Goal: Task Accomplishment & Management: Manage account settings

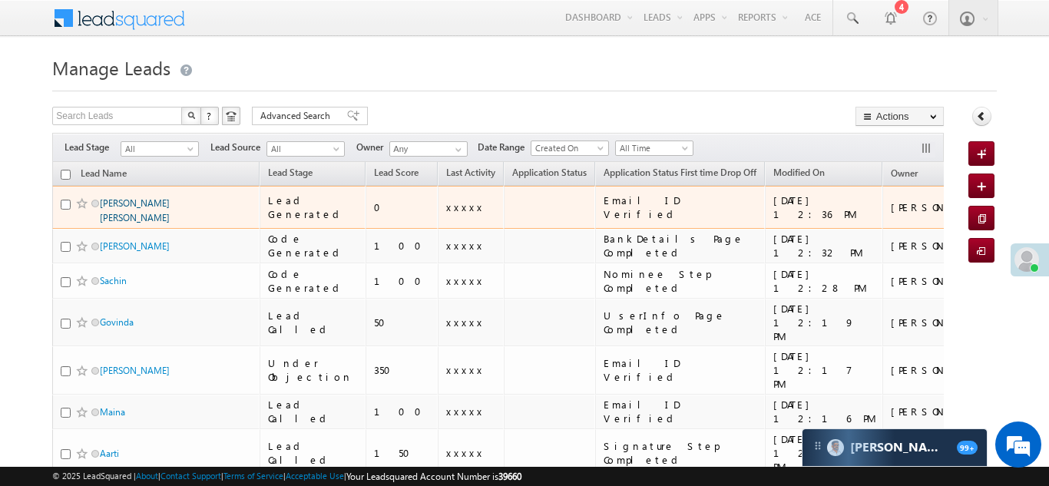
click at [123, 208] on link "[PERSON_NAME] [PERSON_NAME]" at bounding box center [135, 210] width 70 height 26
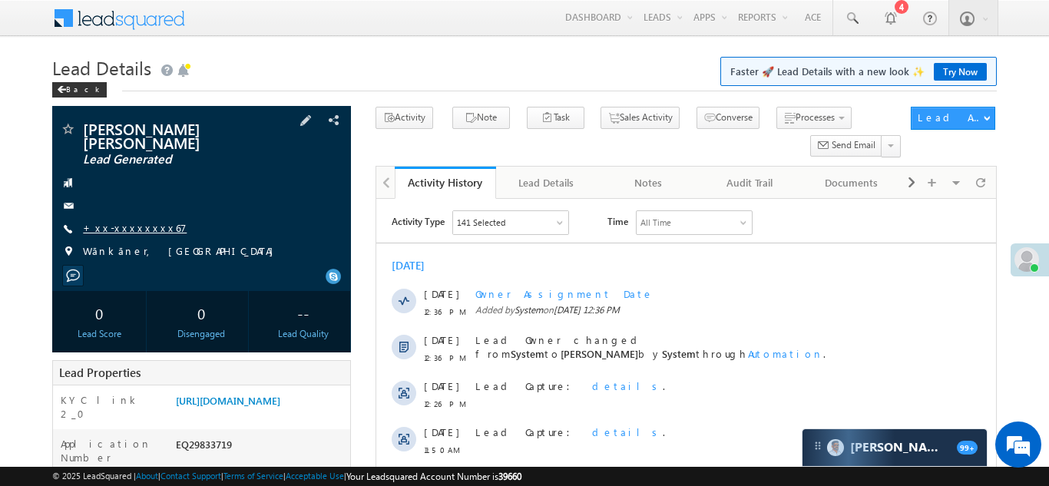
click at [121, 221] on link "+xx-xxxxxxxx67" at bounding box center [135, 227] width 104 height 13
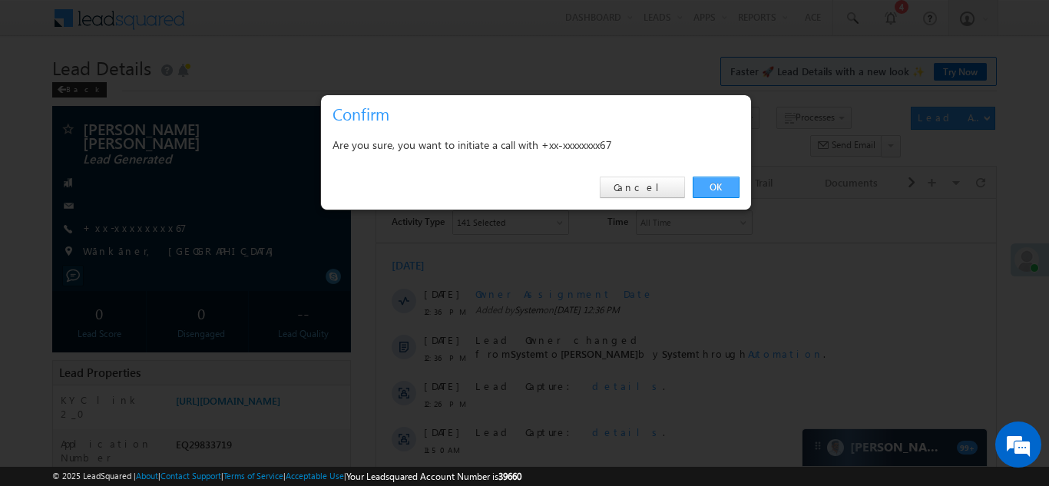
click at [717, 189] on link "OK" at bounding box center [716, 188] width 47 height 22
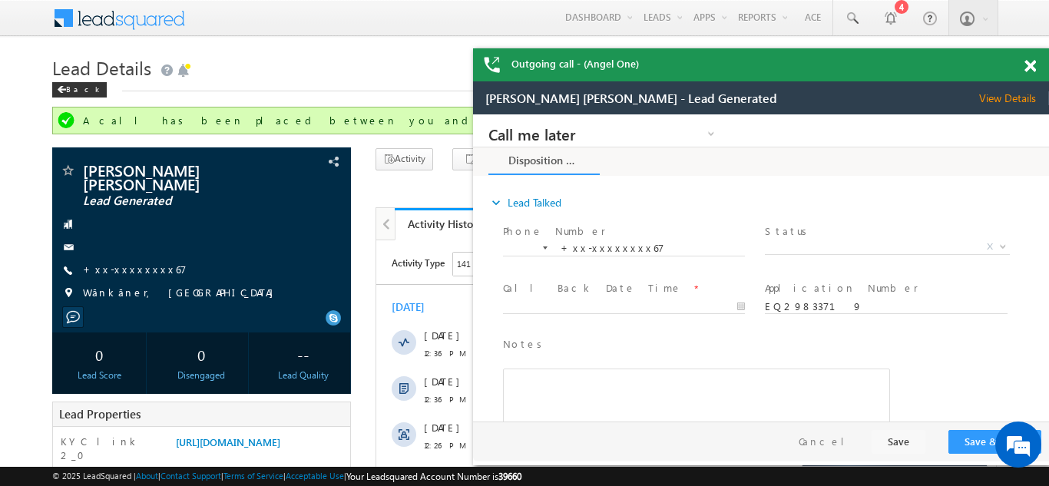
click at [1030, 63] on span at bounding box center [1031, 66] width 12 height 13
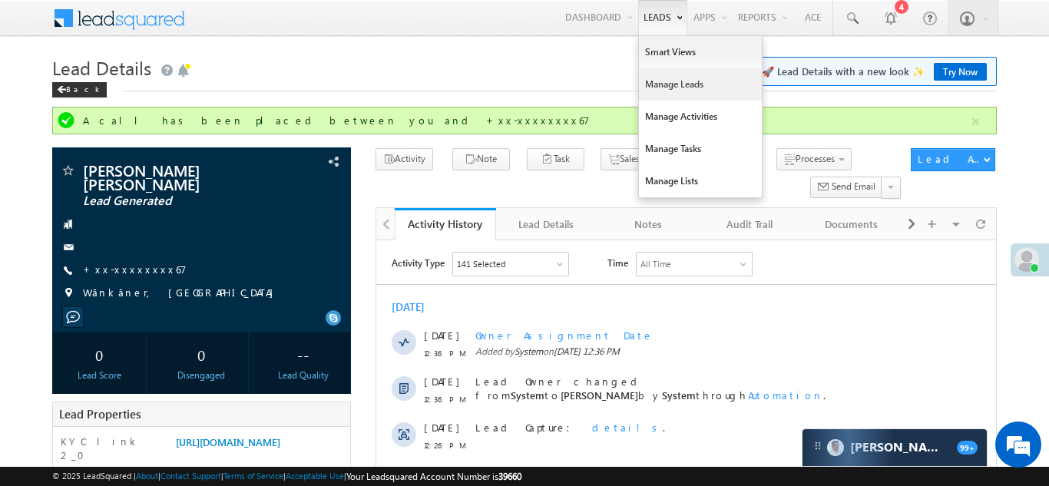
click at [667, 91] on link "Manage Leads" at bounding box center [700, 84] width 123 height 32
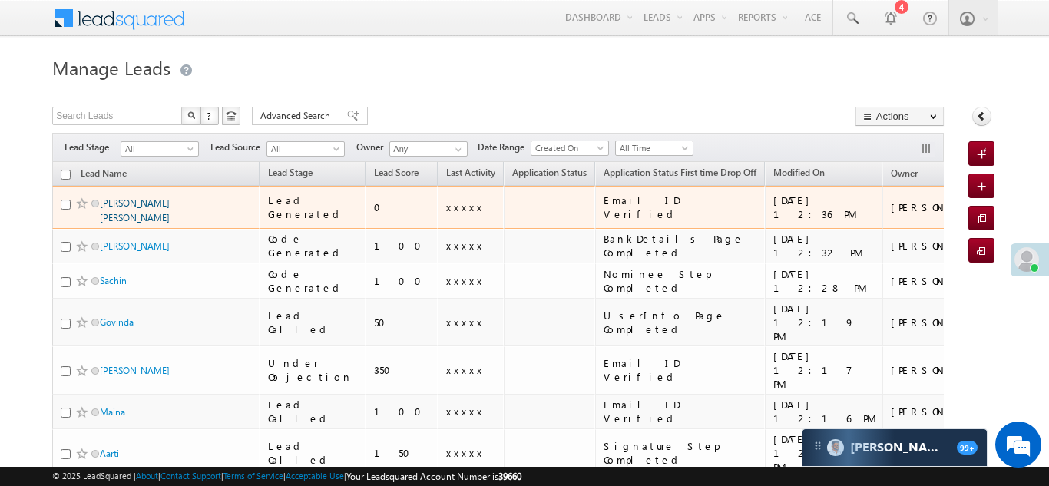
click at [128, 200] on link "Devanshi Mihir Patel" at bounding box center [135, 210] width 70 height 26
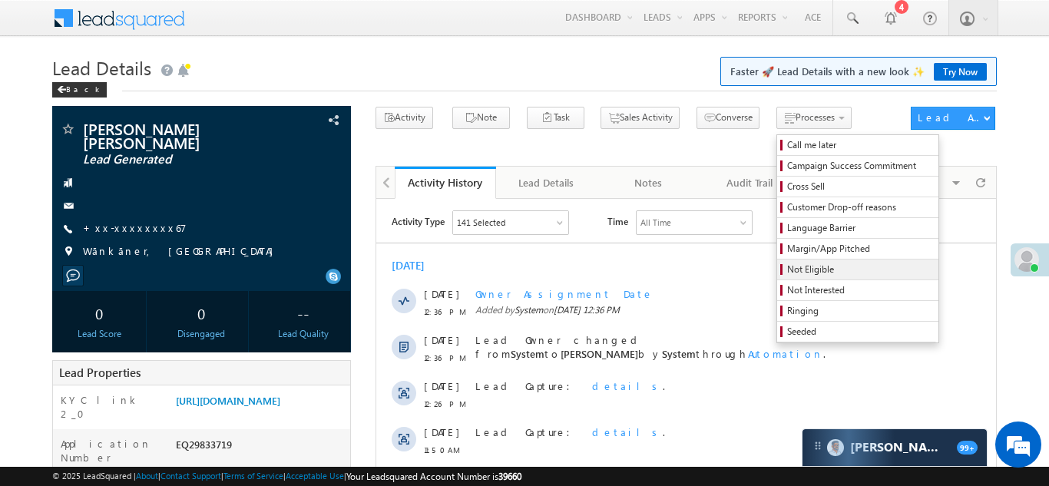
click at [787, 267] on span "Not Eligible" at bounding box center [860, 270] width 146 height 14
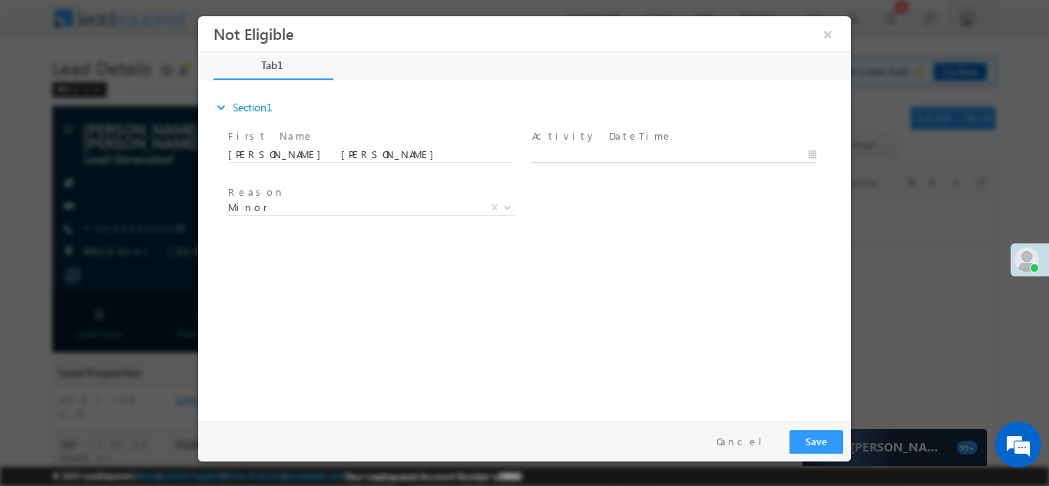
type input "[DATE] 12:41 PM"
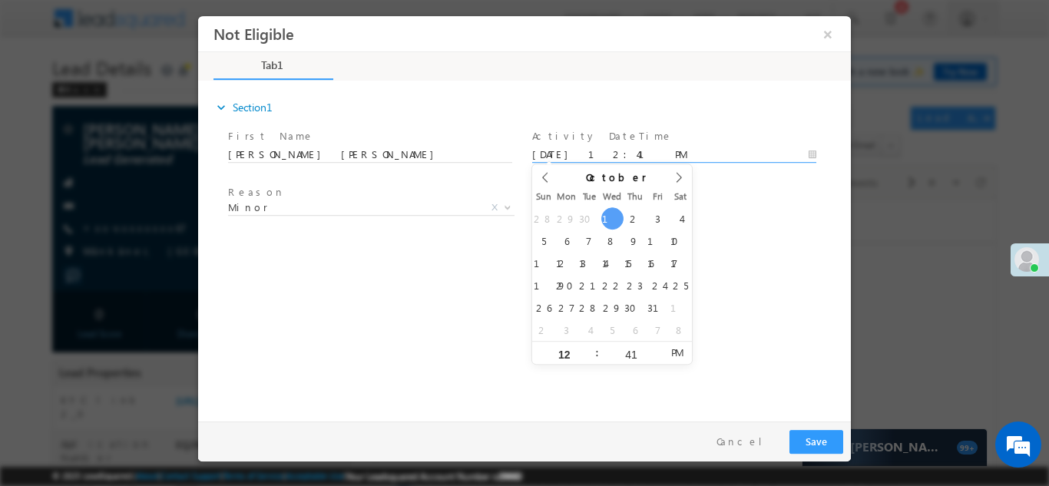
click at [589, 152] on input "[DATE] 12:41 PM" at bounding box center [674, 154] width 284 height 15
click at [715, 257] on div "expand_more Section1 First Name *" at bounding box center [528, 248] width 645 height 332
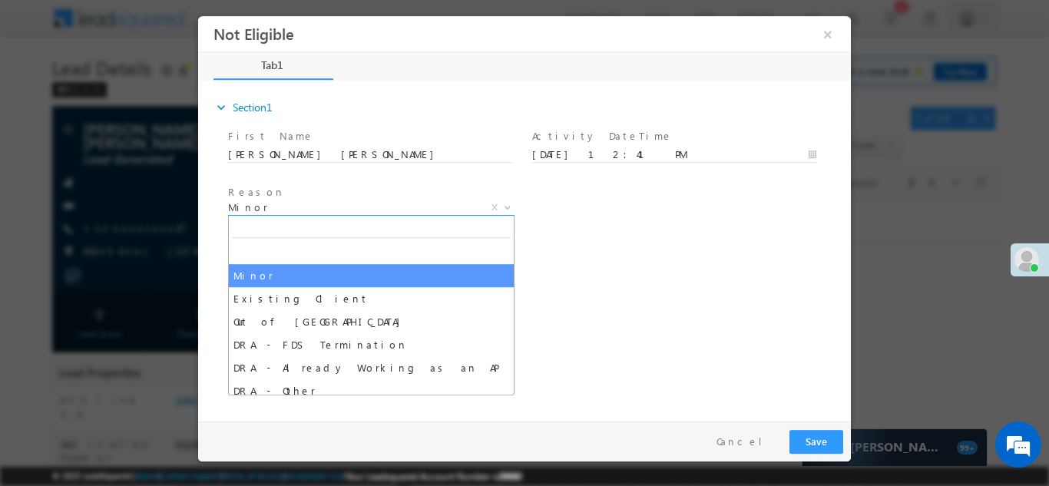
click at [307, 207] on span "Minor" at bounding box center [353, 207] width 250 height 14
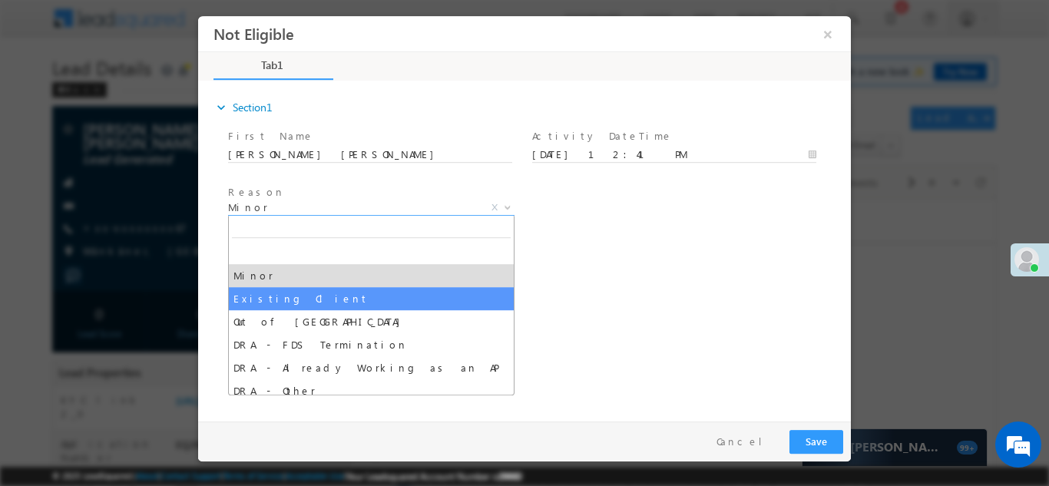
select select "Existing Client"
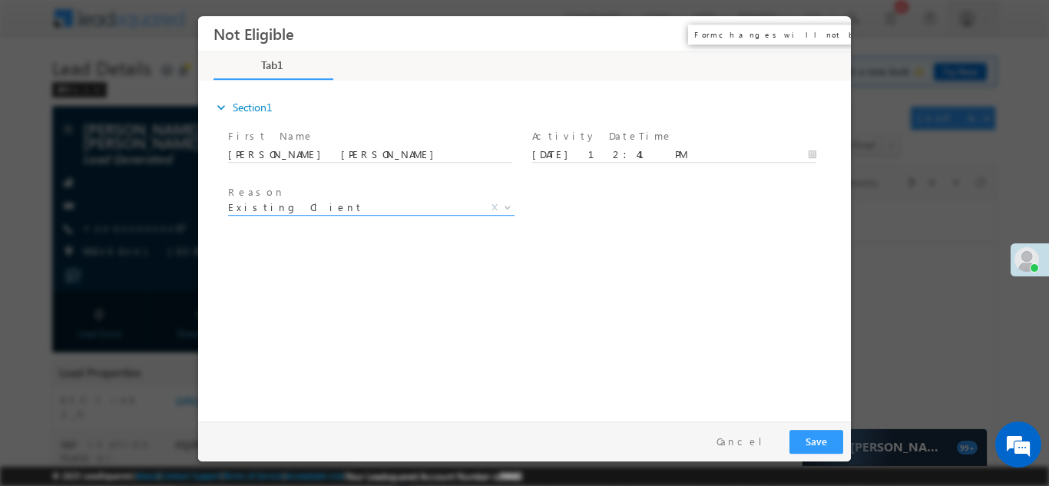
click at [830, 33] on button "×" at bounding box center [828, 33] width 26 height 28
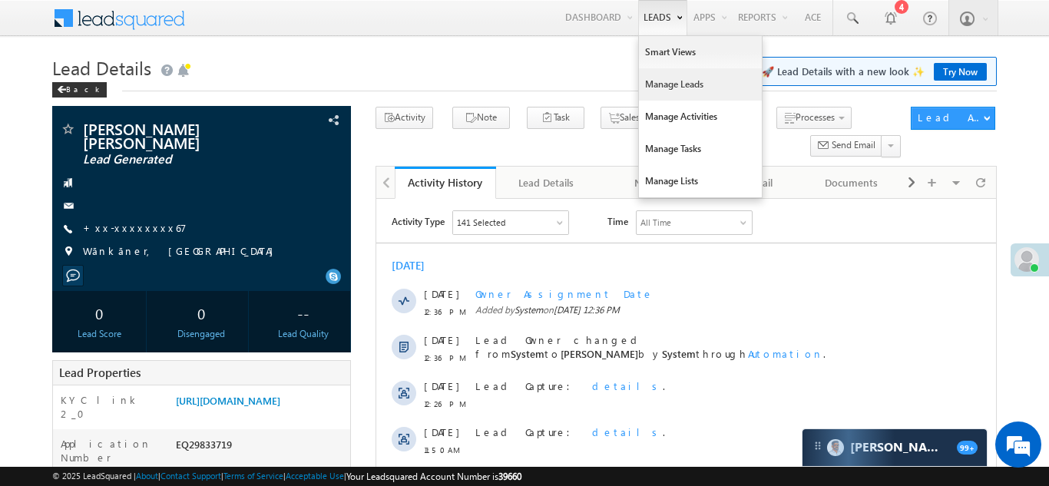
click at [660, 81] on link "Manage Leads" at bounding box center [700, 84] width 123 height 32
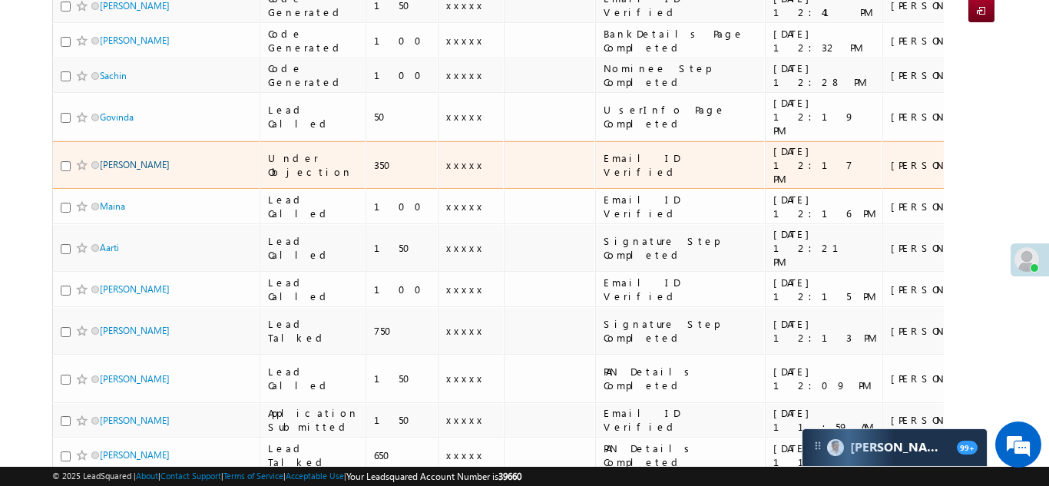
click at [107, 159] on link "Meraj" at bounding box center [135, 165] width 70 height 12
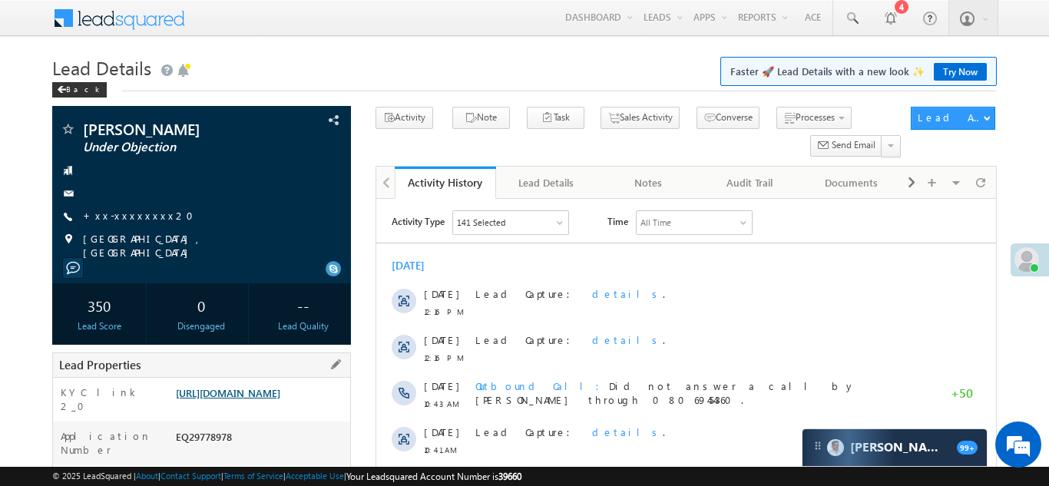
click at [258, 396] on link "[URL][DOMAIN_NAME]" at bounding box center [228, 392] width 104 height 13
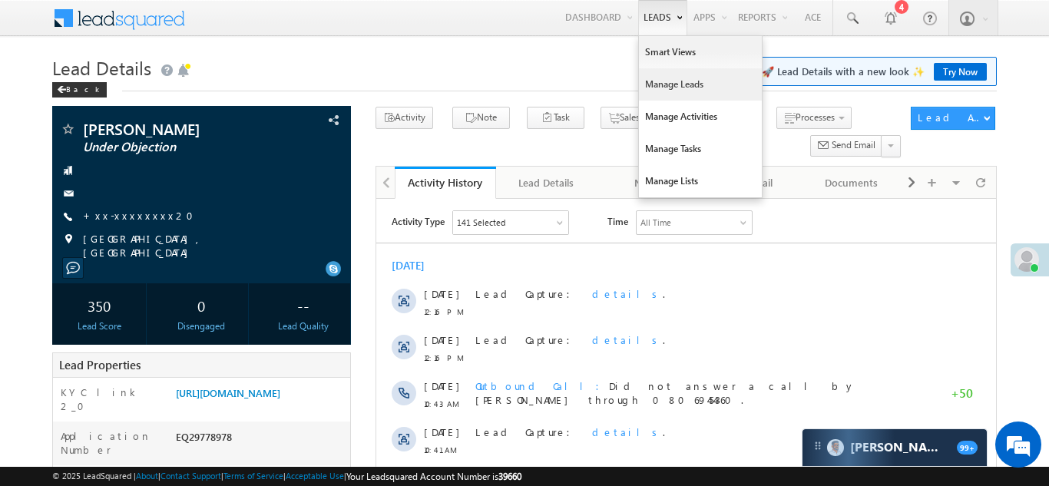
click at [657, 78] on link "Manage Leads" at bounding box center [700, 84] width 123 height 32
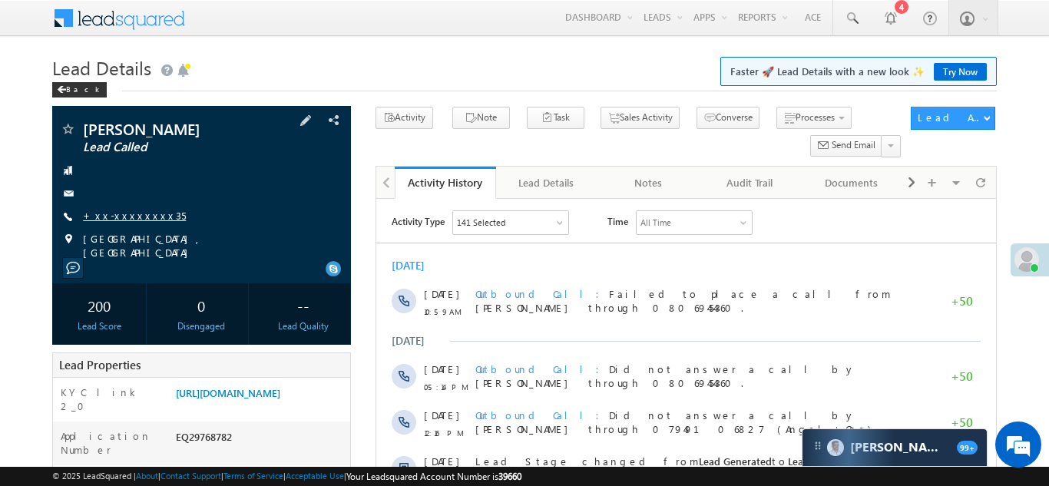
click at [117, 220] on link "+xx-xxxxxxxx35" at bounding box center [134, 215] width 103 height 13
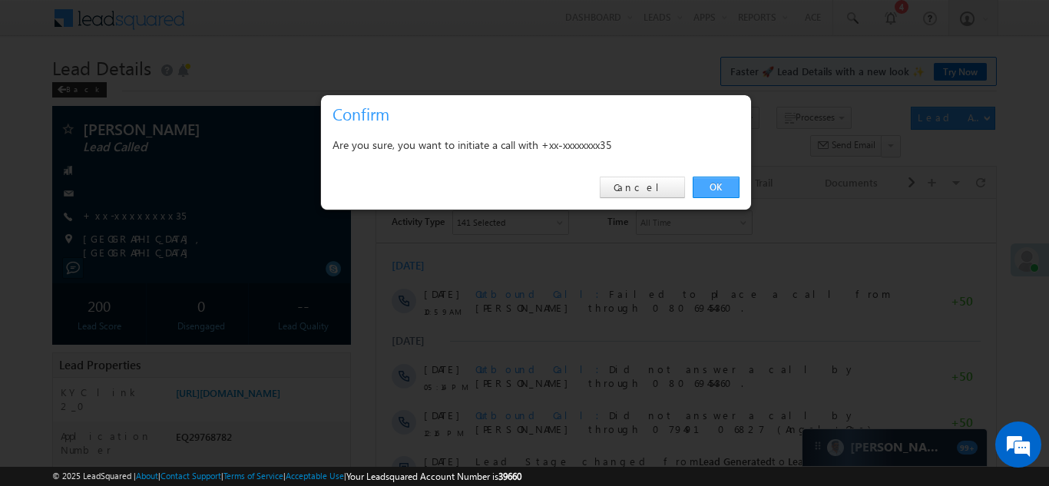
click at [716, 183] on link "OK" at bounding box center [716, 188] width 47 height 22
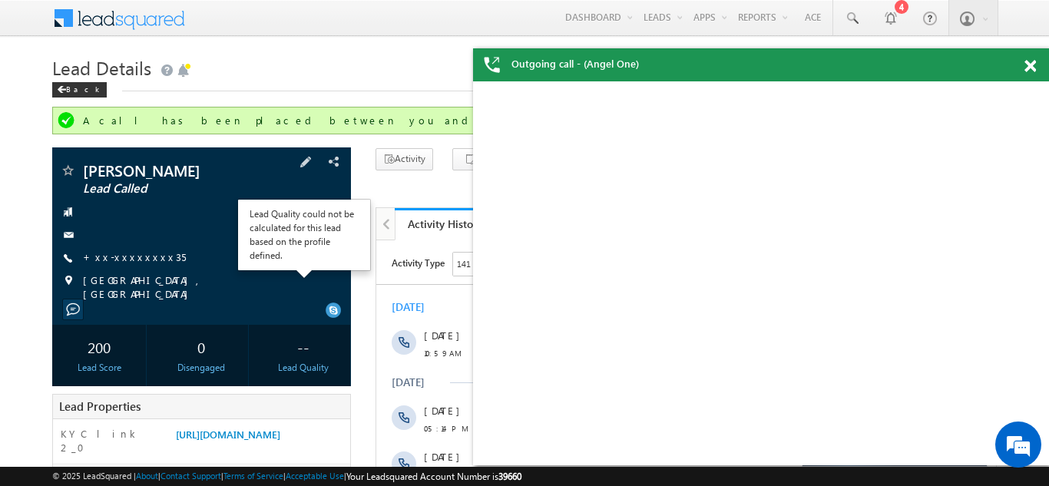
click at [285, 254] on div "Lead Quality could not be calculated for this lead based on the profile defined." at bounding box center [304, 234] width 109 height 55
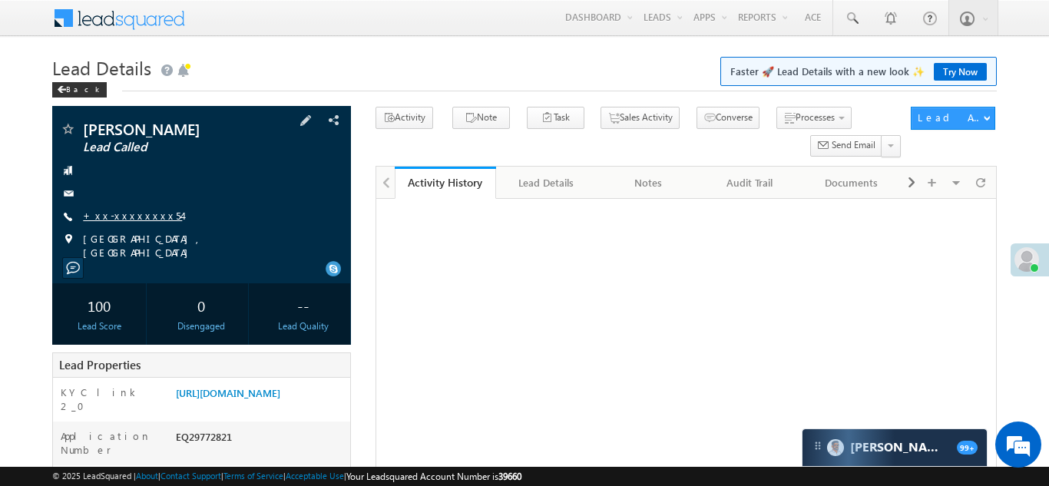
click at [131, 215] on link "+xx-xxxxxxxx54" at bounding box center [132, 215] width 99 height 13
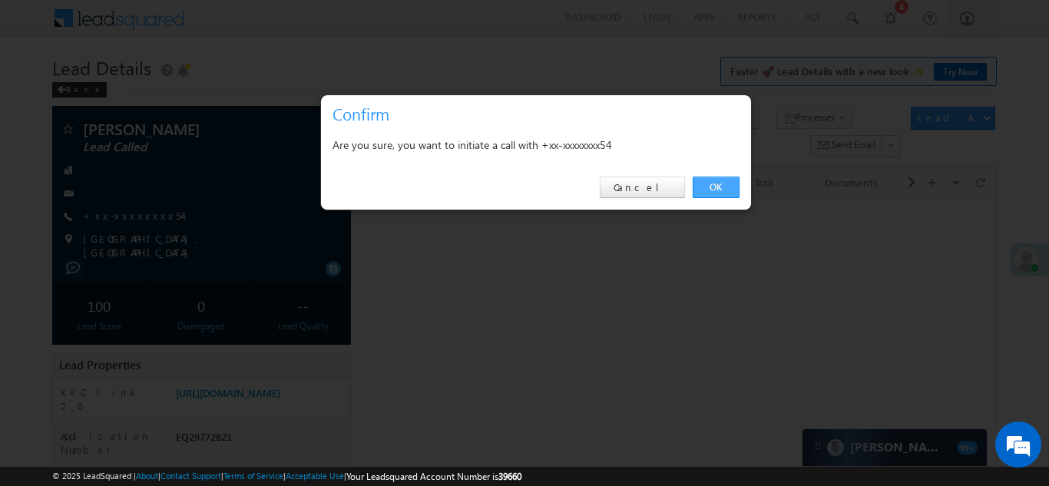
click at [711, 186] on link "OK" at bounding box center [716, 188] width 47 height 22
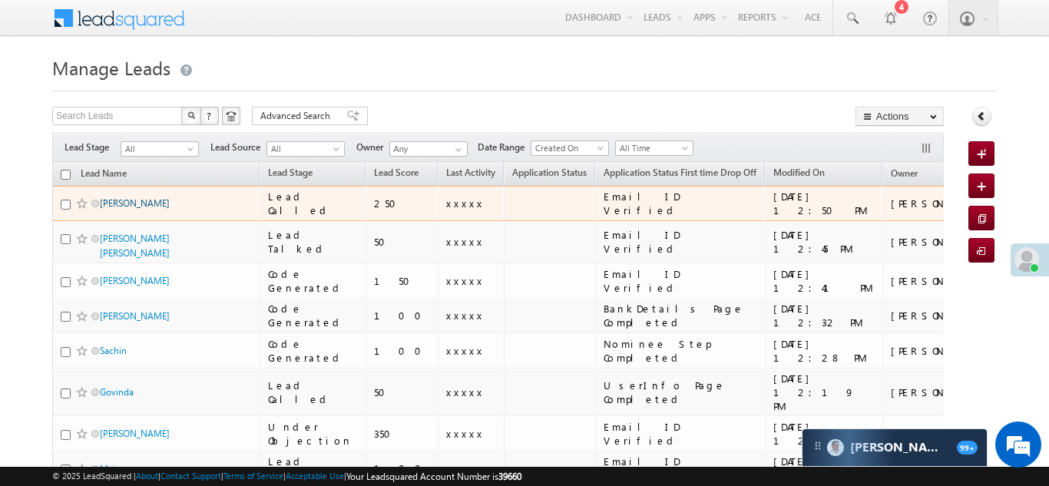
click at [118, 204] on link "[PERSON_NAME]" at bounding box center [135, 203] width 70 height 12
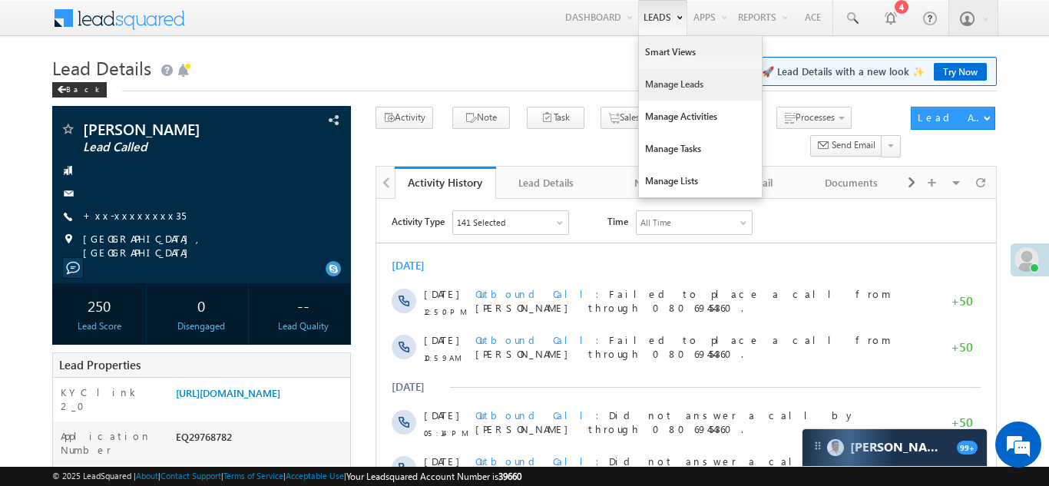
click at [659, 80] on link "Manage Leads" at bounding box center [700, 84] width 123 height 32
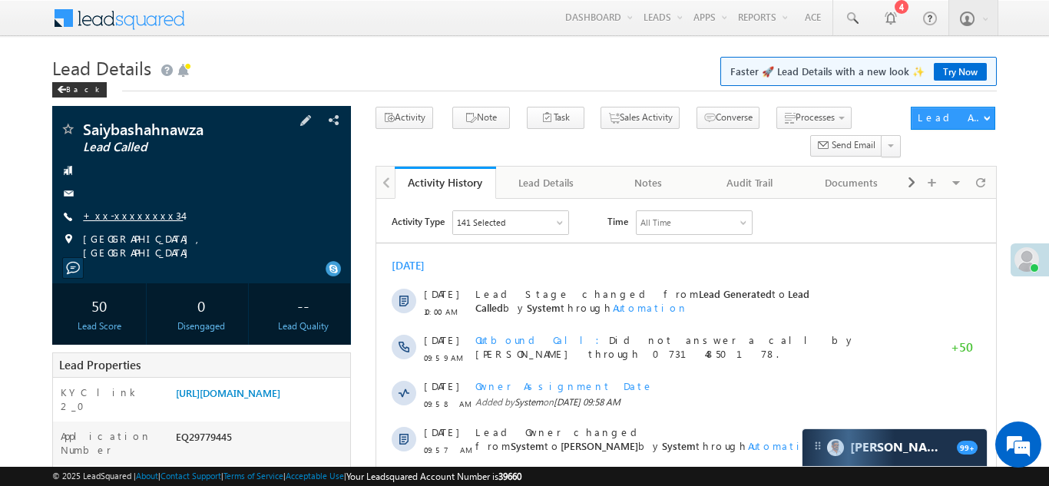
click at [124, 215] on link "+xx-xxxxxxxx34" at bounding box center [133, 215] width 100 height 13
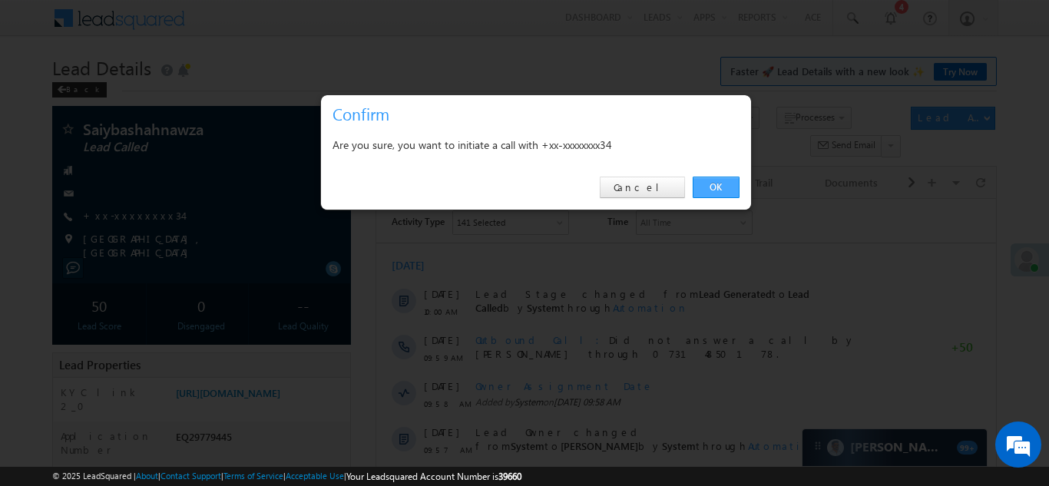
click at [705, 182] on link "OK" at bounding box center [716, 188] width 47 height 22
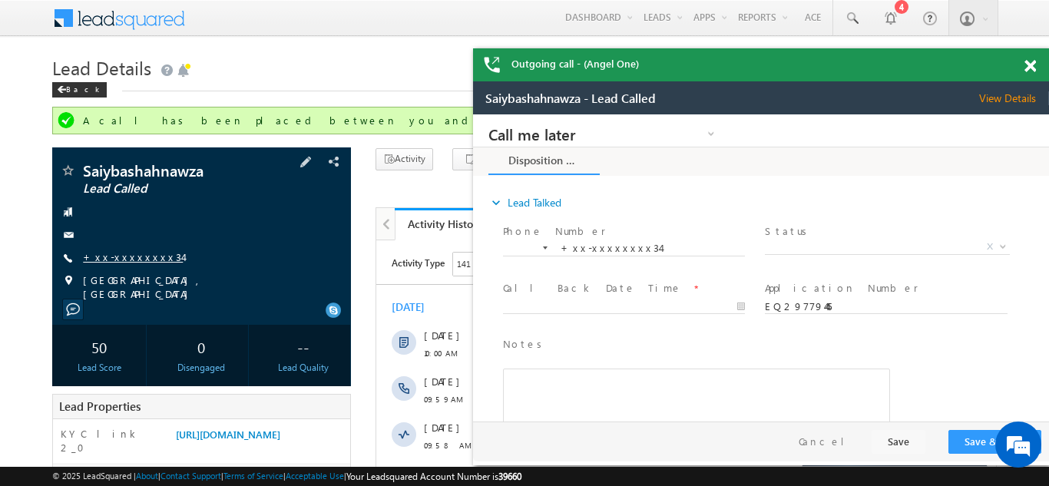
click at [126, 254] on link "+xx-xxxxxxxx34" at bounding box center [133, 256] width 100 height 13
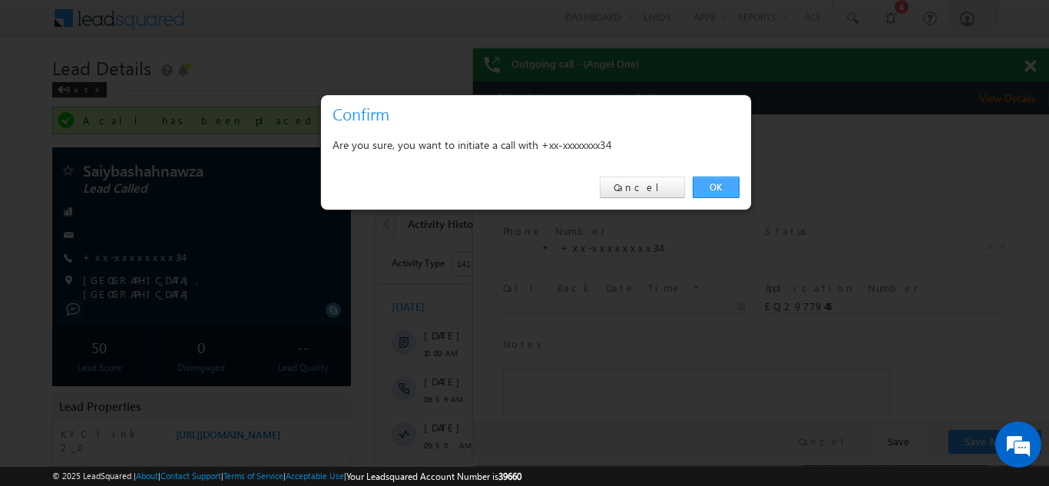
click at [720, 186] on link "OK" at bounding box center [716, 188] width 47 height 22
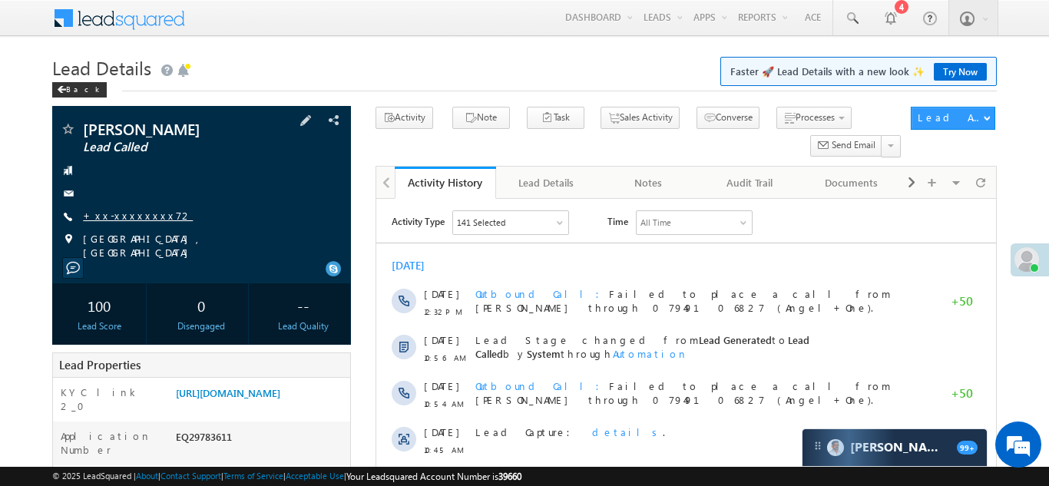
click at [128, 210] on link "+xx-xxxxxxxx72" at bounding box center [138, 215] width 110 height 13
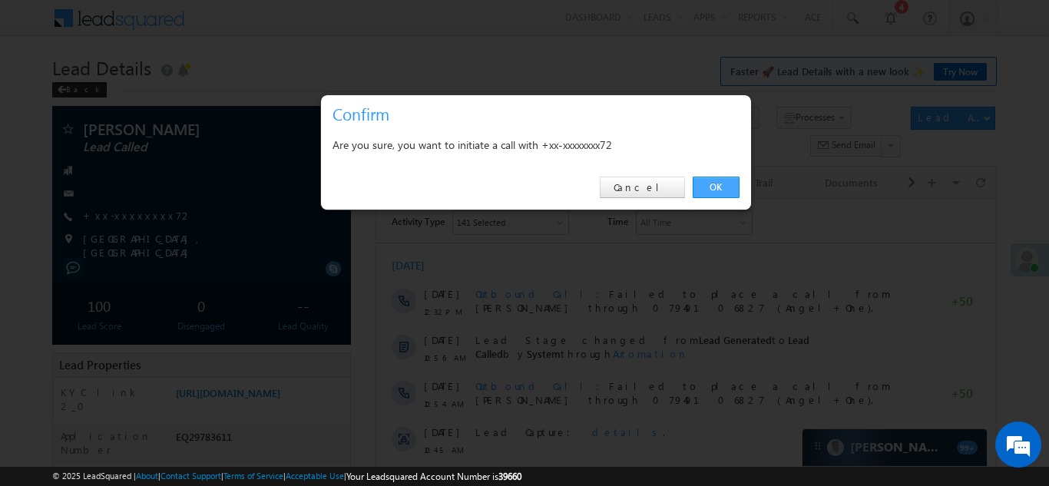
click at [715, 181] on link "OK" at bounding box center [716, 188] width 47 height 22
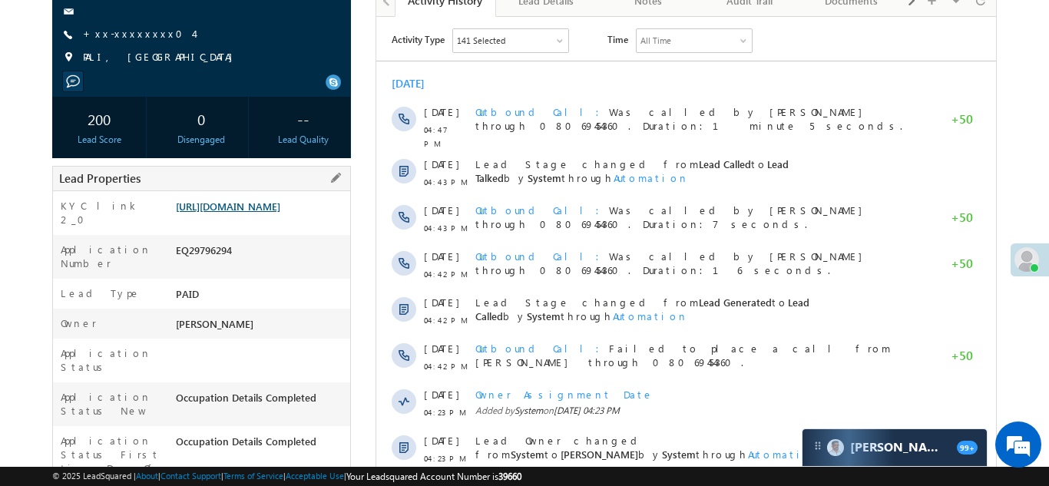
click at [260, 213] on link "[URL][DOMAIN_NAME]" at bounding box center [228, 206] width 104 height 13
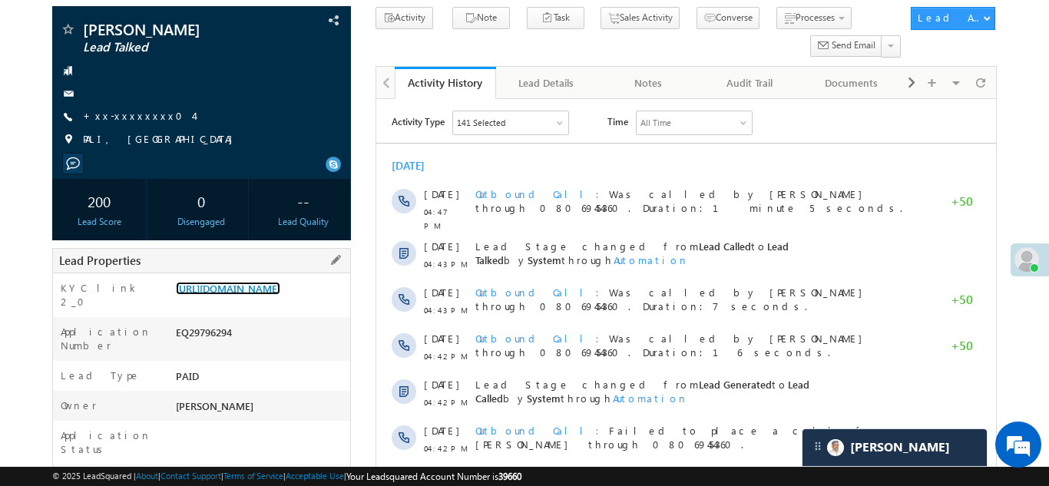
scroll to position [91, 0]
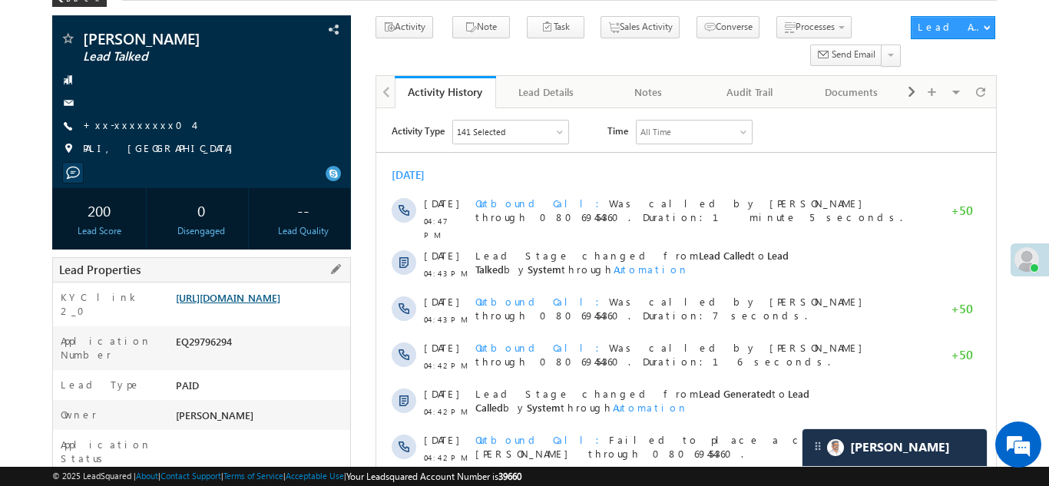
click at [255, 304] on link "https://angelbroking1-pk3em7sa.customui-test.leadsquared.com?leadId=6b5bbfe3-a9…" at bounding box center [228, 297] width 104 height 13
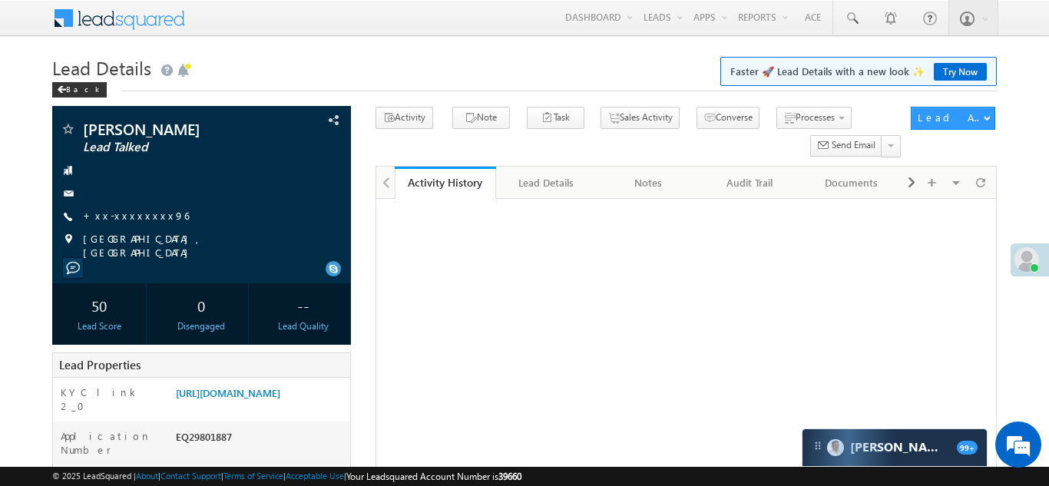
click at [115, 218] on link "+xx-xxxxxxxx96" at bounding box center [136, 215] width 106 height 13
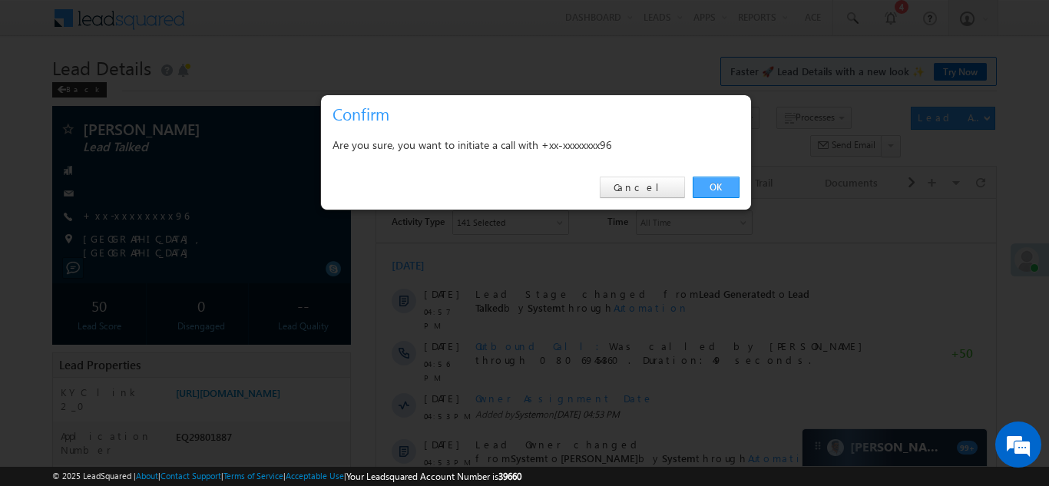
click at [705, 185] on link "OK" at bounding box center [716, 188] width 47 height 22
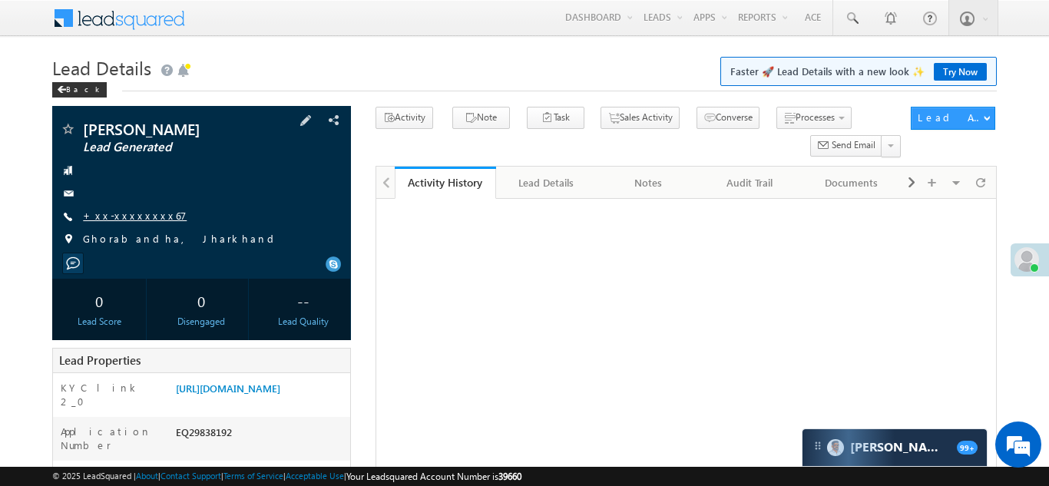
click at [124, 216] on link "+xx-xxxxxxxx67" at bounding box center [135, 215] width 104 height 13
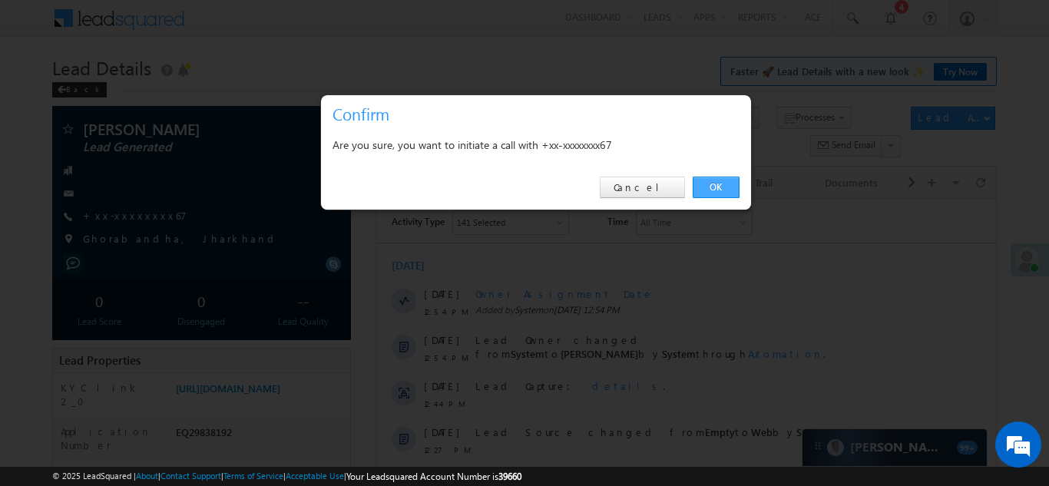
click at [710, 186] on link "OK" at bounding box center [716, 188] width 47 height 22
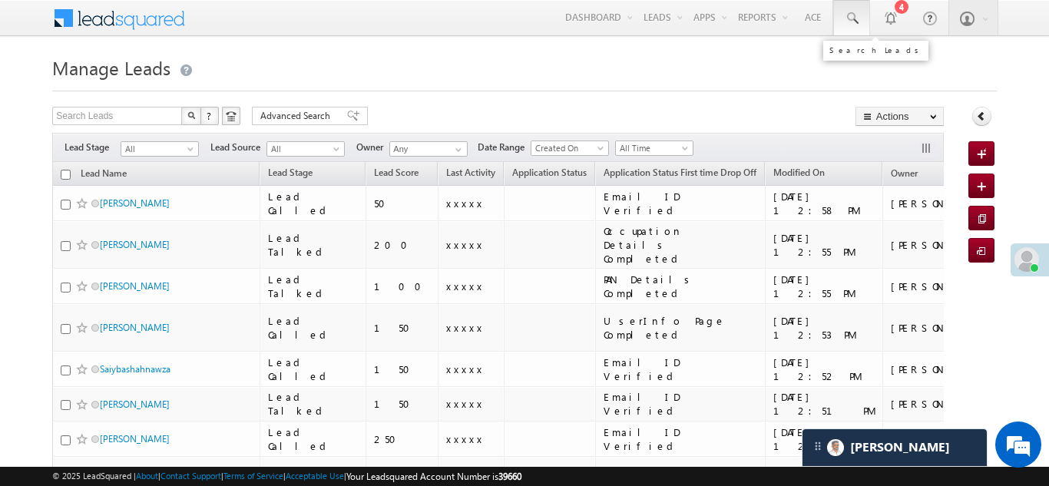
click at [847, 17] on span at bounding box center [851, 18] width 15 height 15
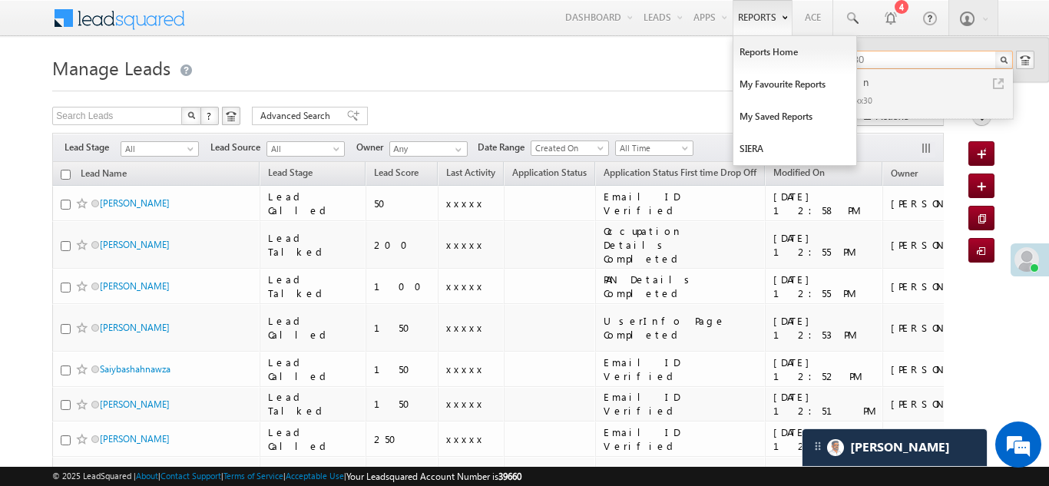
type input "7015881130"
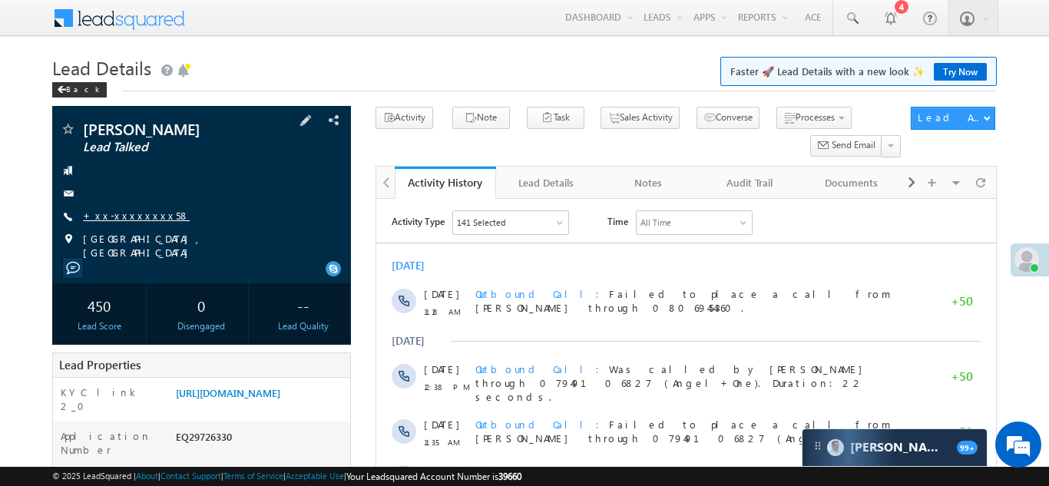
click at [124, 217] on link "+xx-xxxxxxxx58" at bounding box center [136, 215] width 107 height 13
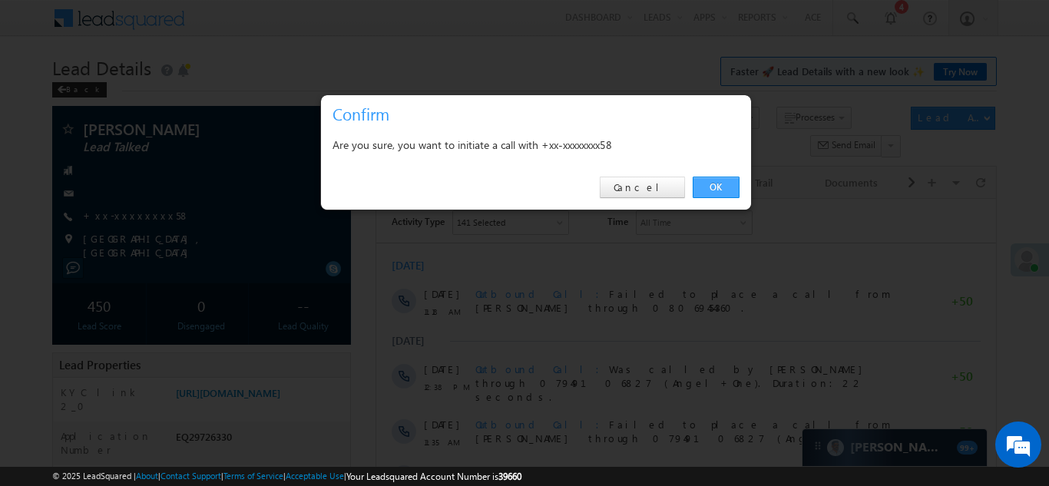
click at [714, 187] on link "OK" at bounding box center [716, 188] width 47 height 22
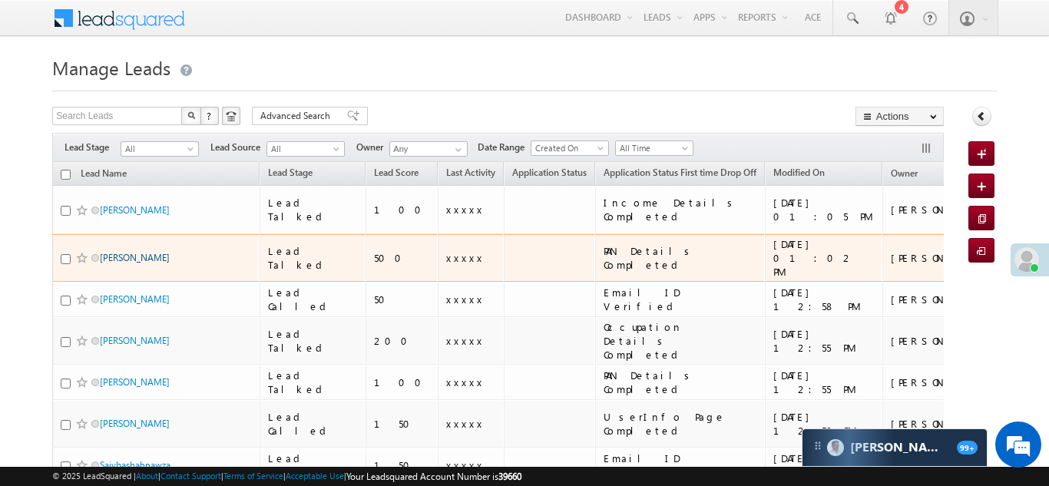
click at [128, 252] on link "[PERSON_NAME]" at bounding box center [135, 258] width 70 height 12
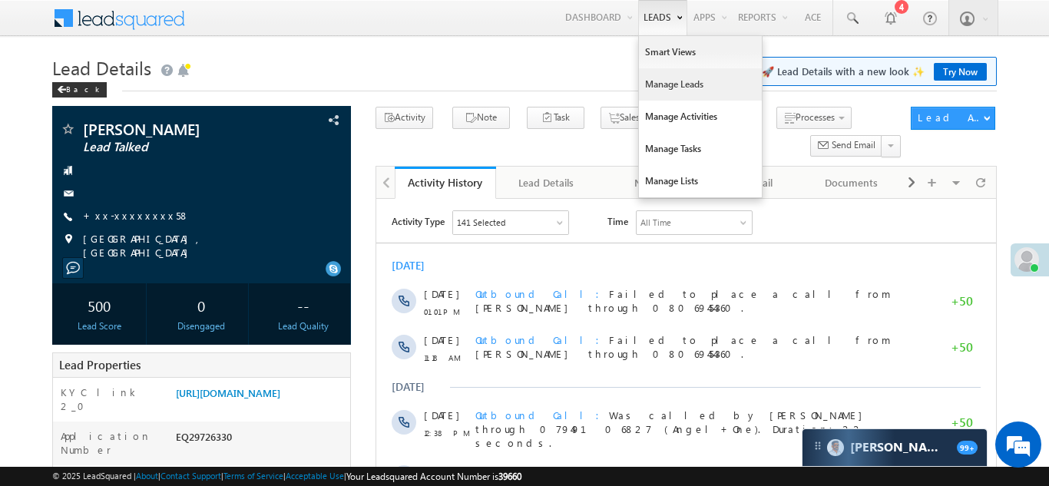
click at [652, 91] on link "Manage Leads" at bounding box center [700, 84] width 123 height 32
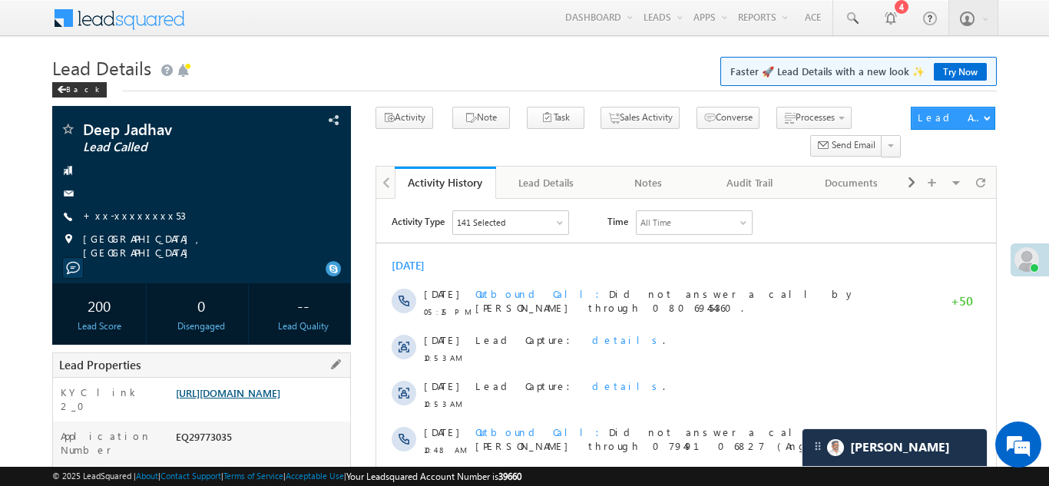
click at [238, 395] on link "https://angelbroking1-pk3em7sa.customui-test.leadsquared.com?leadId=d0945e01-ff…" at bounding box center [228, 392] width 104 height 13
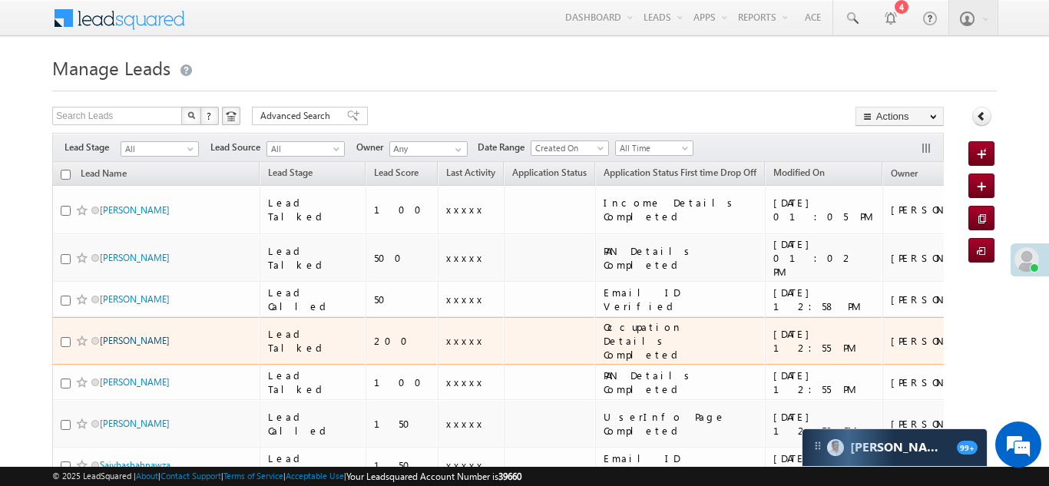
click at [121, 335] on link "[PERSON_NAME]" at bounding box center [135, 341] width 70 height 12
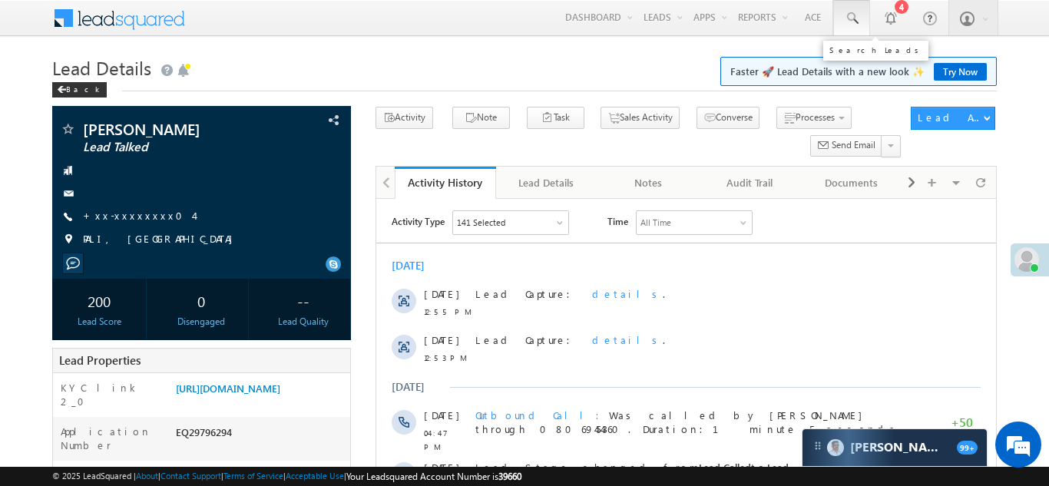
click at [848, 12] on span at bounding box center [851, 18] width 15 height 15
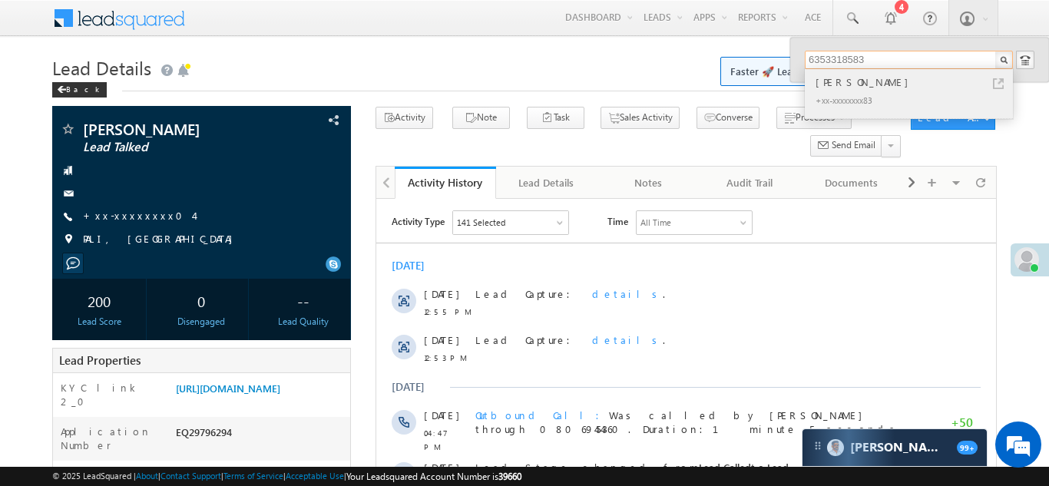
type input "6353318583"
click at [838, 75] on div "[PERSON_NAME]" at bounding box center [916, 82] width 206 height 17
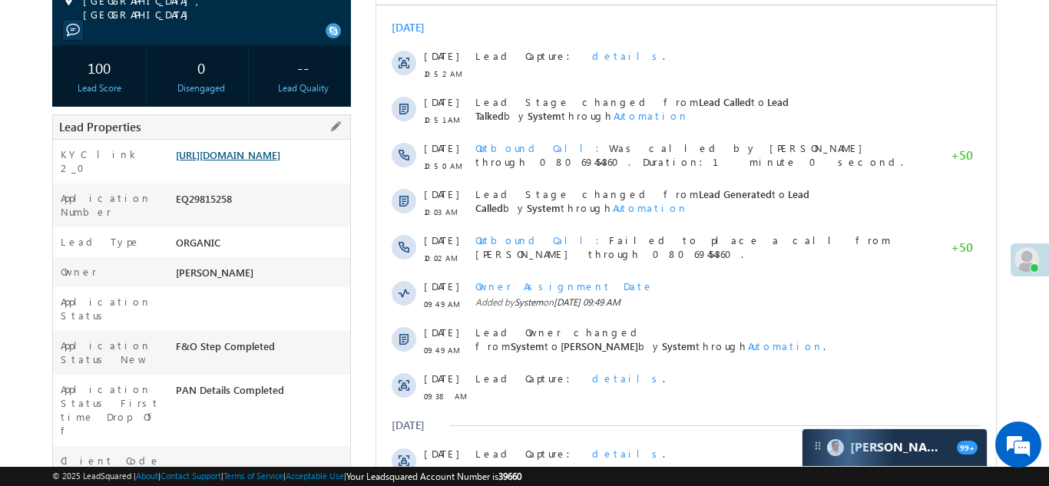
scroll to position [247, 0]
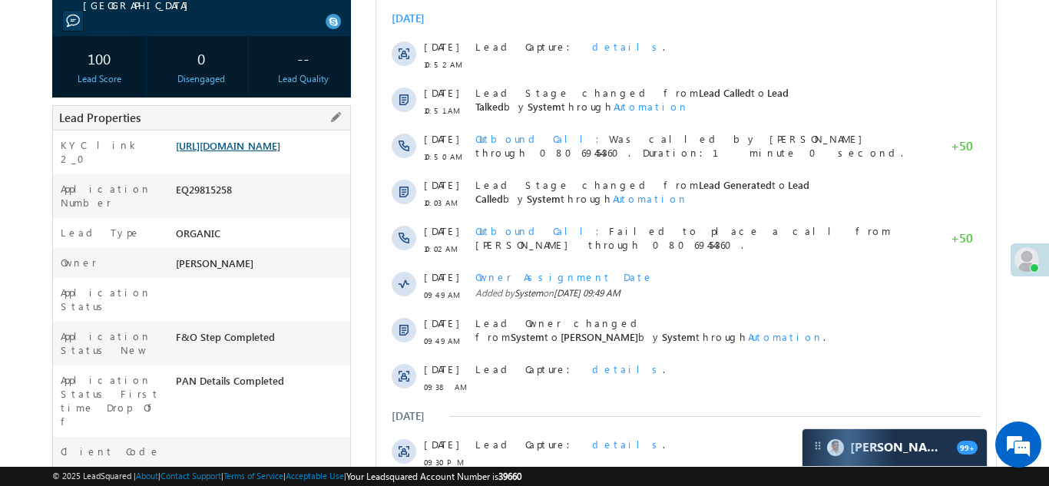
click at [260, 148] on link "https://angelbroking1-pk3em7sa.customui-test.leadsquared.com?leadId=e27ef0b3-78…" at bounding box center [228, 145] width 104 height 13
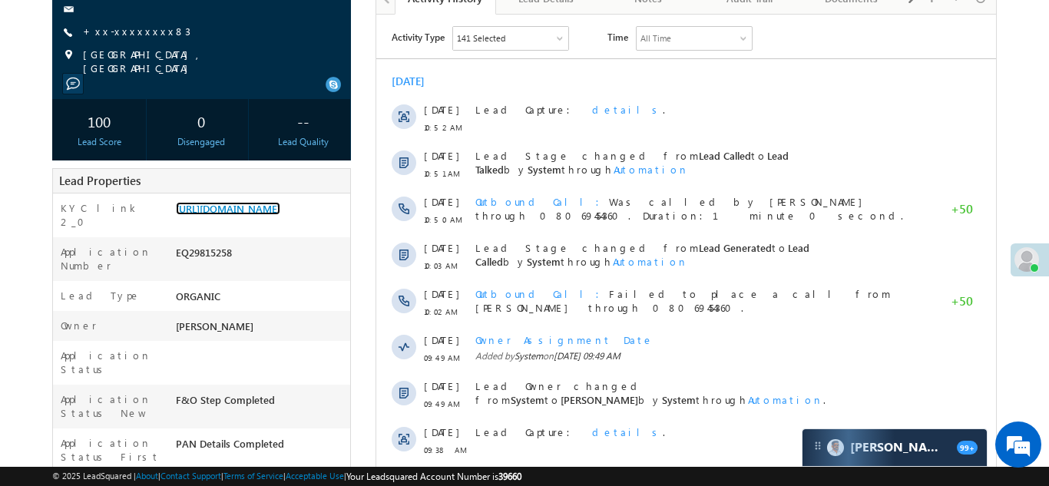
scroll to position [239, 0]
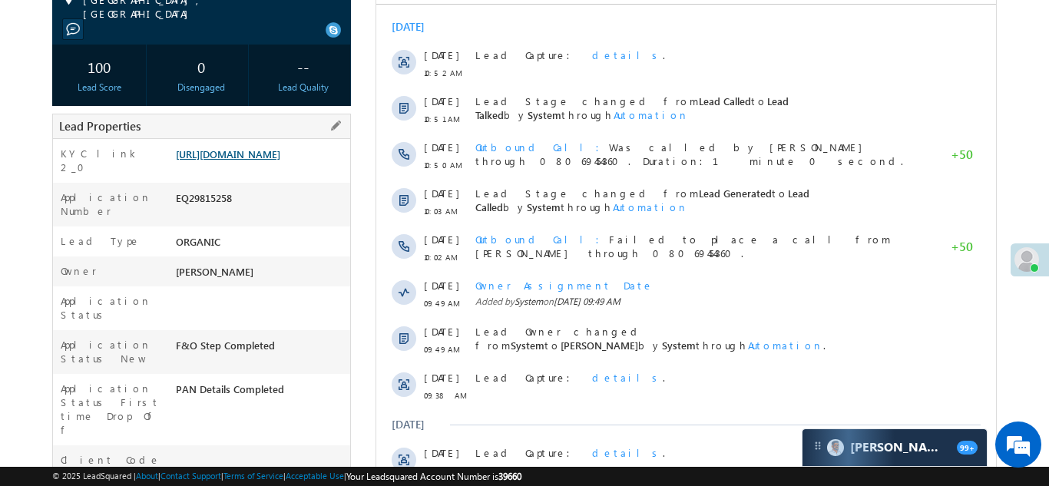
click at [253, 161] on link "https://angelbroking1-pk3em7sa.customui-test.leadsquared.com?leadId=e27ef0b3-78…" at bounding box center [228, 153] width 104 height 13
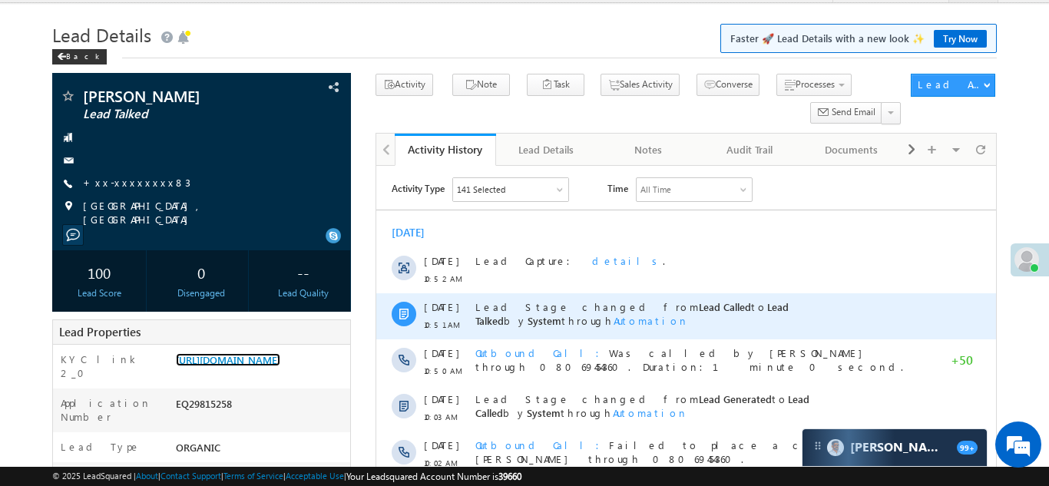
scroll to position [0, 0]
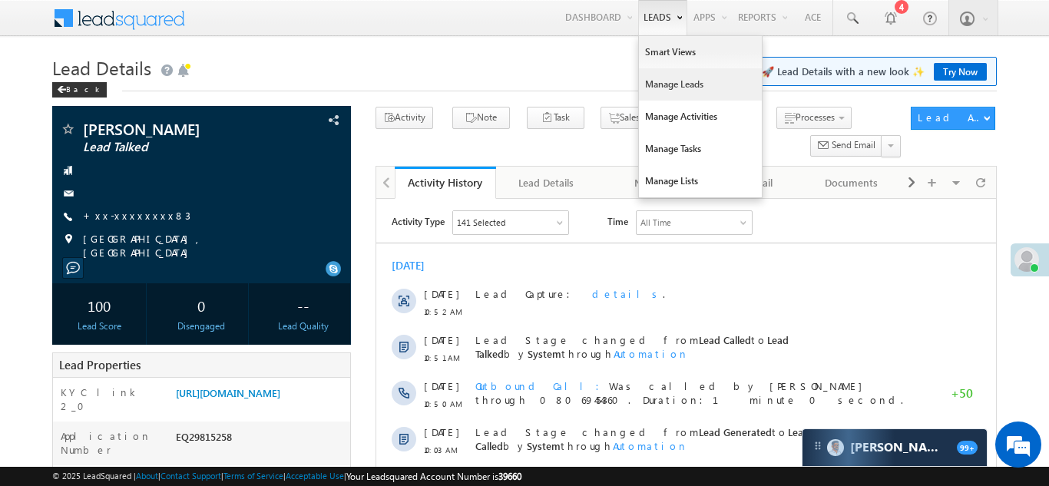
click at [655, 84] on link "Manage Leads" at bounding box center [700, 84] width 123 height 32
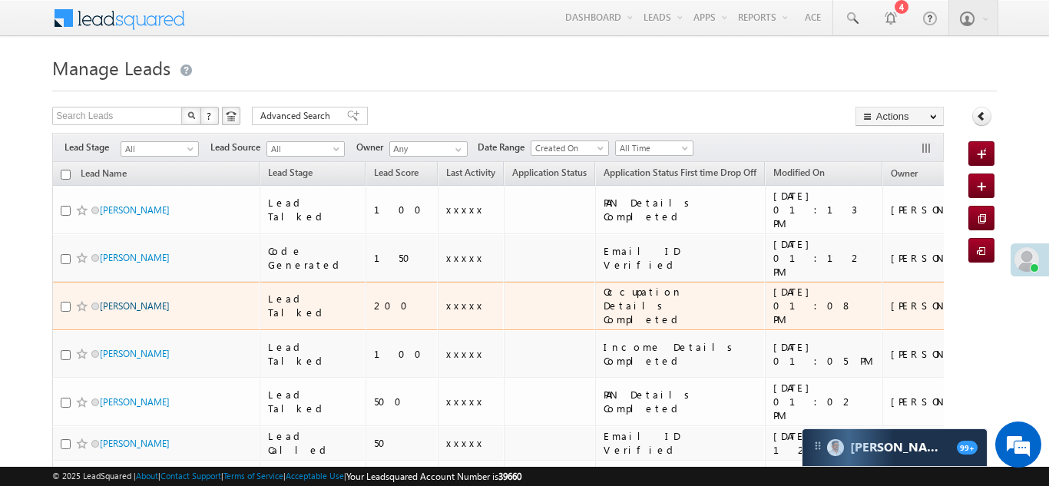
click at [128, 300] on link "[PERSON_NAME]" at bounding box center [135, 306] width 70 height 12
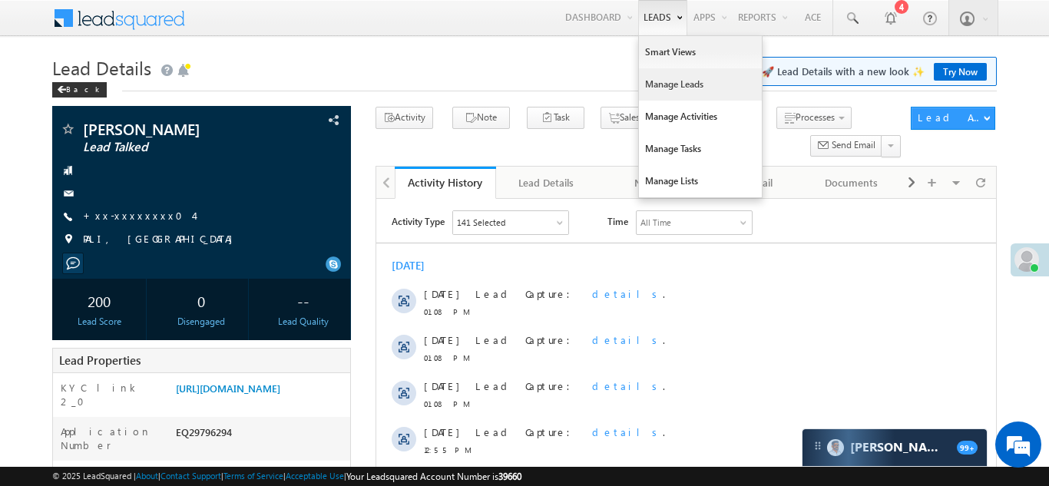
click at [678, 84] on link "Manage Leads" at bounding box center [700, 84] width 123 height 32
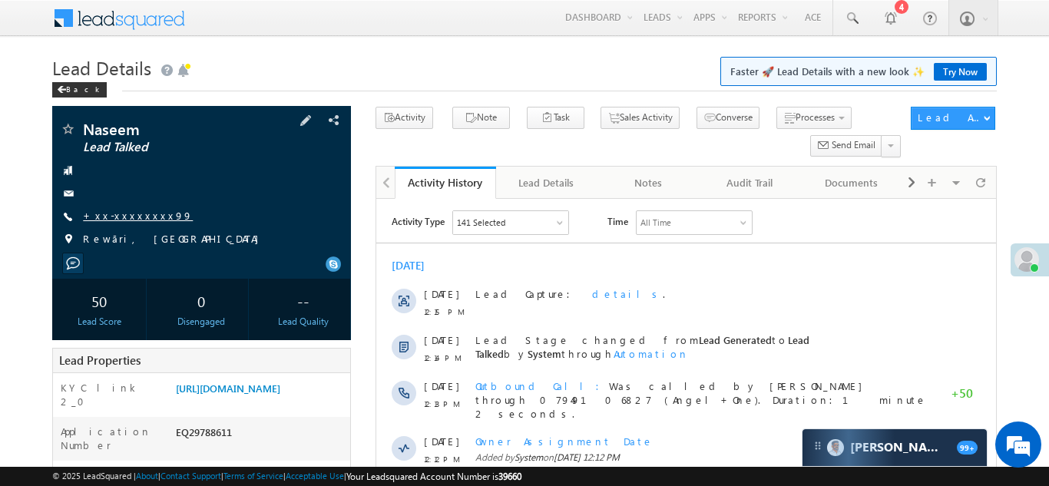
click at [128, 213] on link "+xx-xxxxxxxx99" at bounding box center [138, 215] width 110 height 13
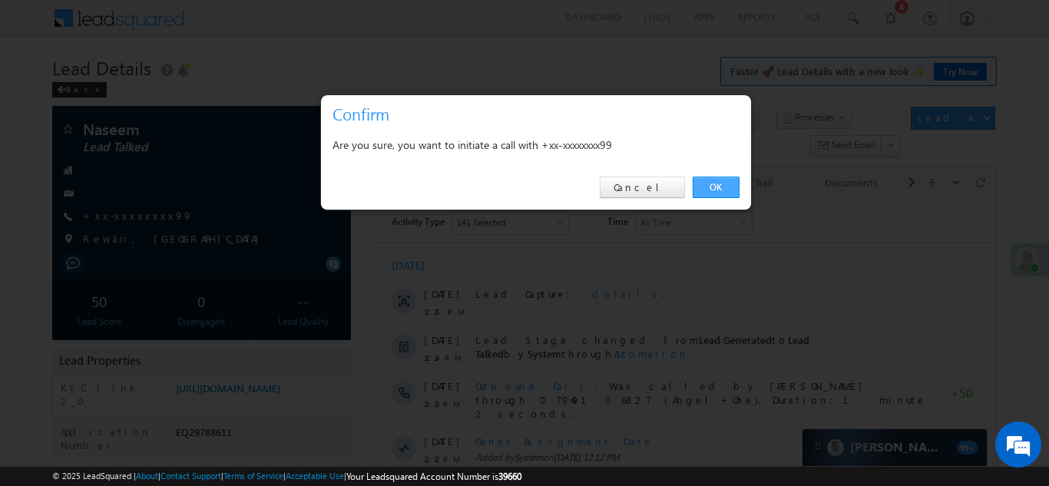
click at [714, 183] on link "OK" at bounding box center [716, 188] width 47 height 22
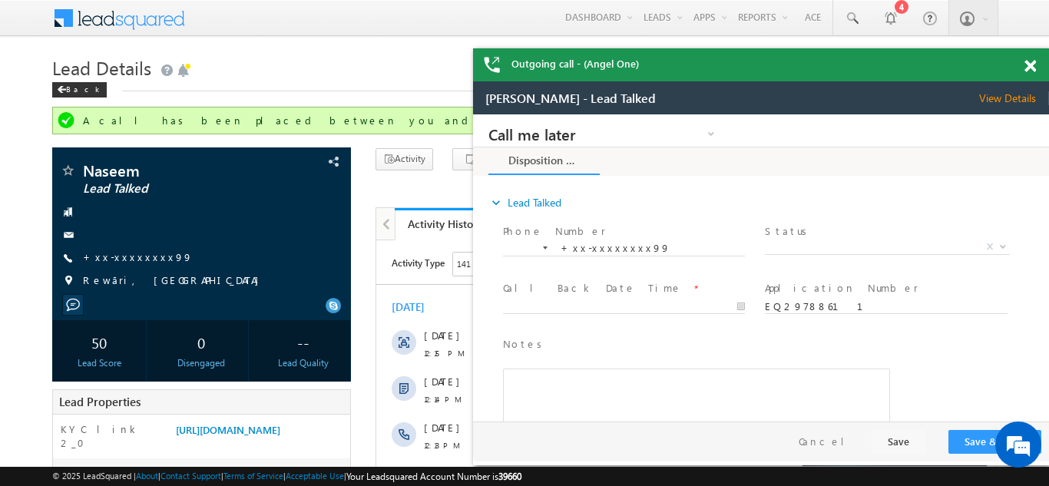
click at [1034, 67] on span at bounding box center [1031, 66] width 12 height 13
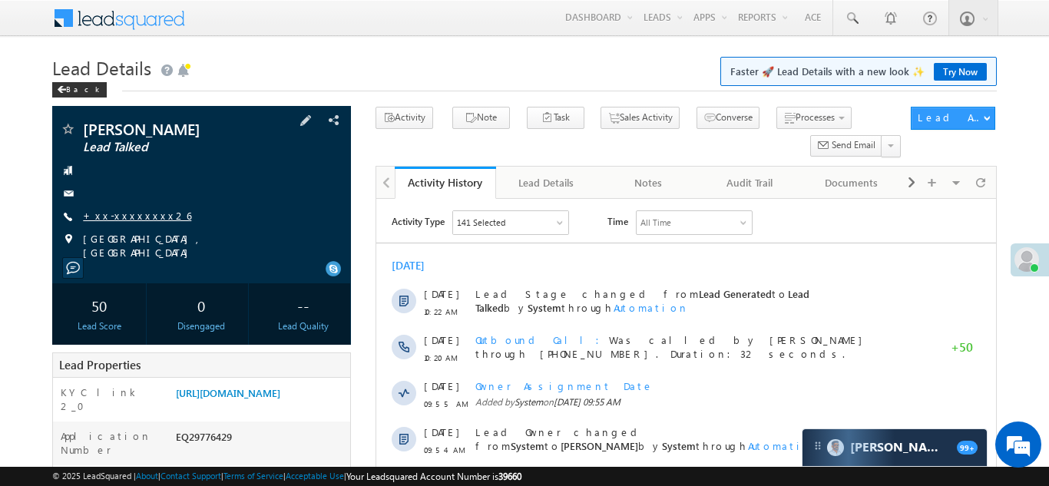
click at [118, 215] on link "+xx-xxxxxxxx26" at bounding box center [137, 215] width 108 height 13
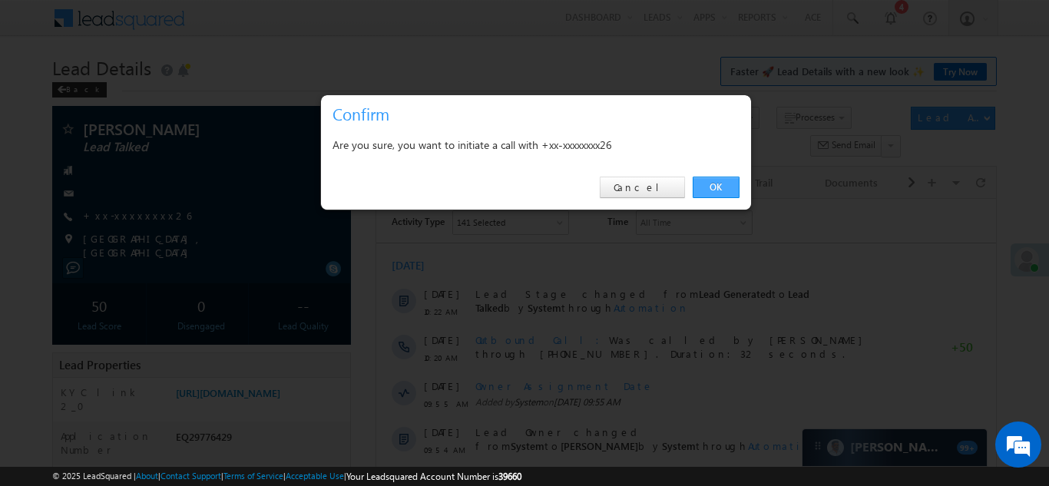
click at [722, 181] on link "OK" at bounding box center [716, 188] width 47 height 22
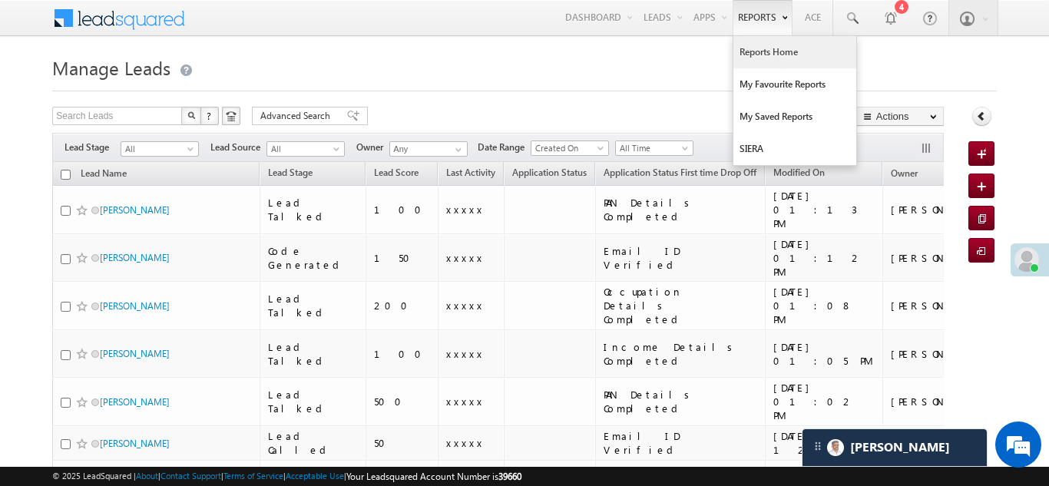
click at [748, 51] on link "Reports Home" at bounding box center [795, 52] width 123 height 32
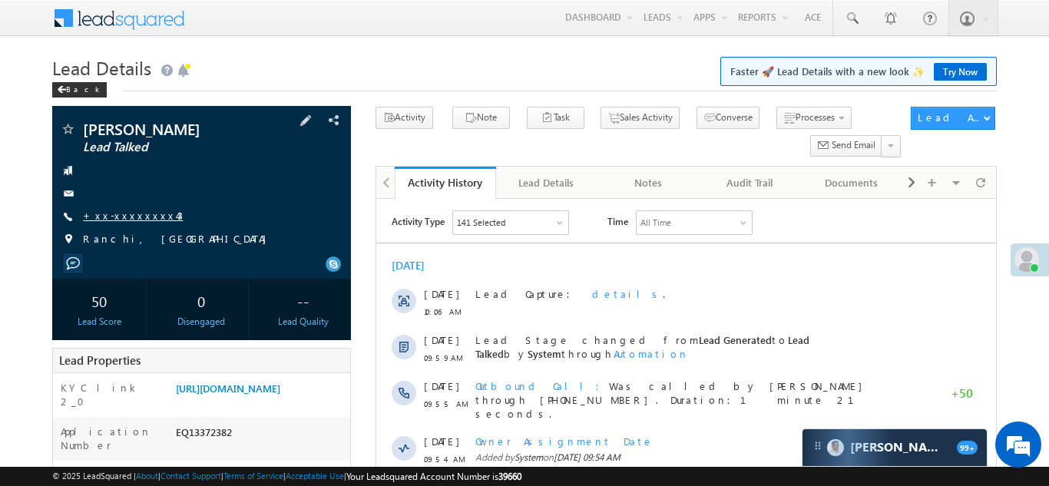
click at [115, 217] on link "+xx-xxxxxxxx43" at bounding box center [133, 215] width 100 height 13
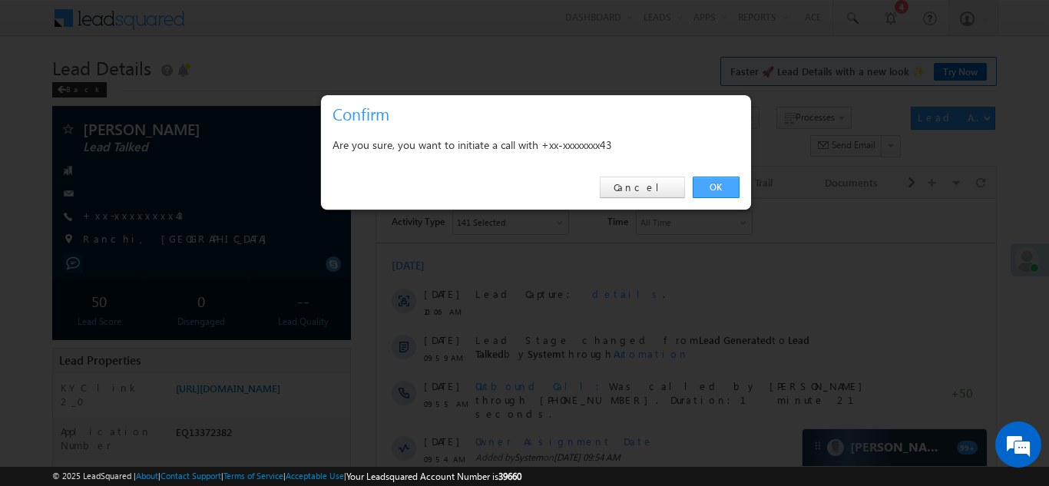
click at [717, 184] on link "OK" at bounding box center [716, 188] width 47 height 22
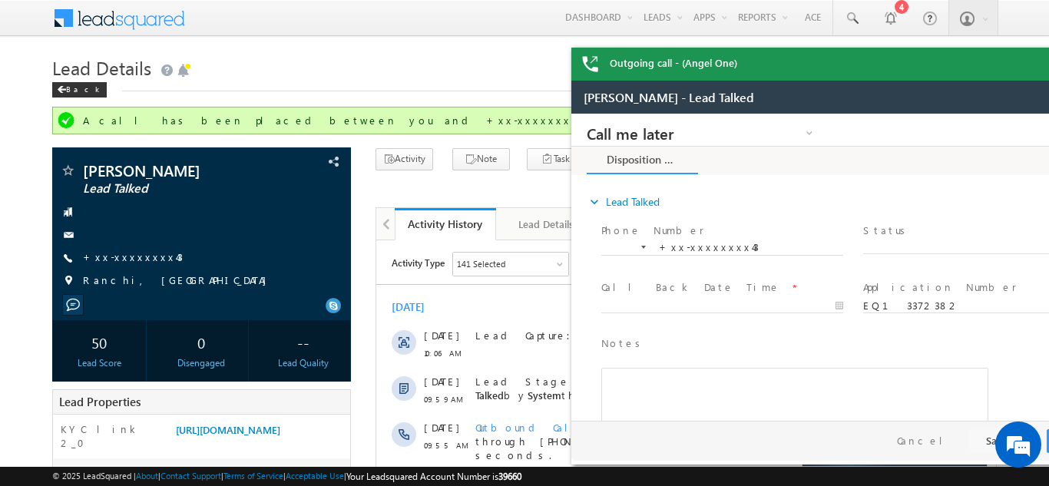
click at [1028, 63] on div "Outgoing call - (Angel One)" at bounding box center [859, 64] width 576 height 33
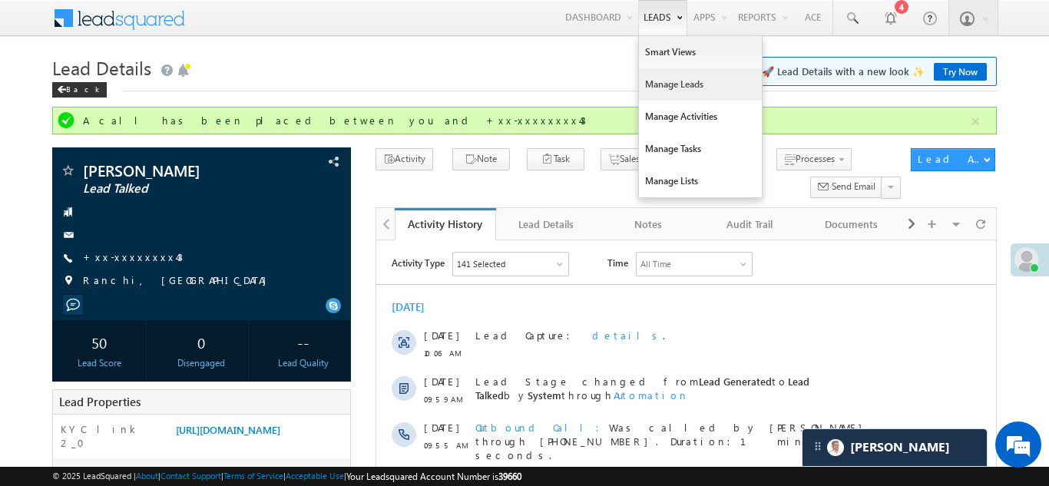
click at [660, 81] on link "Manage Leads" at bounding box center [700, 84] width 123 height 32
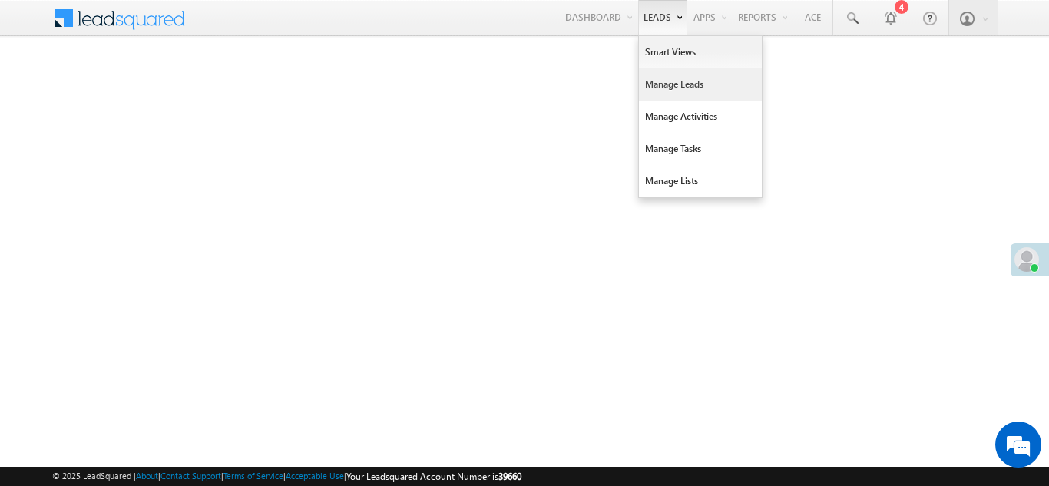
click at [639, 91] on link "Manage Leads" at bounding box center [700, 84] width 123 height 32
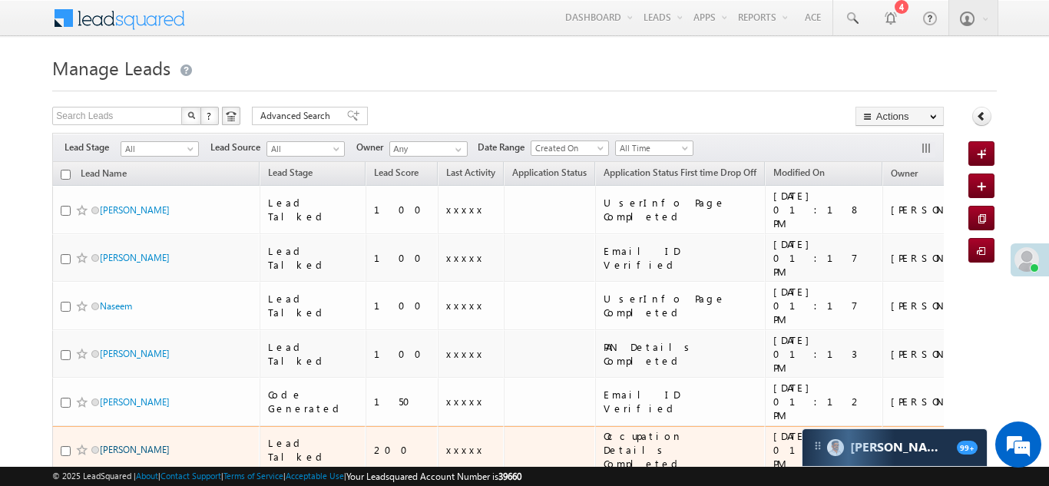
click at [156, 444] on link "[PERSON_NAME]" at bounding box center [135, 450] width 70 height 12
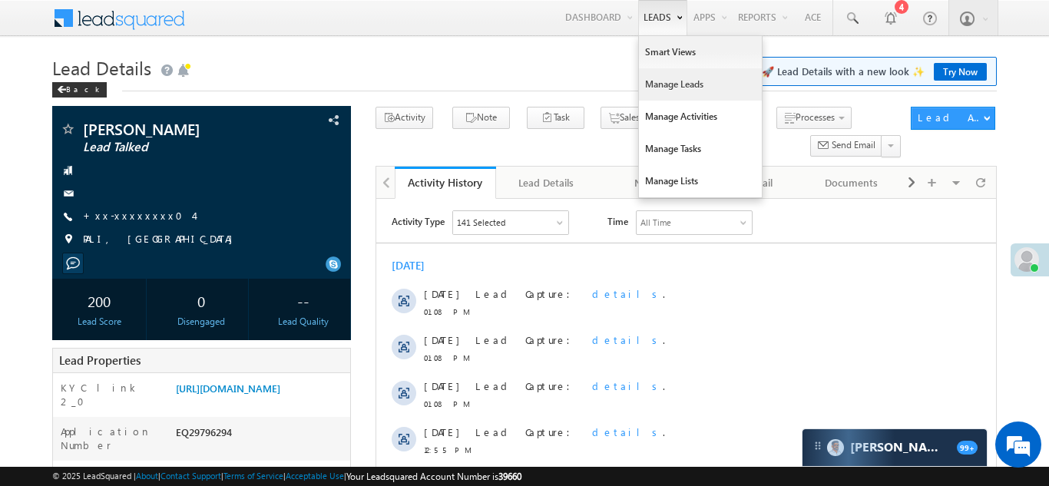
click at [656, 78] on link "Manage Leads" at bounding box center [700, 84] width 123 height 32
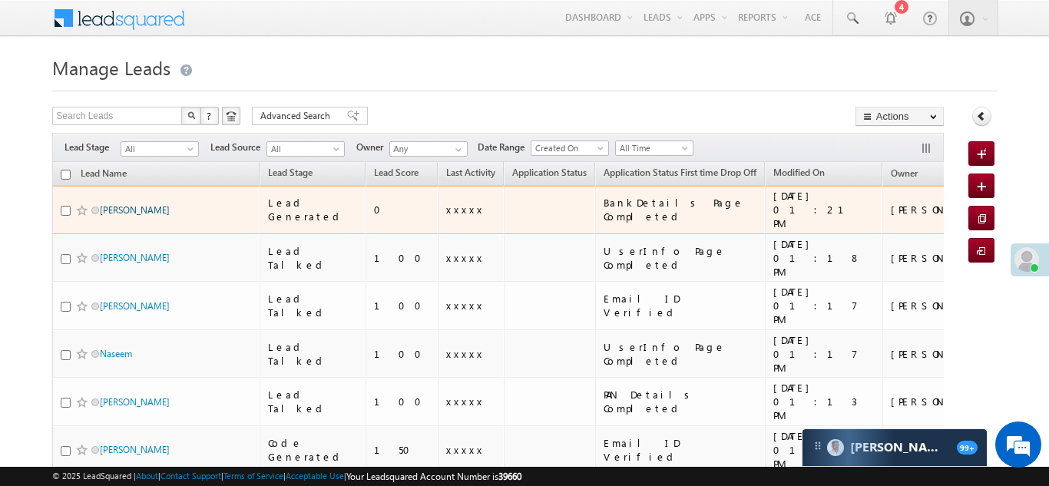
click at [115, 204] on link "[PERSON_NAME]" at bounding box center [135, 210] width 70 height 12
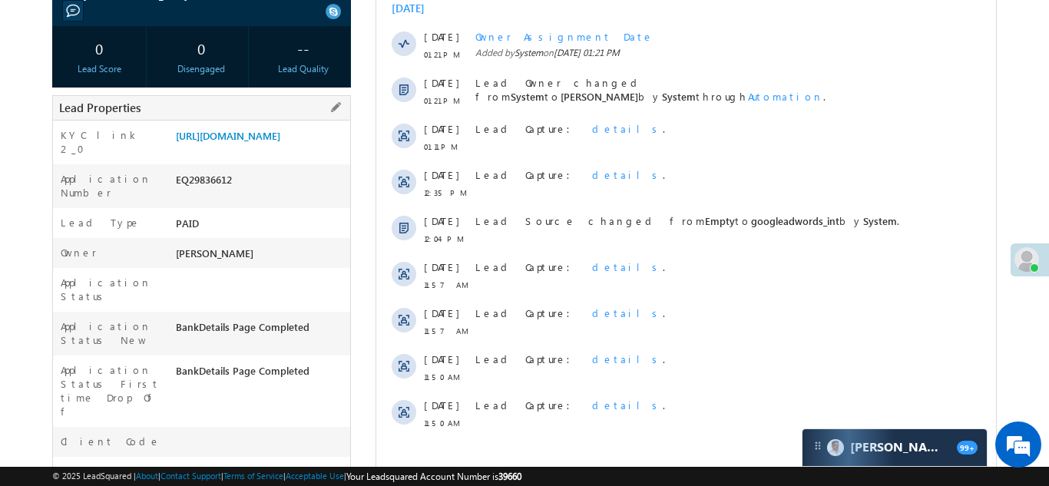
scroll to position [283, 0]
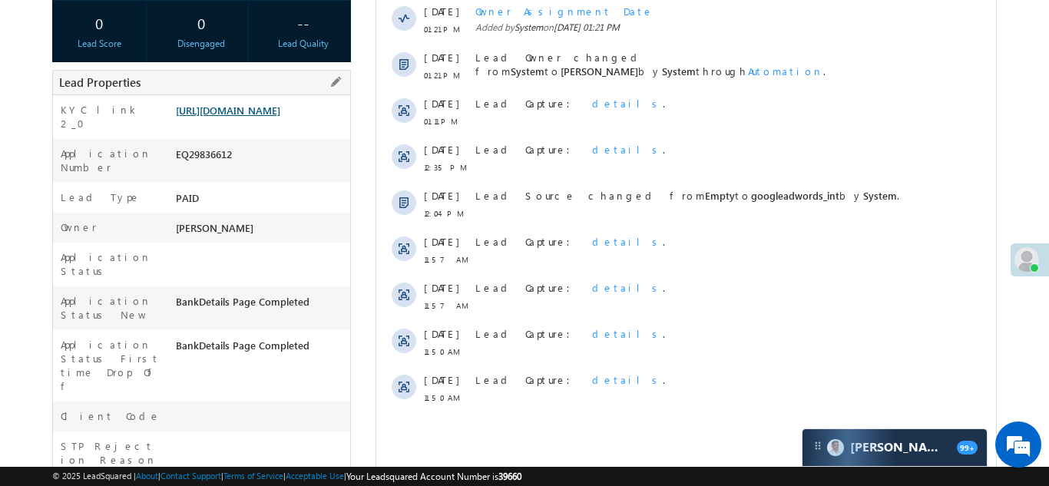
click at [245, 117] on link "https://angelbroking1-pk3em7sa.customui-test.leadsquared.com?leadId=7a46f911-68…" at bounding box center [228, 110] width 104 height 13
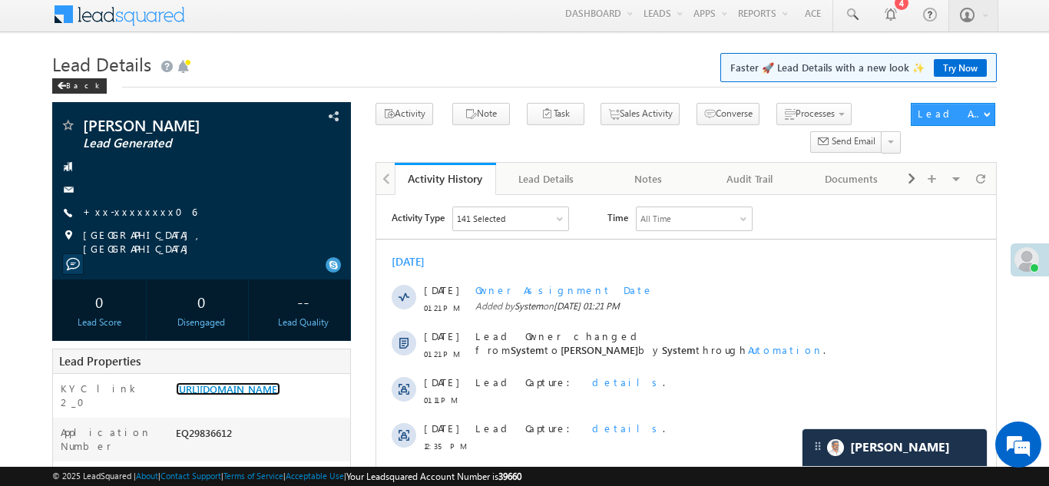
scroll to position [0, 0]
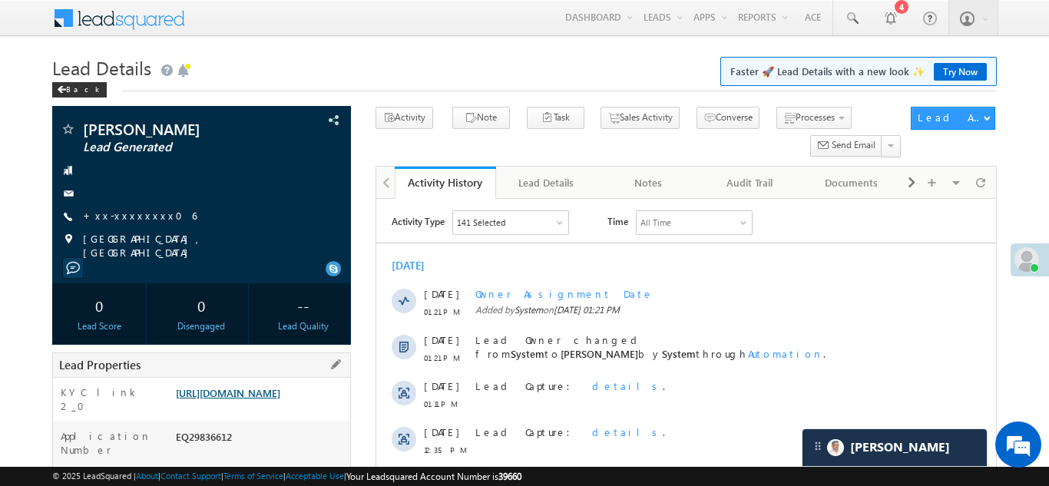
click at [263, 399] on link "https://angelbroking1-pk3em7sa.customui-test.leadsquared.com?leadId=7a46f911-68…" at bounding box center [228, 392] width 104 height 13
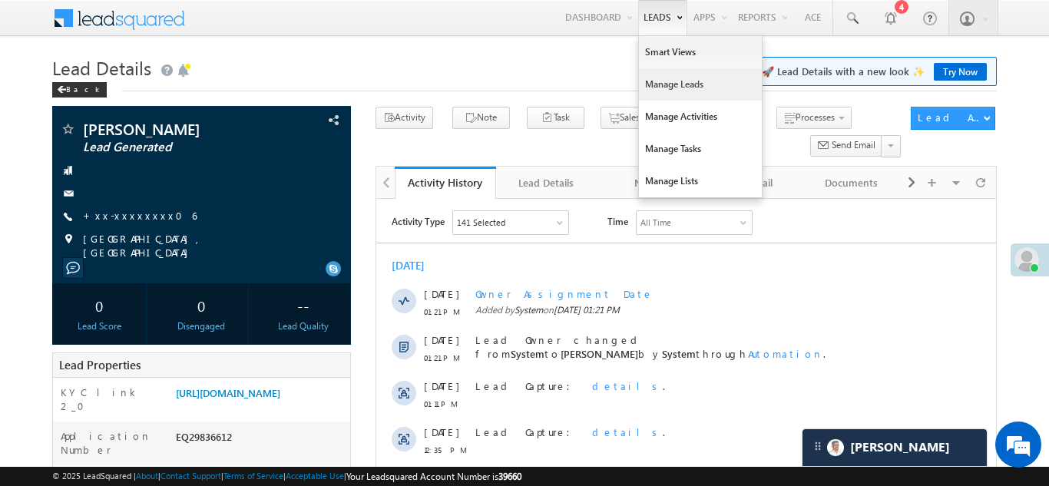
click at [659, 81] on link "Manage Leads" at bounding box center [700, 84] width 123 height 32
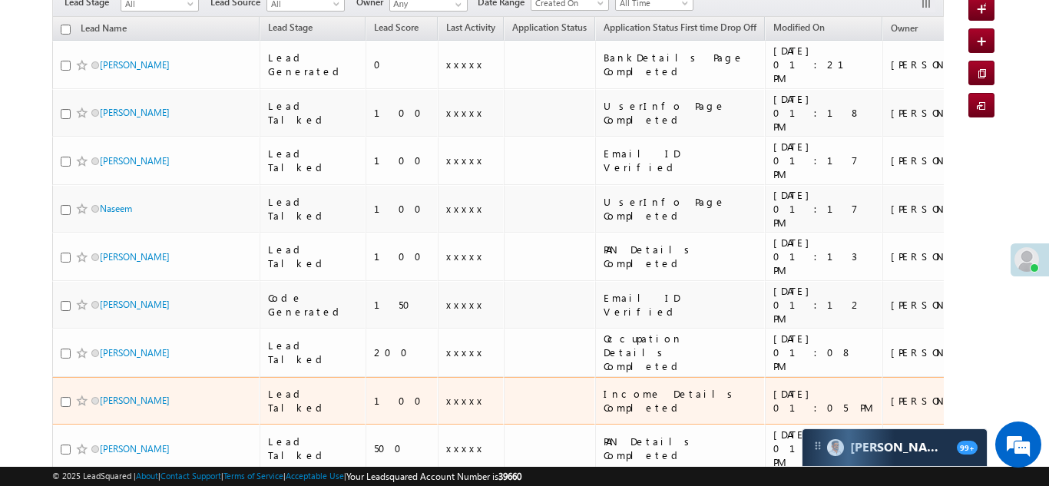
scroll to position [157, 0]
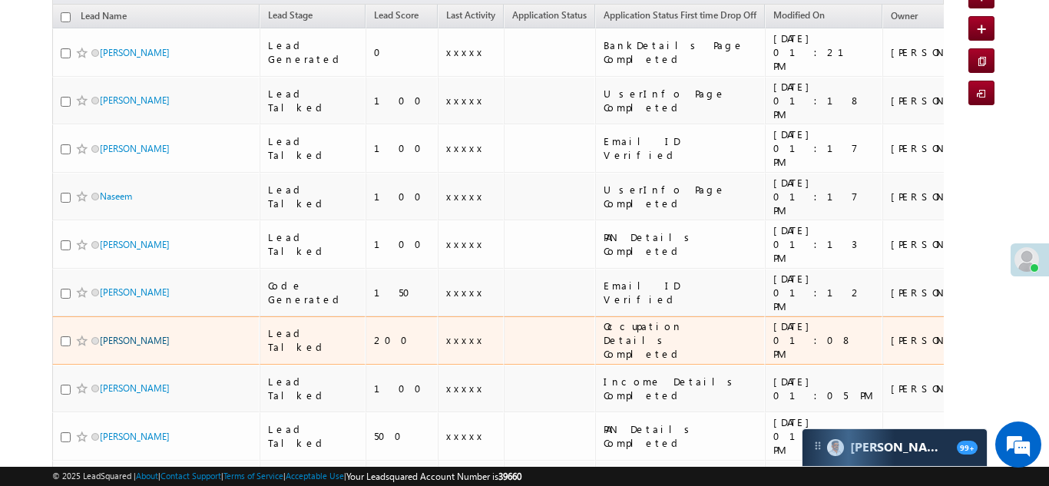
click at [125, 335] on link "[PERSON_NAME]" at bounding box center [135, 341] width 70 height 12
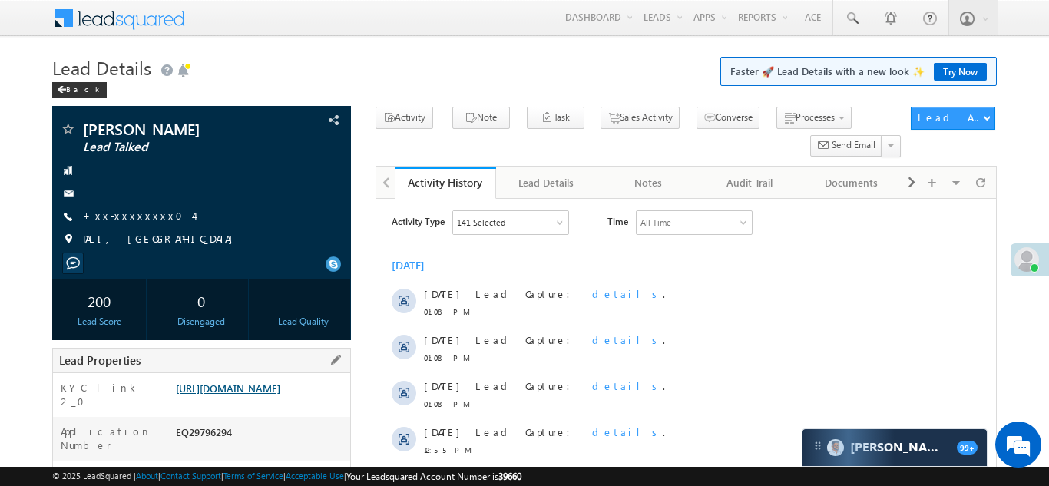
scroll to position [157, 0]
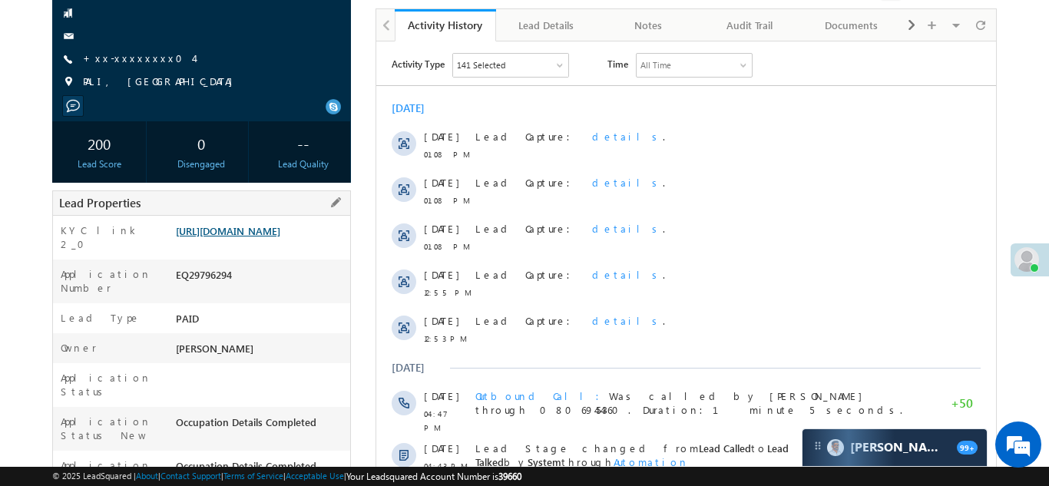
click at [239, 234] on link "[URL][DOMAIN_NAME]" at bounding box center [228, 230] width 104 height 13
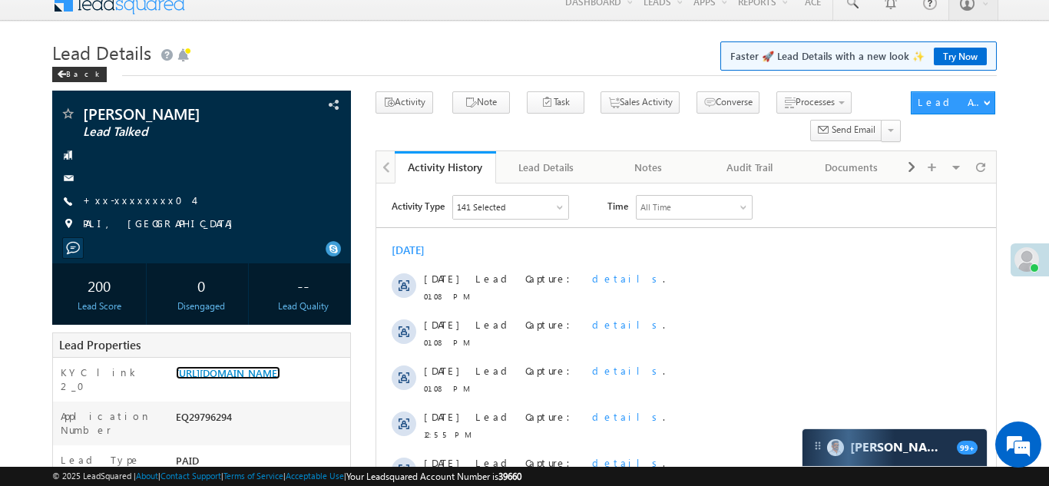
scroll to position [0, 0]
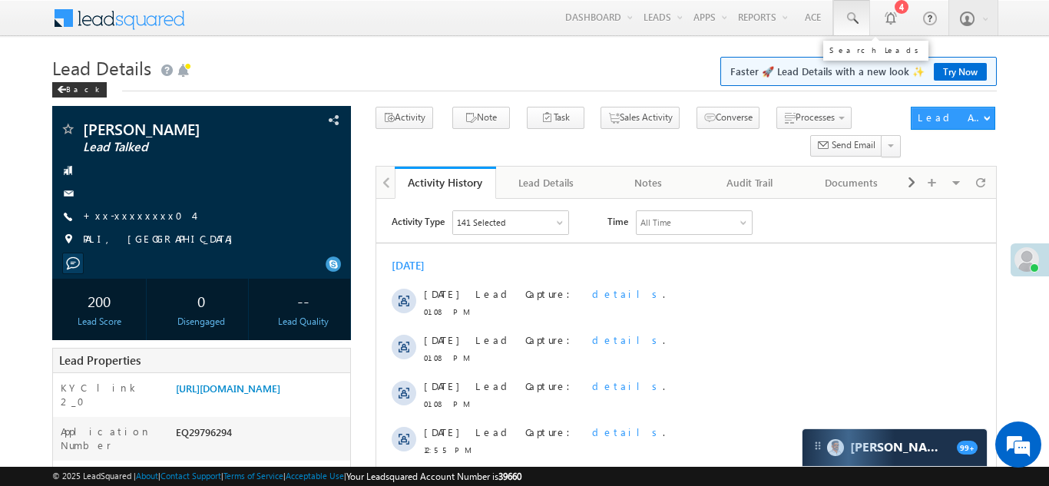
click at [851, 17] on span at bounding box center [851, 18] width 15 height 15
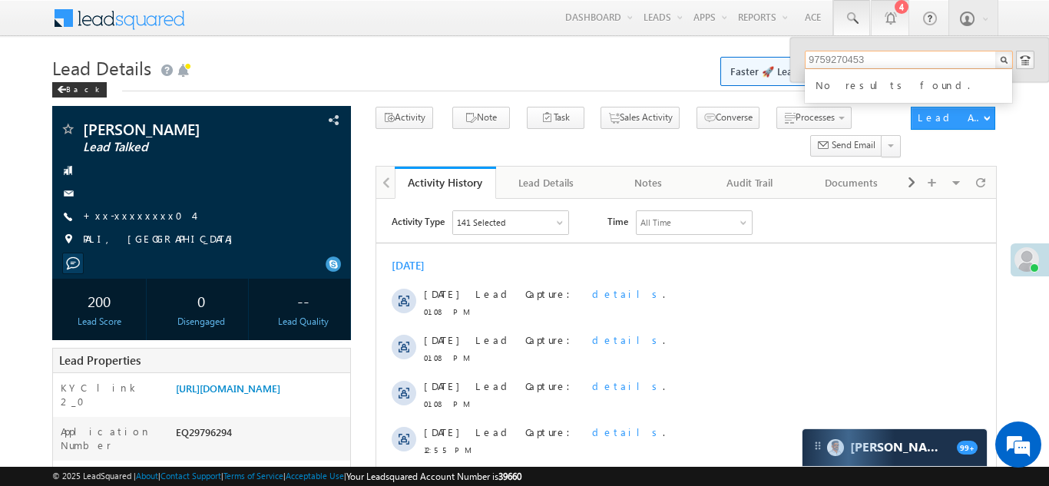
type input "9759270453"
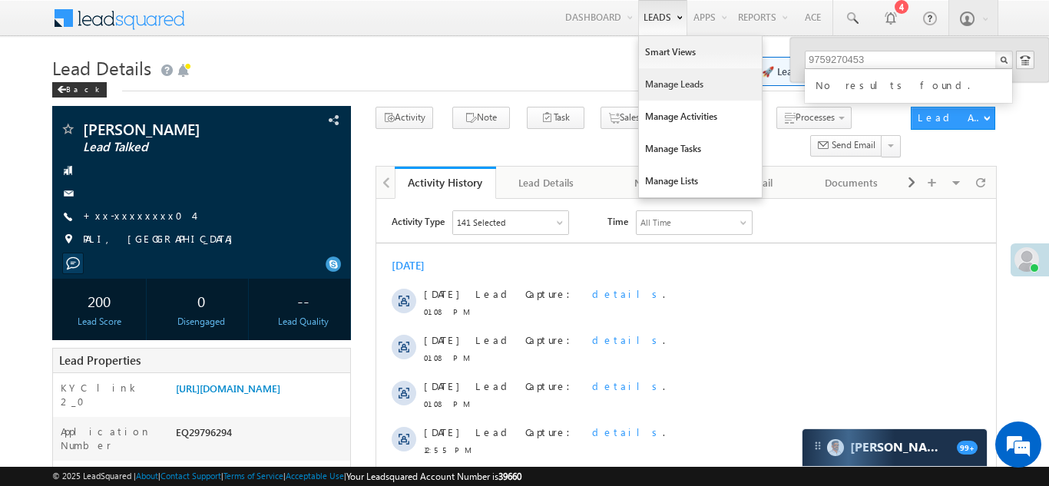
click at [640, 91] on link "Manage Leads" at bounding box center [700, 84] width 123 height 32
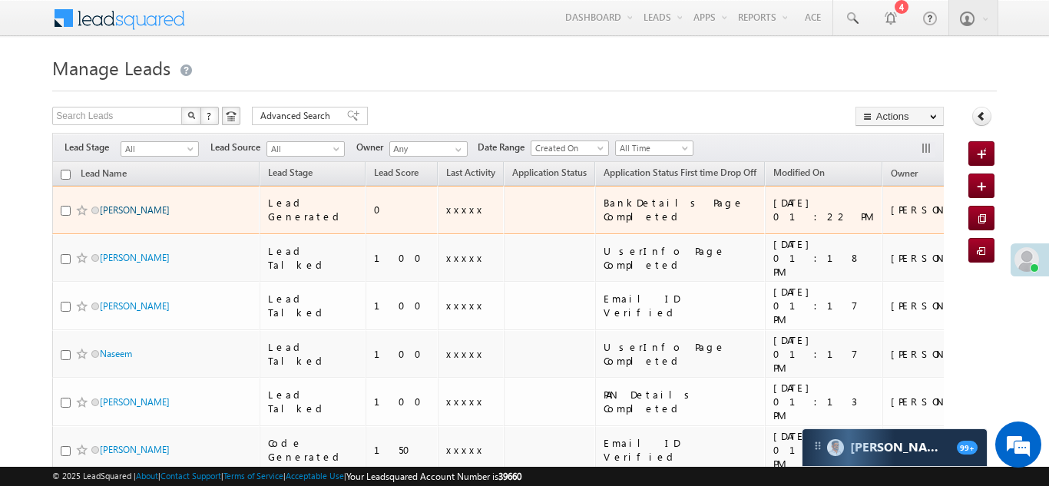
click at [114, 204] on link "[PERSON_NAME]" at bounding box center [135, 210] width 70 height 12
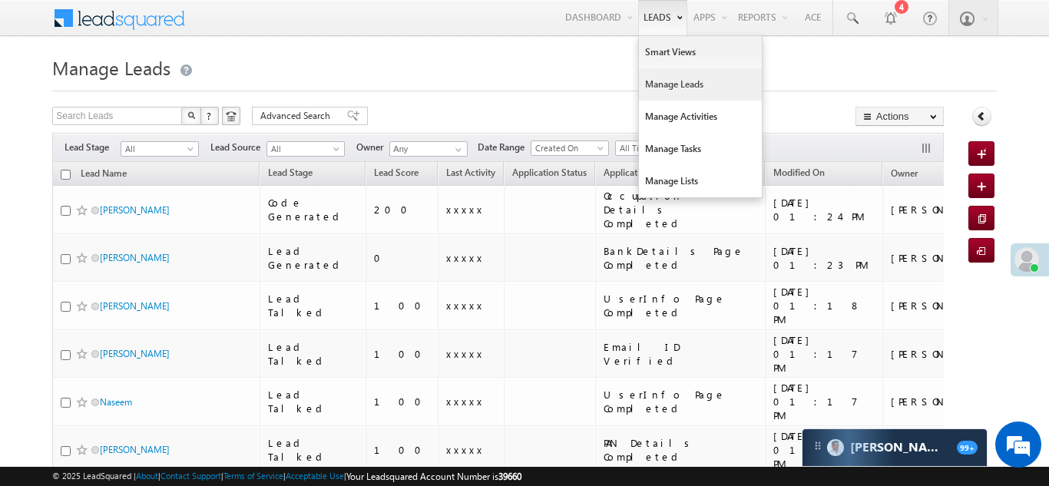
click at [654, 81] on link "Manage Leads" at bounding box center [700, 84] width 123 height 32
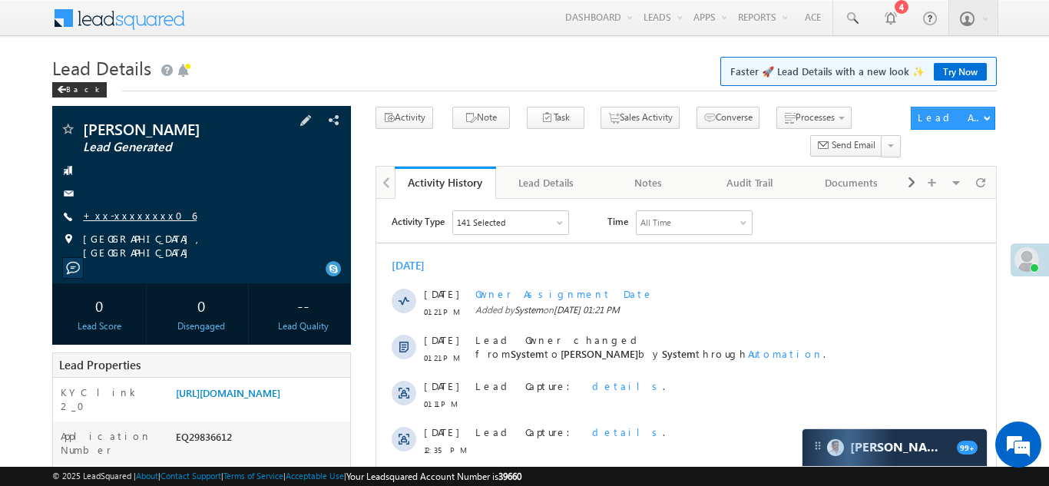
click at [114, 210] on link "+xx-xxxxxxxx06" at bounding box center [140, 215] width 114 height 13
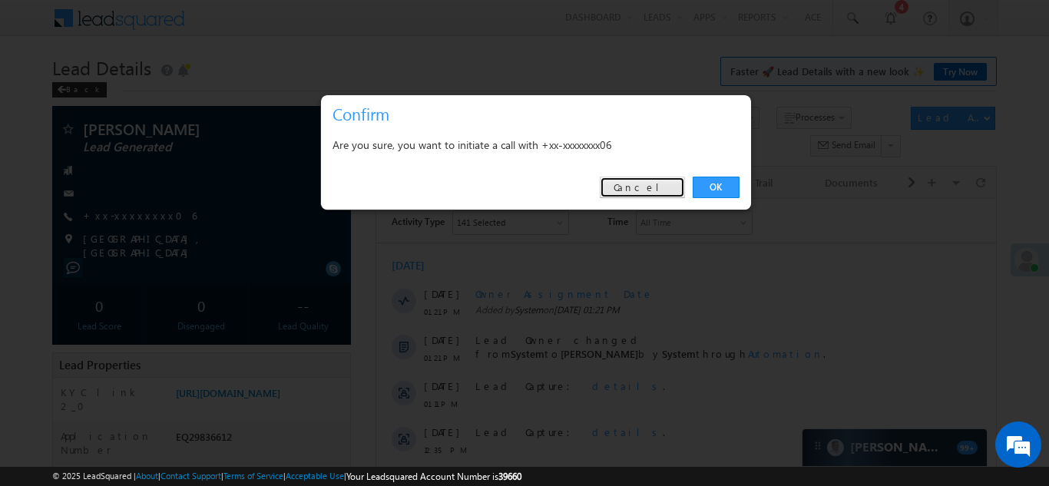
click at [661, 189] on link "Cancel" at bounding box center [642, 188] width 85 height 22
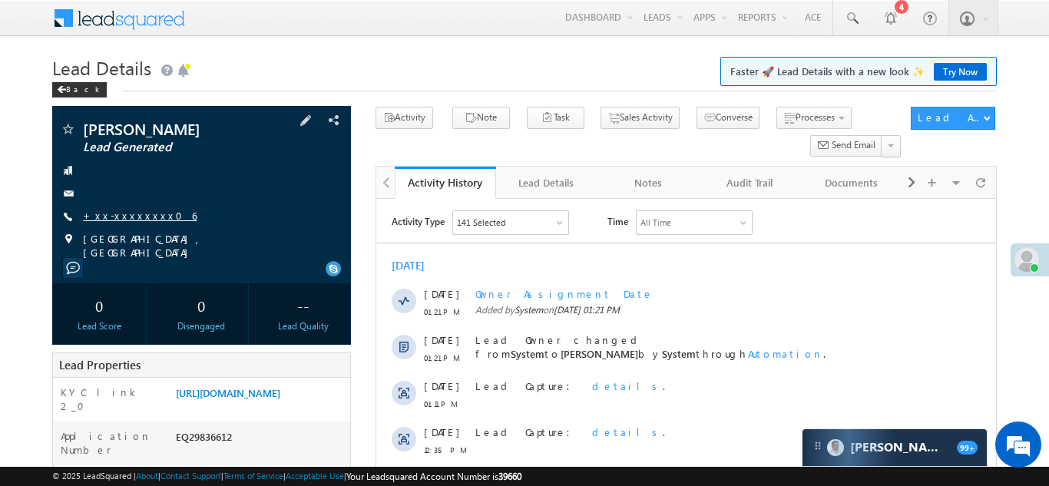
click at [117, 214] on link "+xx-xxxxxxxx06" at bounding box center [140, 215] width 114 height 13
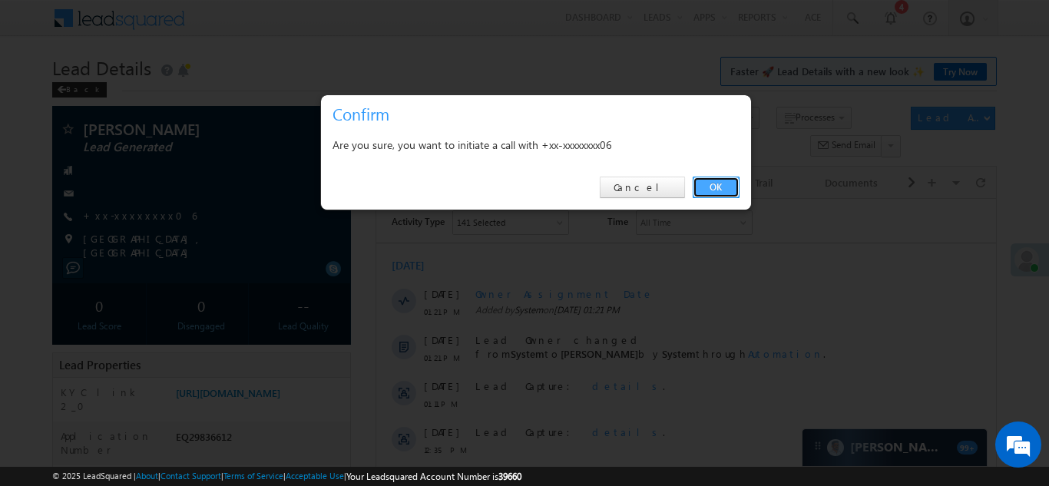
click at [710, 183] on link "OK" at bounding box center [716, 188] width 47 height 22
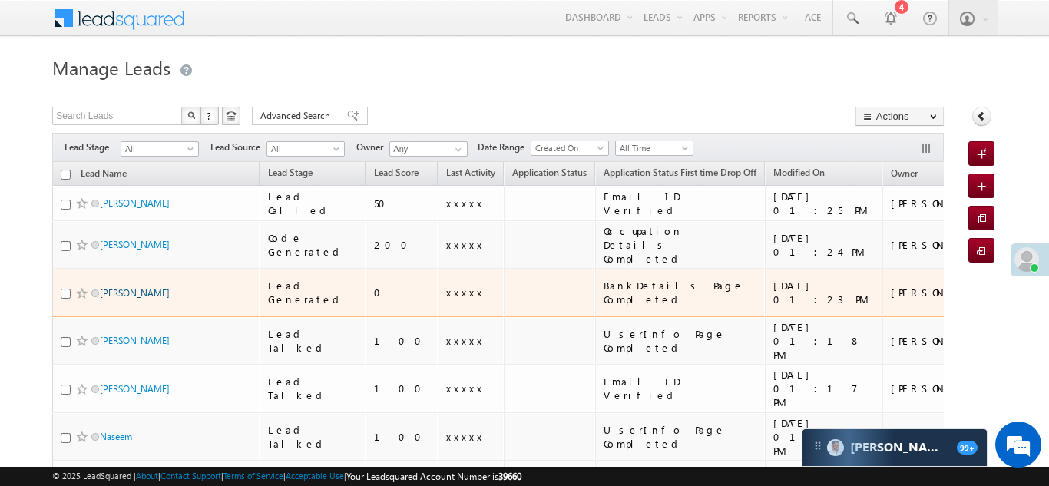
click at [139, 287] on link "Savita Sharma" at bounding box center [135, 293] width 70 height 12
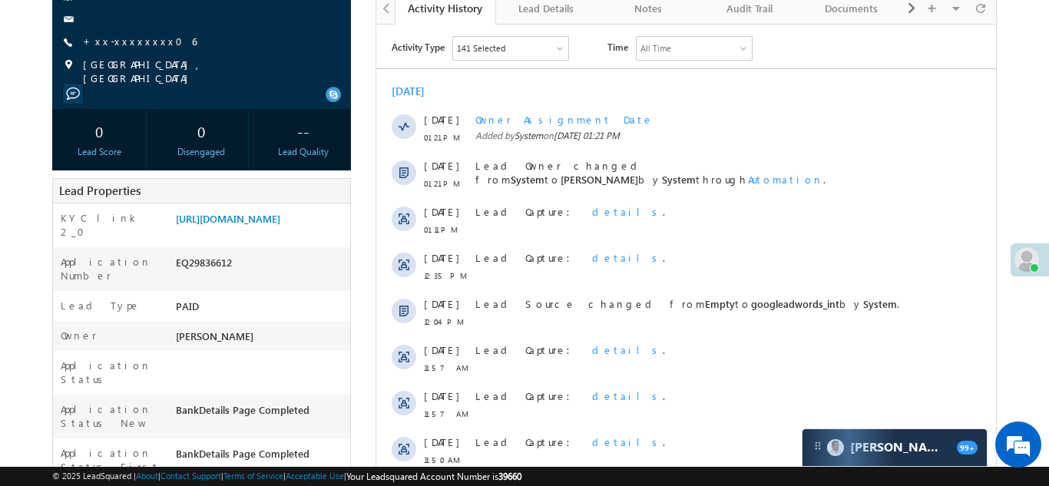
scroll to position [210, 0]
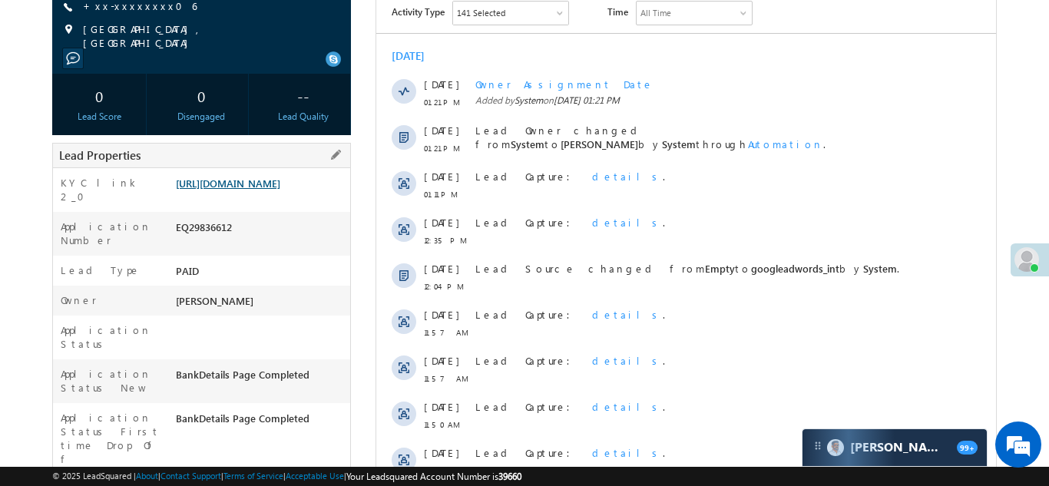
click at [243, 190] on link "[URL][DOMAIN_NAME]" at bounding box center [228, 183] width 104 height 13
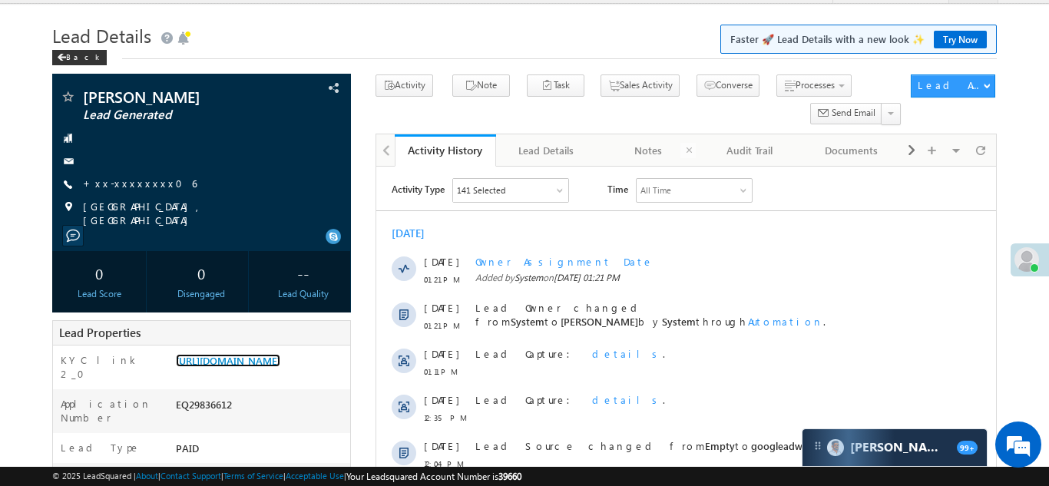
scroll to position [0, 0]
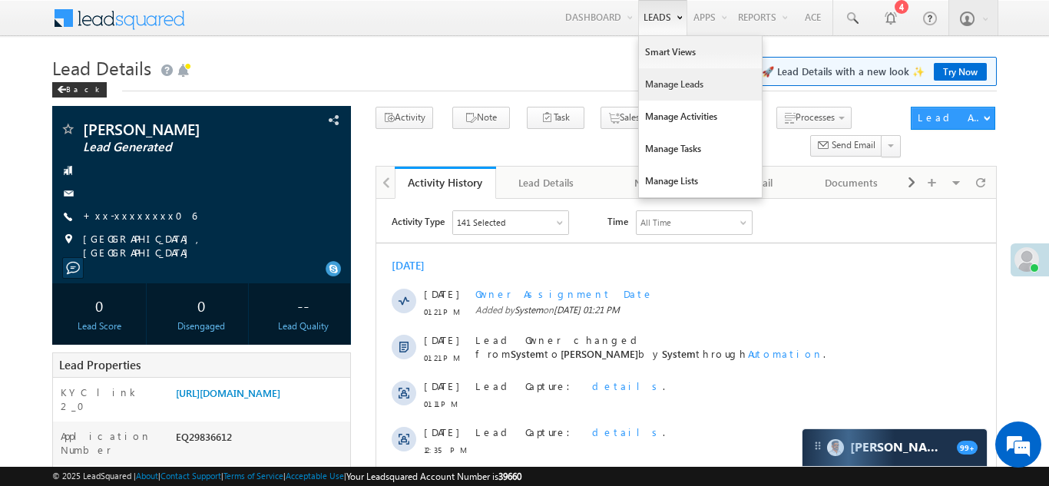
click at [664, 84] on link "Manage Leads" at bounding box center [700, 84] width 123 height 32
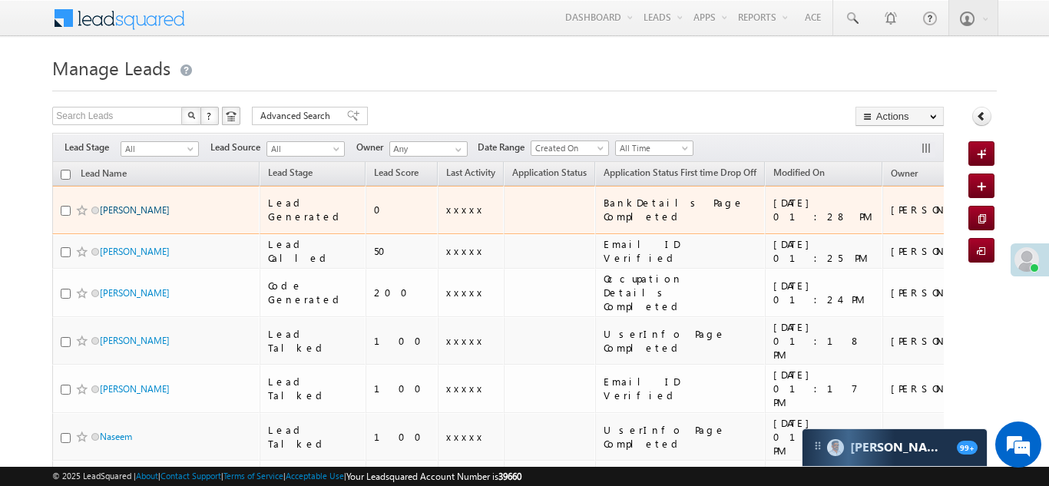
click at [111, 204] on link "[PERSON_NAME]" at bounding box center [135, 210] width 70 height 12
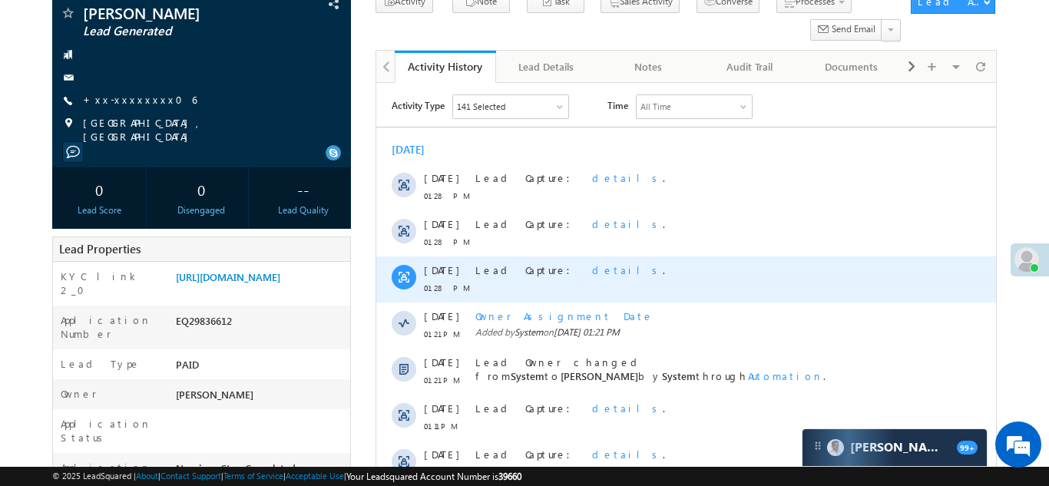
scroll to position [121, 0]
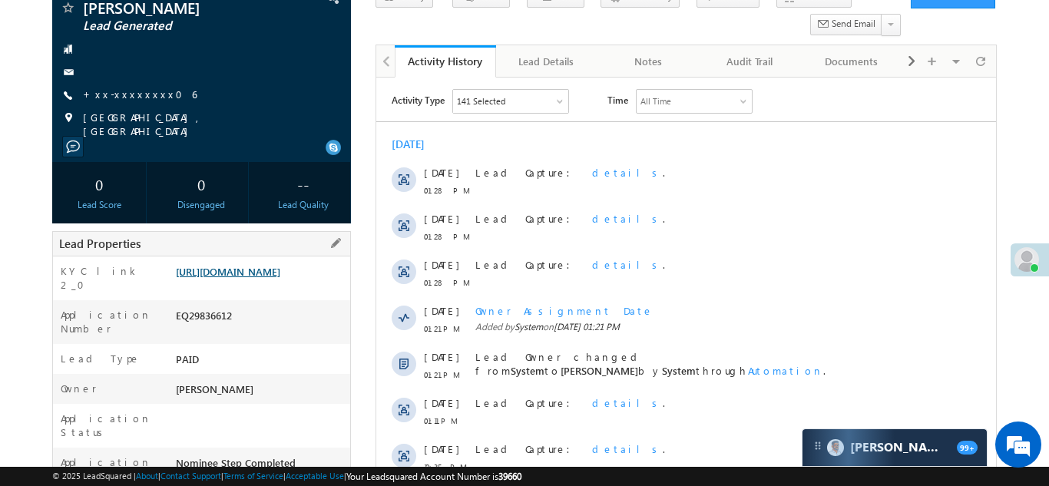
click at [245, 273] on link "https://angelbroking1-pk3em7sa.customui-test.leadsquared.com?leadId=7a46f911-68…" at bounding box center [228, 271] width 104 height 13
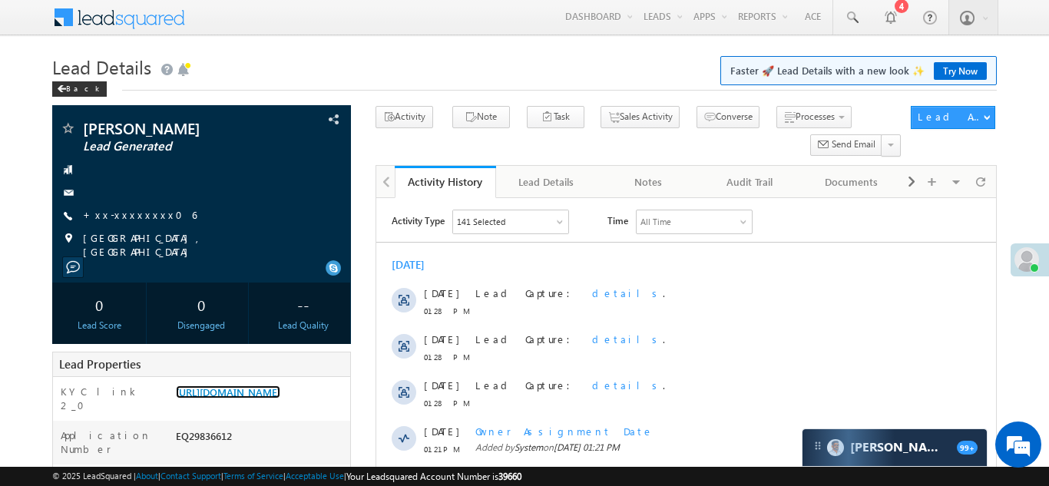
scroll to position [0, 0]
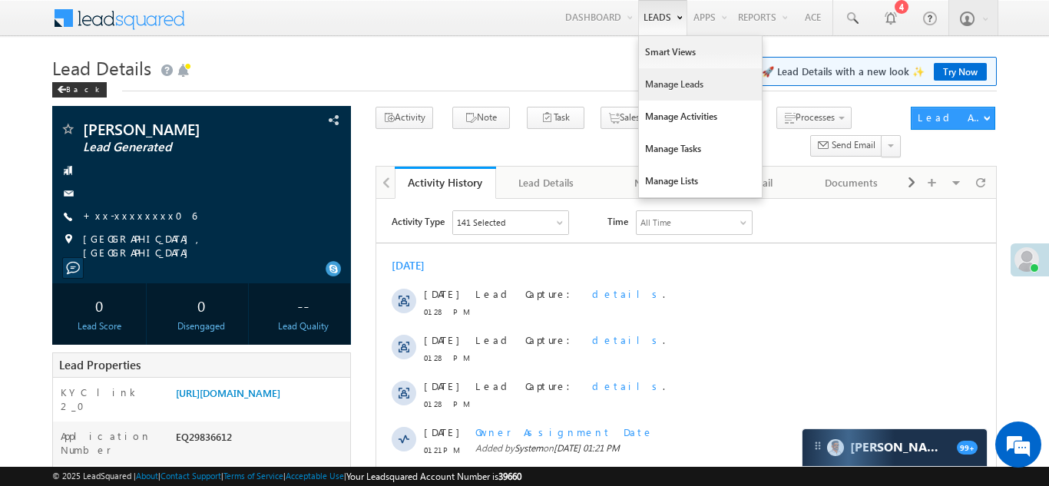
click at [652, 89] on link "Manage Leads" at bounding box center [700, 84] width 123 height 32
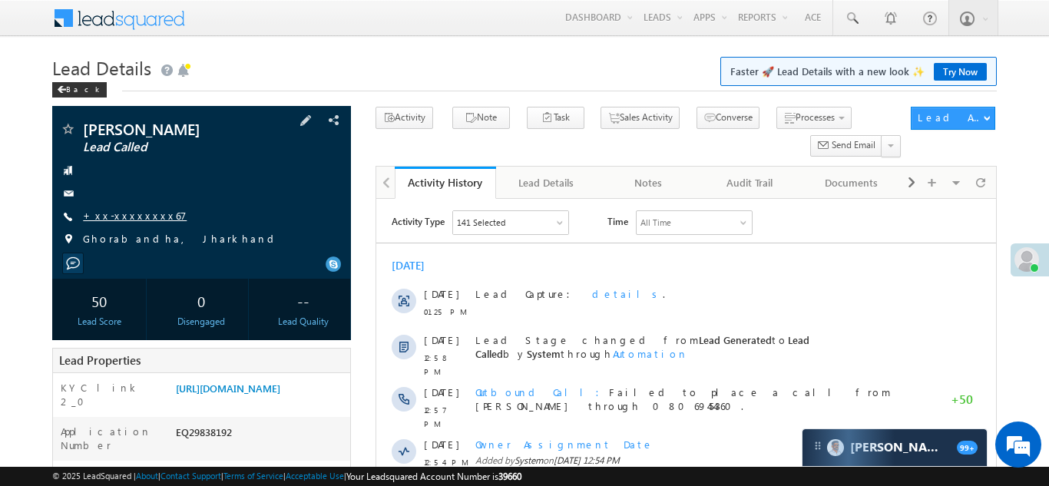
click at [118, 210] on link "+xx-xxxxxxxx67" at bounding box center [135, 215] width 104 height 13
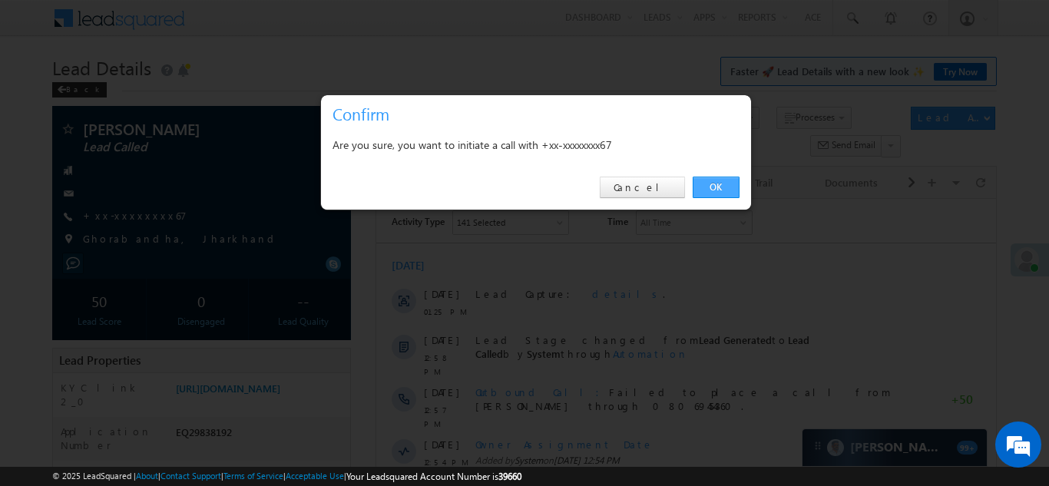
click at [714, 184] on link "OK" at bounding box center [716, 188] width 47 height 22
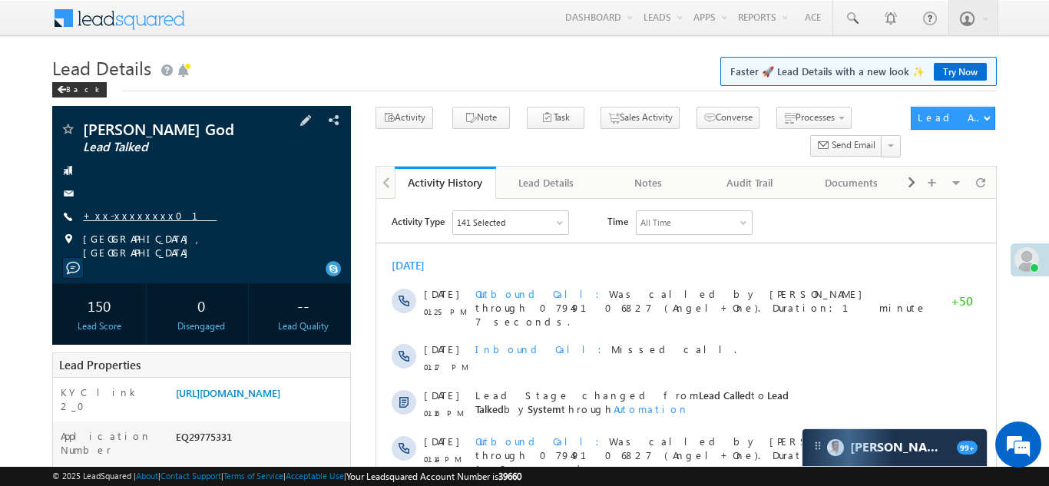
click at [134, 212] on link "+xx-xxxxxxxx01" at bounding box center [150, 215] width 134 height 13
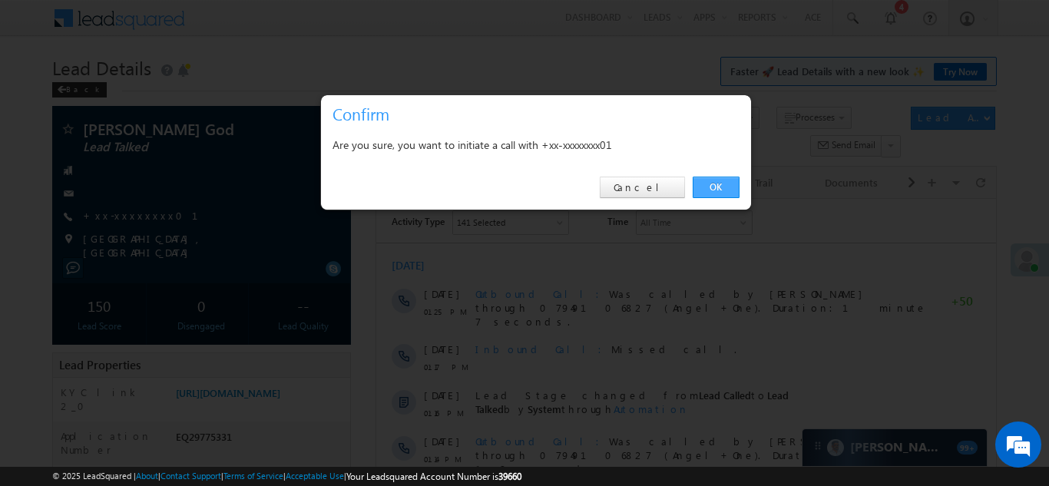
click at [714, 184] on link "OK" at bounding box center [716, 188] width 47 height 22
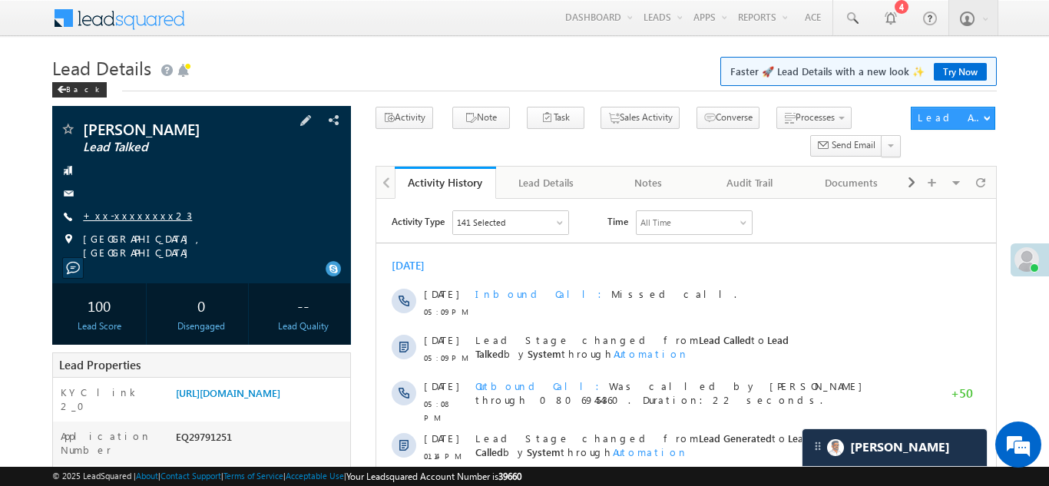
click at [124, 211] on link "+xx-xxxxxxxx23" at bounding box center [137, 215] width 109 height 13
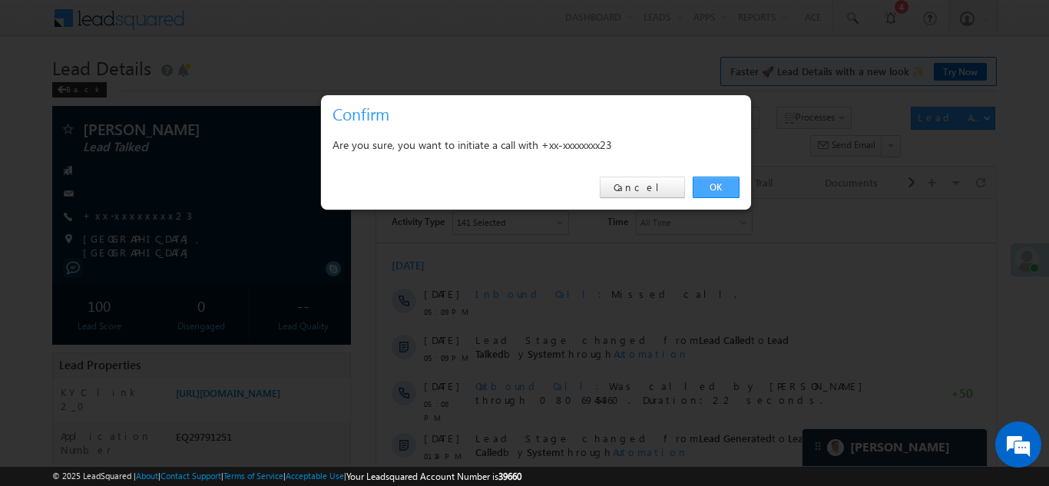
click at [714, 187] on link "OK" at bounding box center [716, 188] width 47 height 22
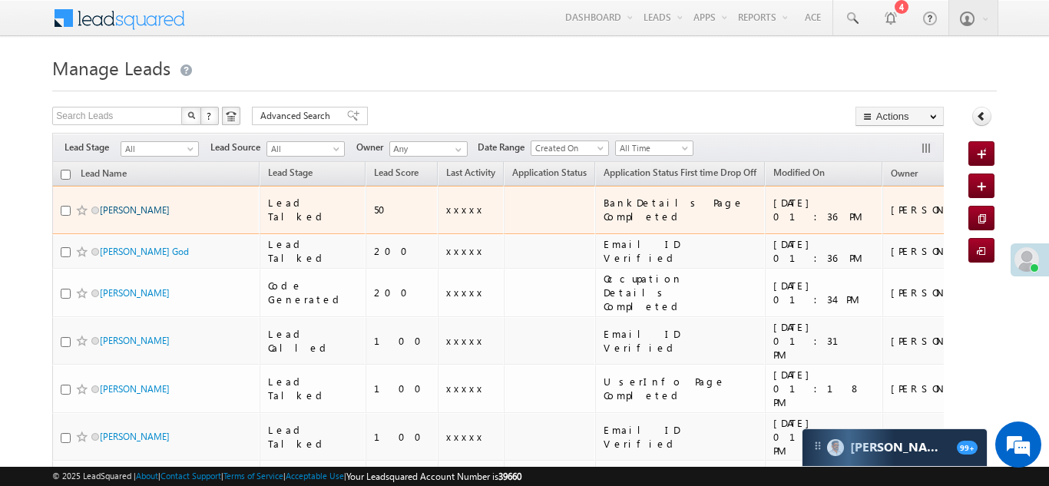
click at [116, 204] on link "[PERSON_NAME]" at bounding box center [135, 210] width 70 height 12
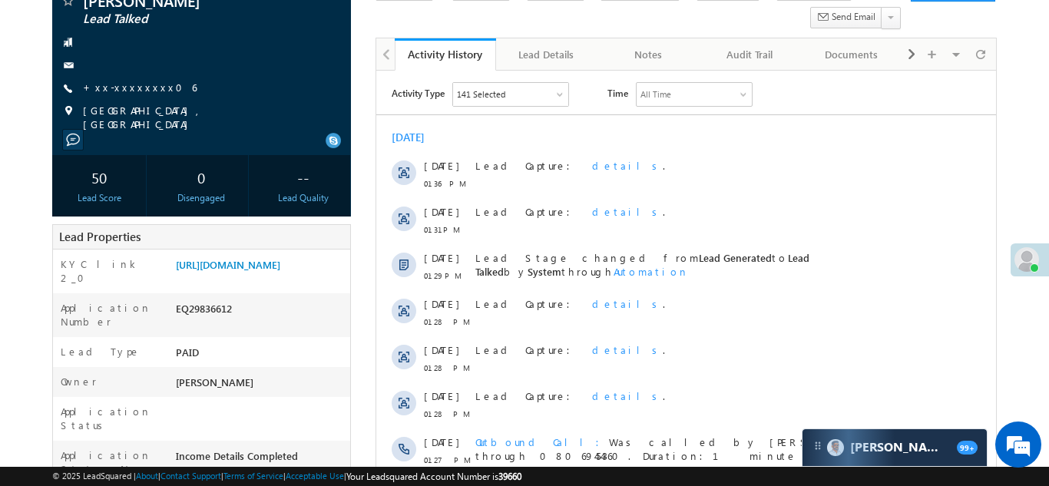
scroll to position [165, 0]
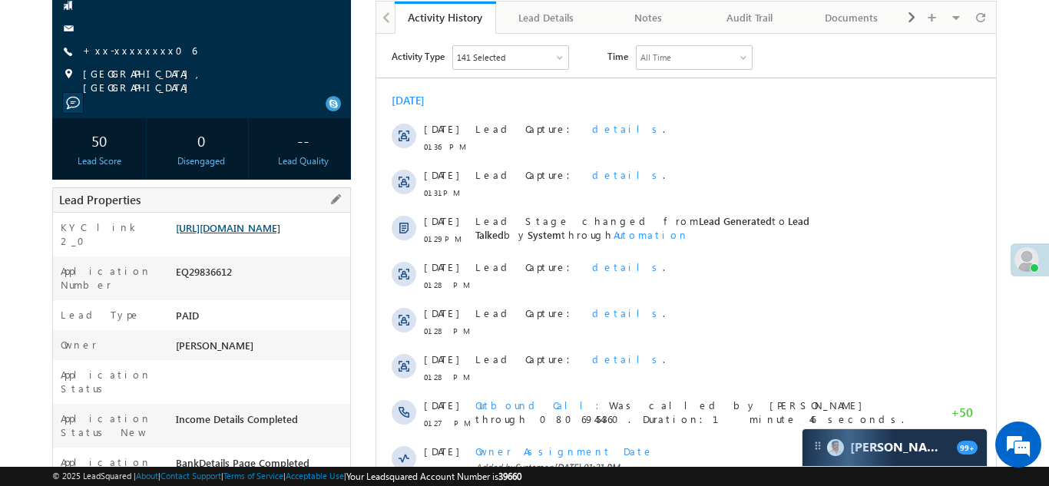
click at [258, 234] on link "https://angelbroking1-pk3em7sa.customui-test.leadsquared.com?leadId=7a46f911-68…" at bounding box center [228, 227] width 104 height 13
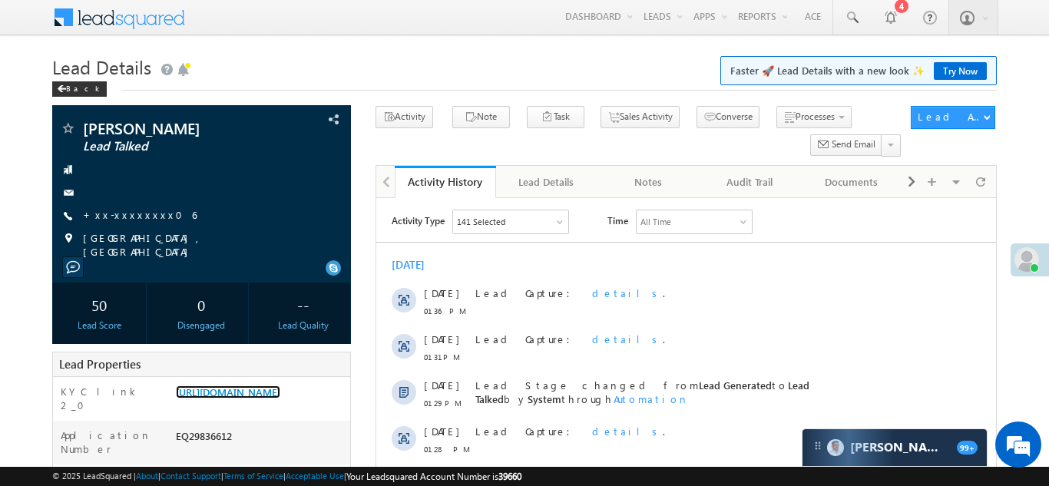
scroll to position [0, 0]
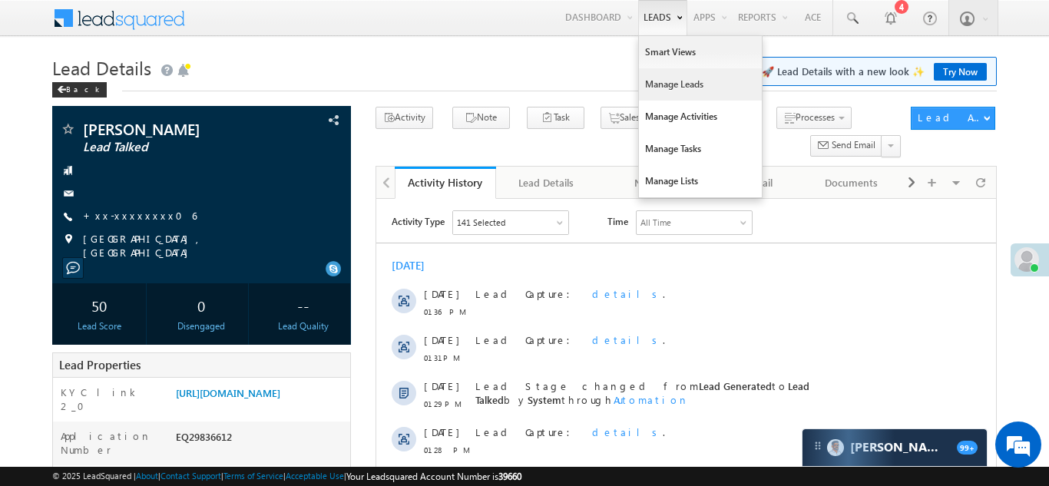
click at [666, 86] on link "Manage Leads" at bounding box center [700, 84] width 123 height 32
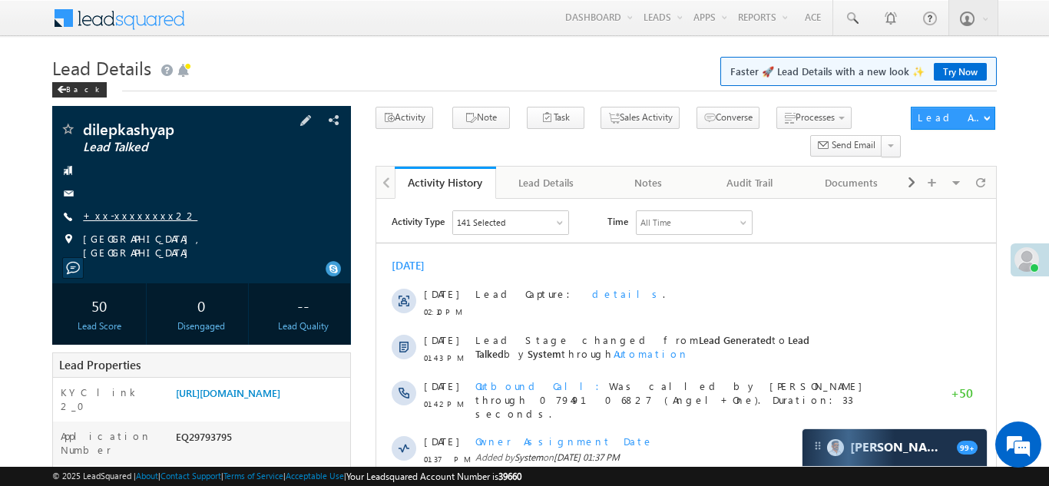
click at [114, 215] on link "+xx-xxxxxxxx22" at bounding box center [140, 215] width 114 height 13
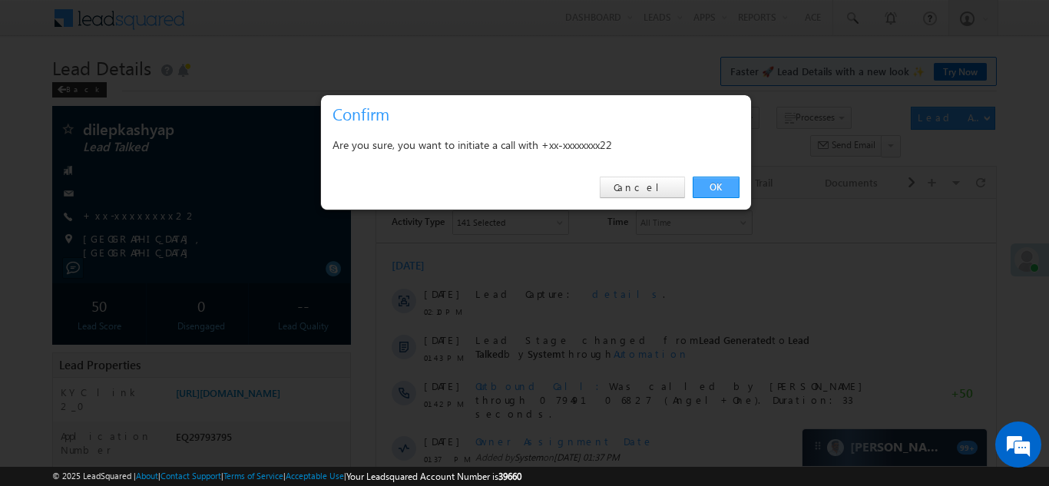
click at [713, 184] on link "OK" at bounding box center [716, 188] width 47 height 22
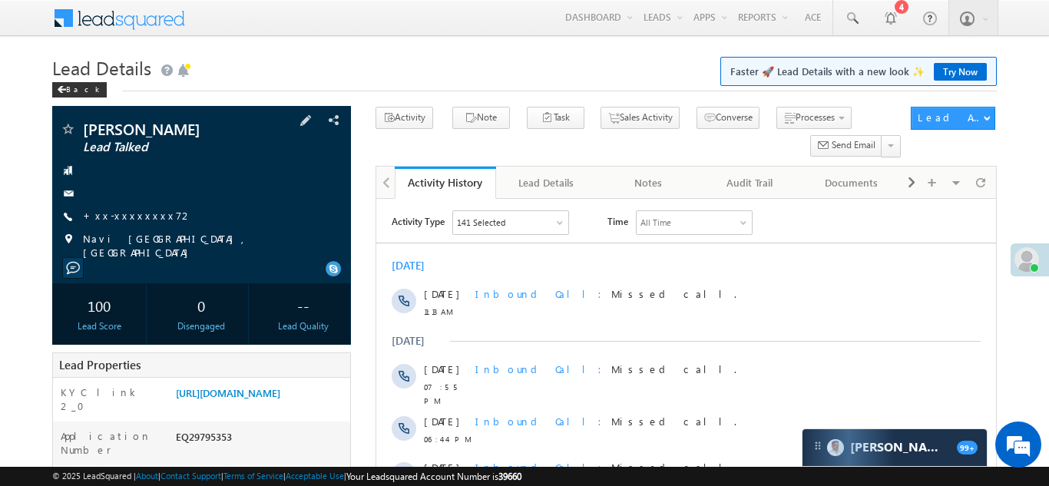
click at [114, 207] on div "Anshu pal Lead Talked +xx-xxxxxxxx72" at bounding box center [201, 190] width 283 height 138
click at [134, 214] on link "+xx-xxxxxxxx72" at bounding box center [138, 215] width 110 height 13
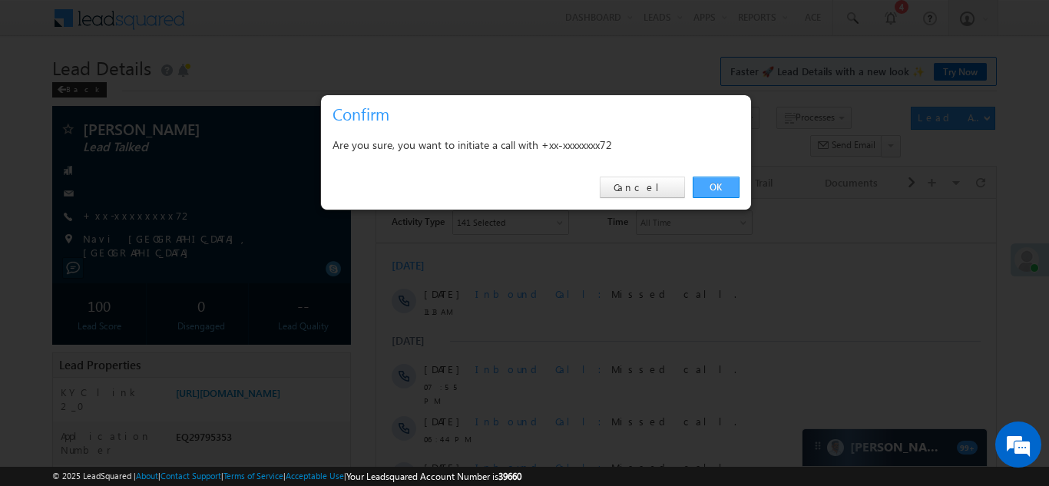
click at [717, 184] on link "OK" at bounding box center [716, 188] width 47 height 22
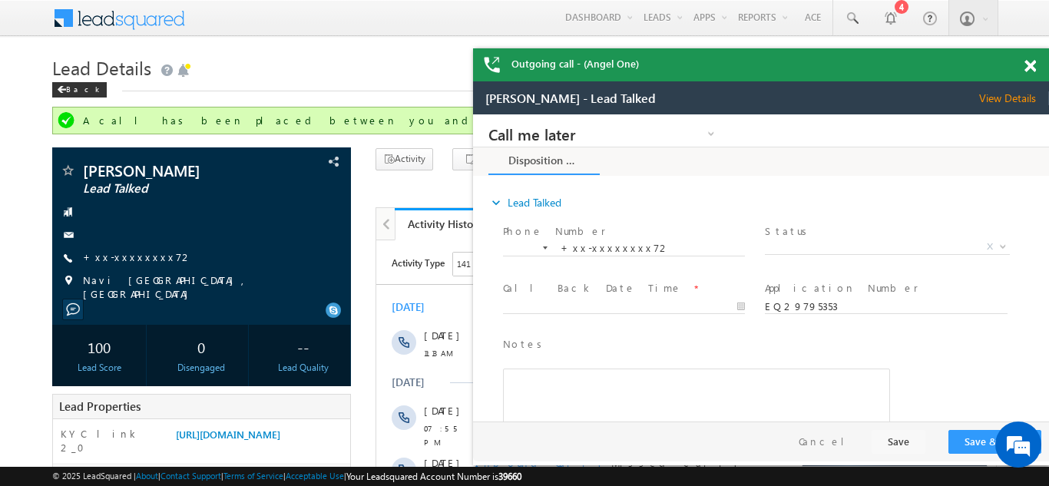
click at [1035, 63] on span at bounding box center [1031, 66] width 12 height 13
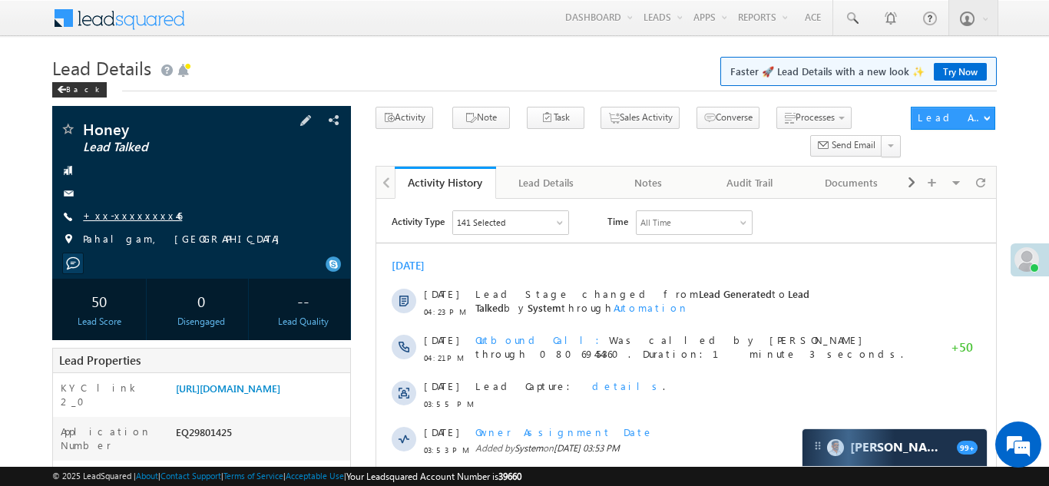
click at [117, 214] on link "+xx-xxxxxxxx46" at bounding box center [132, 215] width 99 height 13
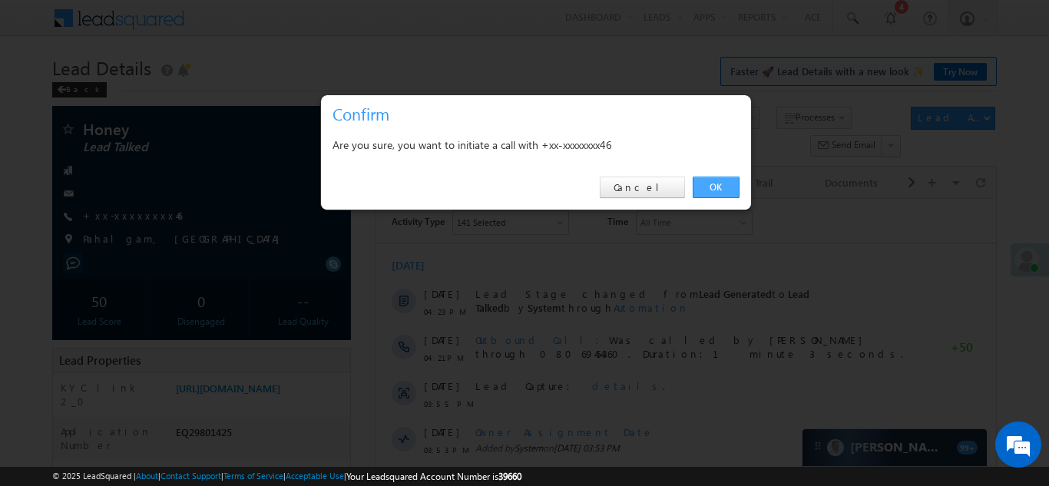
click at [709, 181] on link "OK" at bounding box center [716, 188] width 47 height 22
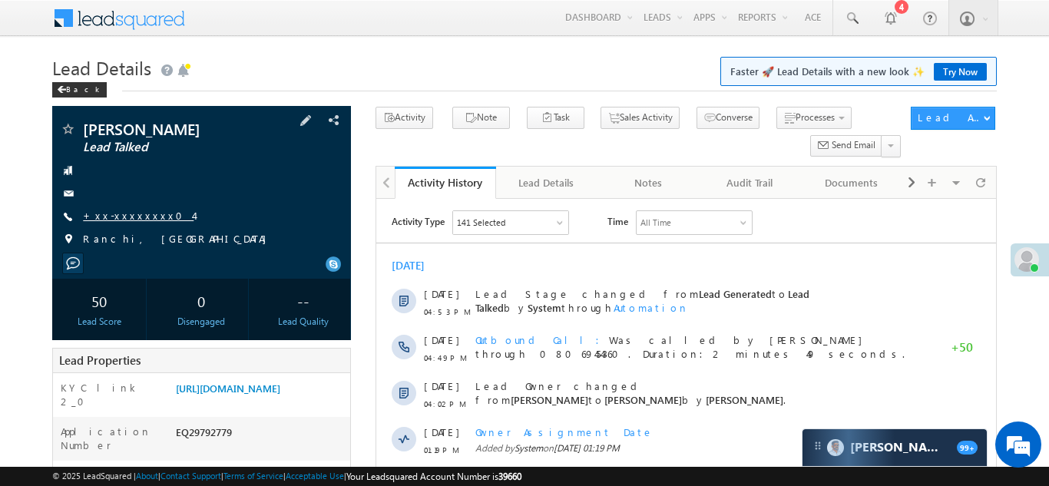
click at [129, 213] on link "+xx-xxxxxxxx04" at bounding box center [138, 215] width 111 height 13
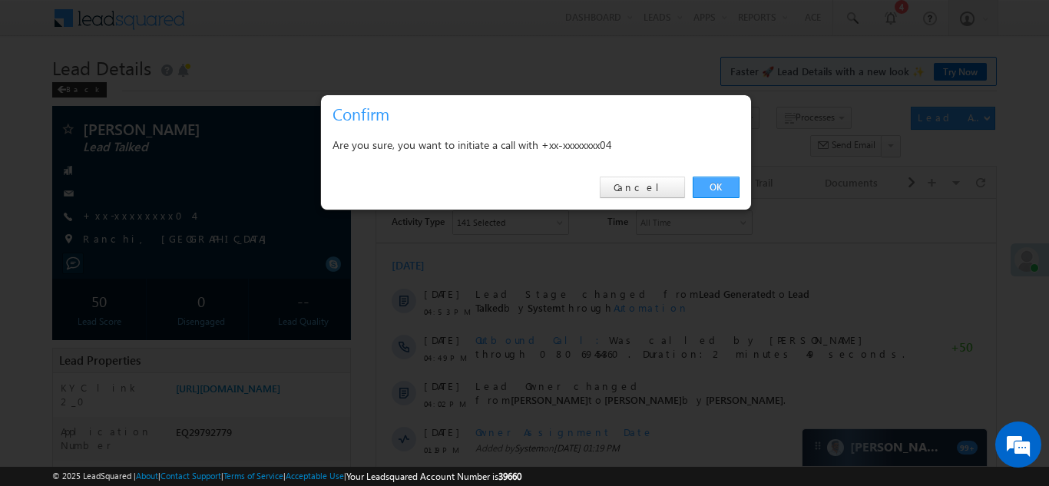
click at [709, 183] on link "OK" at bounding box center [716, 188] width 47 height 22
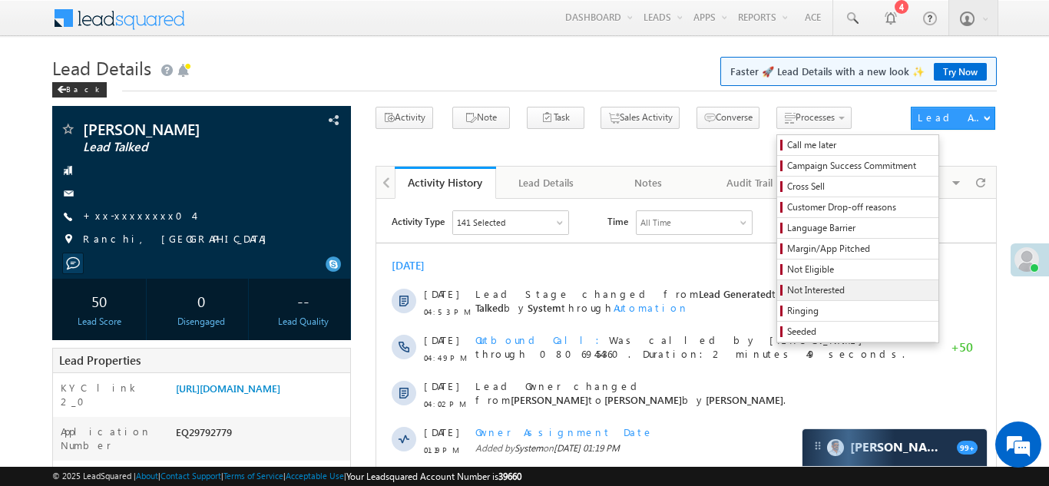
click at [790, 293] on span "Not Interested" at bounding box center [860, 290] width 146 height 14
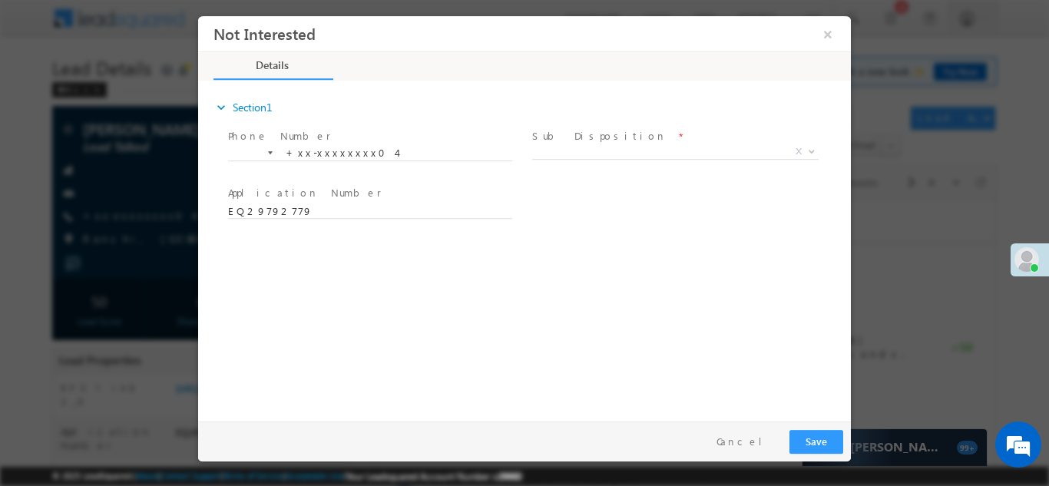
click at [645, 152] on span "X" at bounding box center [675, 151] width 286 height 15
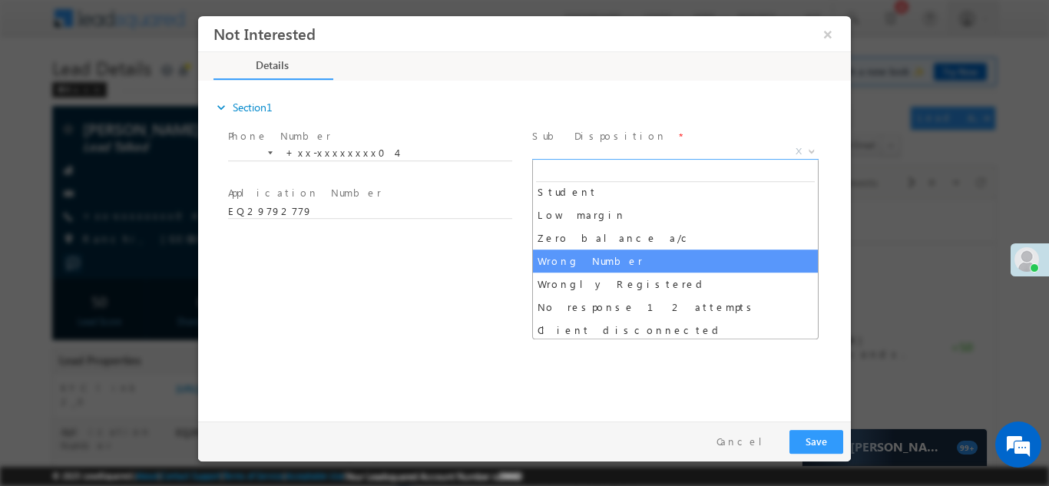
scroll to position [84, 0]
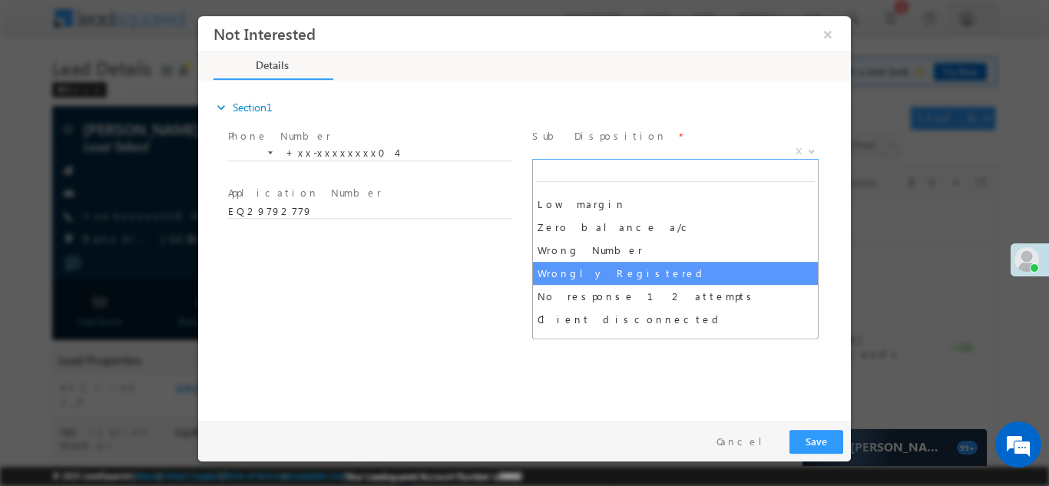
select select "Wrongly Registered"
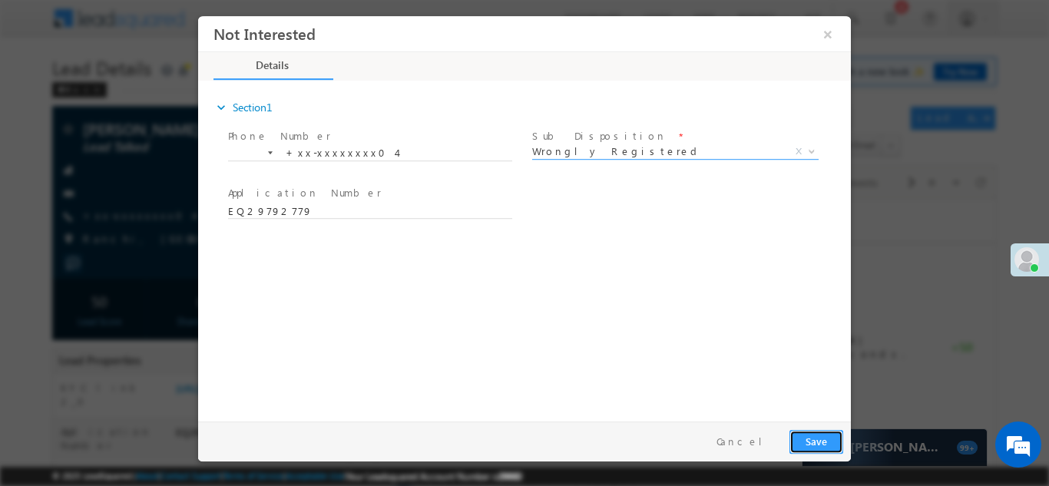
click at [816, 446] on button "Save" at bounding box center [817, 441] width 54 height 24
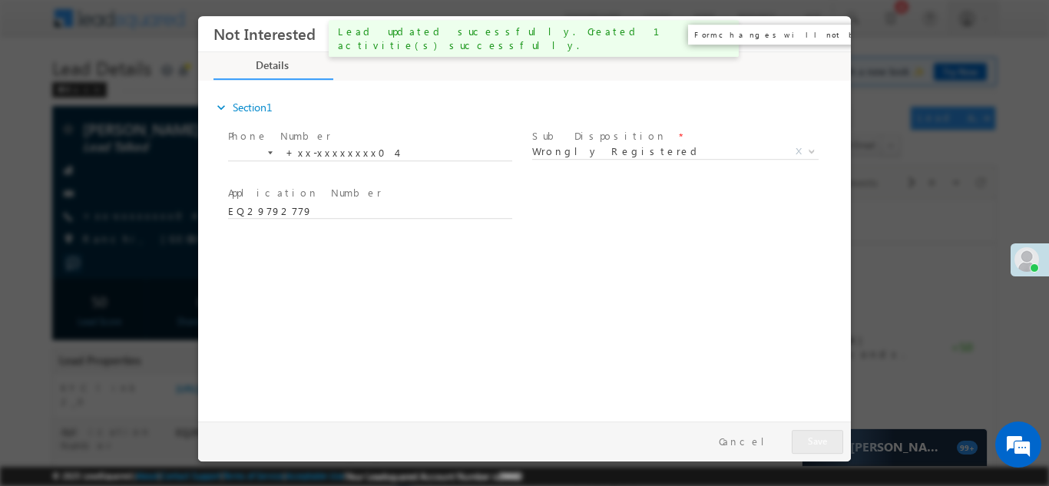
click at [827, 29] on button "×" at bounding box center [828, 33] width 26 height 28
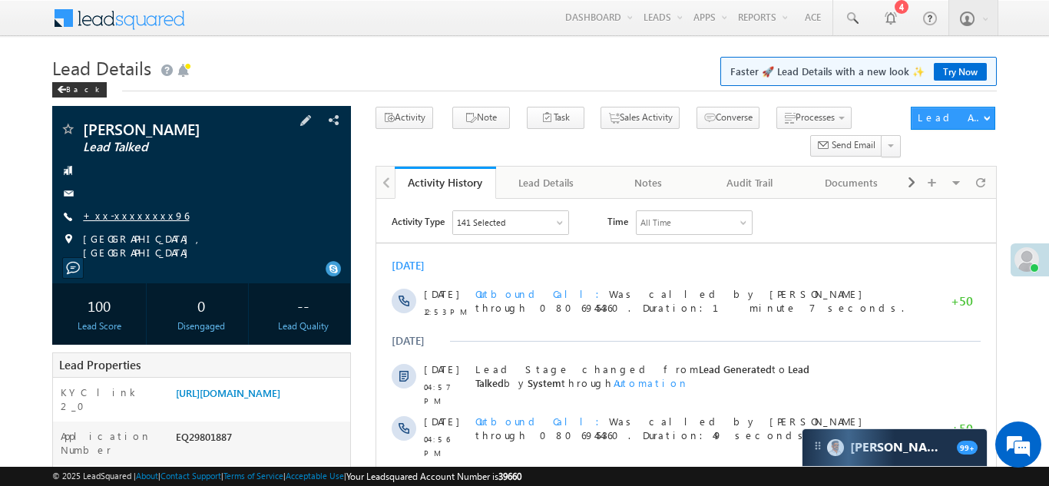
click at [122, 210] on link "+xx-xxxxxxxx96" at bounding box center [136, 215] width 106 height 13
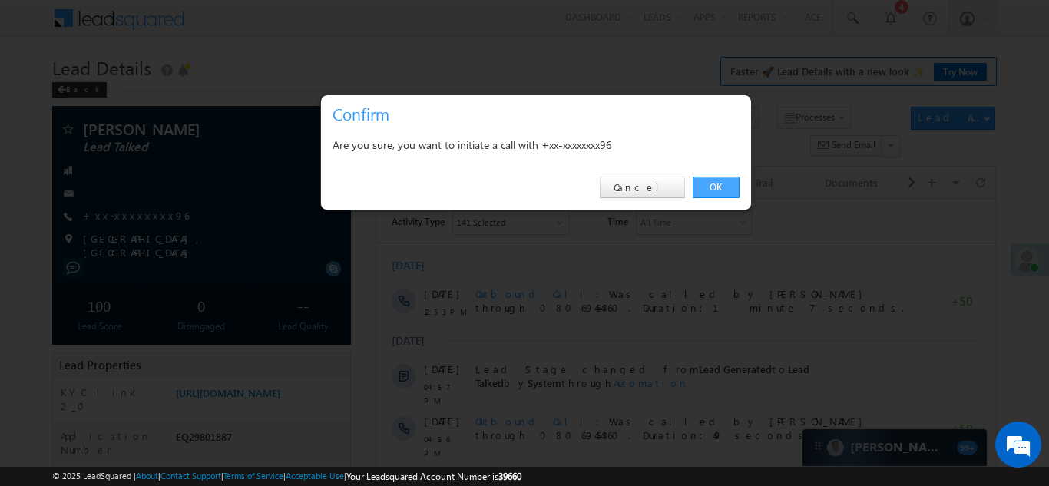
click at [712, 185] on link "OK" at bounding box center [716, 188] width 47 height 22
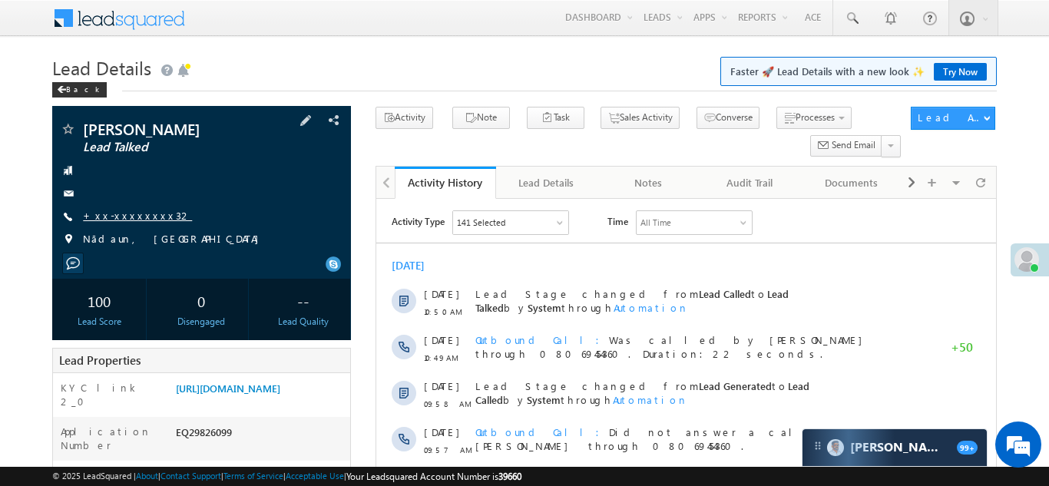
click at [111, 214] on link "+xx-xxxxxxxx32" at bounding box center [137, 215] width 109 height 13
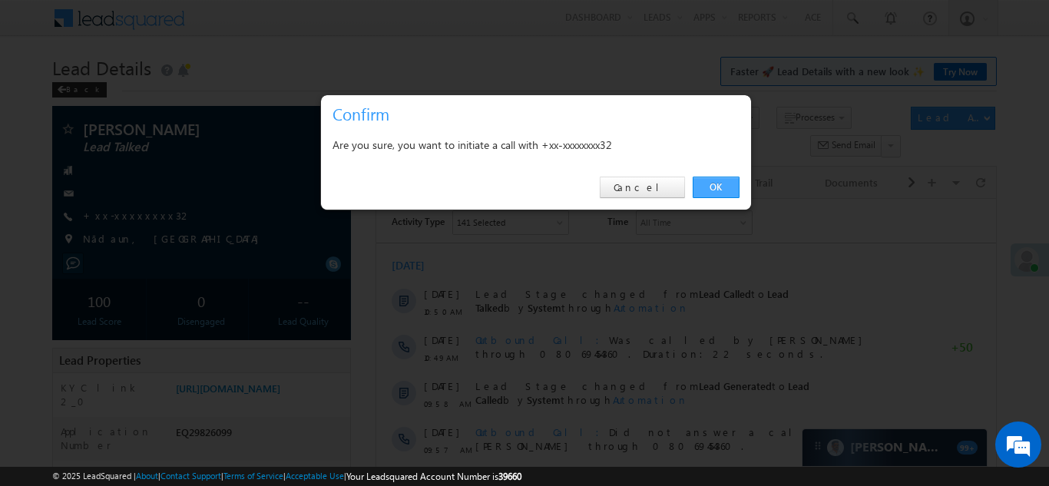
click at [709, 187] on link "OK" at bounding box center [716, 188] width 47 height 22
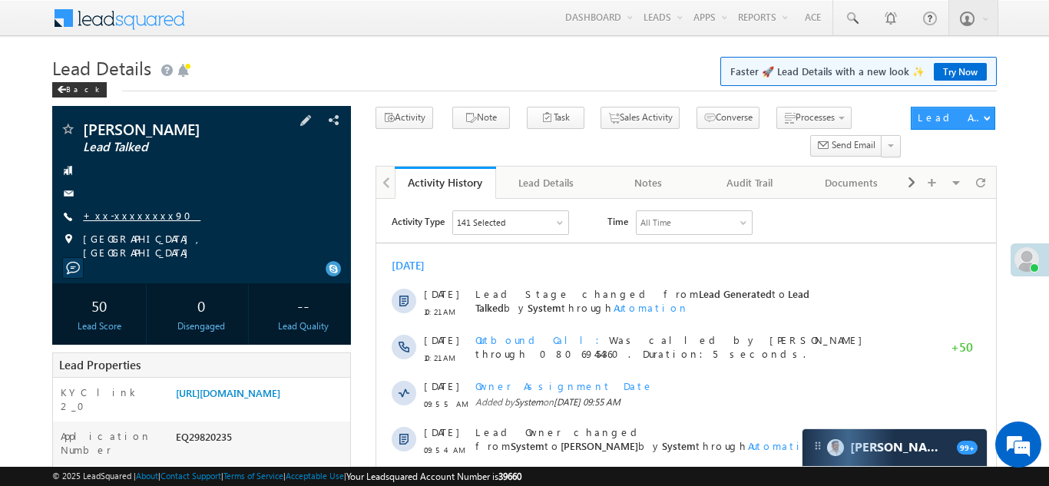
click at [109, 214] on link "+xx-xxxxxxxx90" at bounding box center [142, 215] width 118 height 13
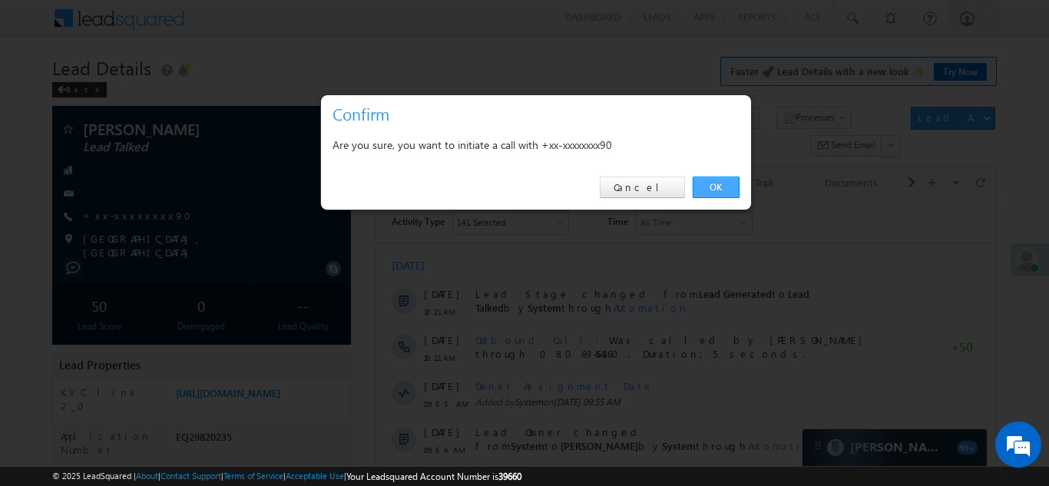
click at [711, 184] on link "OK" at bounding box center [716, 188] width 47 height 22
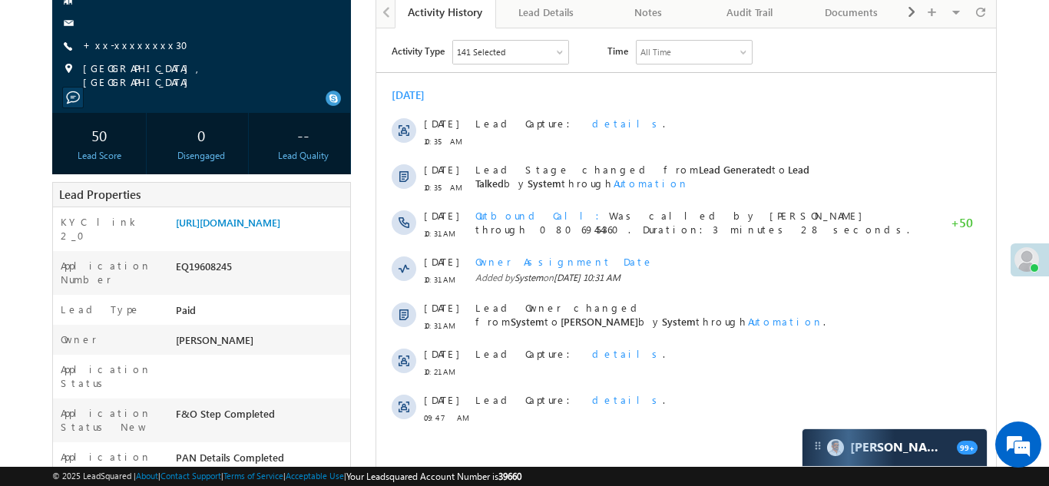
scroll to position [182, 0]
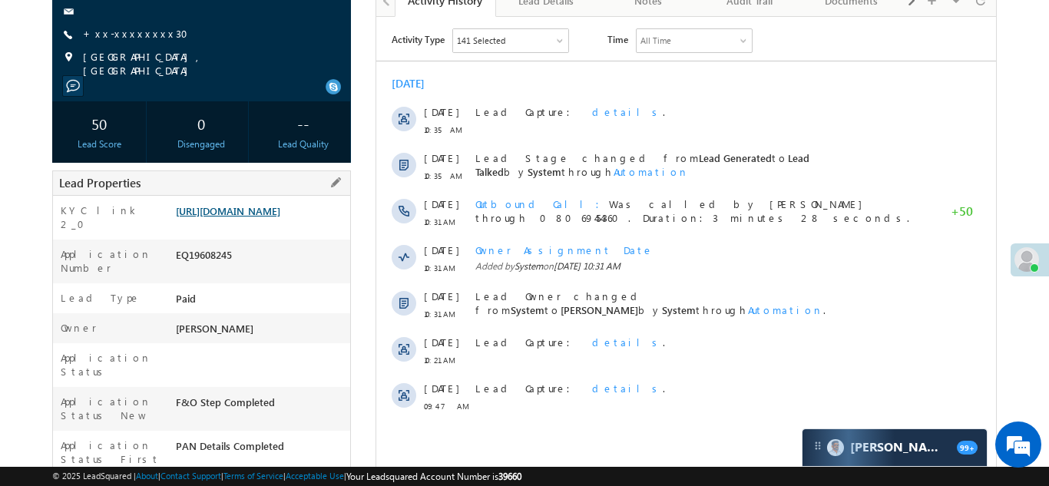
click at [238, 207] on link "https://angelbroking1-pk3em7sa.customui-test.leadsquared.com?leadId=ea374365-fd…" at bounding box center [228, 210] width 104 height 13
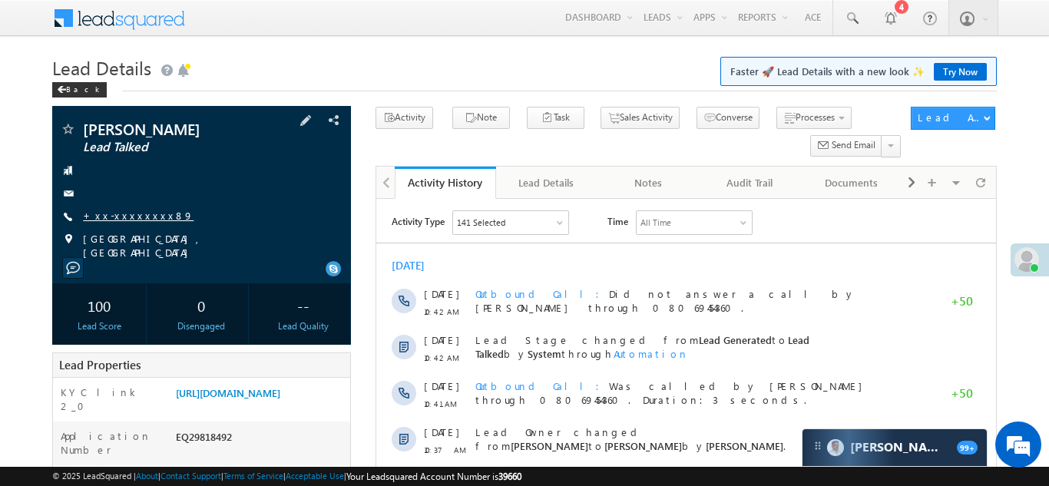
click at [122, 218] on link "+xx-xxxxxxxx89" at bounding box center [138, 215] width 111 height 13
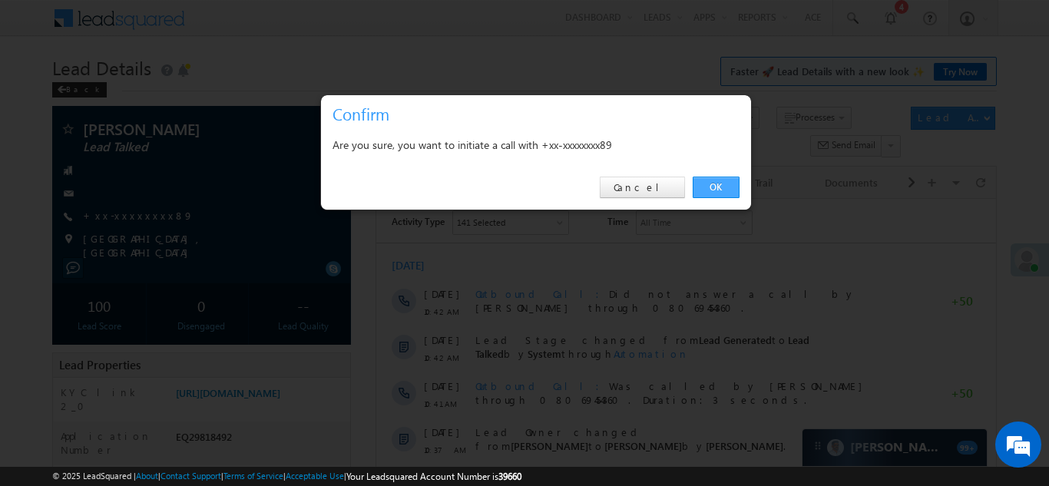
click at [714, 186] on link "OK" at bounding box center [716, 188] width 47 height 22
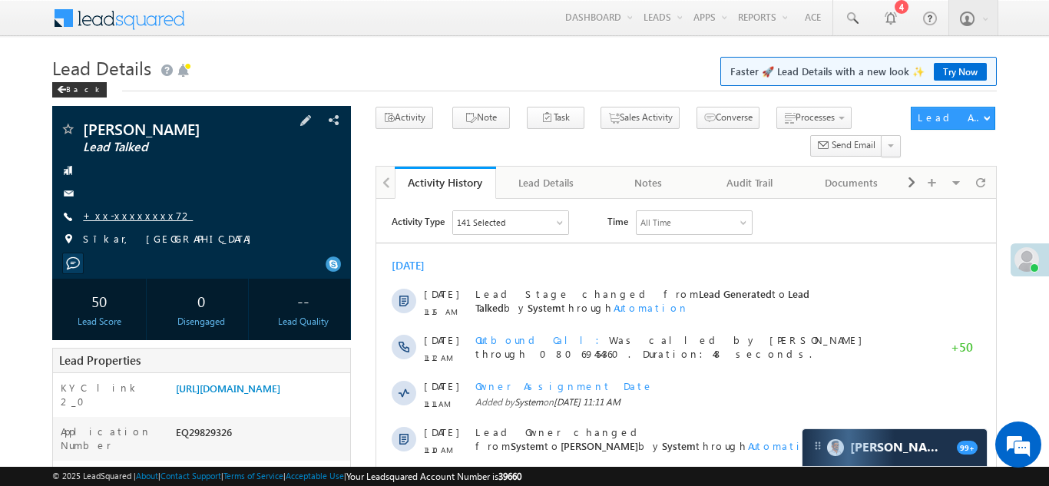
click at [104, 213] on link "+xx-xxxxxxxx72" at bounding box center [138, 215] width 110 height 13
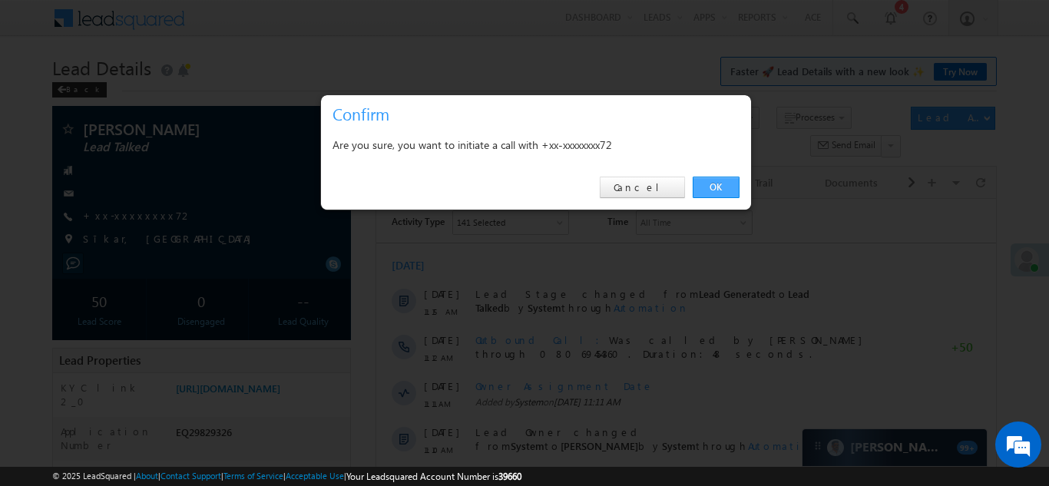
click at [717, 185] on link "OK" at bounding box center [716, 188] width 47 height 22
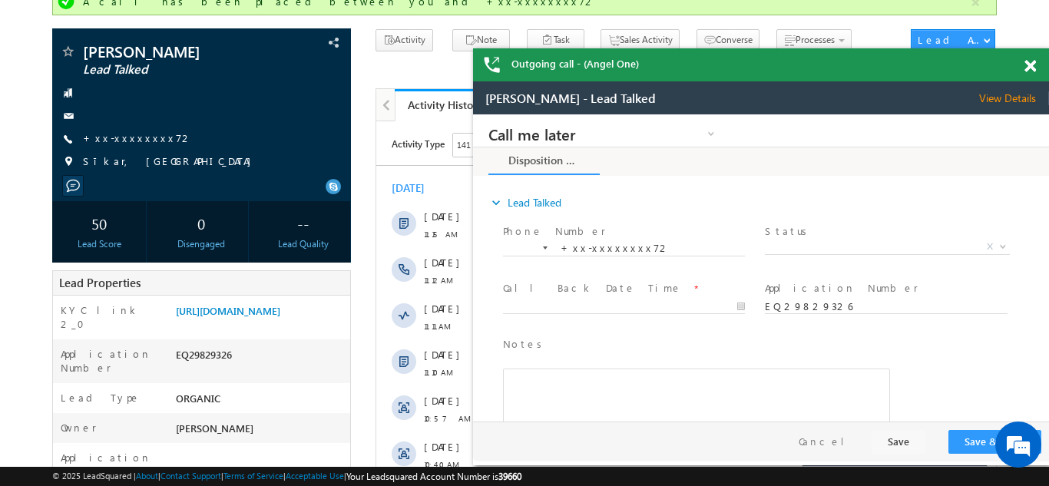
scroll to position [130, 0]
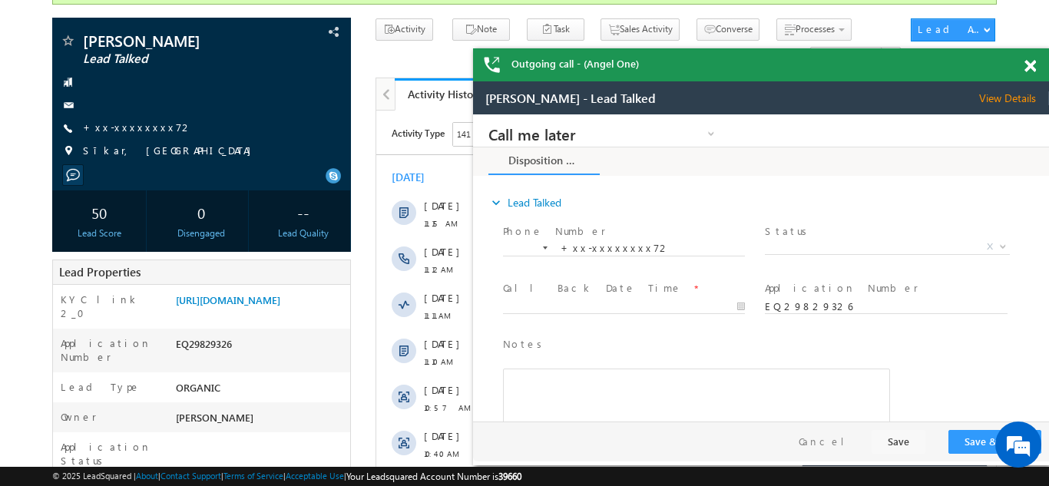
click at [1028, 63] on span at bounding box center [1031, 66] width 12 height 13
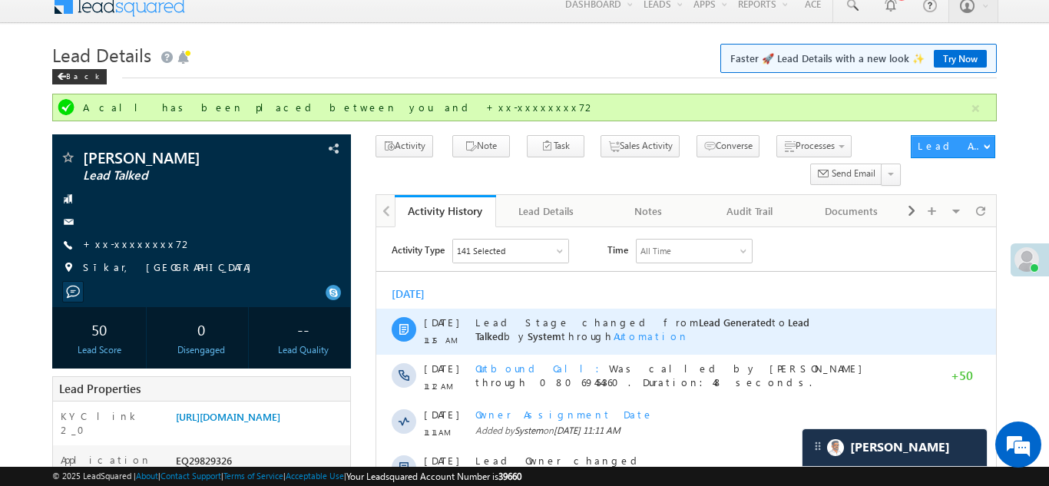
scroll to position [0, 0]
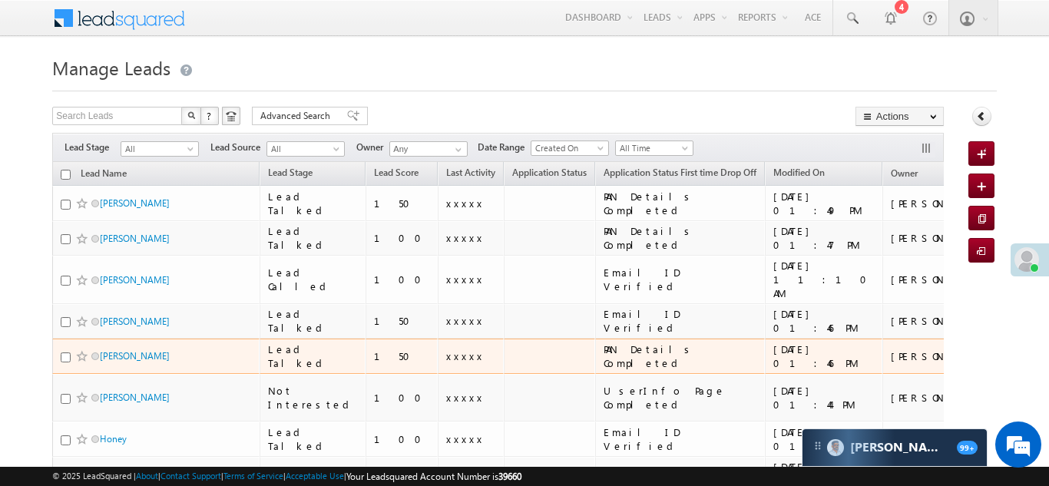
click at [284, 343] on div "Lead Talked" at bounding box center [313, 357] width 91 height 28
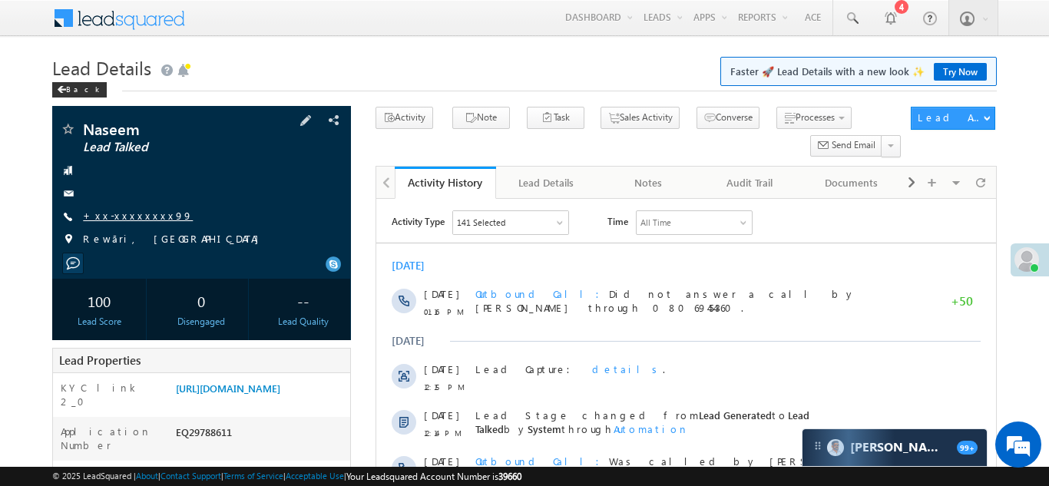
click at [125, 215] on link "+xx-xxxxxxxx99" at bounding box center [138, 215] width 110 height 13
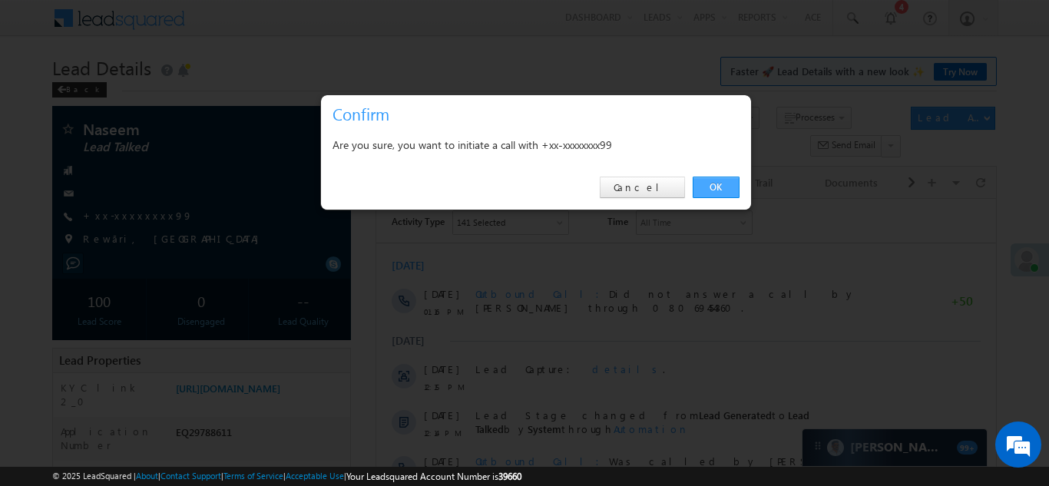
click at [718, 184] on link "OK" at bounding box center [716, 188] width 47 height 22
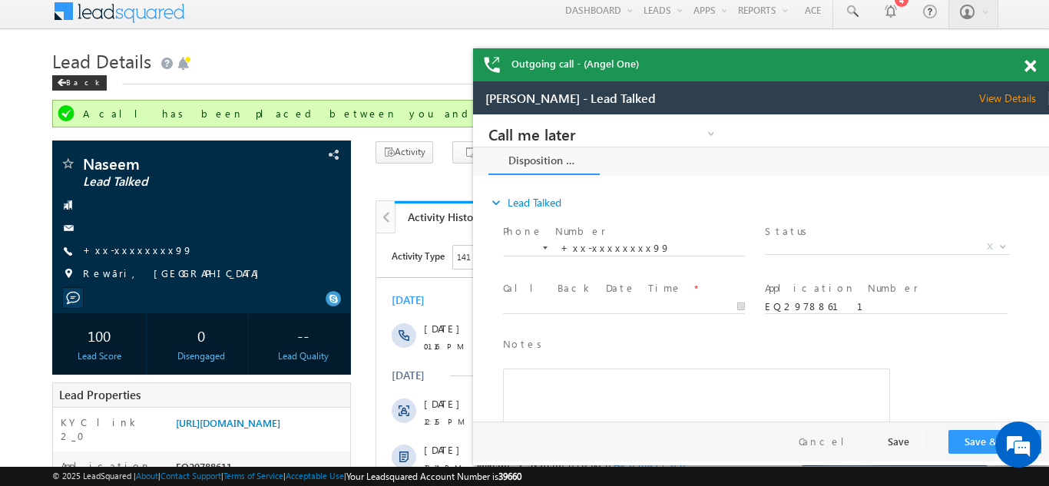
click at [1030, 66] on div "Outgoing call - (Angel One)" at bounding box center [761, 64] width 576 height 33
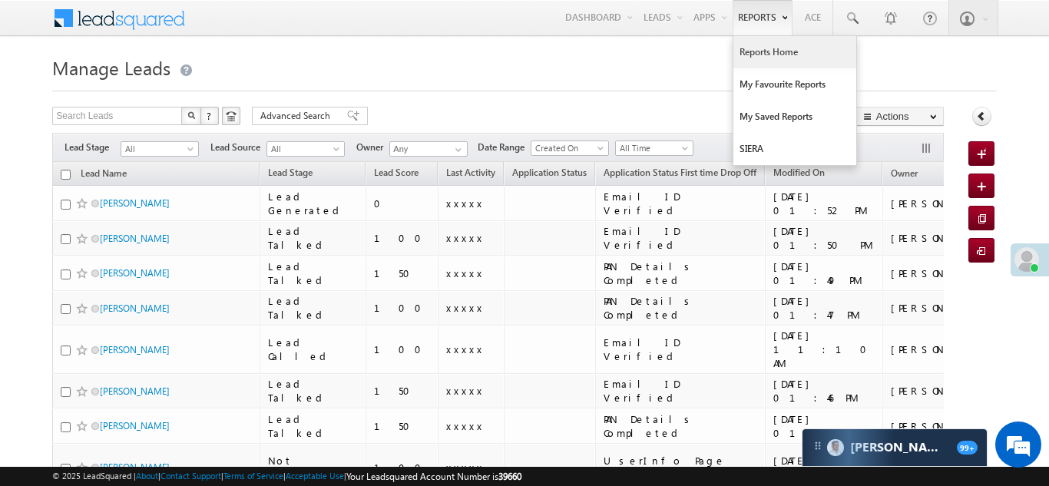
click at [760, 50] on link "Reports Home" at bounding box center [795, 52] width 123 height 32
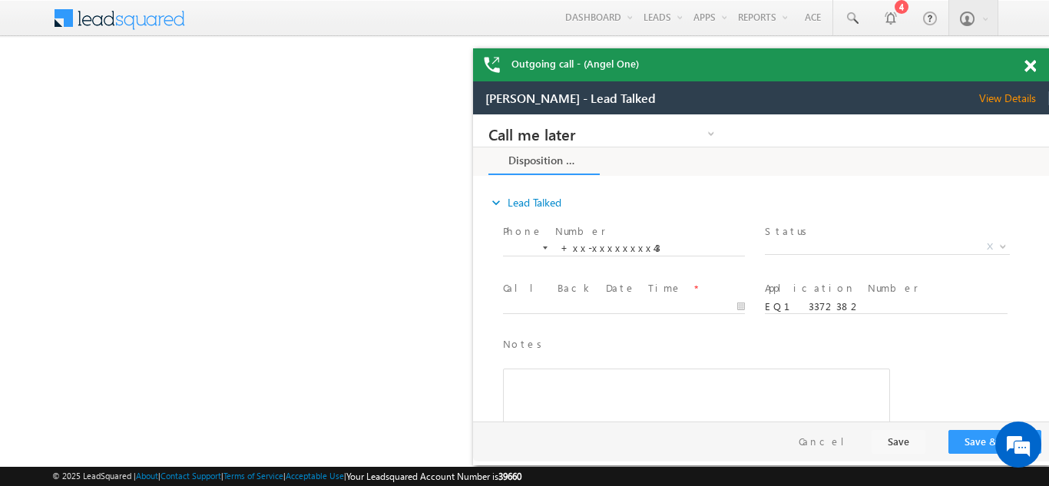
click at [1027, 69] on span at bounding box center [1031, 66] width 12 height 13
click at [1033, 69] on span at bounding box center [1031, 66] width 12 height 13
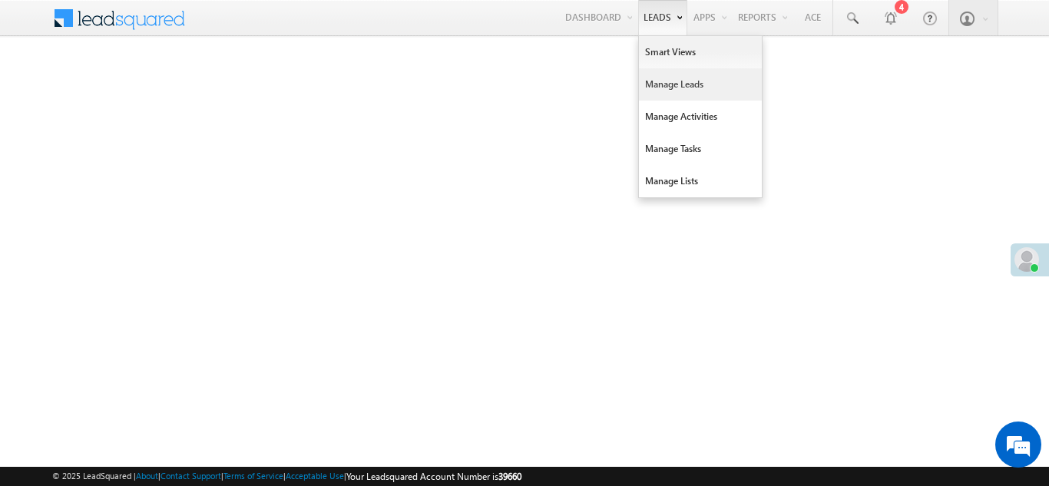
click at [670, 87] on link "Manage Leads" at bounding box center [700, 84] width 123 height 32
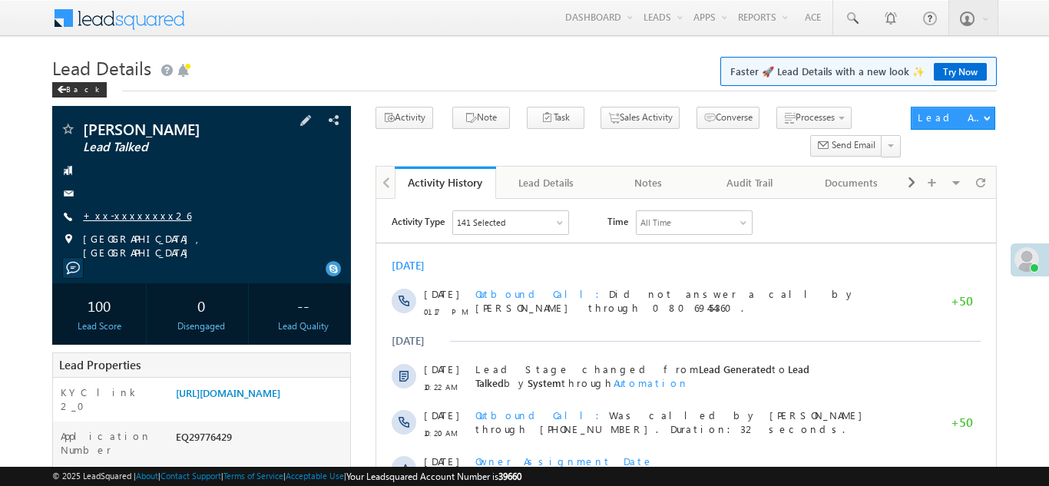
click at [124, 217] on link "+xx-xxxxxxxx26" at bounding box center [137, 215] width 108 height 13
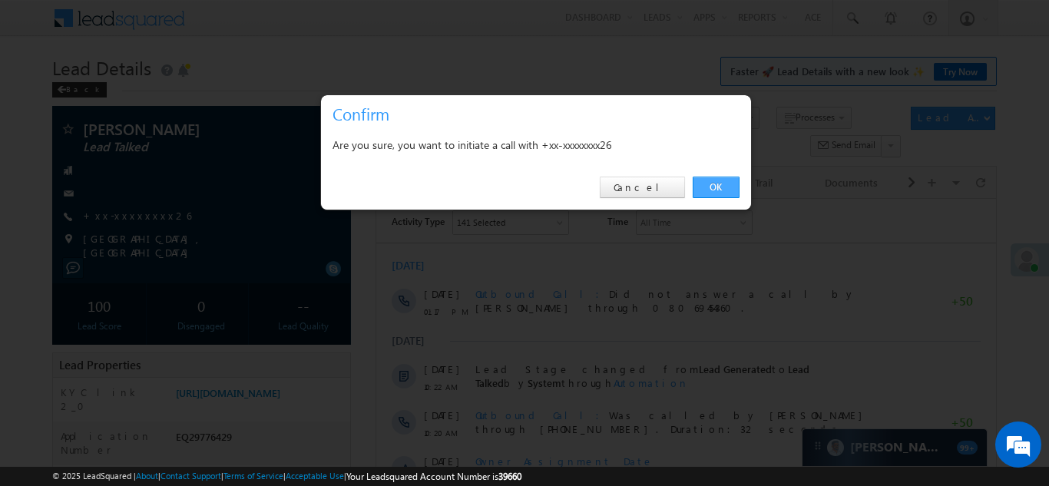
click at [717, 184] on link "OK" at bounding box center [716, 188] width 47 height 22
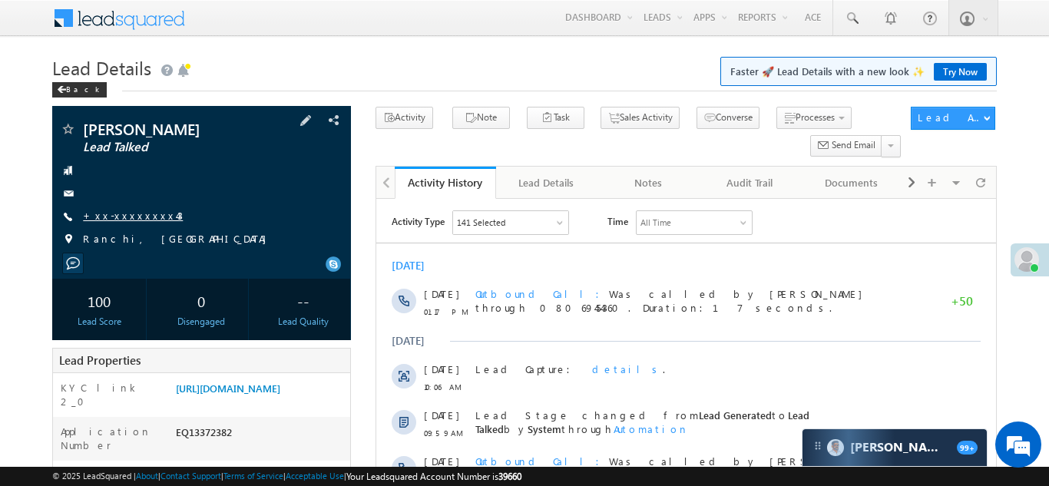
click at [137, 212] on link "+xx-xxxxxxxx43" at bounding box center [133, 215] width 100 height 13
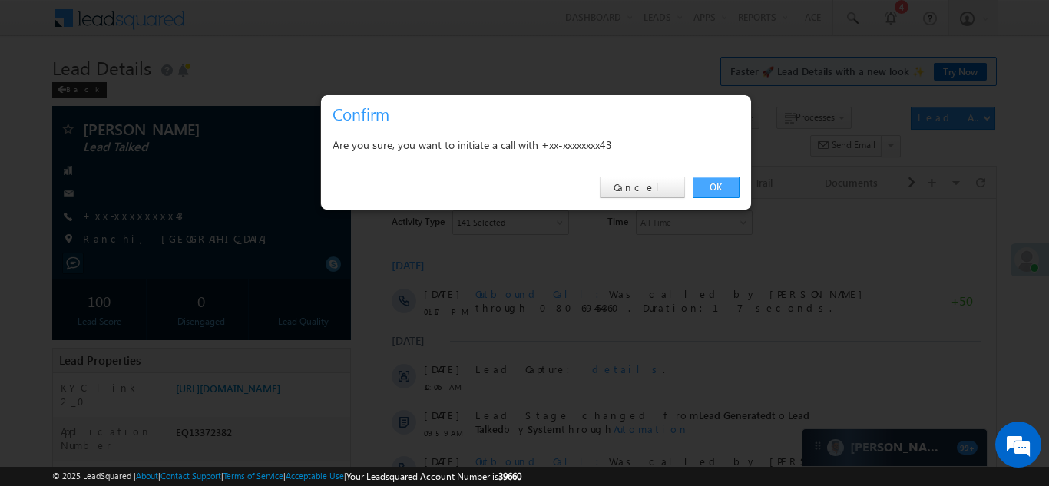
click at [714, 190] on link "OK" at bounding box center [716, 188] width 47 height 22
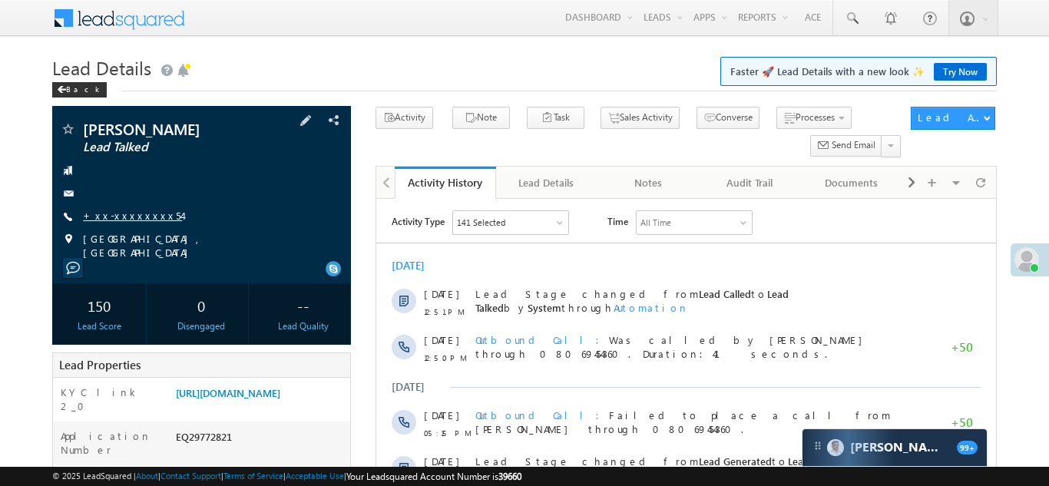
click at [121, 217] on link "+xx-xxxxxxxx54" at bounding box center [132, 215] width 99 height 13
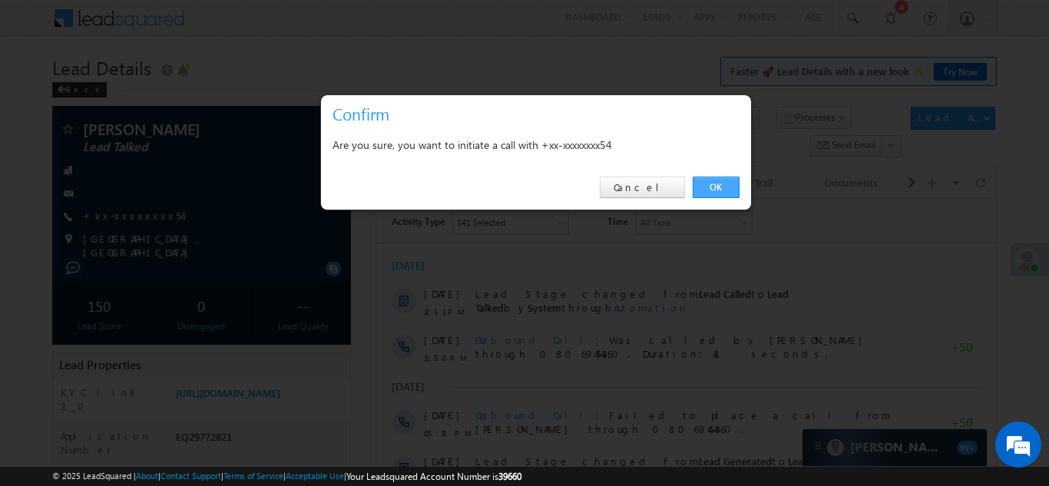
click at [707, 186] on link "OK" at bounding box center [716, 188] width 47 height 22
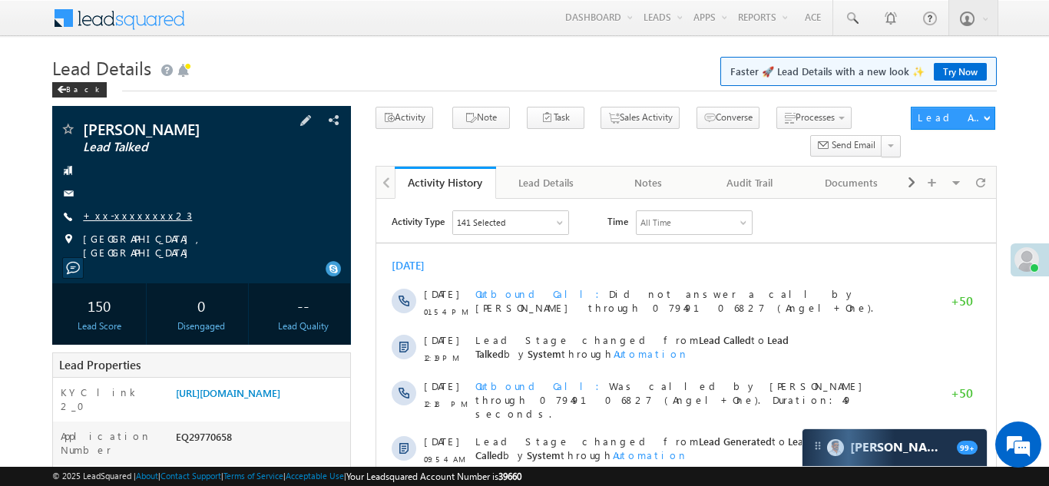
click at [121, 219] on link "+xx-xxxxxxxx23" at bounding box center [137, 215] width 109 height 13
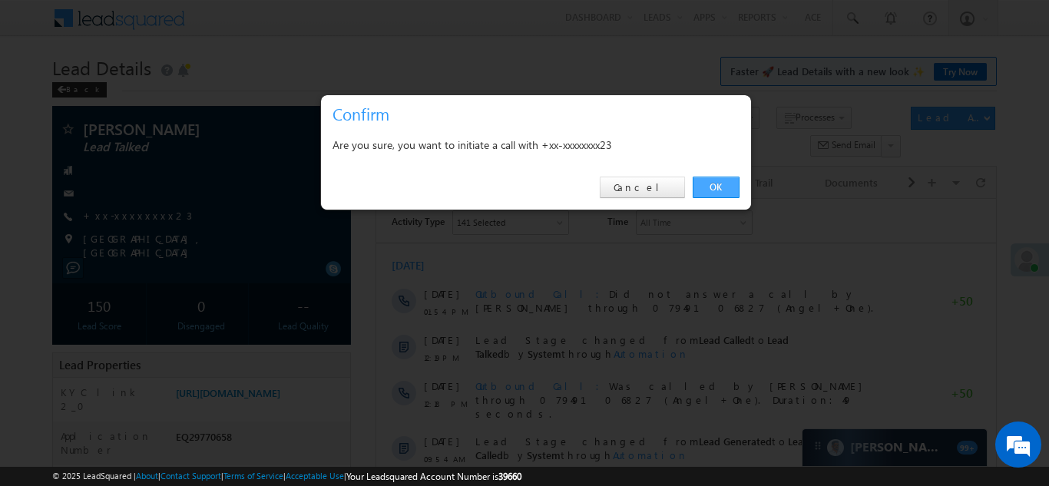
click at [709, 185] on link "OK" at bounding box center [716, 188] width 47 height 22
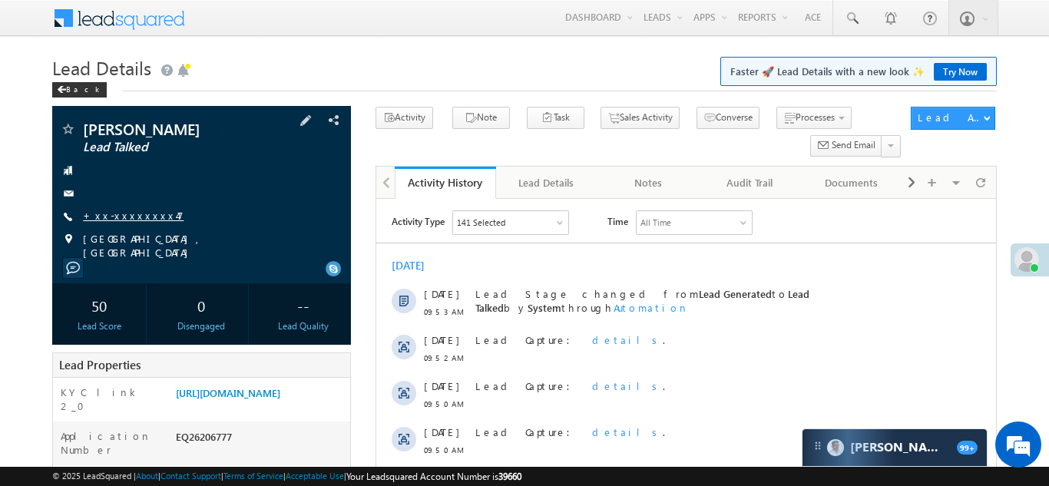
click at [134, 214] on link "+xx-xxxxxxxx47" at bounding box center [133, 215] width 101 height 13
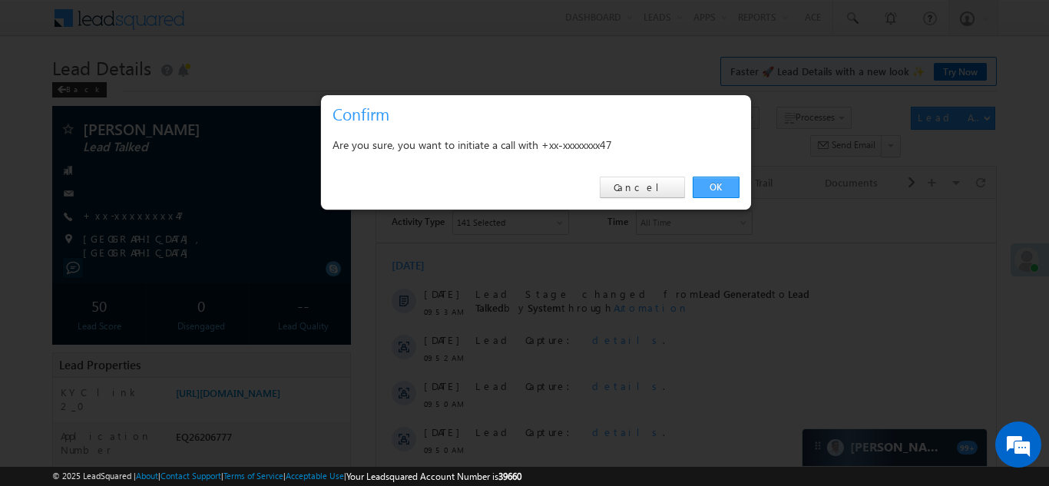
click at [716, 187] on link "OK" at bounding box center [716, 188] width 47 height 22
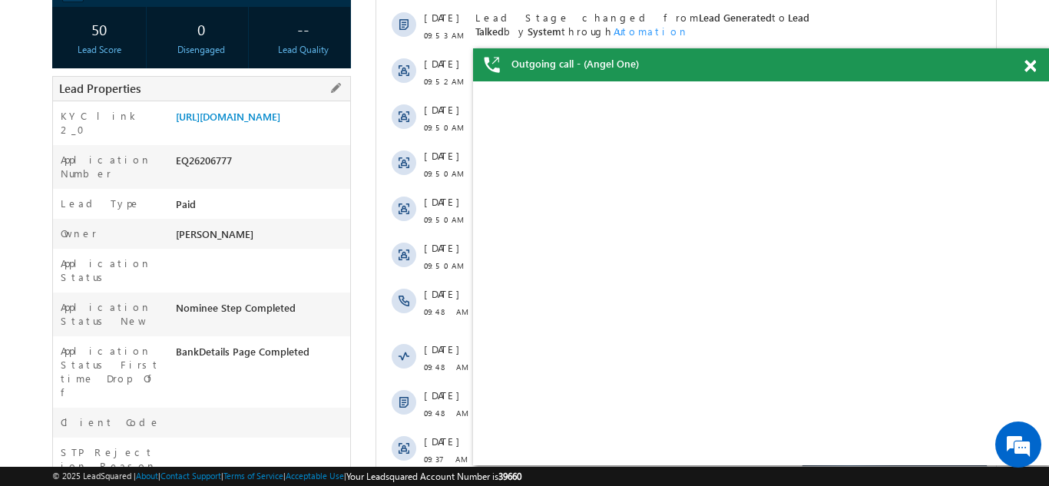
scroll to position [315, 0]
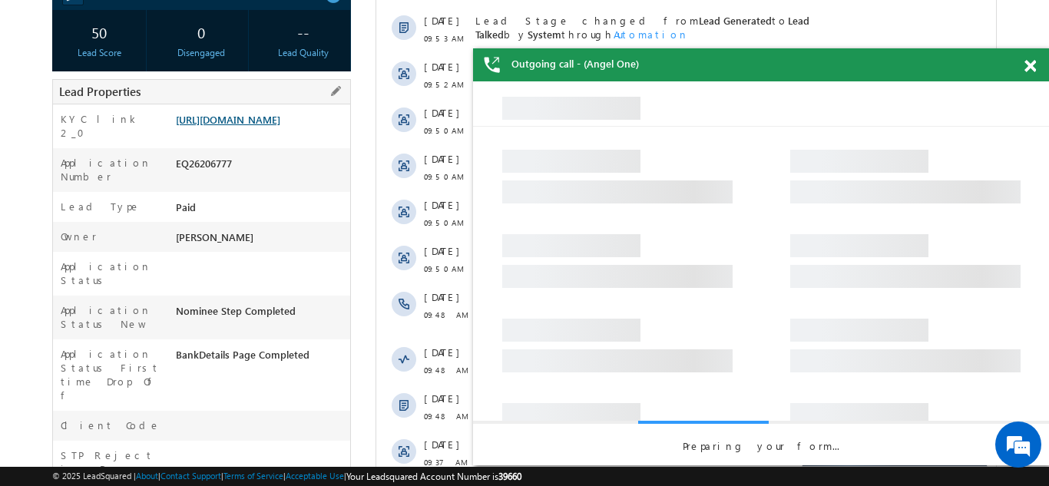
click at [265, 123] on link "https://angelbroking1-pk3em7sa.customui-test.leadsquared.com?leadId=303b4582-d8…" at bounding box center [228, 119] width 104 height 13
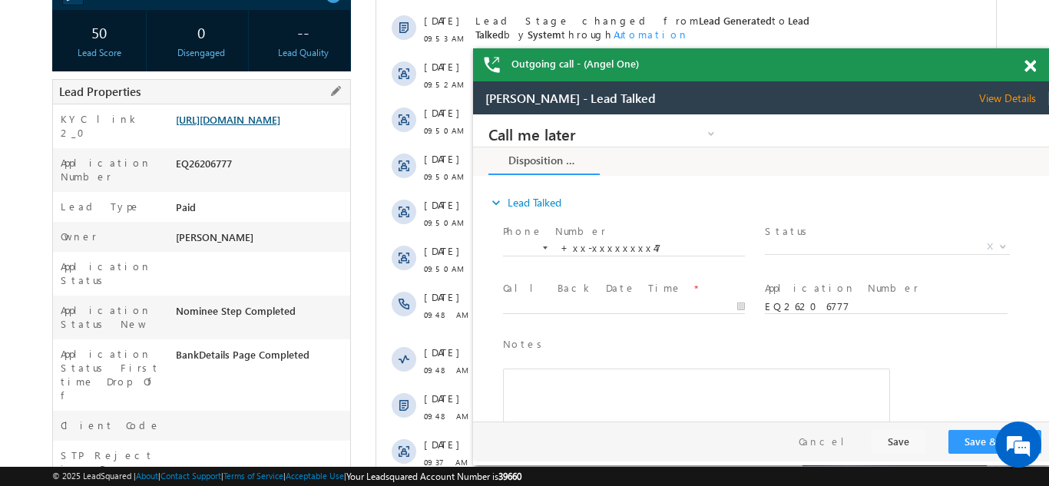
scroll to position [0, 0]
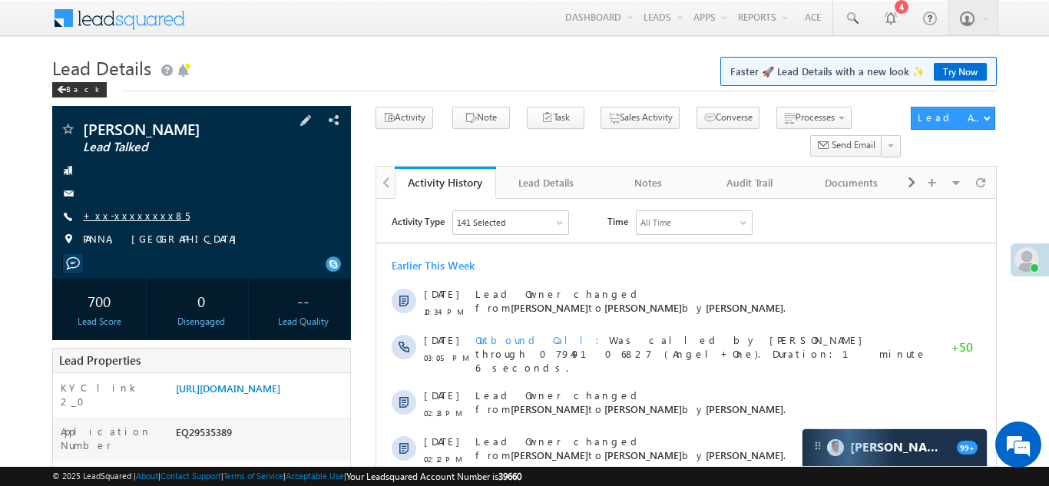
click at [129, 217] on link "+xx-xxxxxxxx85" at bounding box center [136, 215] width 107 height 13
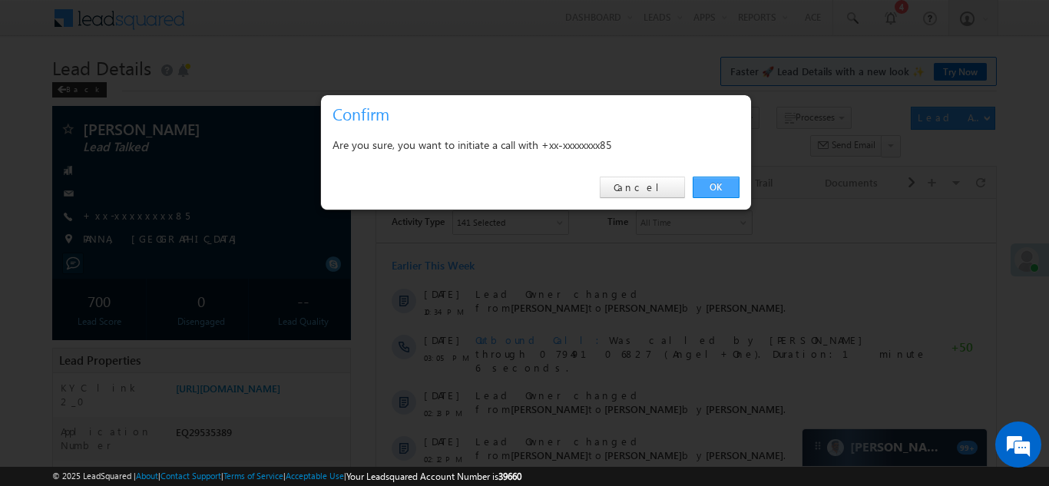
click at [724, 191] on link "OK" at bounding box center [716, 188] width 47 height 22
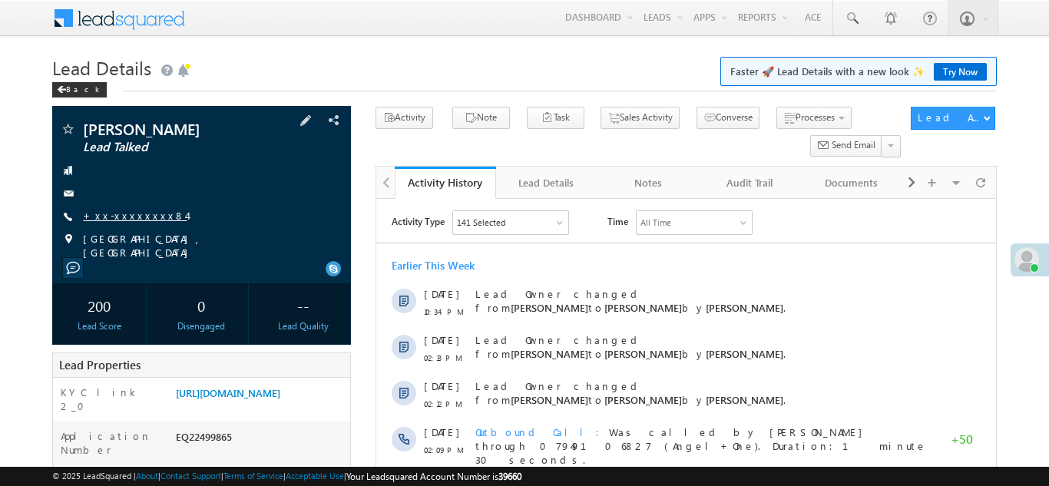
click at [130, 215] on link "+xx-xxxxxxxx84" at bounding box center [135, 215] width 104 height 13
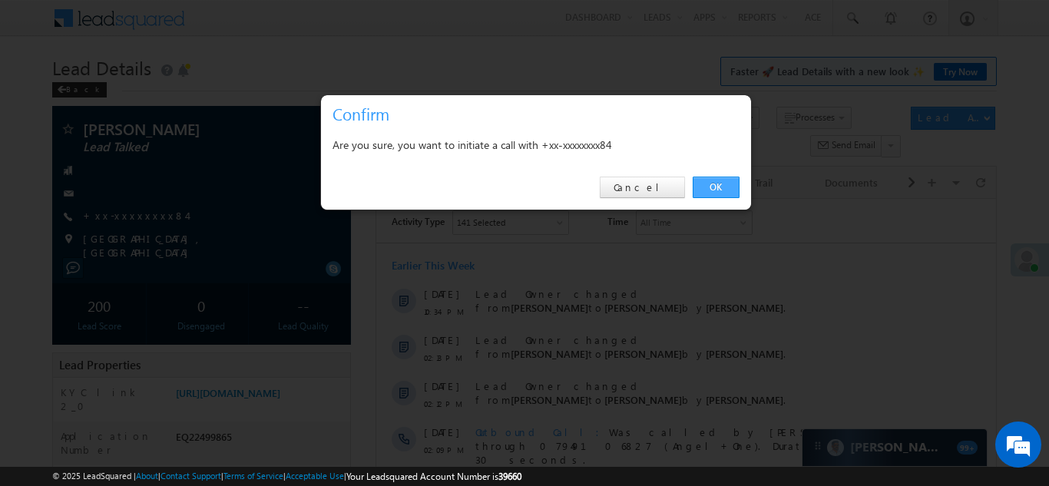
click at [715, 181] on link "OK" at bounding box center [716, 188] width 47 height 22
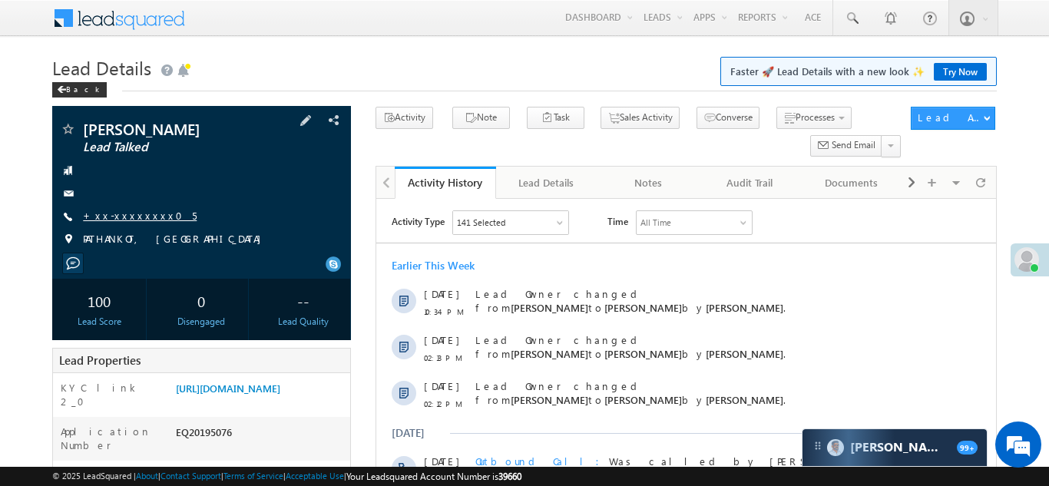
click at [131, 211] on link "+xx-xxxxxxxx05" at bounding box center [140, 215] width 114 height 13
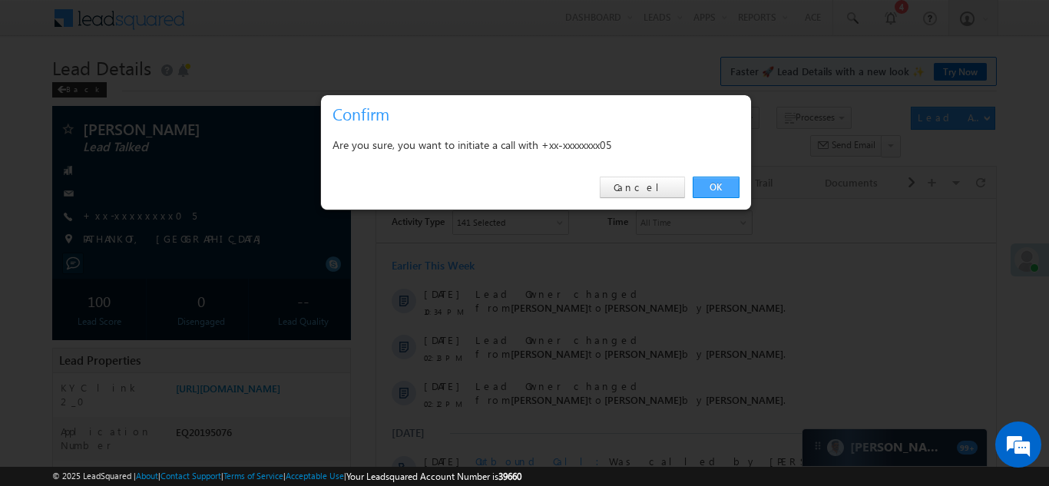
click at [719, 183] on link "OK" at bounding box center [716, 188] width 47 height 22
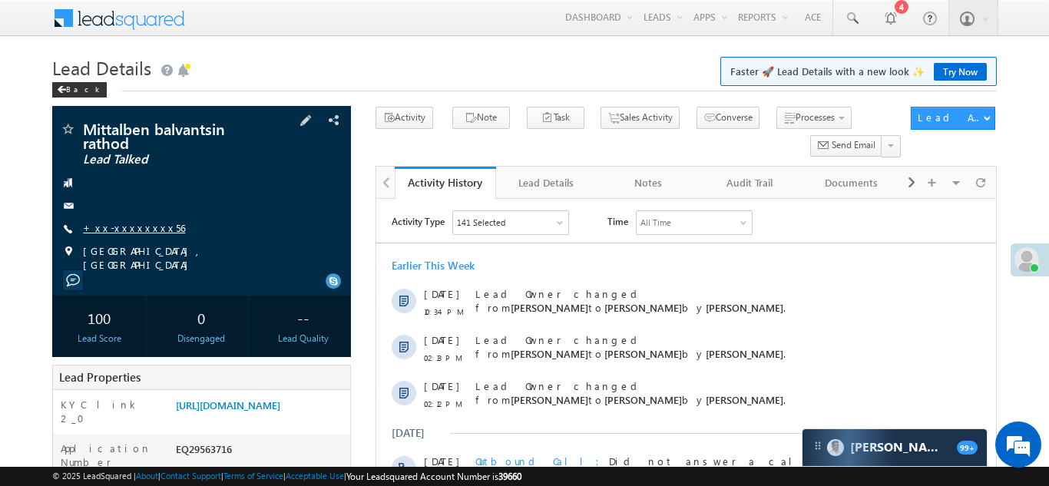
click at [124, 231] on link "+xx-xxxxxxxx56" at bounding box center [134, 227] width 102 height 13
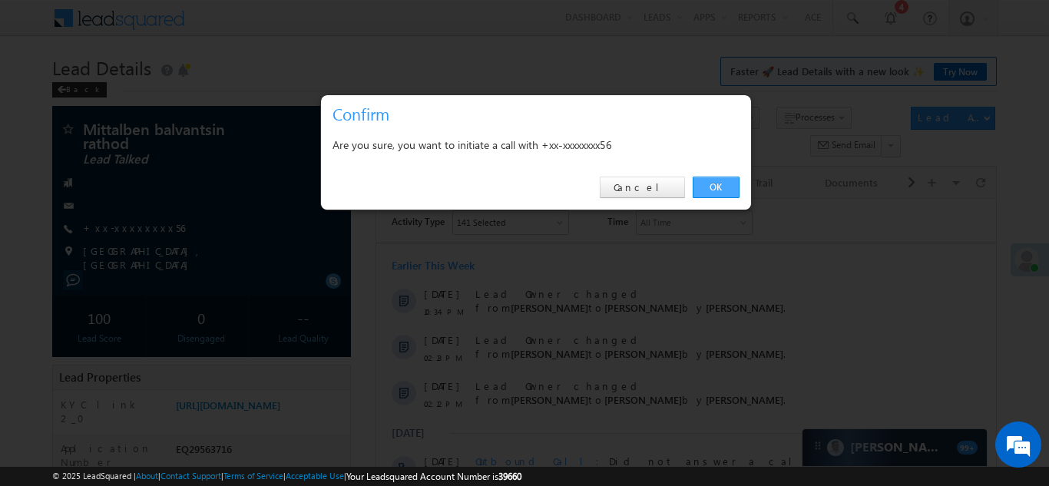
click at [717, 184] on link "OK" at bounding box center [716, 188] width 47 height 22
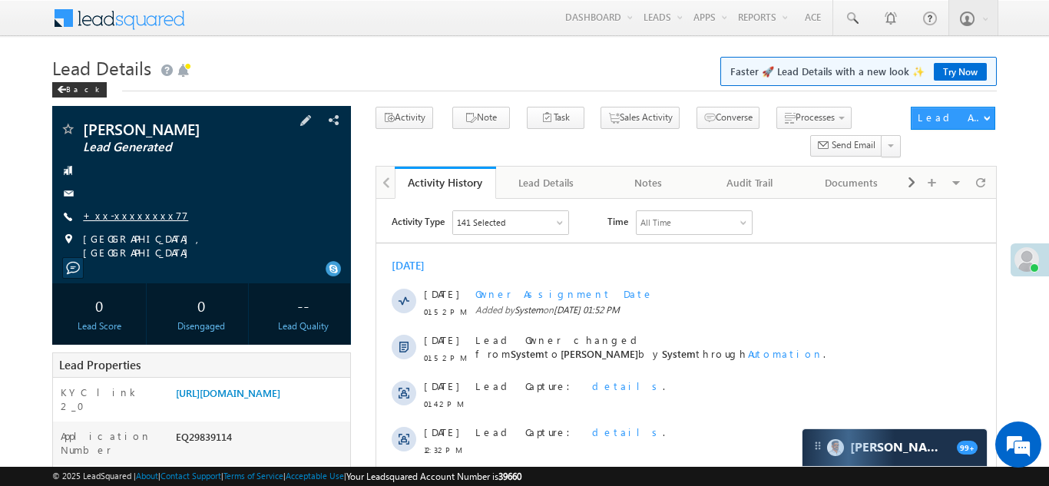
click at [121, 216] on link "+xx-xxxxxxxx77" at bounding box center [135, 215] width 105 height 13
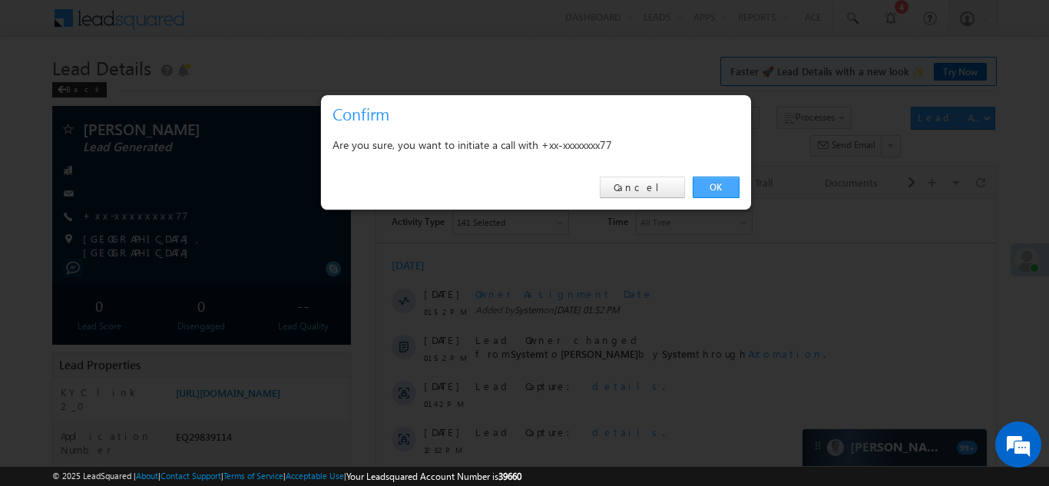
click at [716, 182] on link "OK" at bounding box center [716, 188] width 47 height 22
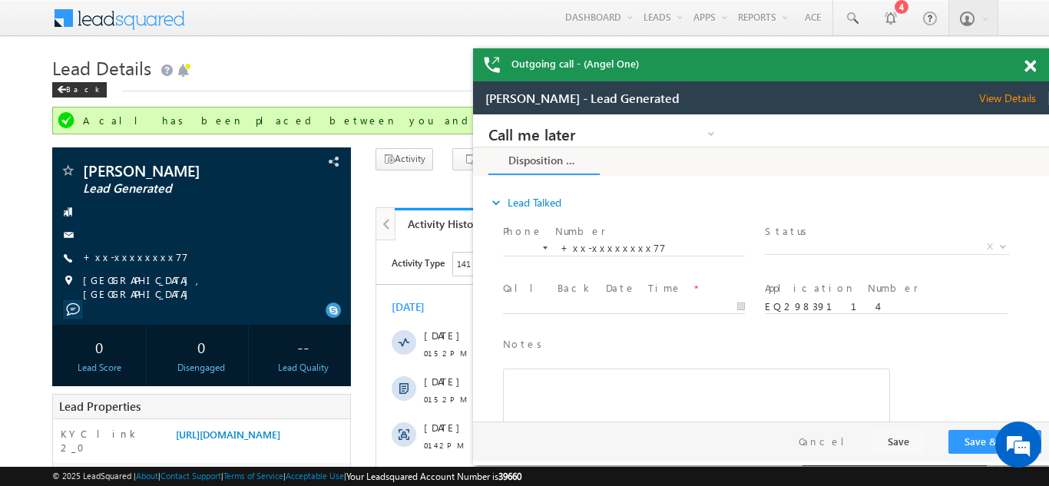
click at [192, 333] on div "0" at bounding box center [201, 347] width 86 height 28
click at [193, 333] on div "0" at bounding box center [201, 347] width 86 height 28
drag, startPoint x: 193, startPoint y: 332, endPoint x: 244, endPoint y: 334, distance: 51.5
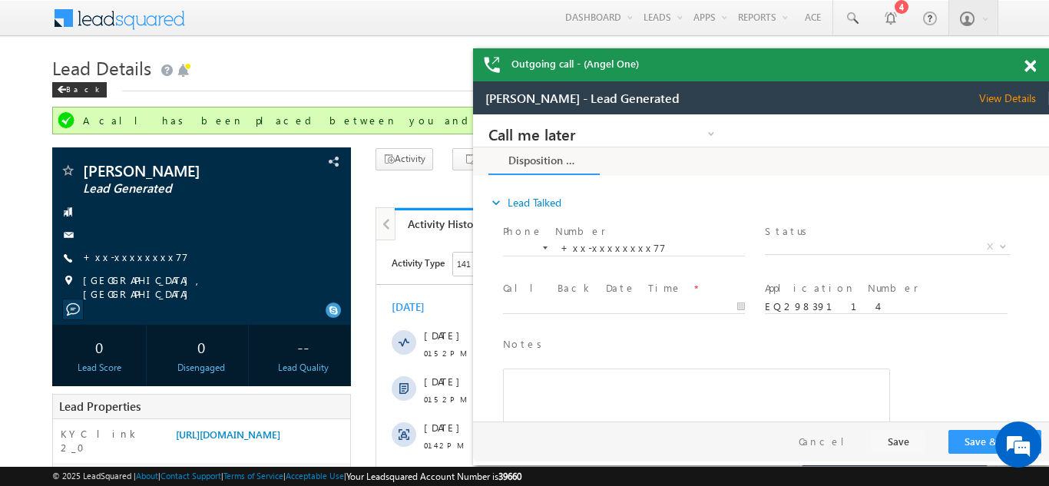
click at [244, 333] on div "0 Disengaged" at bounding box center [201, 355] width 94 height 61
click at [247, 333] on div "0 Disengaged" at bounding box center [201, 355] width 94 height 61
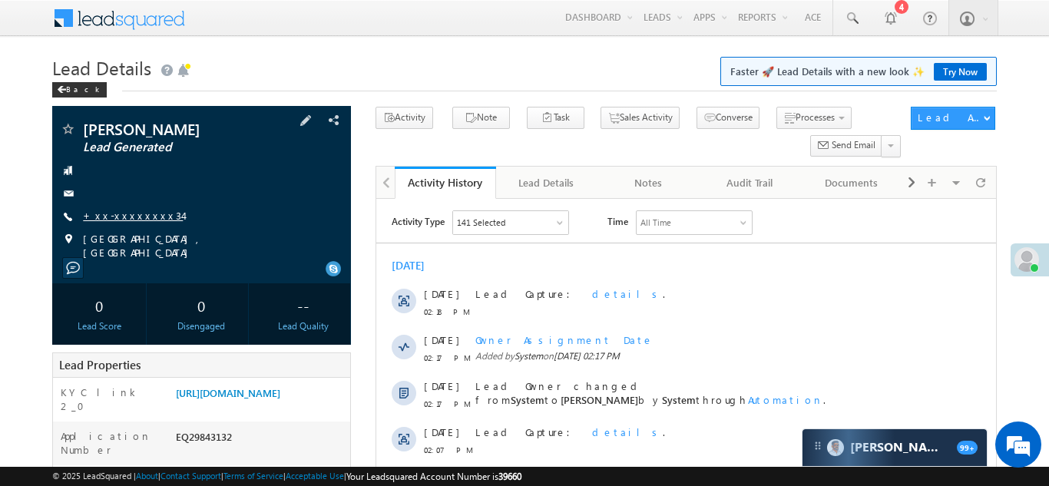
click at [115, 214] on link "+xx-xxxxxxxx34" at bounding box center [133, 215] width 100 height 13
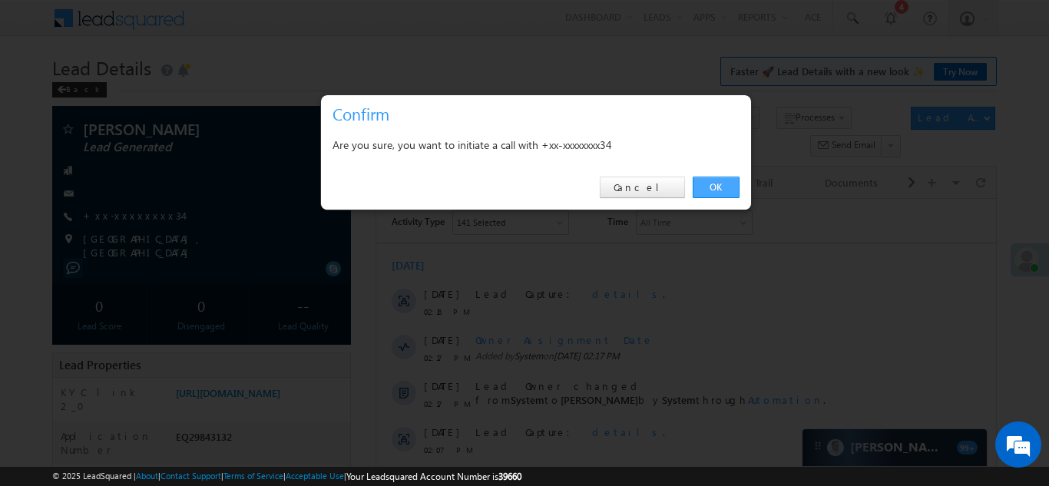
click at [718, 184] on link "OK" at bounding box center [716, 188] width 47 height 22
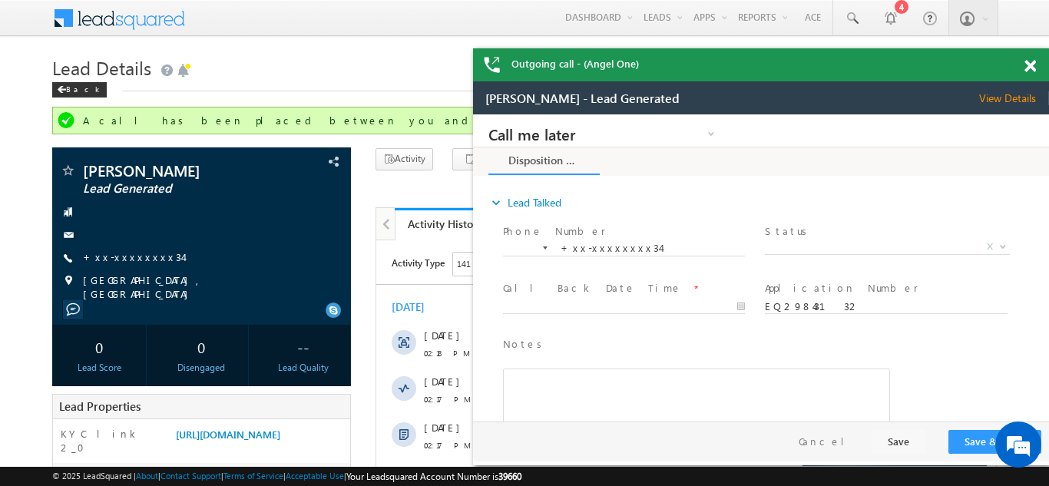
click at [1029, 65] on span at bounding box center [1031, 66] width 12 height 13
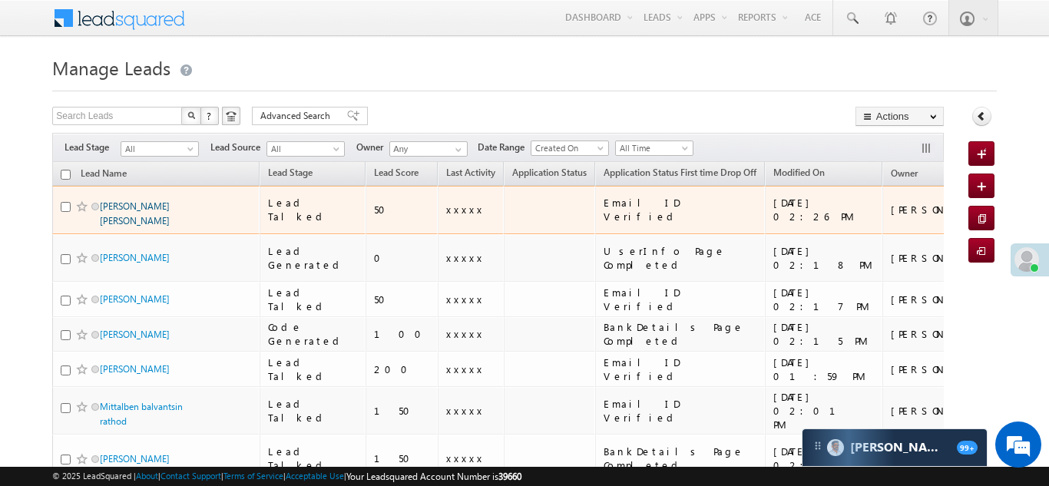
click at [125, 203] on link "[PERSON_NAME] [PERSON_NAME]" at bounding box center [135, 213] width 70 height 26
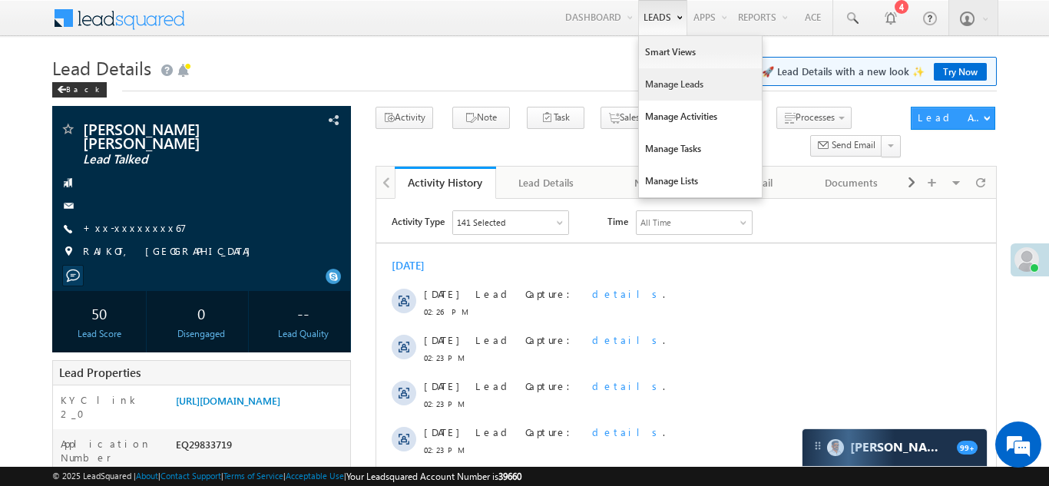
click at [657, 81] on link "Manage Leads" at bounding box center [700, 84] width 123 height 32
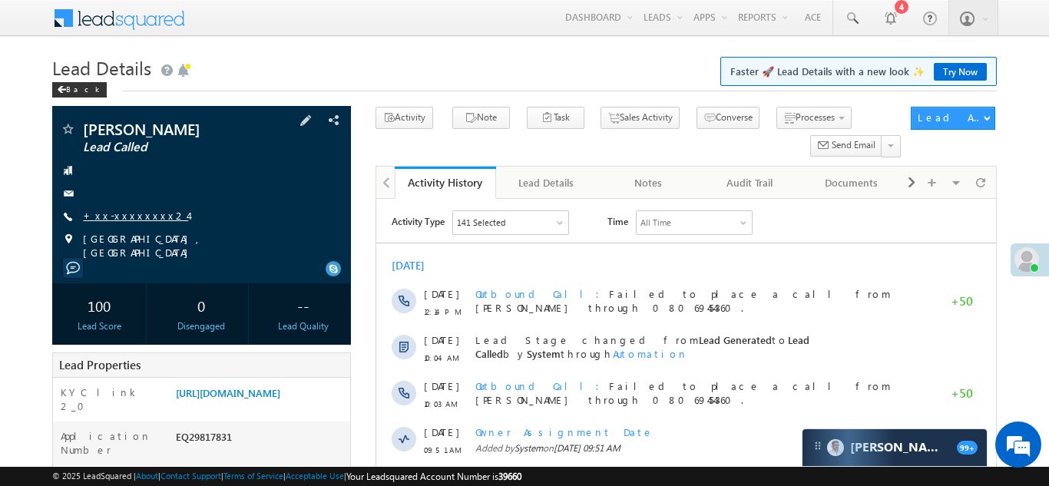
click at [113, 215] on link "+xx-xxxxxxxx24" at bounding box center [135, 215] width 105 height 13
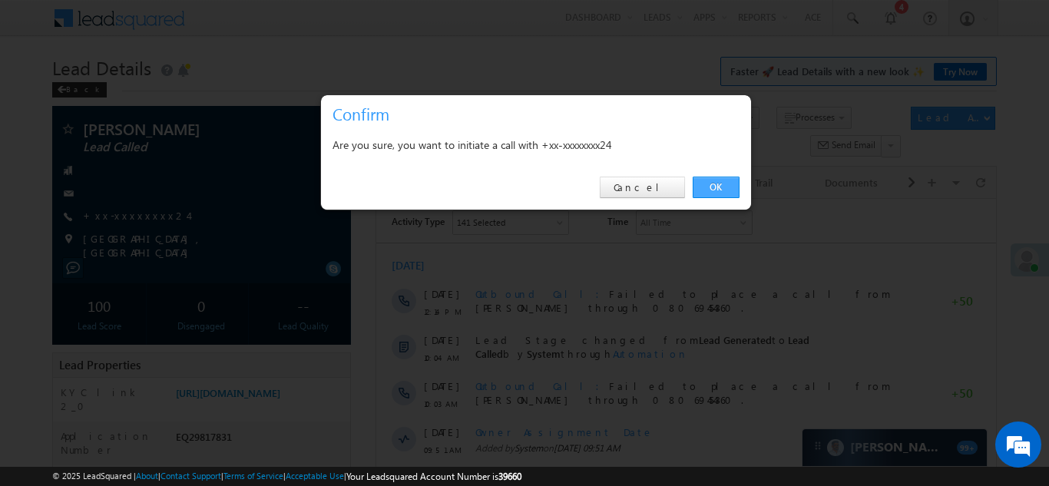
click at [710, 186] on link "OK" at bounding box center [716, 188] width 47 height 22
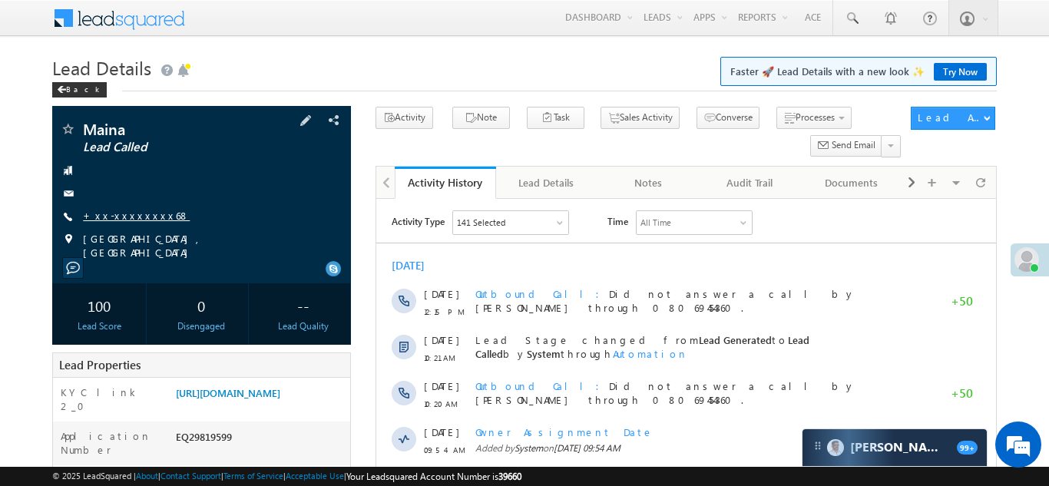
click at [121, 214] on link "+xx-xxxxxxxx68" at bounding box center [136, 215] width 107 height 13
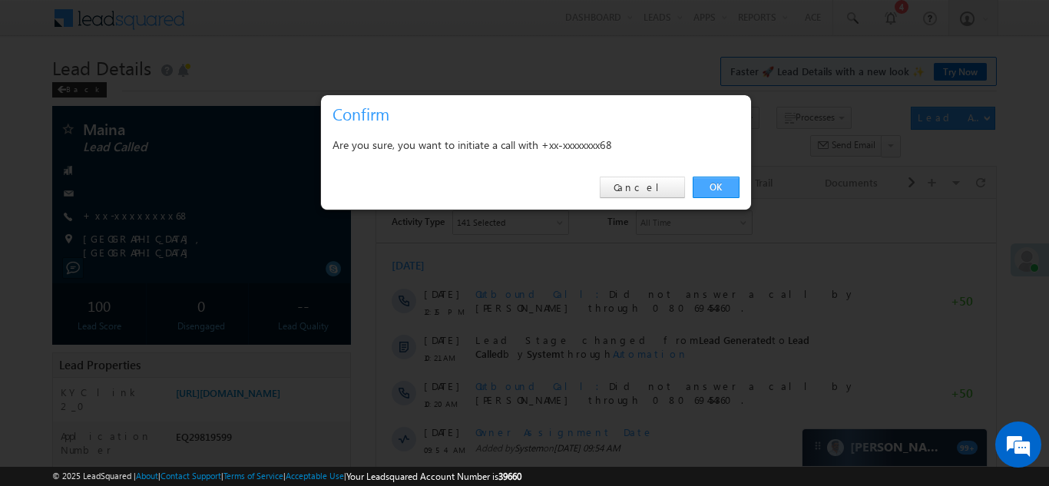
click at [715, 184] on link "OK" at bounding box center [716, 188] width 47 height 22
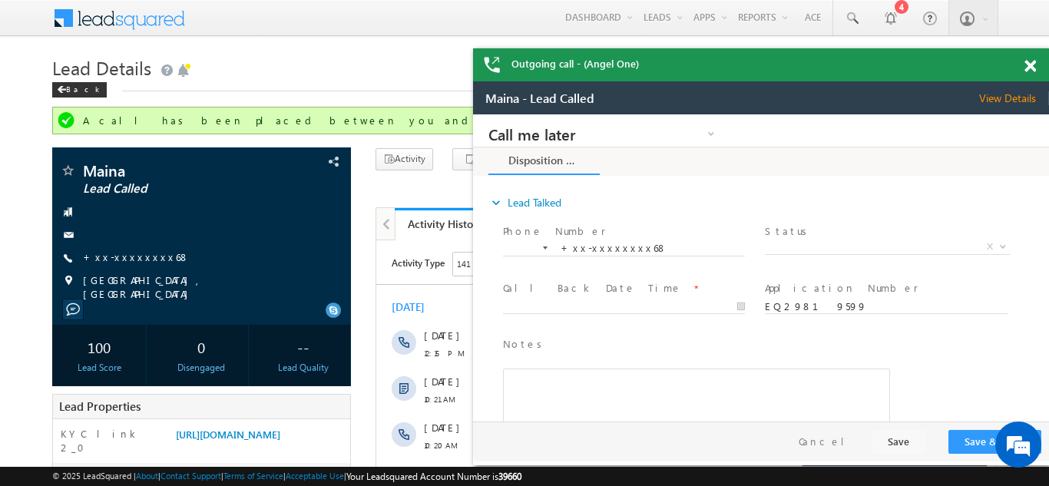
click at [1031, 63] on span at bounding box center [1031, 66] width 12 height 13
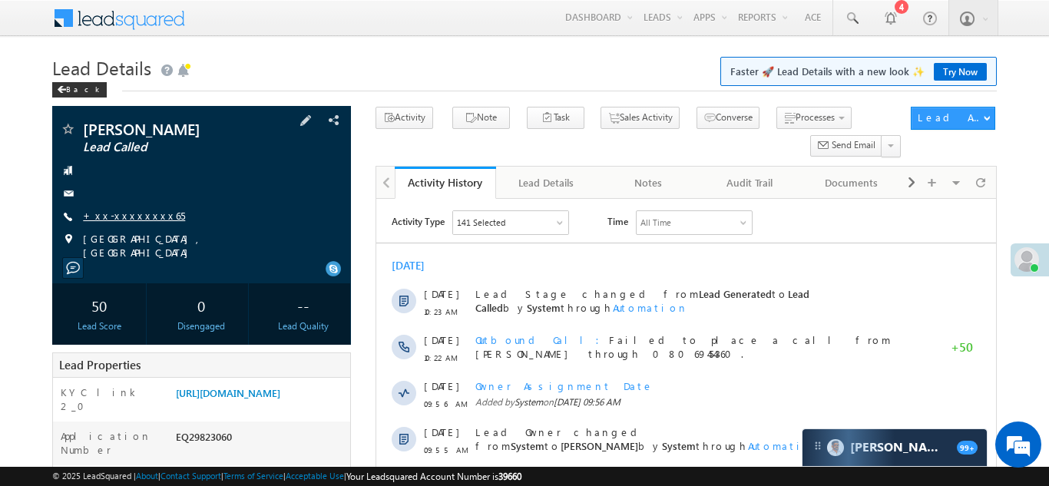
click at [112, 214] on link "+xx-xxxxxxxx65" at bounding box center [134, 215] width 102 height 13
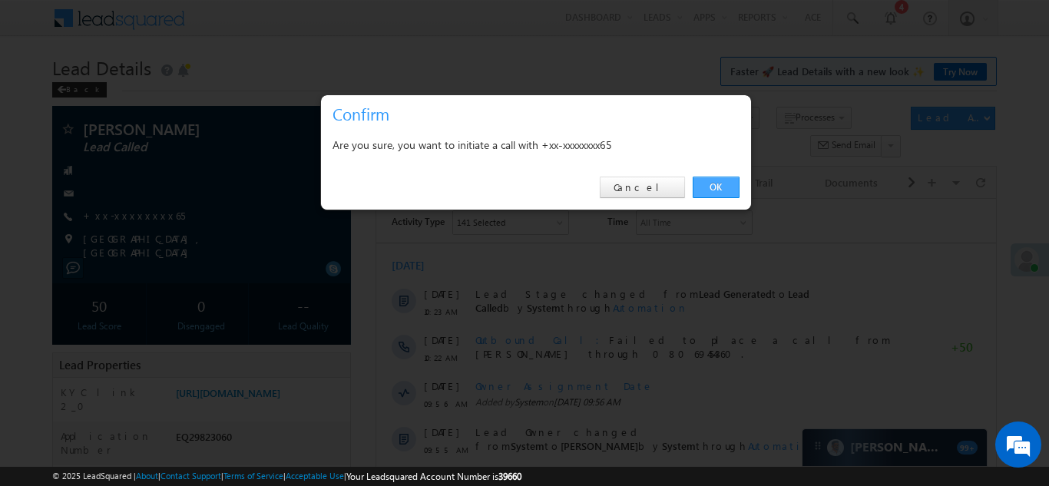
click at [710, 186] on link "OK" at bounding box center [716, 188] width 47 height 22
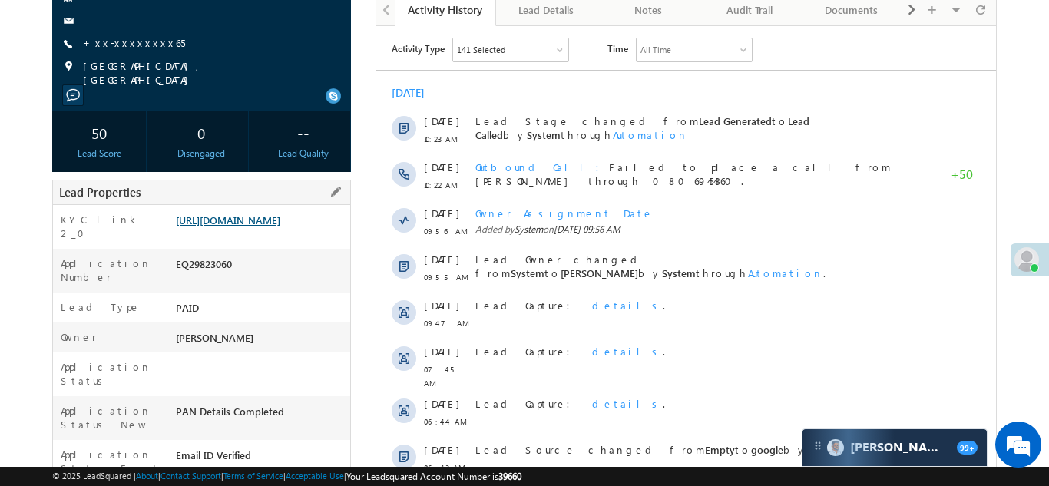
scroll to position [256, 0]
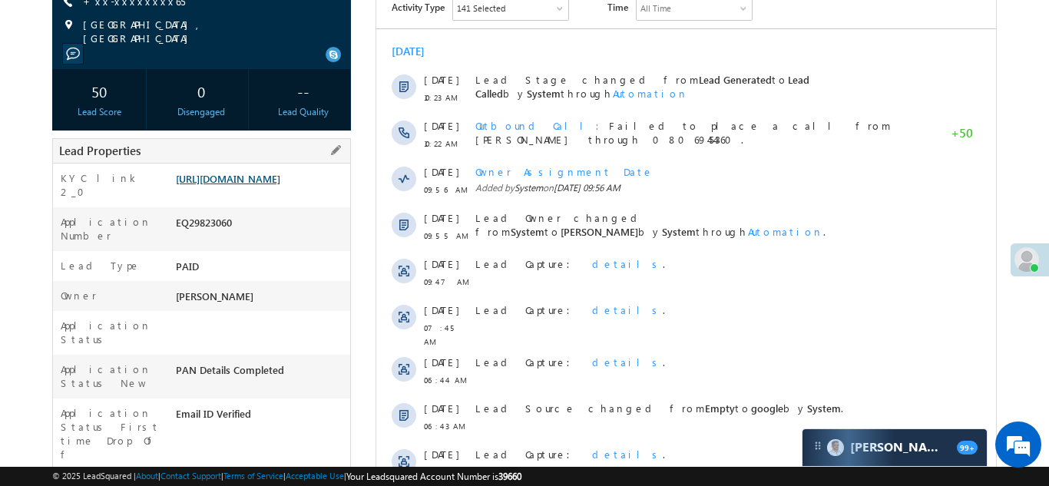
click at [246, 185] on link "https://angelbroking1-pk3em7sa.customui-test.leadsquared.com?leadId=21c4bd80-41…" at bounding box center [228, 178] width 104 height 13
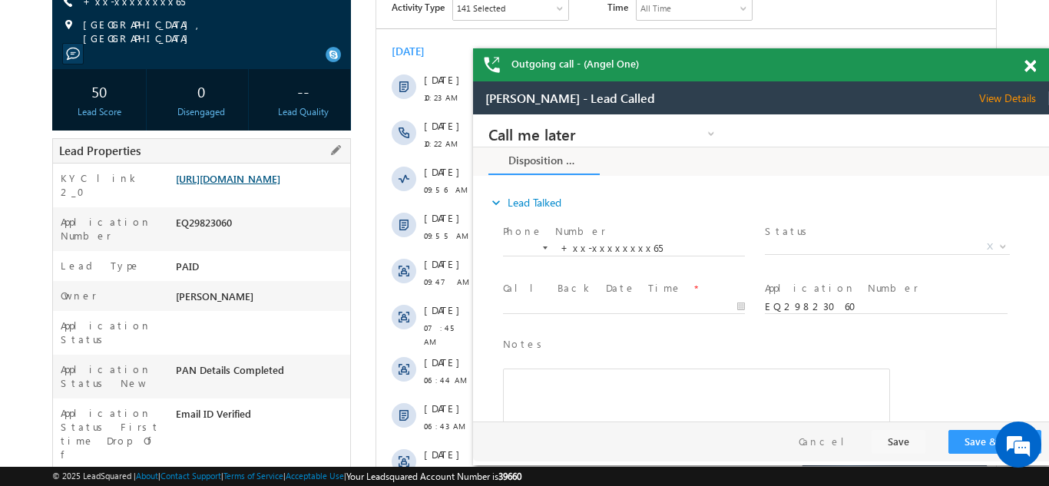
scroll to position [0, 0]
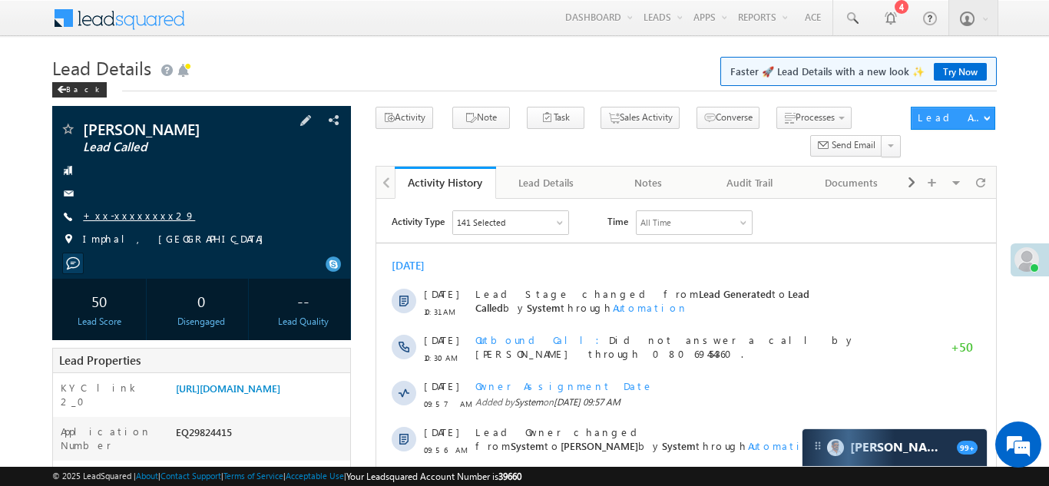
click at [126, 213] on link "+xx-xxxxxxxx29" at bounding box center [139, 215] width 112 height 13
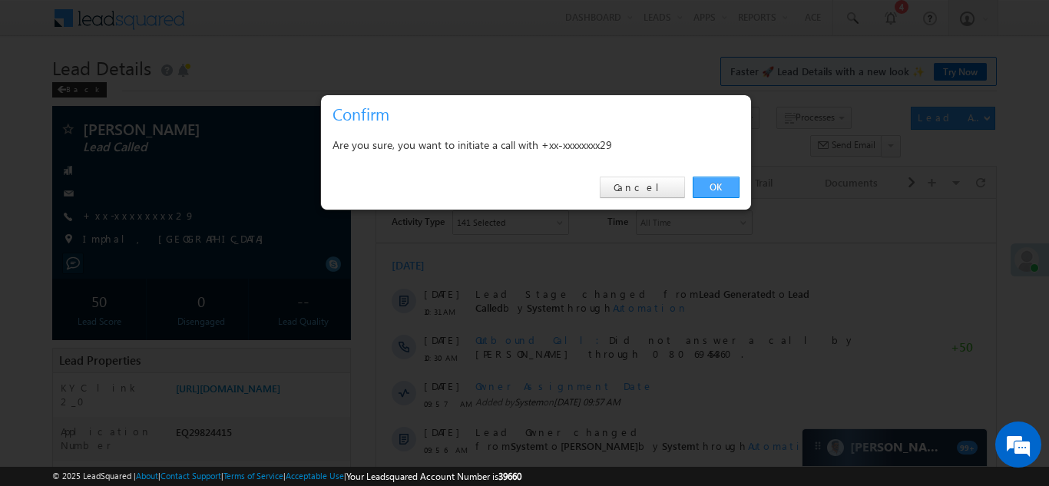
click at [711, 187] on link "OK" at bounding box center [716, 188] width 47 height 22
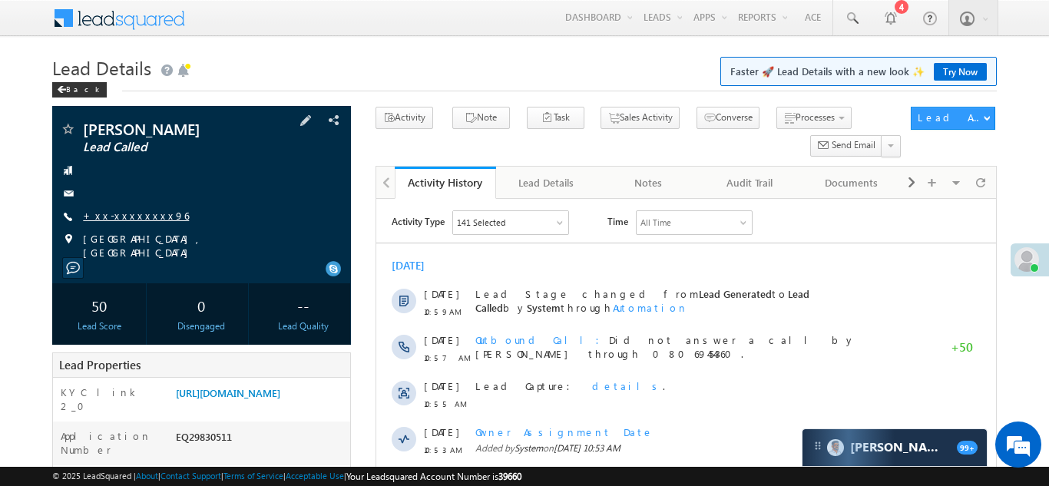
click at [129, 216] on link "+xx-xxxxxxxx96" at bounding box center [136, 215] width 106 height 13
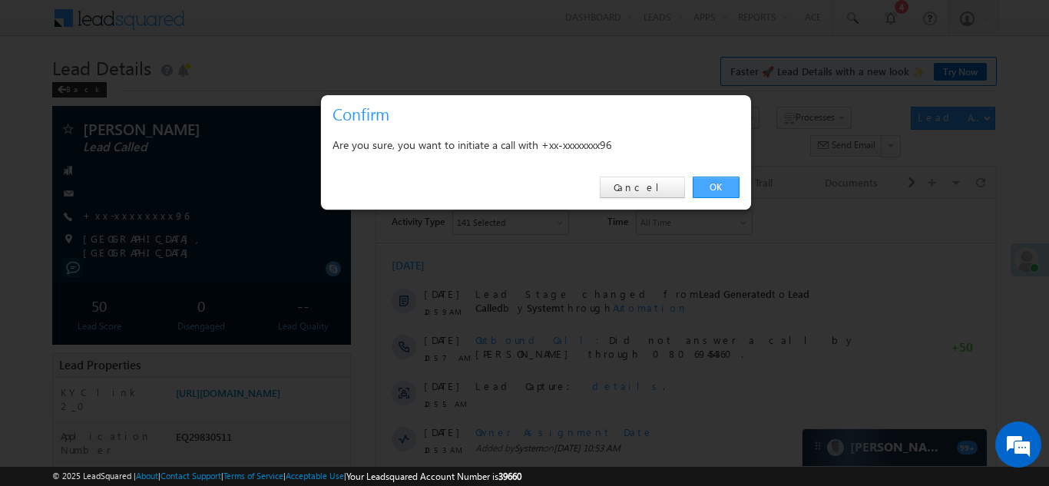
click at [712, 183] on link "OK" at bounding box center [716, 188] width 47 height 22
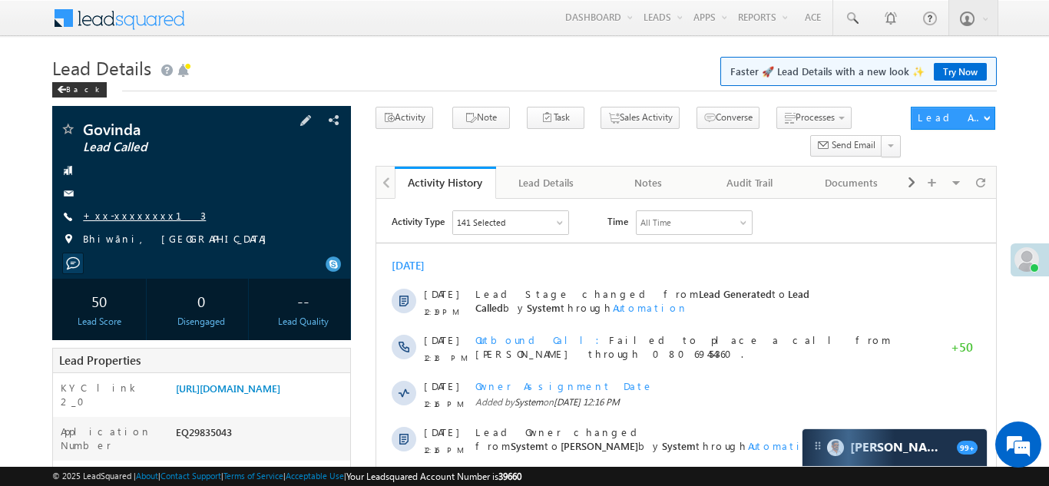
click at [118, 217] on link "+xx-xxxxxxxx13" at bounding box center [144, 215] width 123 height 13
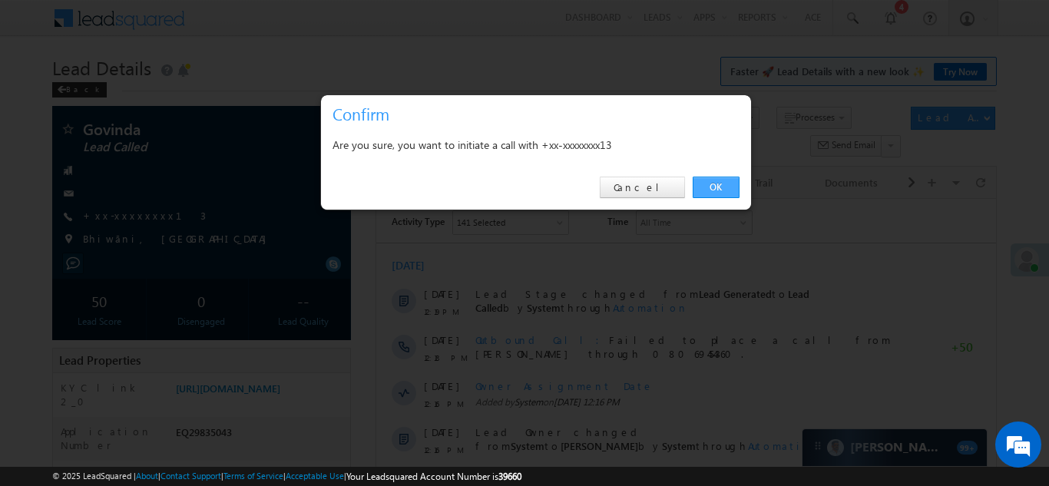
click at [712, 187] on link "OK" at bounding box center [716, 188] width 47 height 22
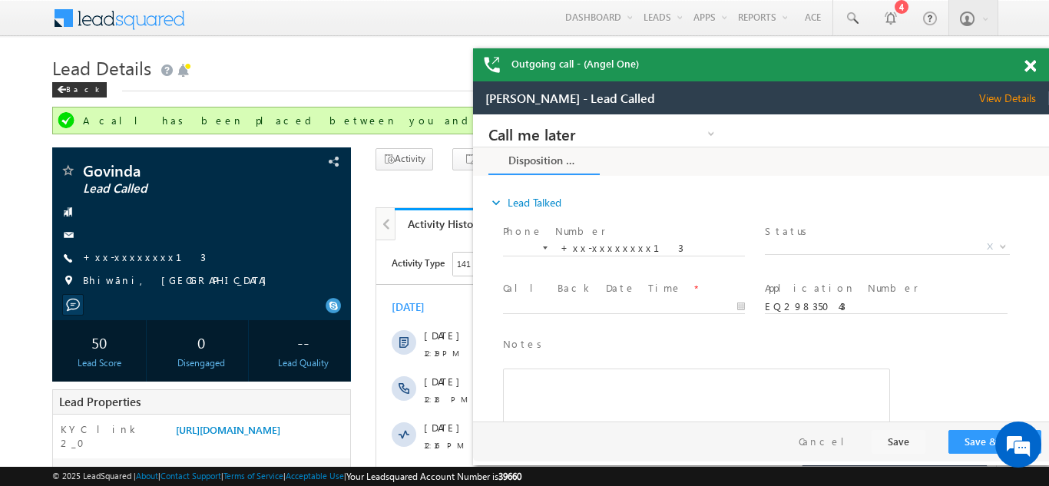
click at [1028, 63] on div "Outgoing call - (Angel One)" at bounding box center [761, 64] width 576 height 33
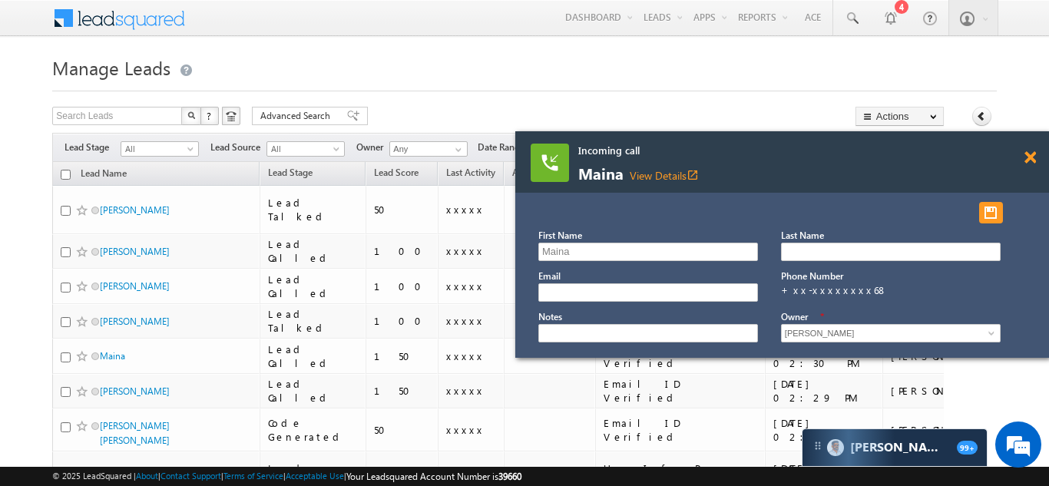
click at [1028, 157] on span at bounding box center [1031, 157] width 12 height 13
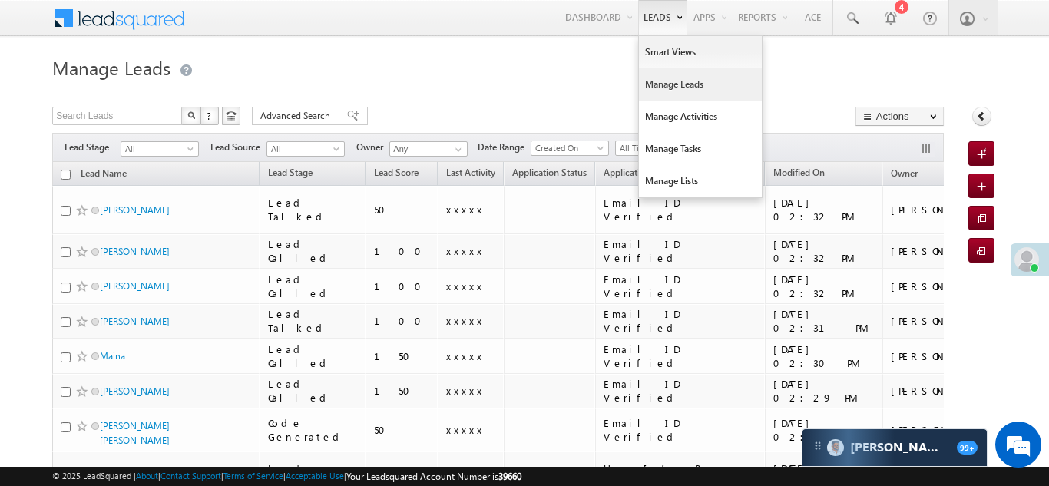
click at [662, 84] on link "Manage Leads" at bounding box center [700, 84] width 123 height 32
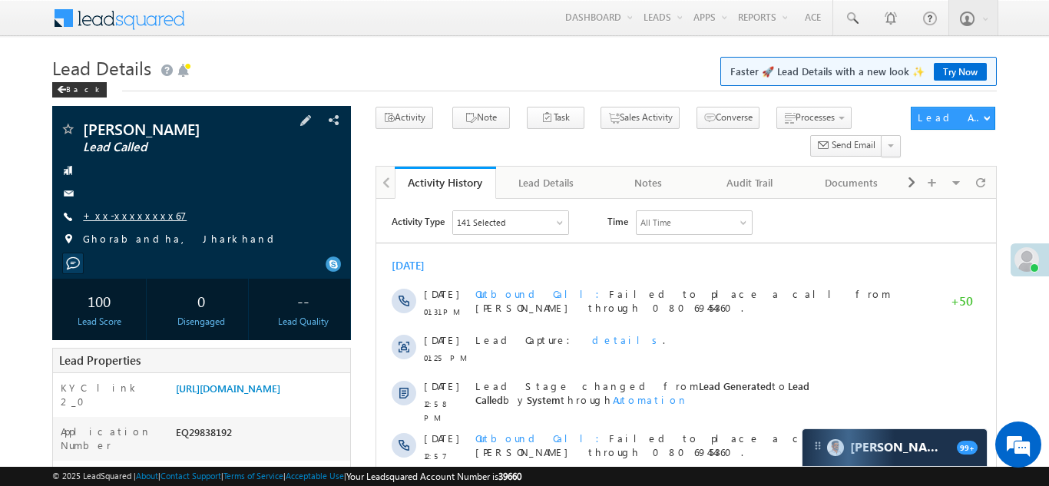
click at [121, 210] on link "+xx-xxxxxxxx67" at bounding box center [135, 215] width 104 height 13
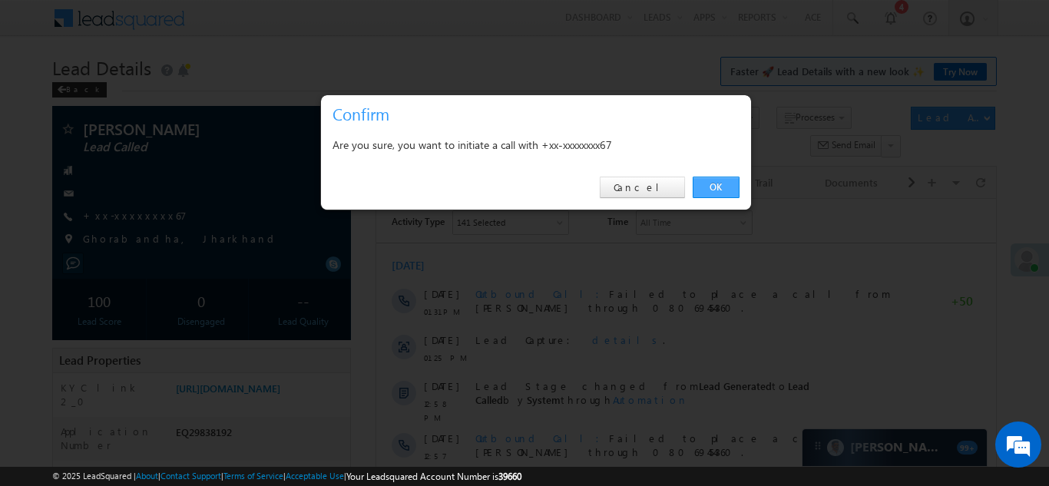
click at [714, 181] on link "OK" at bounding box center [716, 188] width 47 height 22
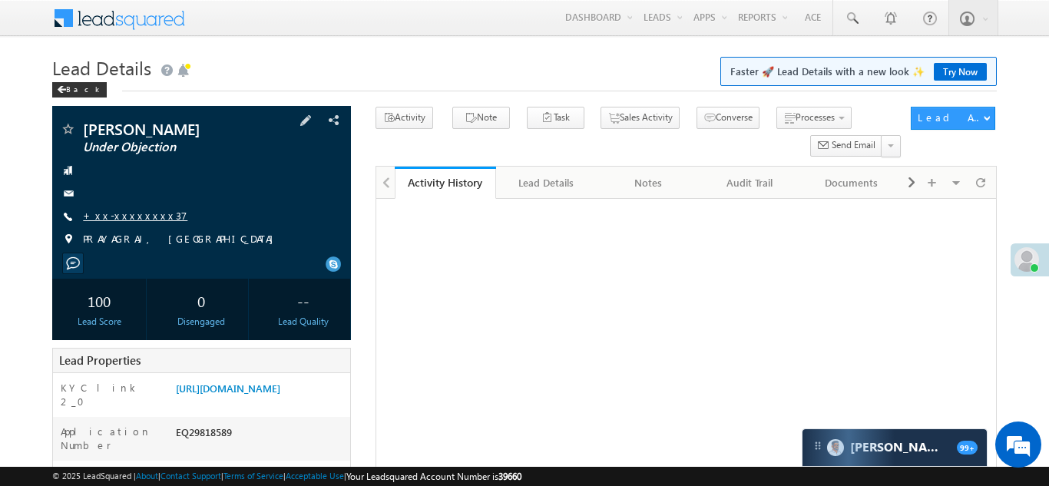
click at [124, 214] on link "+xx-xxxxxxxx37" at bounding box center [135, 215] width 104 height 13
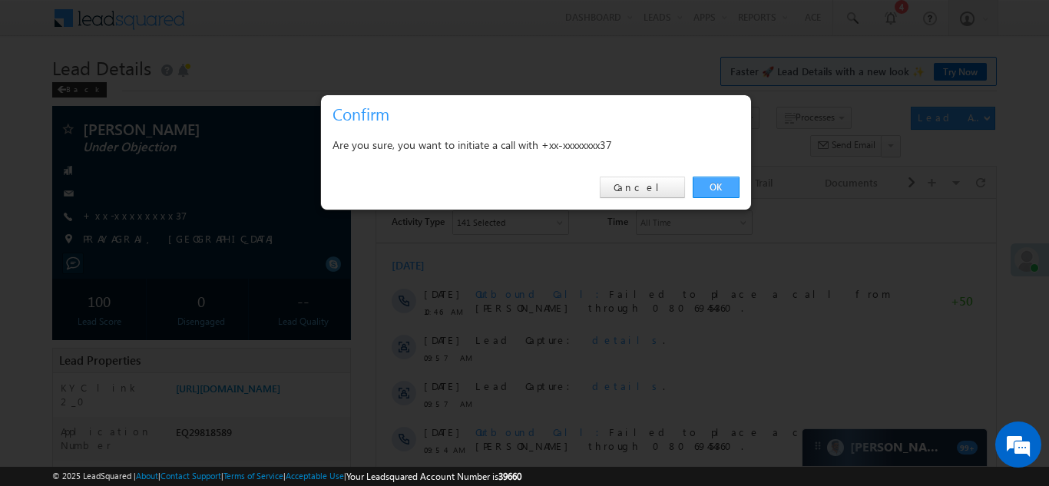
click at [712, 183] on link "OK" at bounding box center [716, 188] width 47 height 22
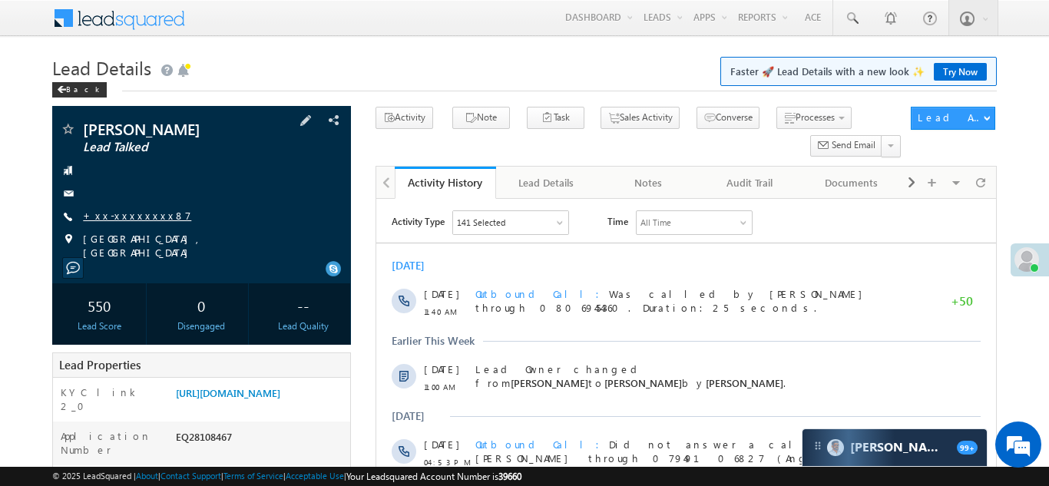
click at [128, 217] on link "+xx-xxxxxxxx87" at bounding box center [137, 215] width 108 height 13
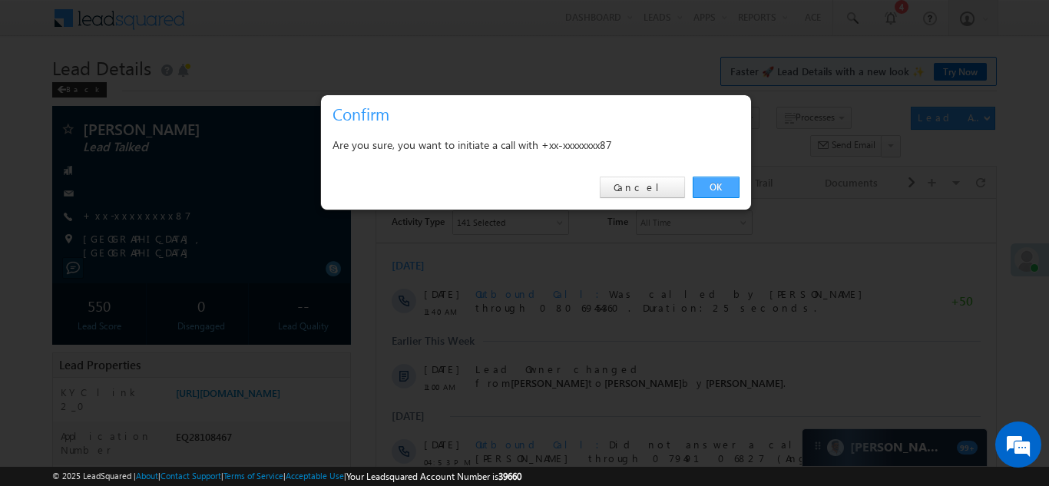
click at [709, 181] on link "OK" at bounding box center [716, 188] width 47 height 22
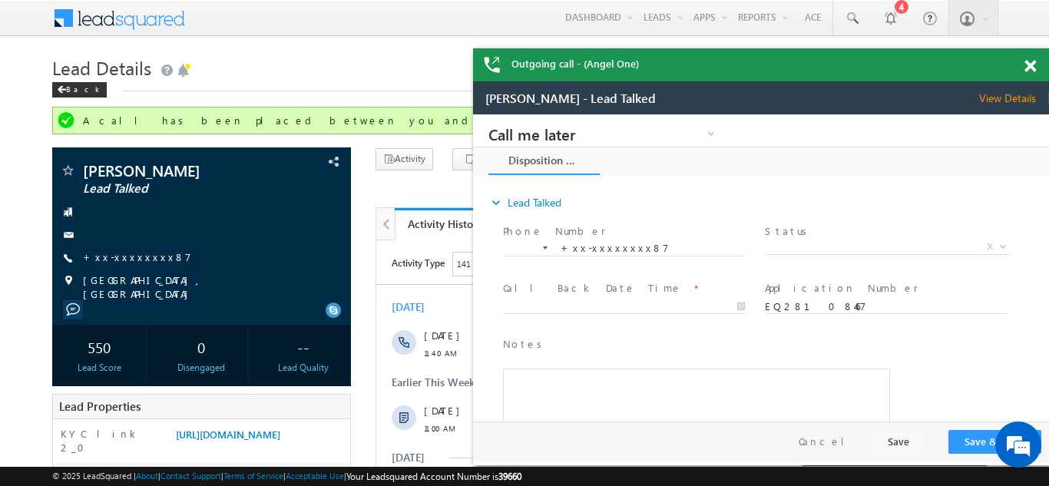
drag, startPoint x: 1028, startPoint y: 65, endPoint x: 444, endPoint y: 9, distance: 587.2
click at [1028, 65] on span at bounding box center [1031, 66] width 12 height 13
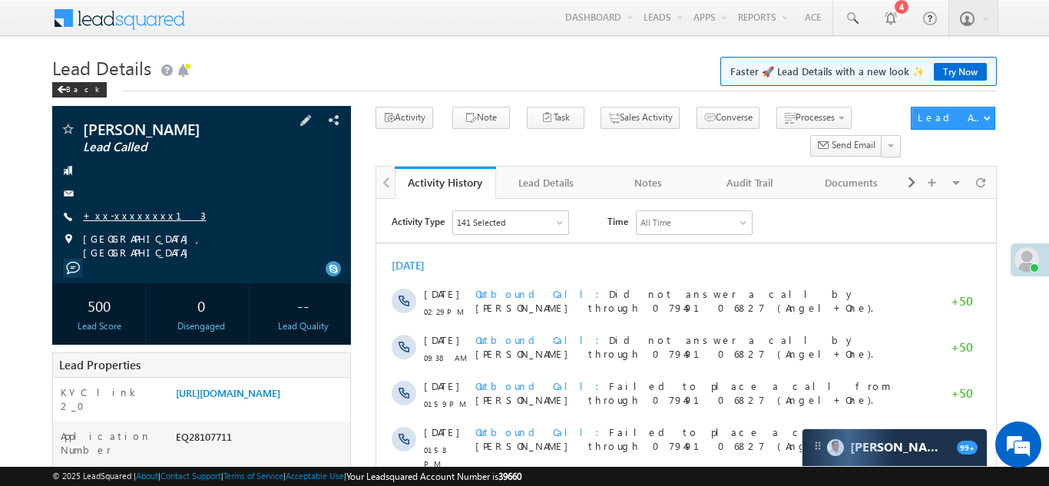
click at [114, 214] on link "+xx-xxxxxxxx13" at bounding box center [144, 215] width 123 height 13
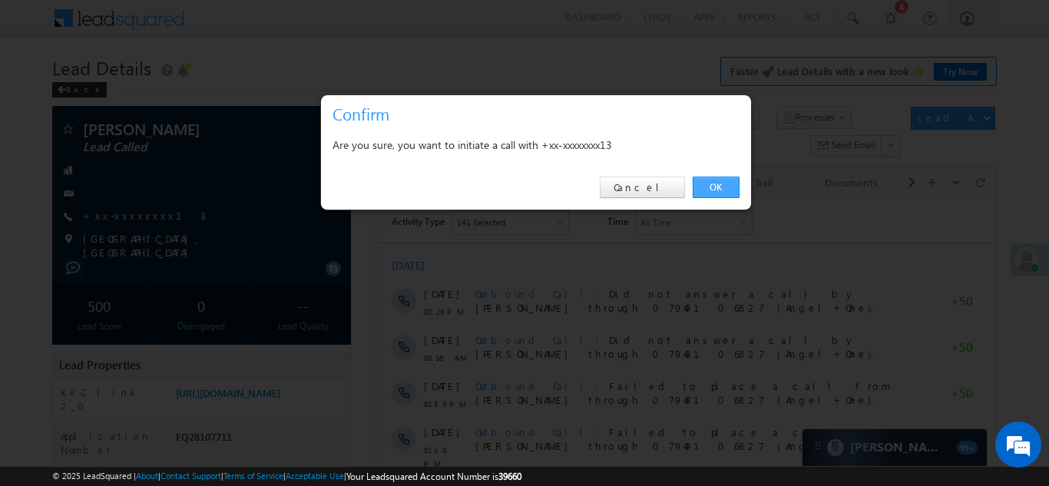
click at [719, 187] on link "OK" at bounding box center [716, 188] width 47 height 22
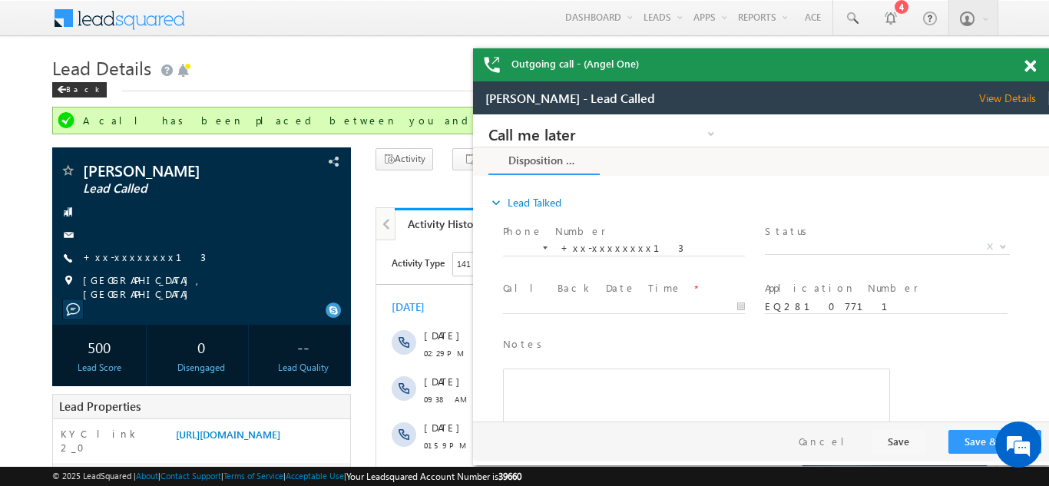
click at [1029, 64] on span at bounding box center [1031, 66] width 12 height 13
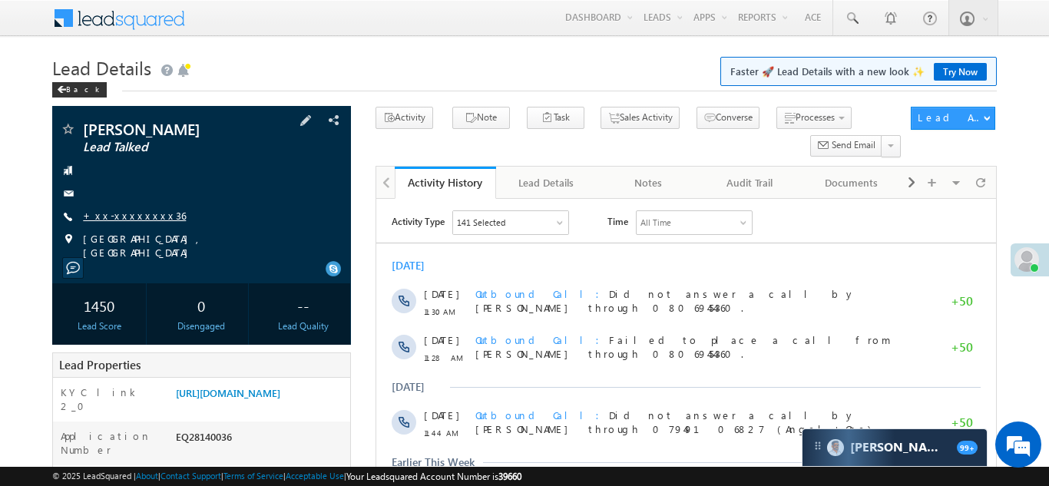
click at [124, 216] on link "+xx-xxxxxxxx36" at bounding box center [134, 215] width 103 height 13
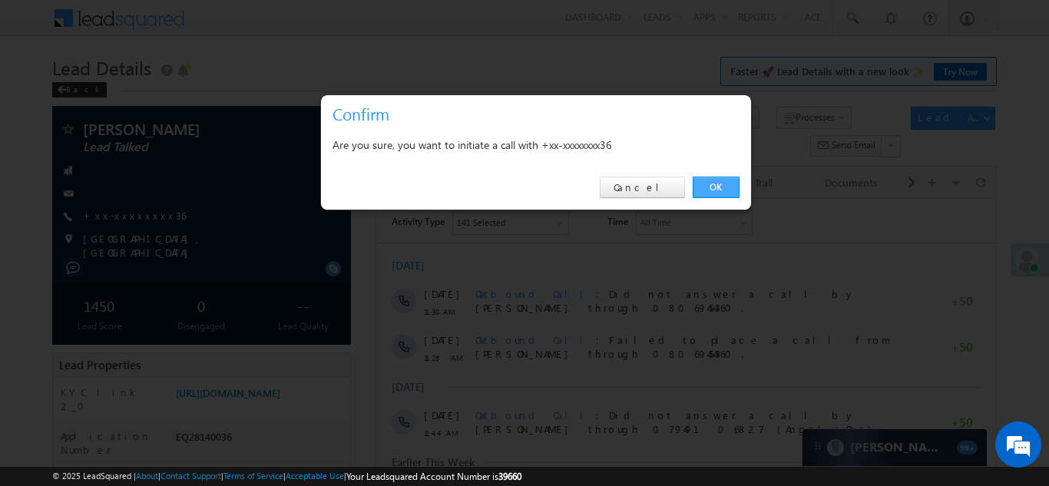
click at [709, 188] on link "OK" at bounding box center [716, 188] width 47 height 22
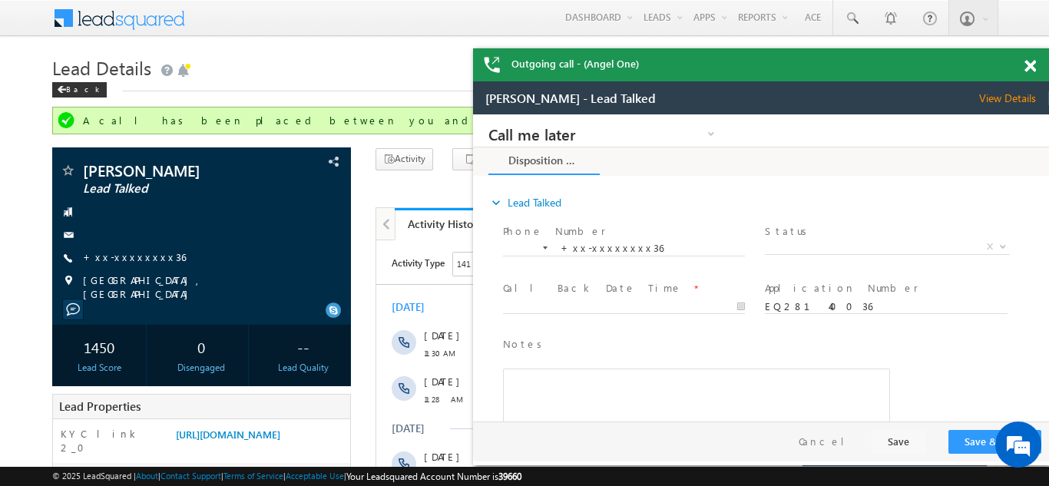
click at [1030, 64] on span at bounding box center [1031, 66] width 12 height 13
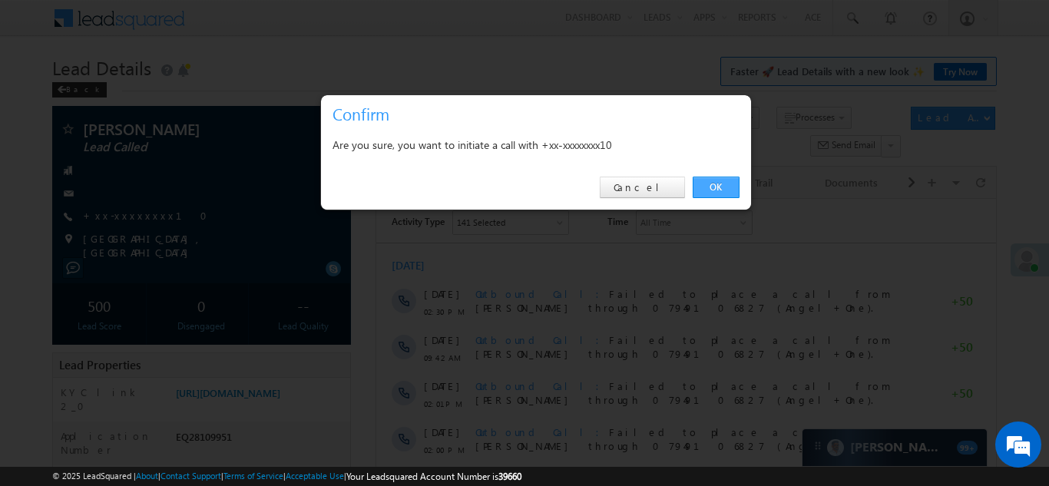
click at [716, 183] on link "OK" at bounding box center [716, 188] width 47 height 22
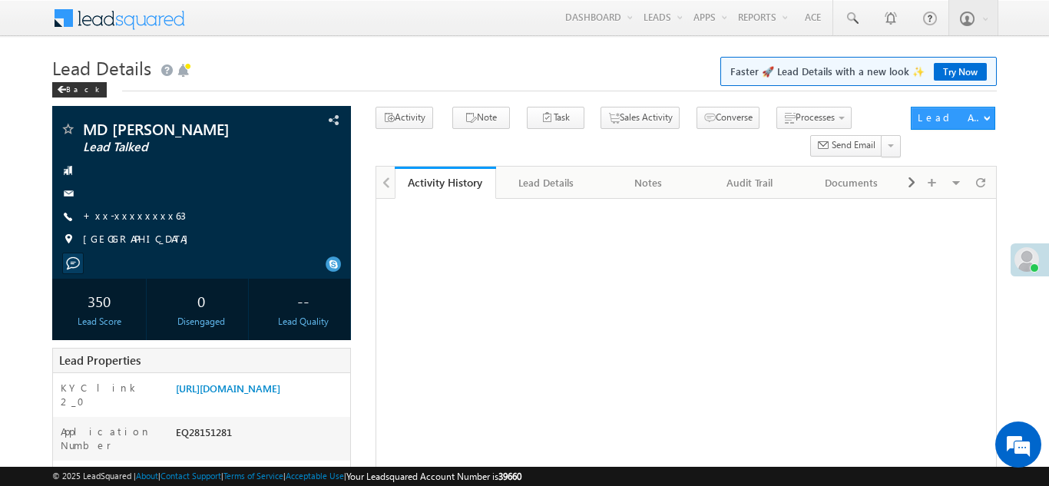
click at [121, 210] on link "+xx-xxxxxxxx63" at bounding box center [134, 215] width 103 height 13
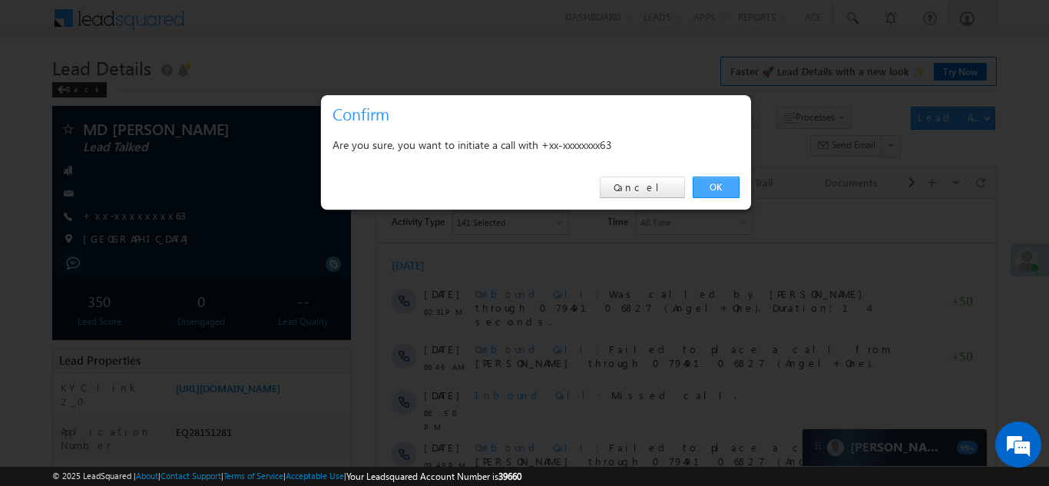
click at [710, 185] on link "OK" at bounding box center [716, 188] width 47 height 22
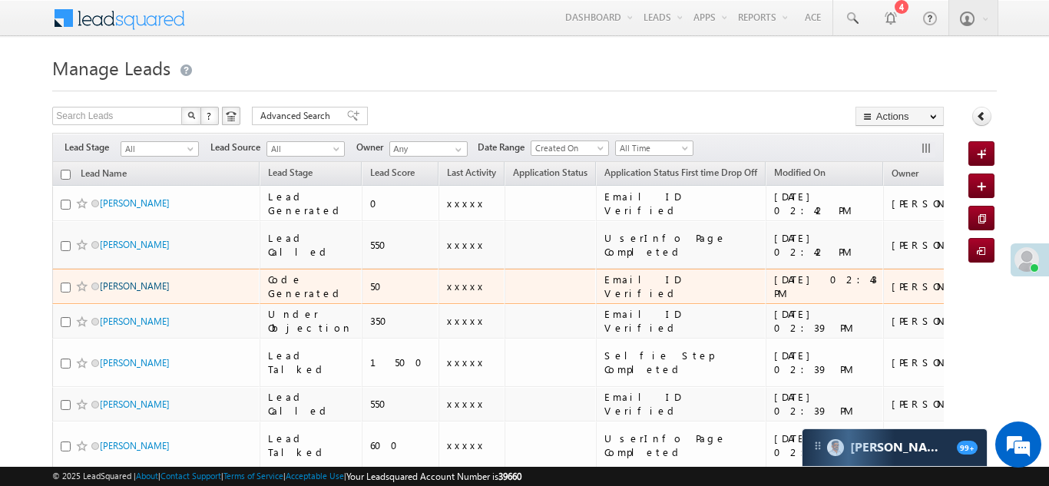
click at [140, 280] on link "[PERSON_NAME]" at bounding box center [135, 286] width 70 height 12
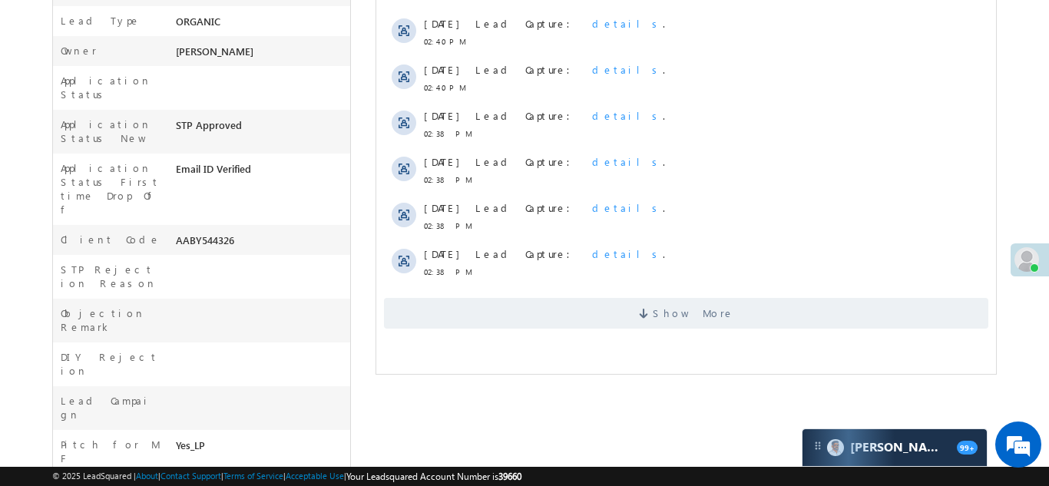
scroll to position [509, 0]
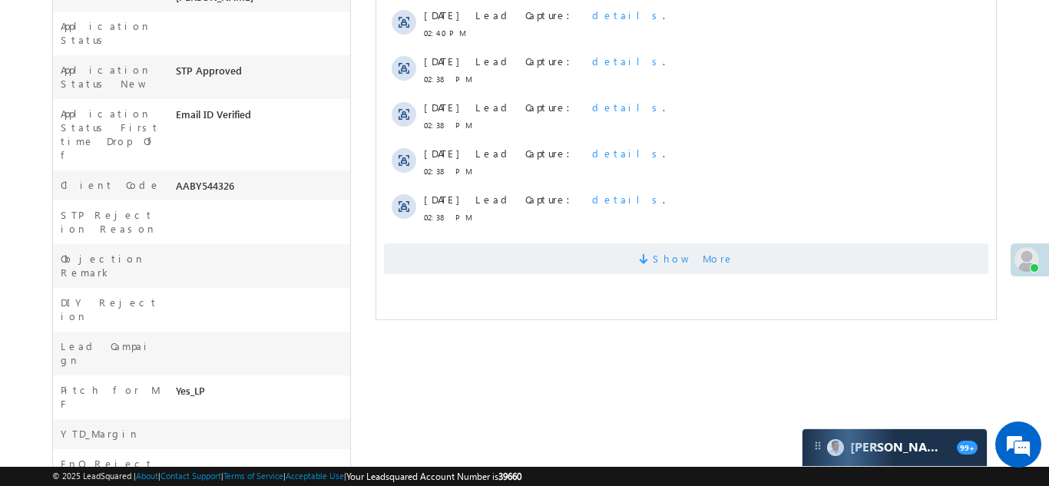
click at [638, 248] on span "Show More" at bounding box center [685, 258] width 604 height 31
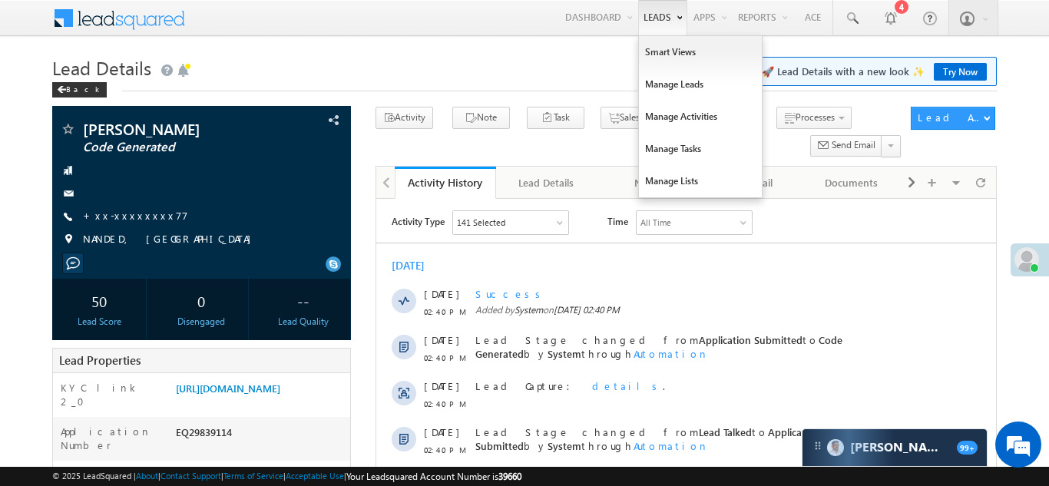
scroll to position [0, 0]
click at [656, 83] on link "Manage Leads" at bounding box center [700, 84] width 123 height 32
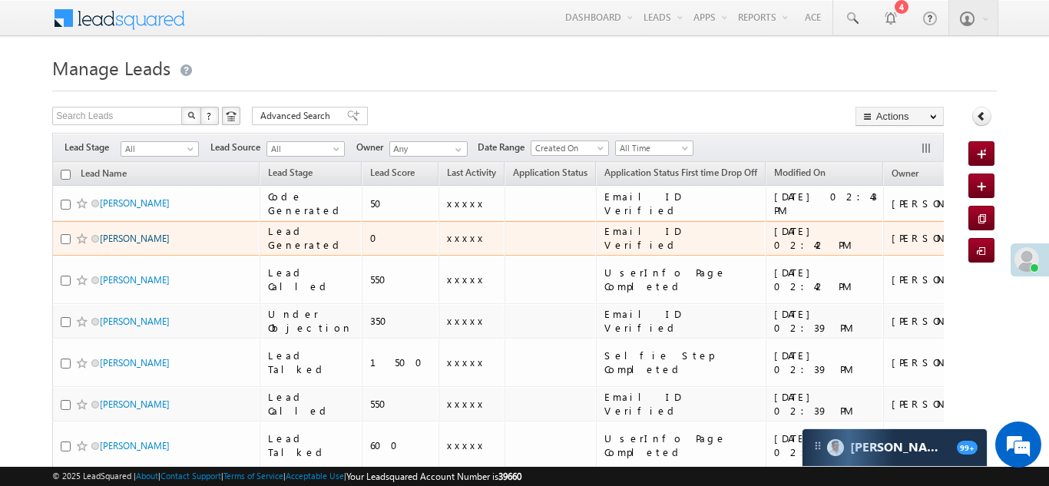
click at [112, 238] on link "[PERSON_NAME]" at bounding box center [135, 239] width 70 height 12
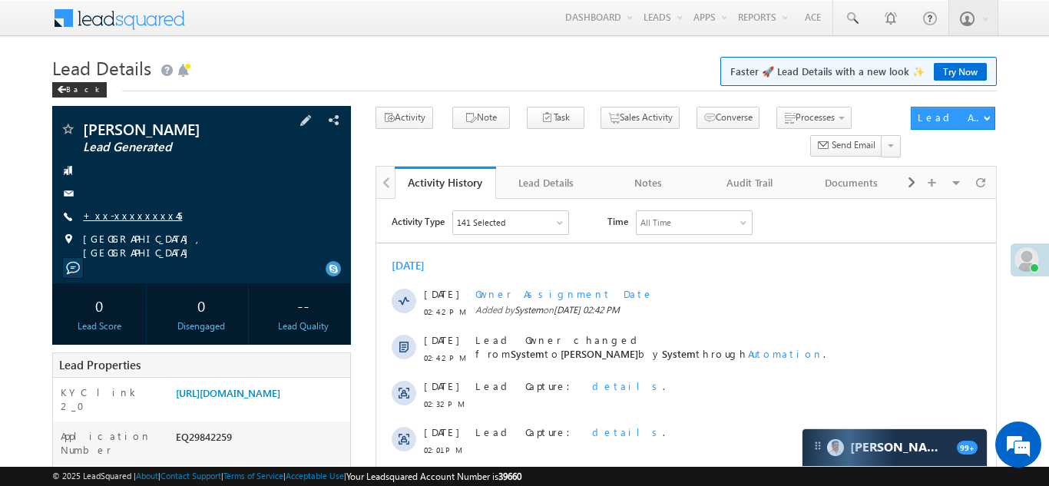
click at [130, 214] on link "+xx-xxxxxxxx45" at bounding box center [132, 215] width 99 height 13
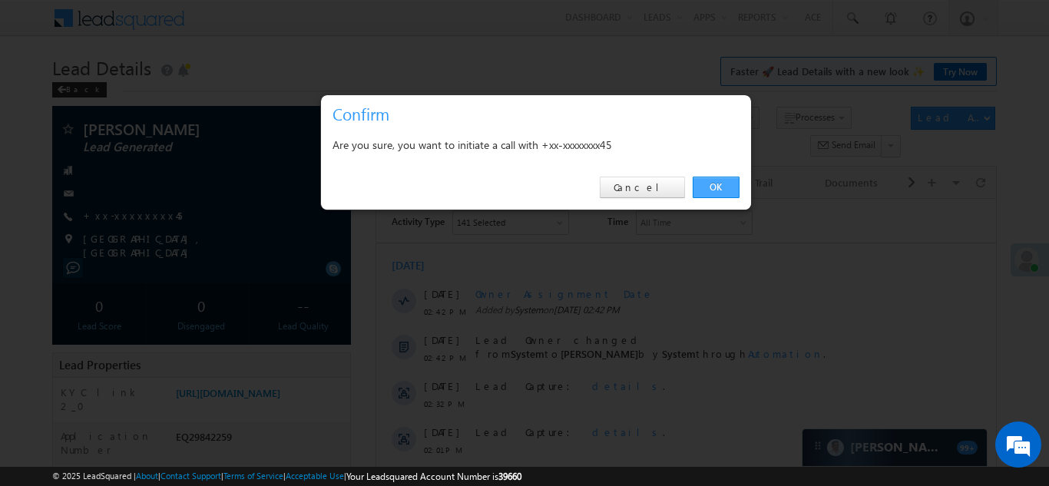
click at [717, 189] on link "OK" at bounding box center [716, 188] width 47 height 22
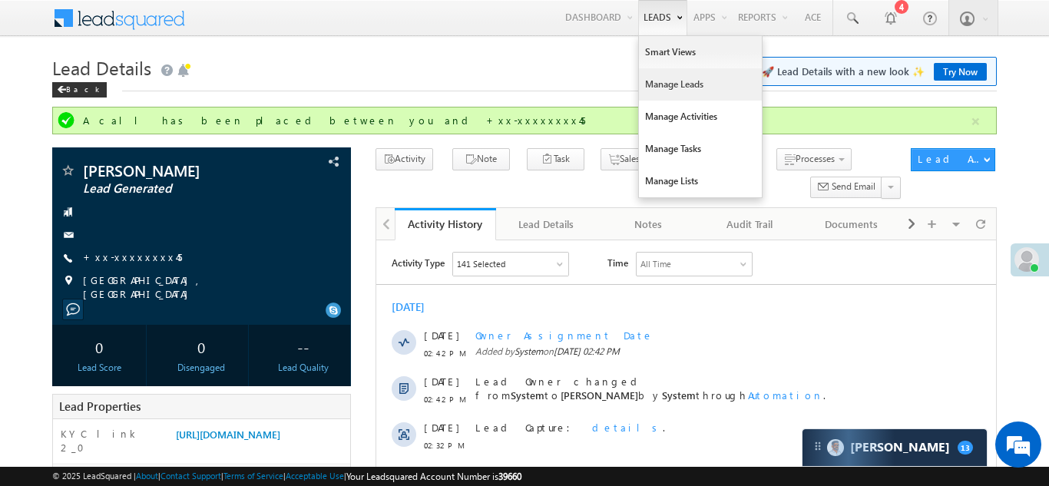
click at [650, 75] on link "Manage Leads" at bounding box center [700, 84] width 123 height 32
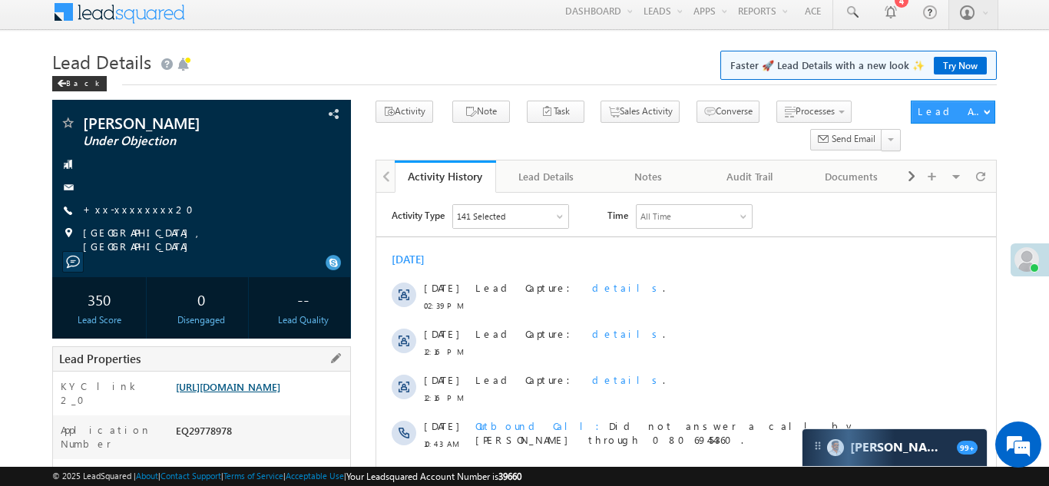
scroll to position [214, 0]
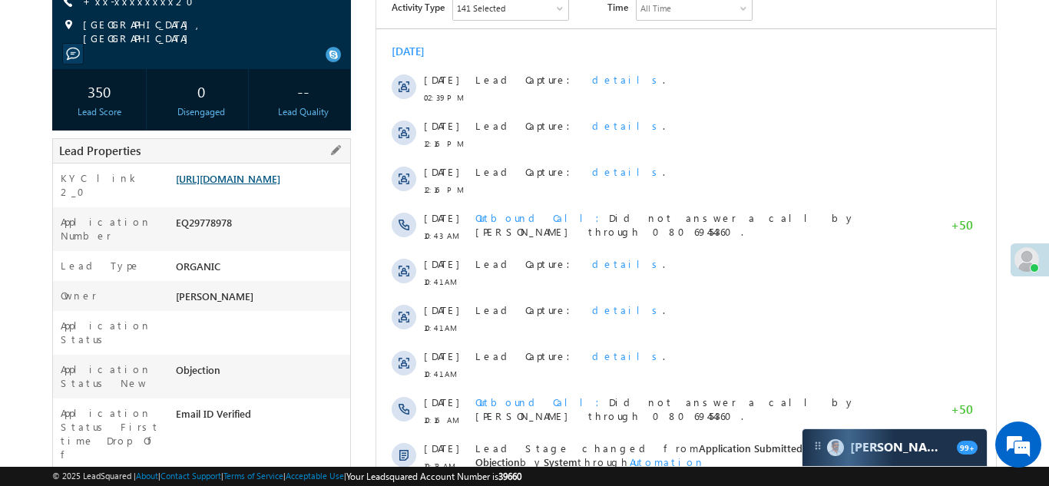
click at [262, 179] on link "[URL][DOMAIN_NAME]" at bounding box center [228, 178] width 104 height 13
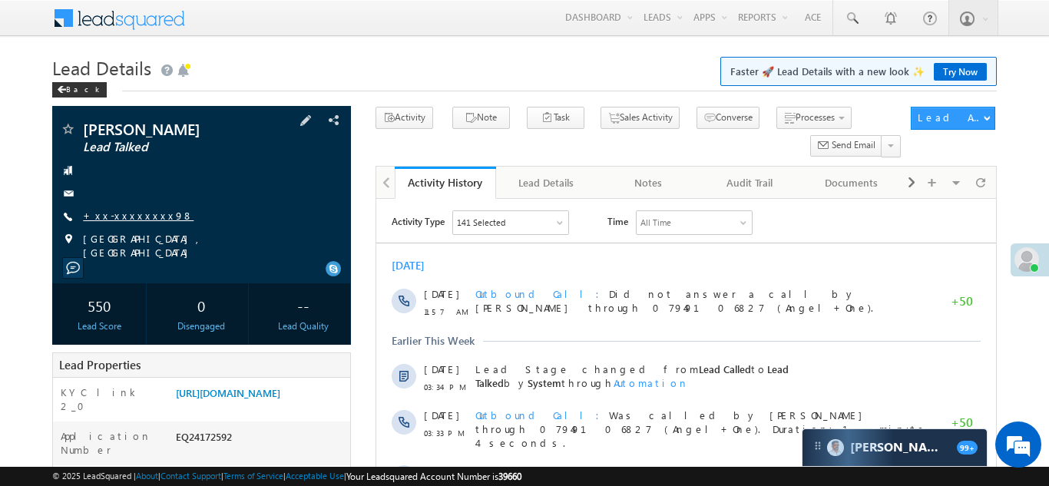
click at [118, 215] on link "+xx-xxxxxxxx98" at bounding box center [138, 215] width 111 height 13
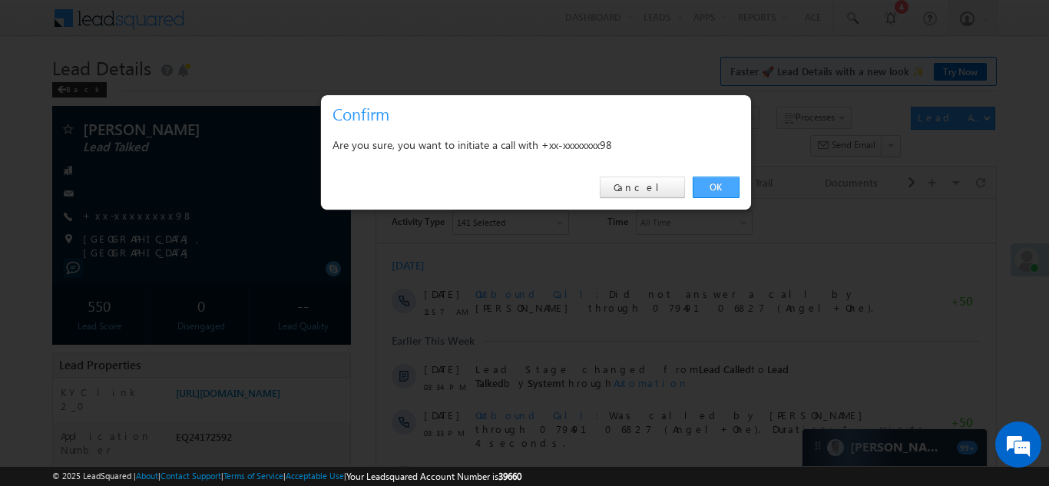
click at [714, 185] on link "OK" at bounding box center [716, 188] width 47 height 22
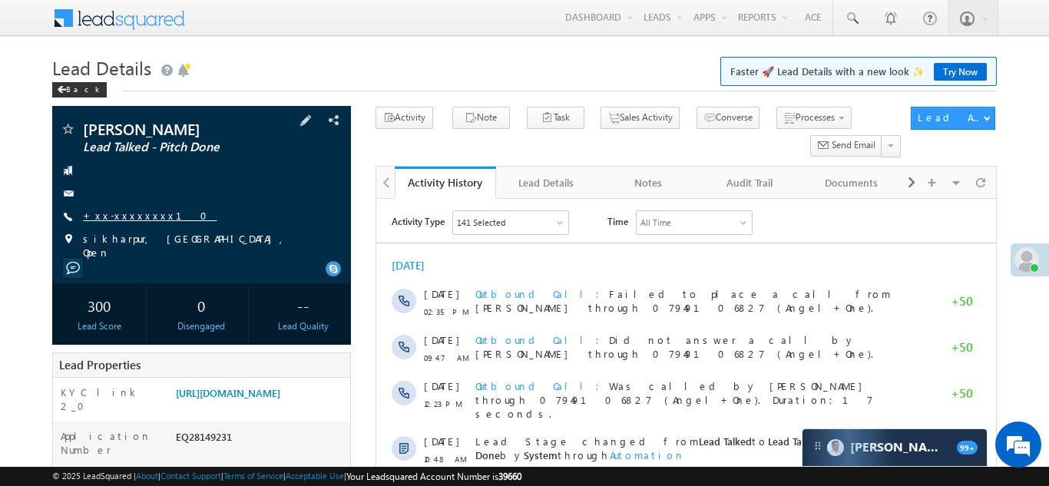
click at [129, 210] on link "+xx-xxxxxxxx10" at bounding box center [150, 215] width 134 height 13
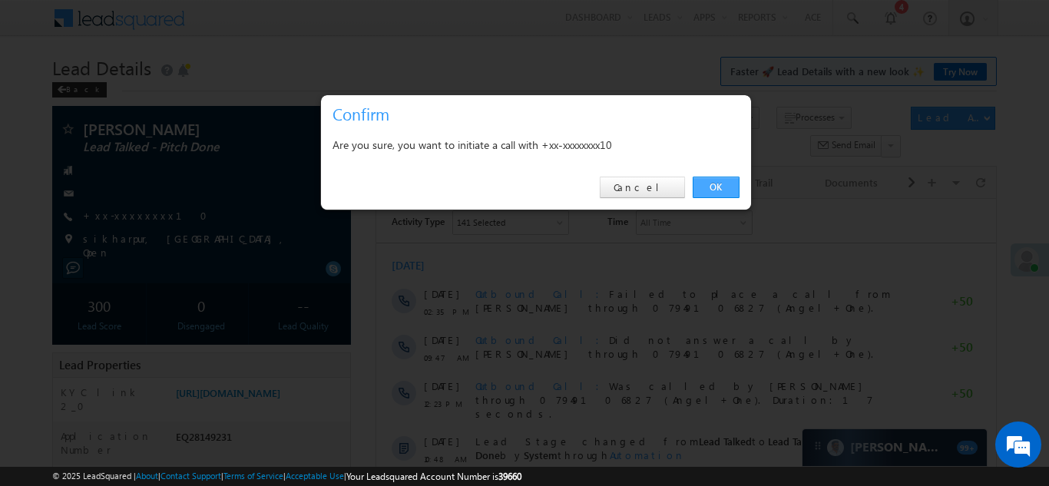
click at [710, 186] on link "OK" at bounding box center [716, 188] width 47 height 22
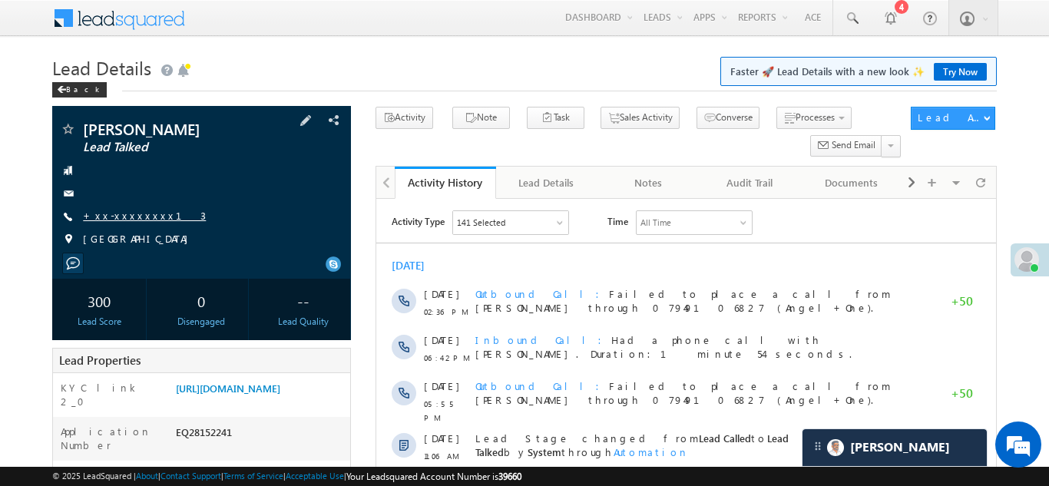
click at [122, 214] on link "+xx-xxxxxxxx13" at bounding box center [144, 215] width 123 height 13
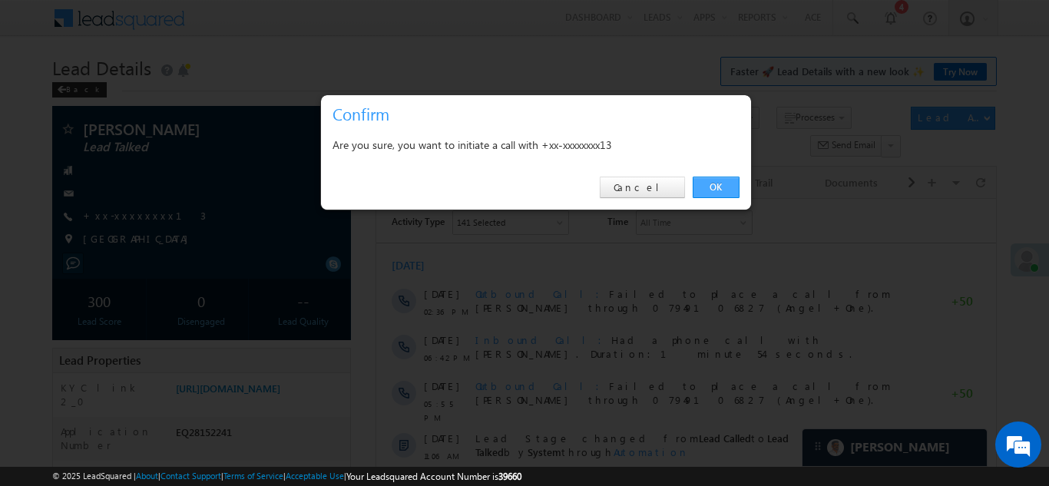
click at [710, 183] on link "OK" at bounding box center [716, 188] width 47 height 22
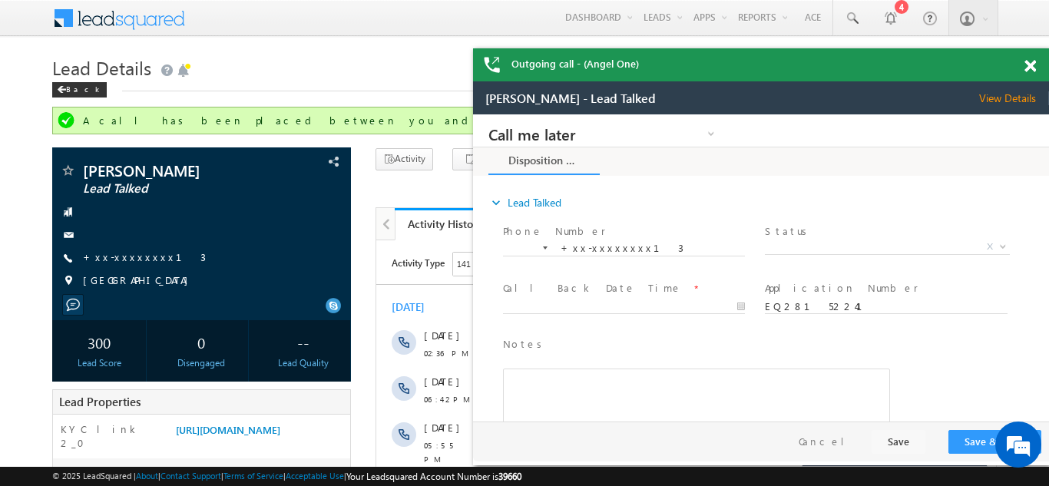
click at [1027, 67] on span at bounding box center [1031, 66] width 12 height 13
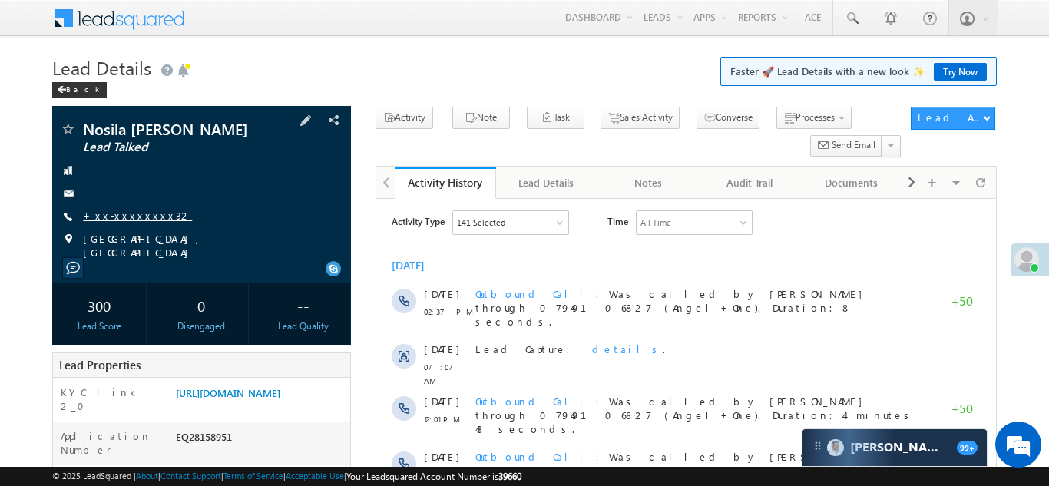
click at [112, 212] on link "+xx-xxxxxxxx32" at bounding box center [137, 215] width 109 height 13
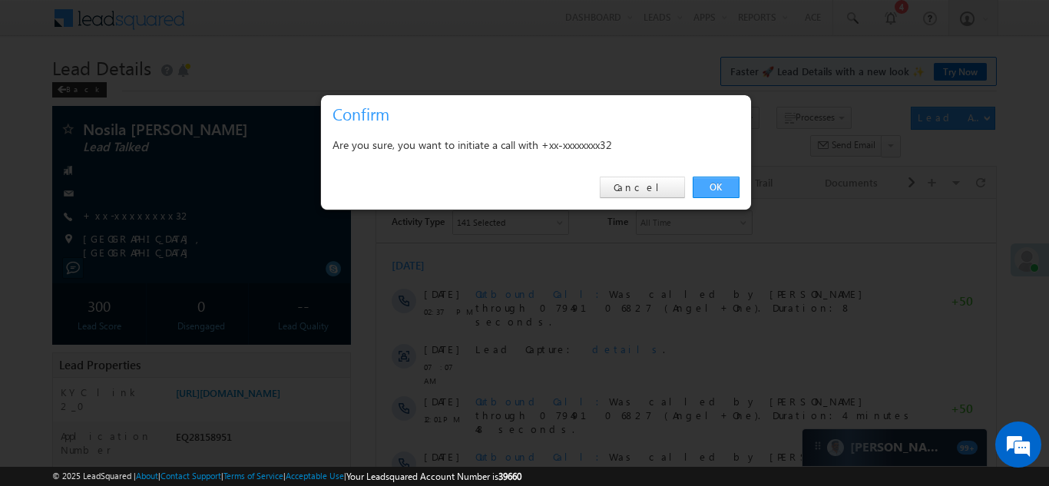
click at [716, 184] on link "OK" at bounding box center [716, 188] width 47 height 22
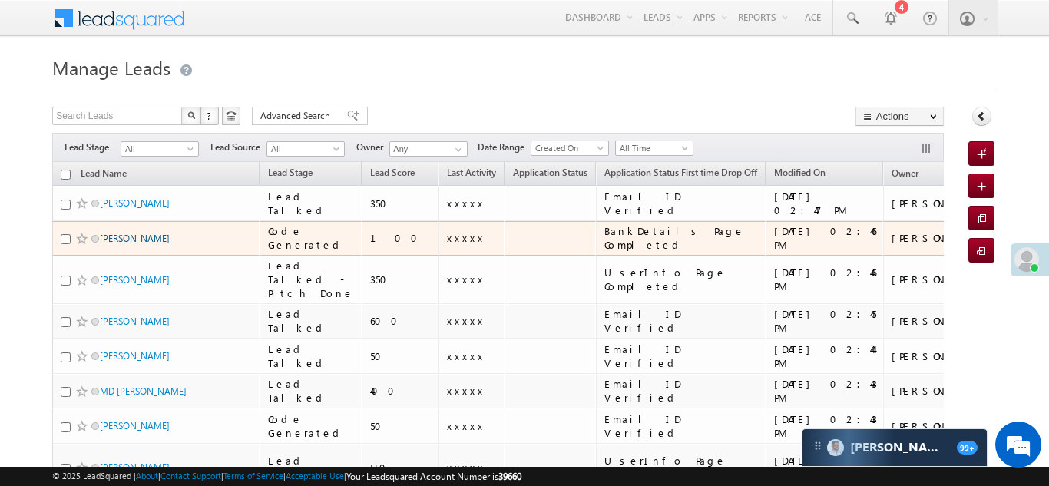
click at [131, 239] on link "[PERSON_NAME]" at bounding box center [135, 239] width 70 height 12
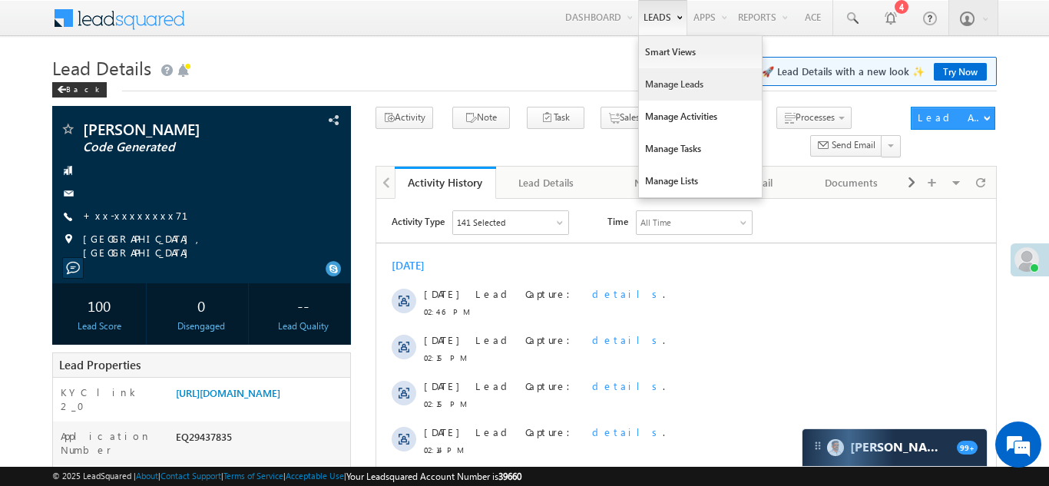
click at [673, 87] on link "Manage Leads" at bounding box center [700, 84] width 123 height 32
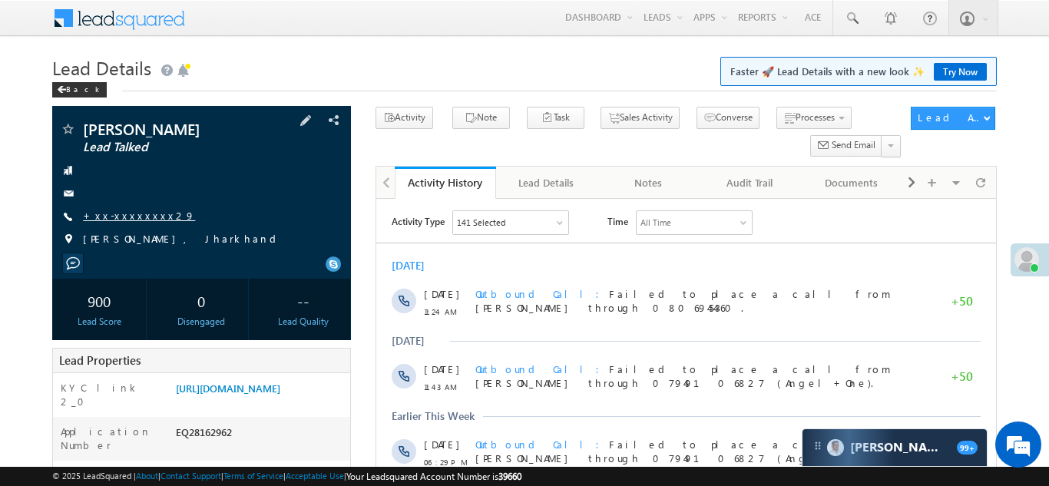
click at [117, 219] on link "+xx-xxxxxxxx29" at bounding box center [139, 215] width 112 height 13
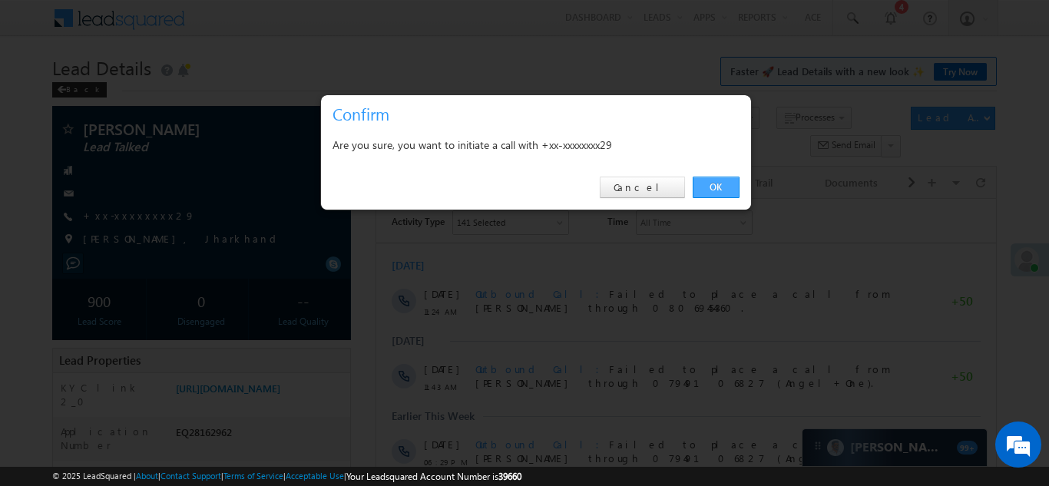
click at [710, 181] on link "OK" at bounding box center [716, 188] width 47 height 22
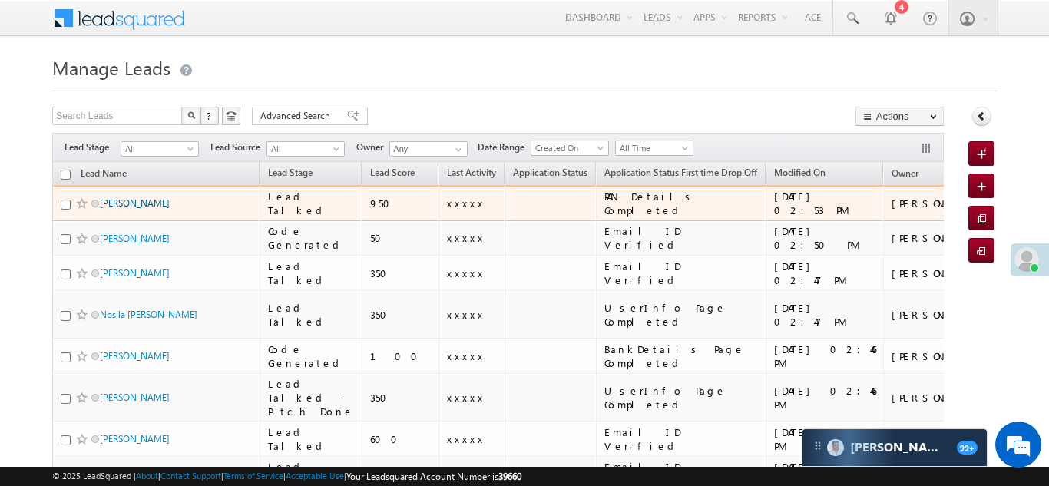
click at [113, 200] on link "[PERSON_NAME]" at bounding box center [135, 203] width 70 height 12
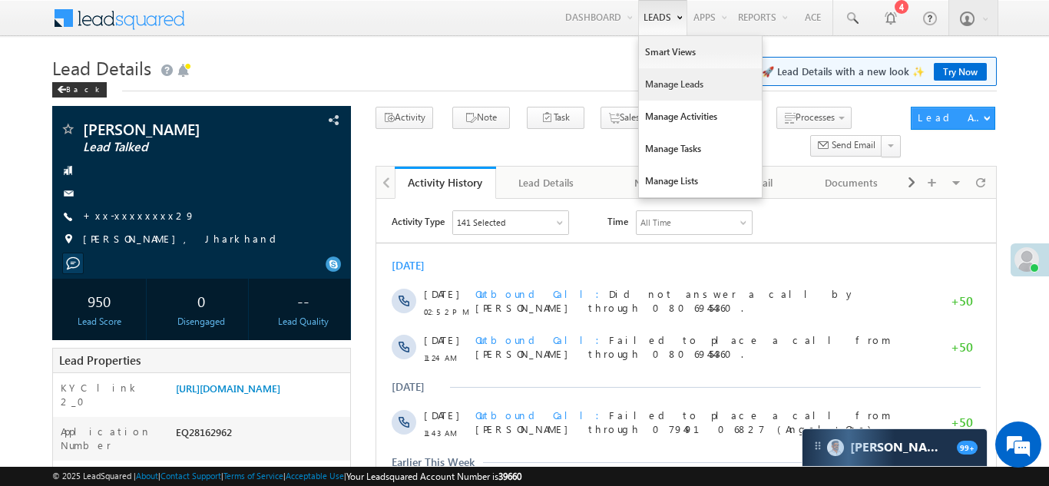
click at [654, 84] on link "Manage Leads" at bounding box center [700, 84] width 123 height 32
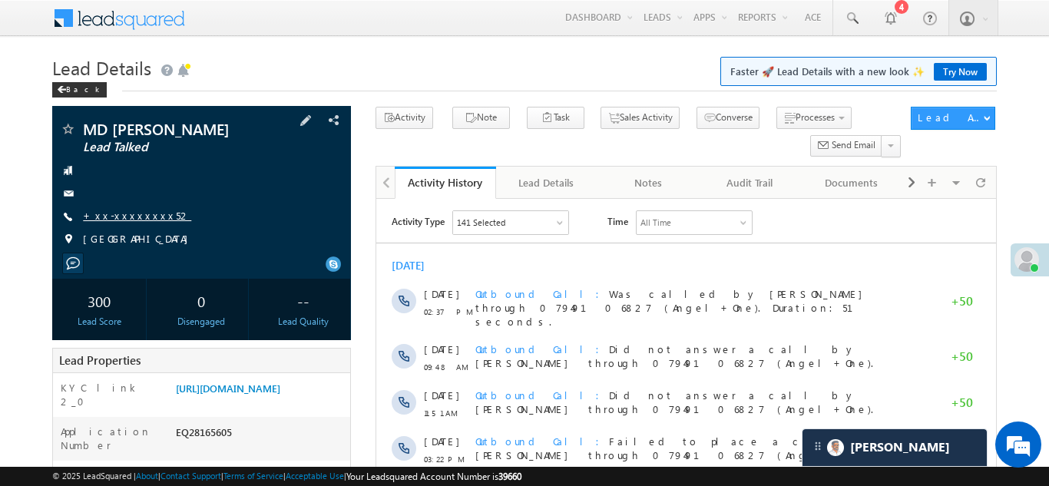
click at [126, 215] on link "+xx-xxxxxxxx52" at bounding box center [137, 215] width 108 height 13
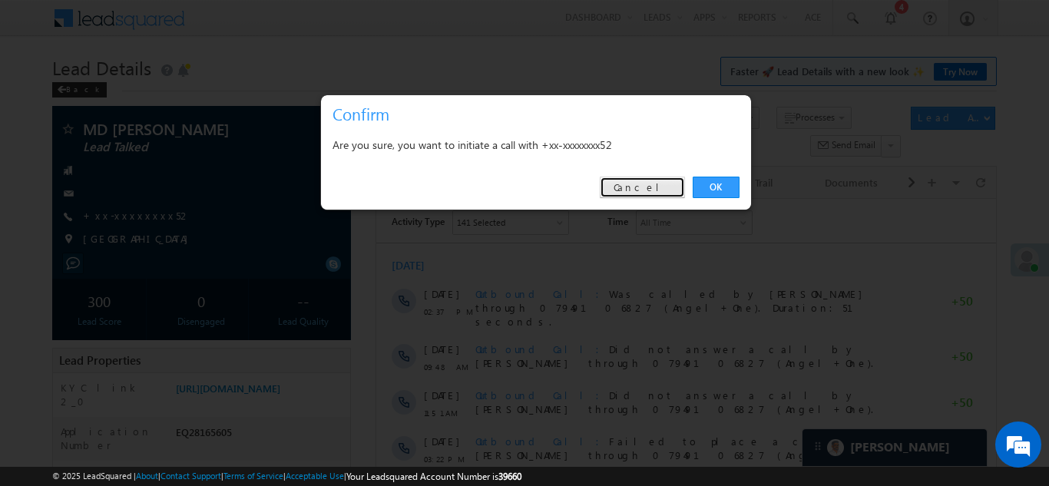
click at [653, 185] on link "Cancel" at bounding box center [642, 188] width 85 height 22
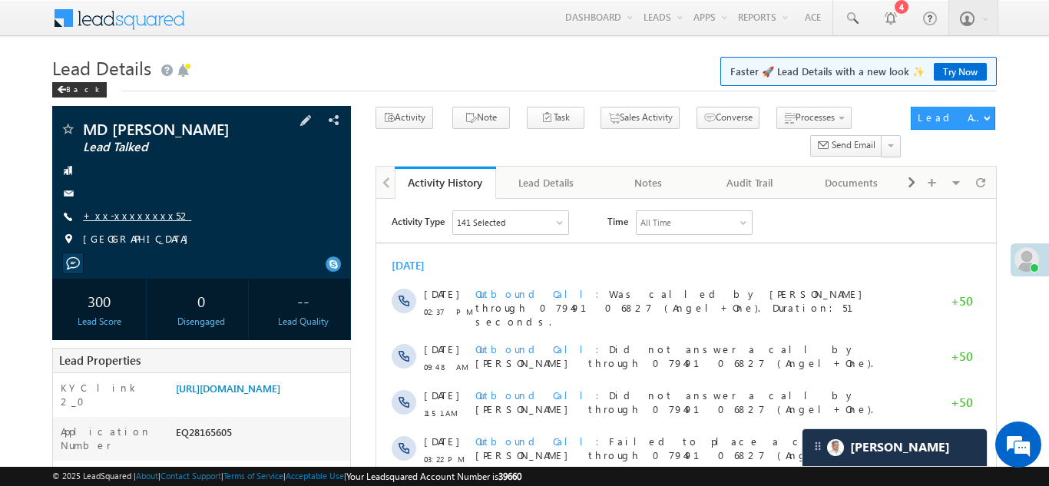
click at [133, 217] on link "+xx-xxxxxxxx52" at bounding box center [137, 215] width 108 height 13
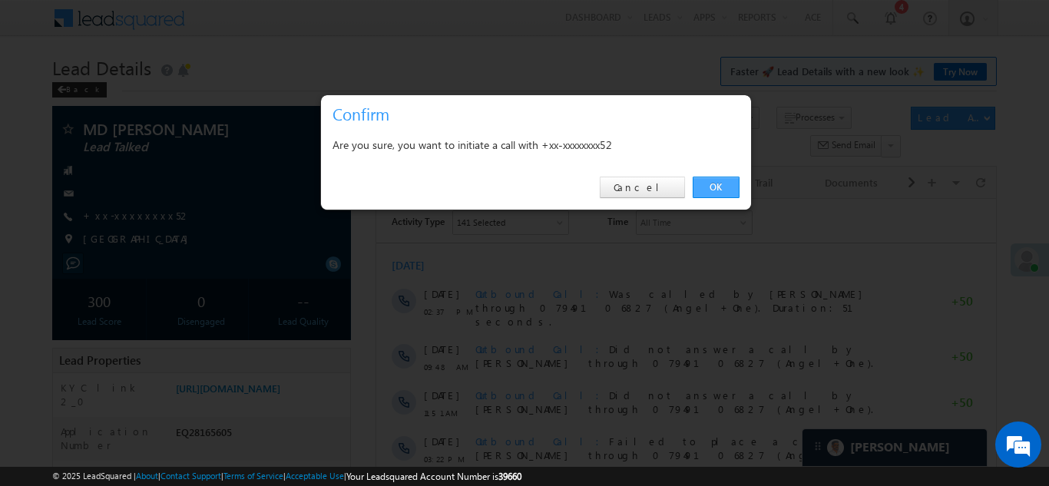
click at [712, 183] on link "OK" at bounding box center [716, 188] width 47 height 22
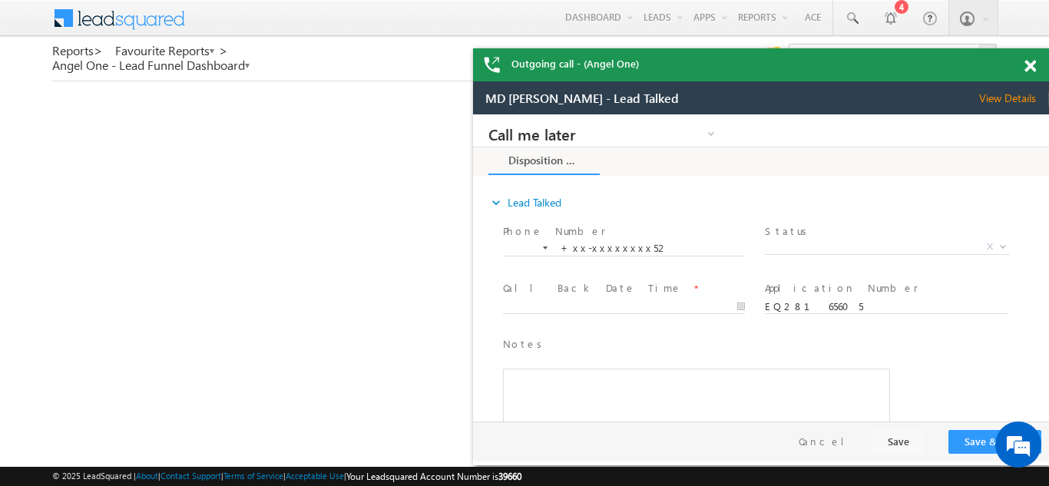
click at [1032, 65] on span at bounding box center [1031, 66] width 12 height 13
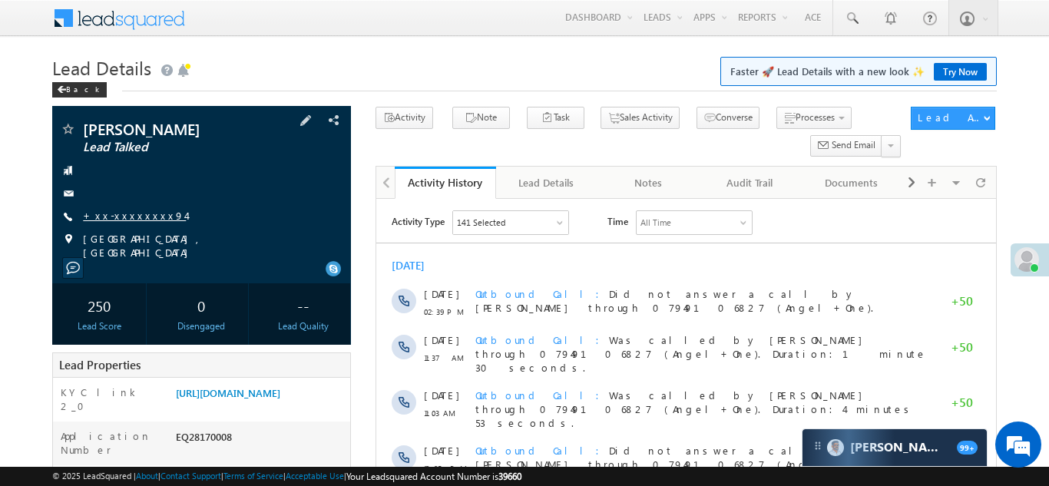
click at [124, 216] on link "+xx-xxxxxxxx94" at bounding box center [134, 215] width 103 height 13
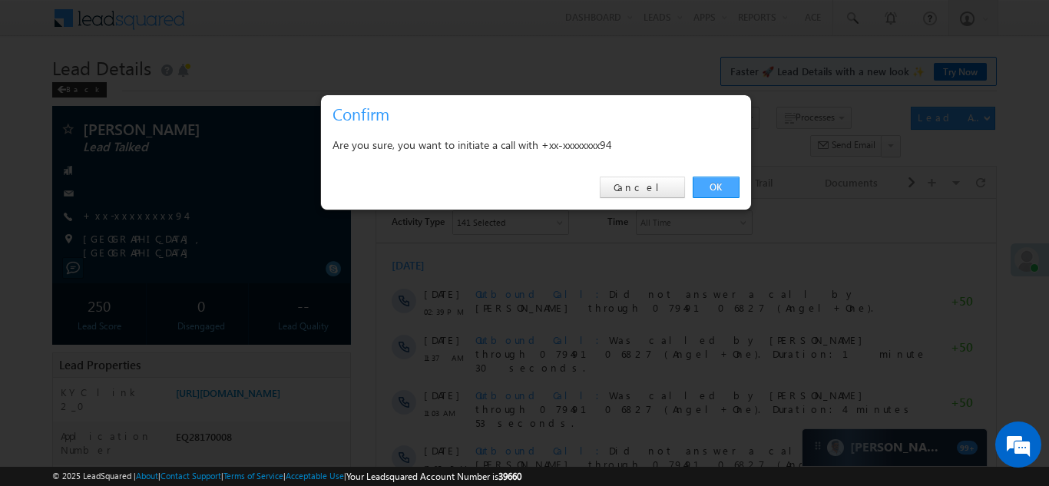
click at [710, 189] on link "OK" at bounding box center [716, 188] width 47 height 22
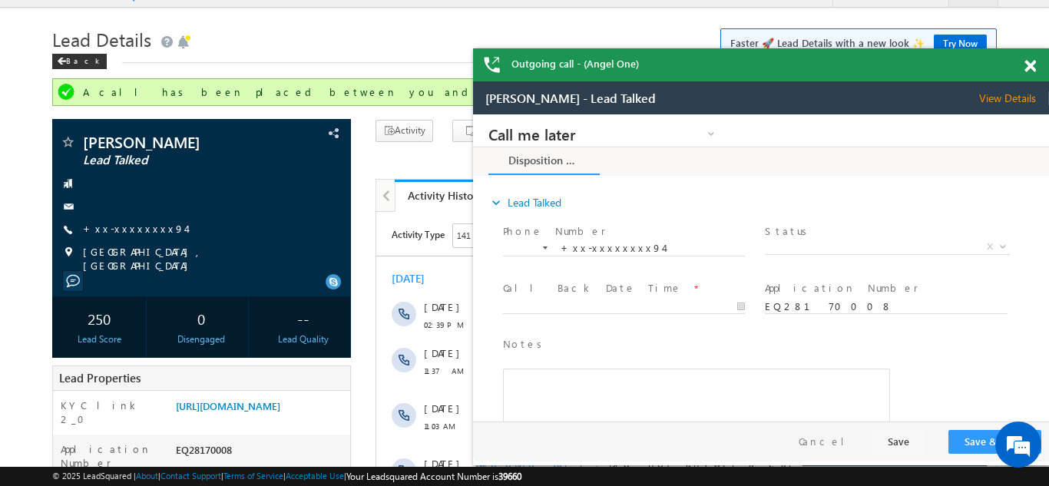
scroll to position [25, 0]
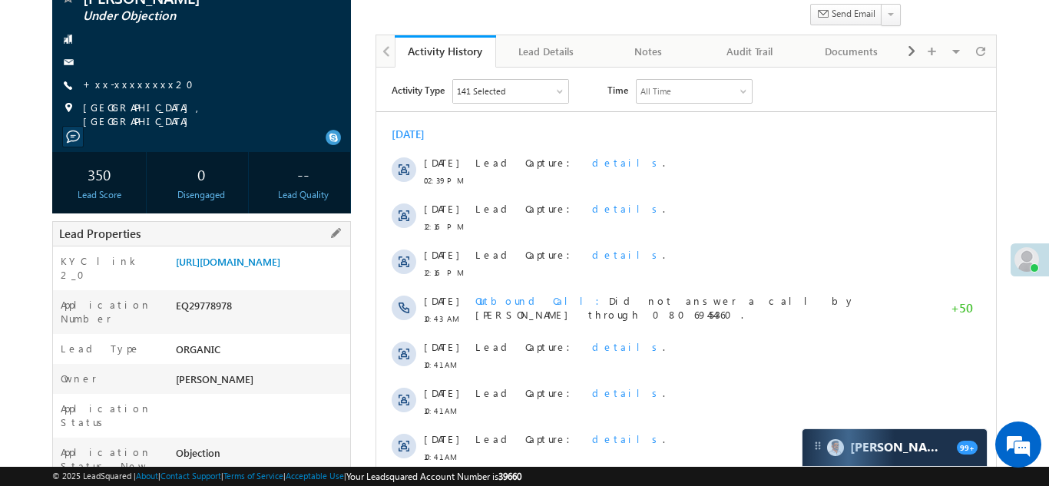
scroll to position [133, 0]
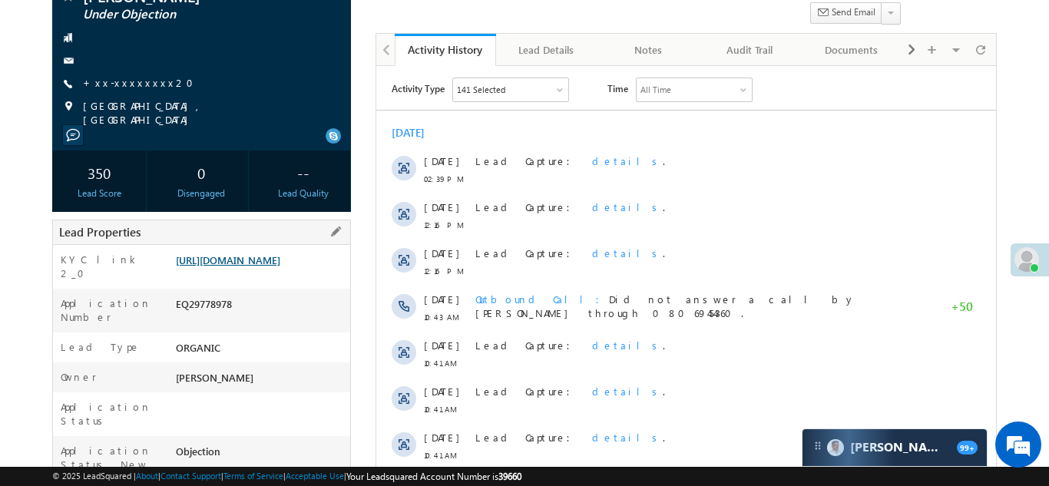
click at [273, 267] on link "[URL][DOMAIN_NAME]" at bounding box center [228, 259] width 104 height 13
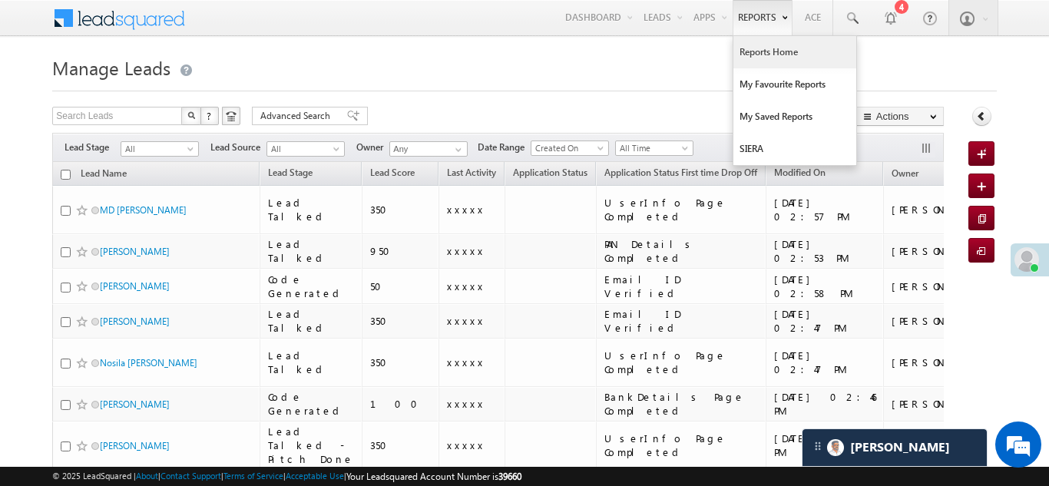
click at [764, 50] on link "Reports Home" at bounding box center [795, 52] width 123 height 32
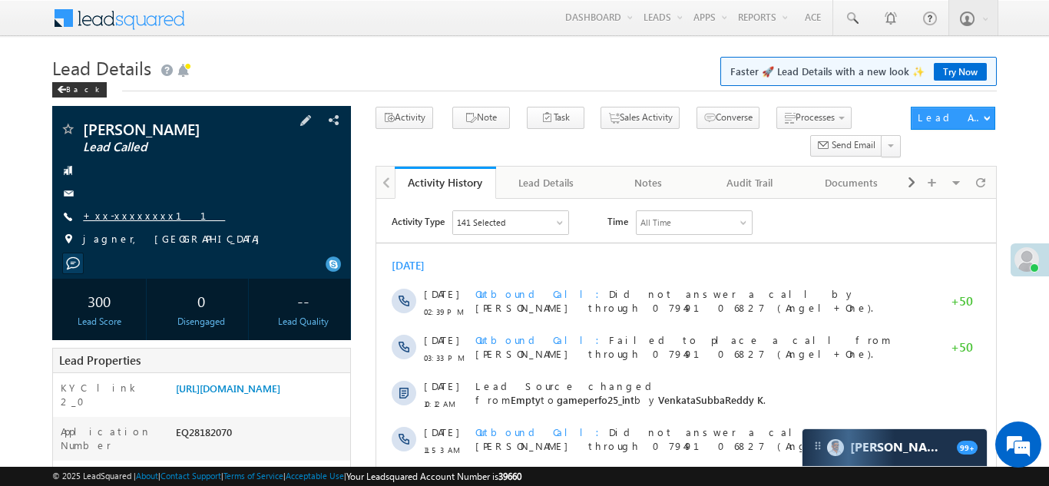
click at [116, 215] on link "+xx-xxxxxxxx11" at bounding box center [154, 215] width 142 height 13
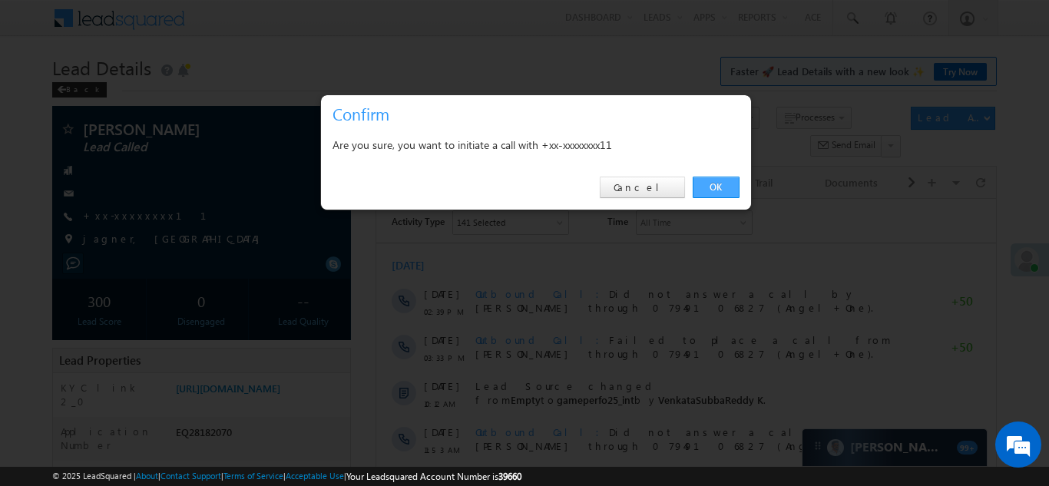
click at [714, 187] on link "OK" at bounding box center [716, 188] width 47 height 22
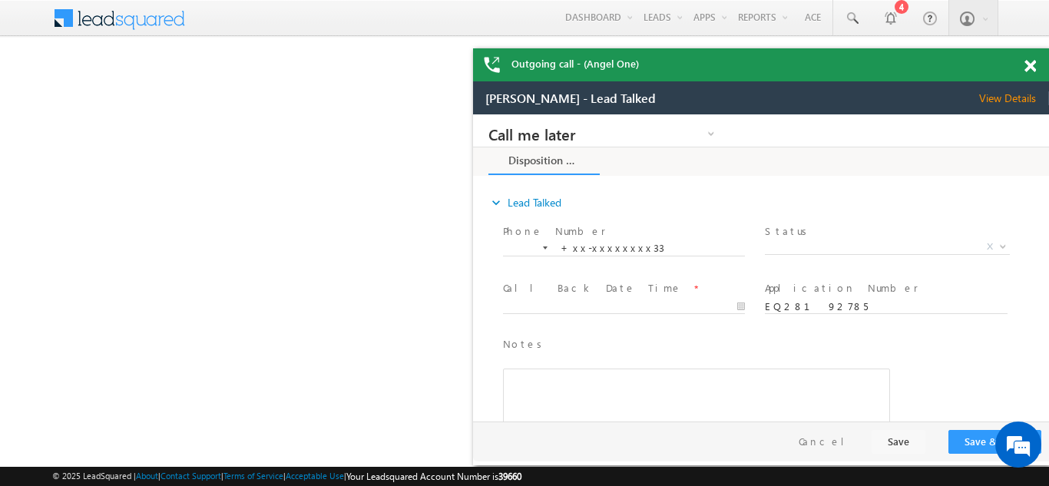
click at [1030, 68] on span at bounding box center [1031, 66] width 12 height 13
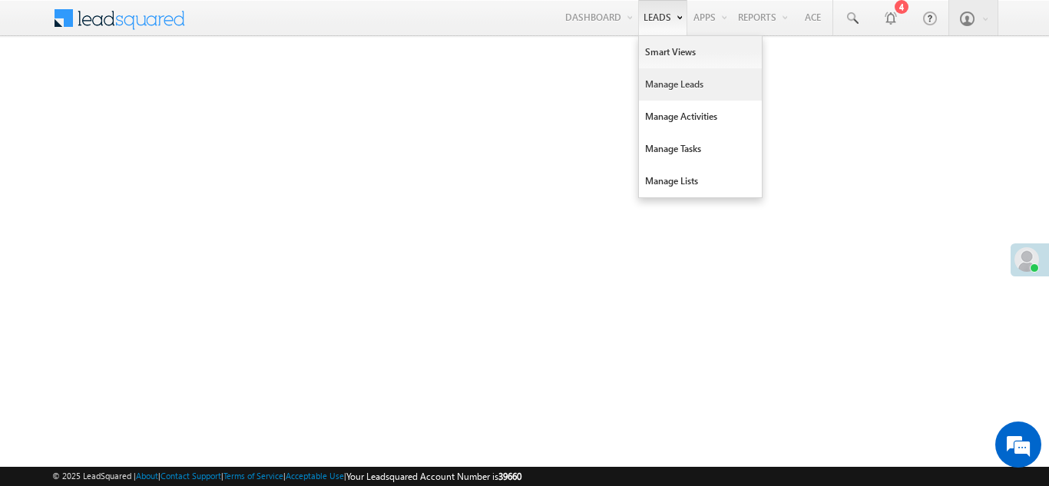
click at [647, 91] on link "Manage Leads" at bounding box center [700, 84] width 123 height 32
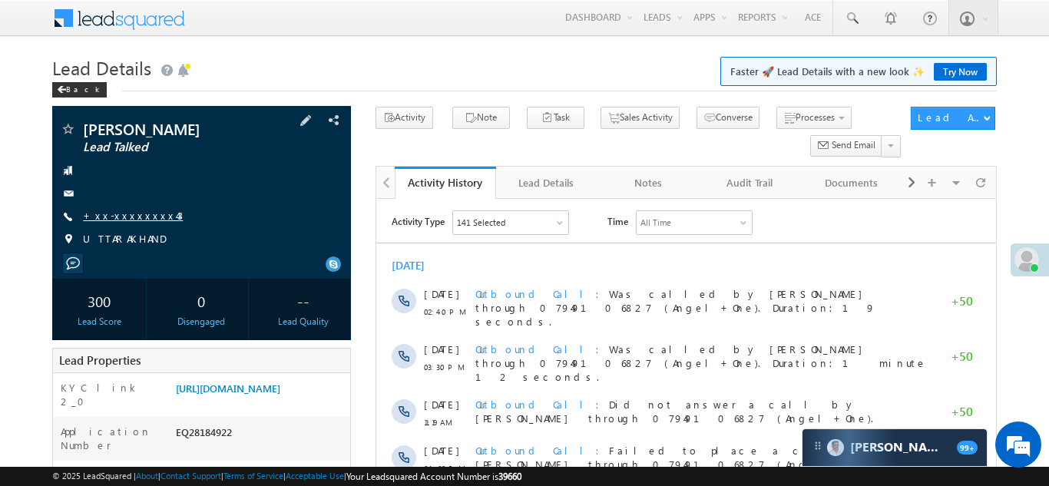
click at [115, 217] on link "+xx-xxxxxxxx43" at bounding box center [133, 215] width 100 height 13
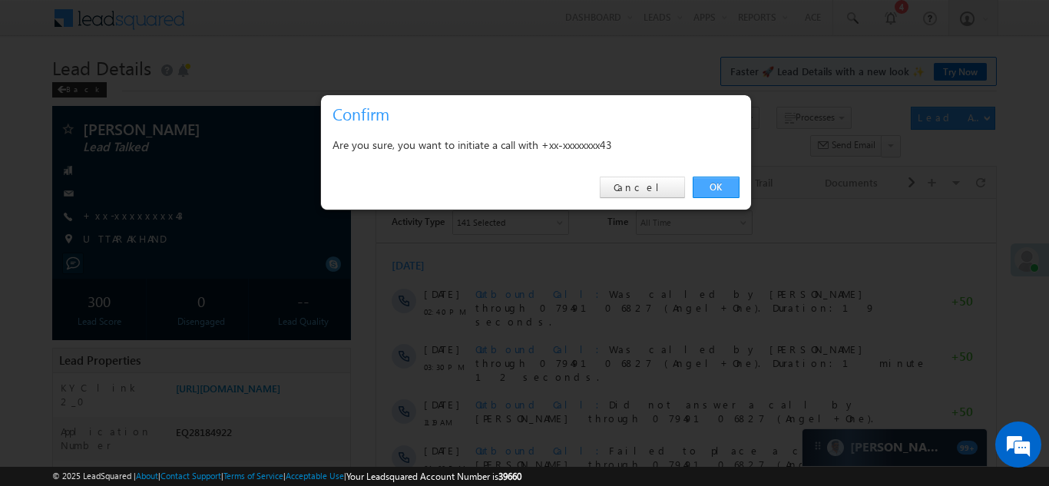
click at [709, 187] on link "OK" at bounding box center [716, 188] width 47 height 22
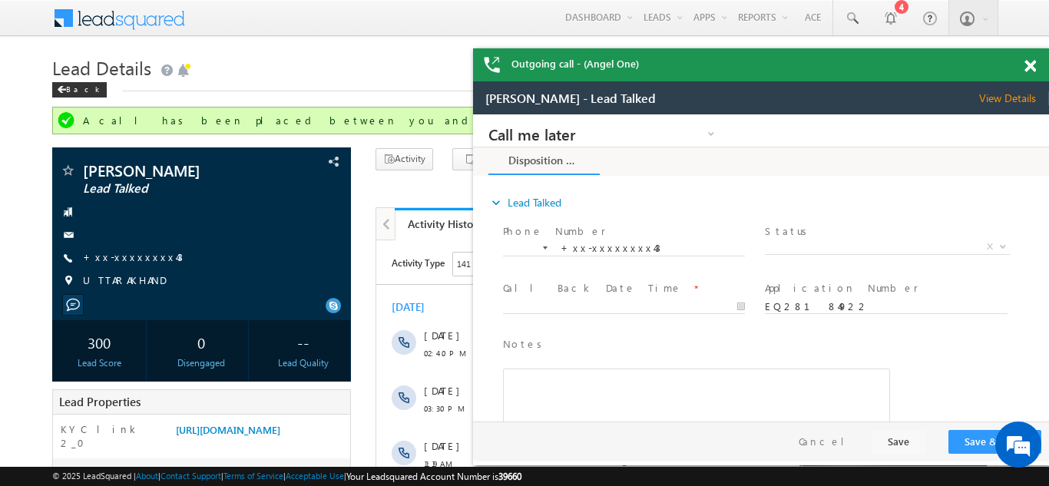
click at [1033, 68] on span at bounding box center [1031, 66] width 12 height 13
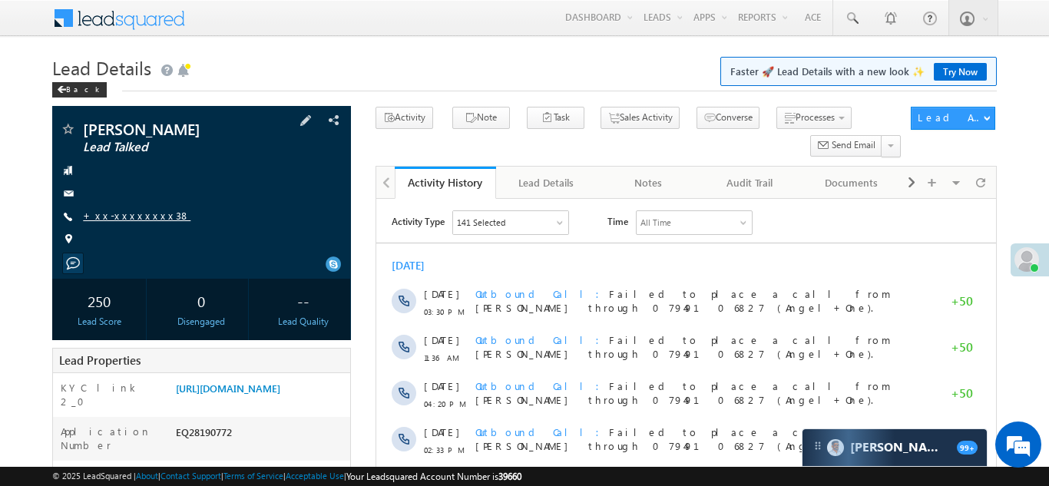
click at [114, 216] on link "+xx-xxxxxxxx38" at bounding box center [137, 215] width 108 height 13
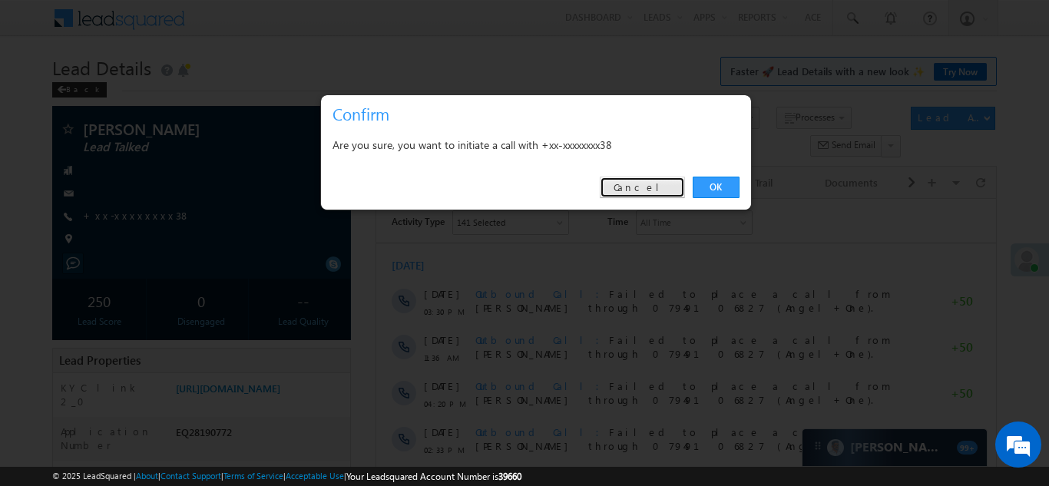
click at [657, 186] on link "Cancel" at bounding box center [642, 188] width 85 height 22
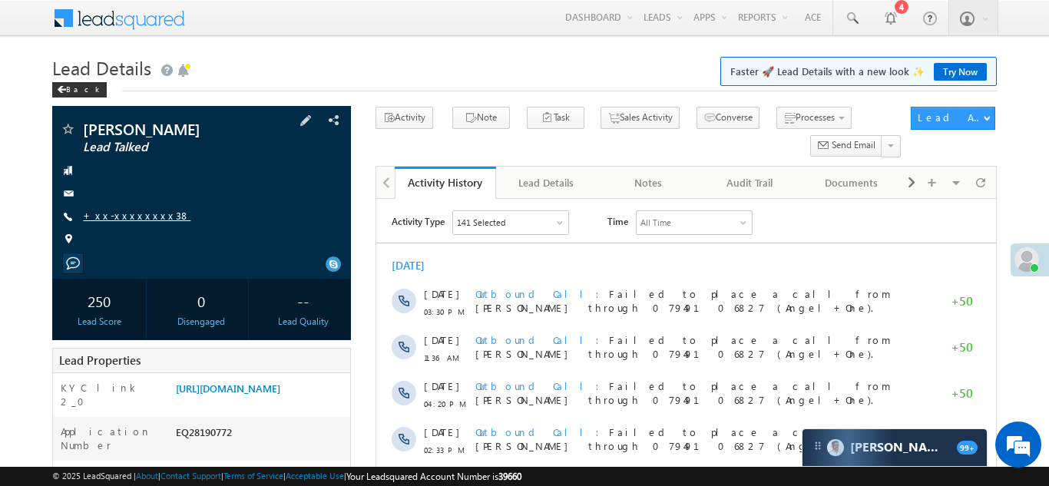
click at [131, 215] on link "+xx-xxxxxxxx38" at bounding box center [137, 215] width 108 height 13
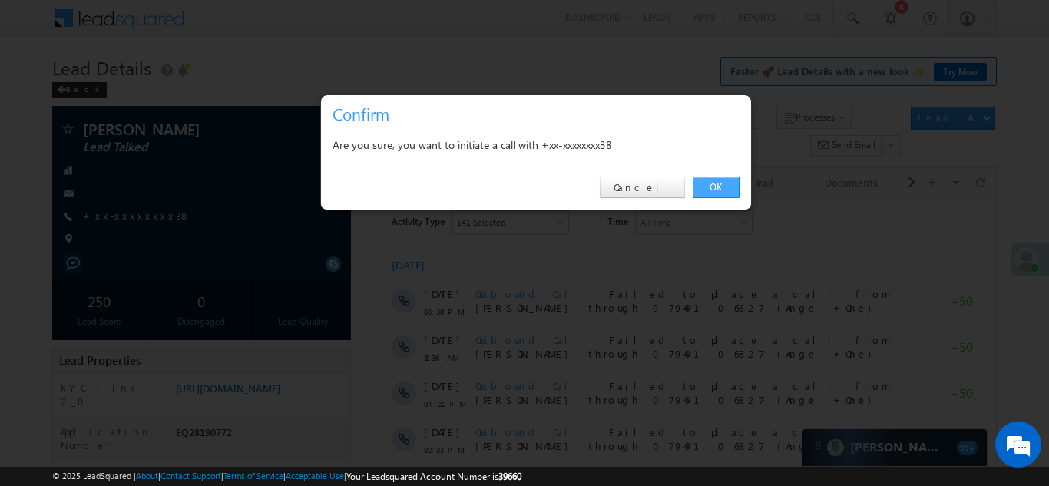
click at [714, 188] on link "OK" at bounding box center [716, 188] width 47 height 22
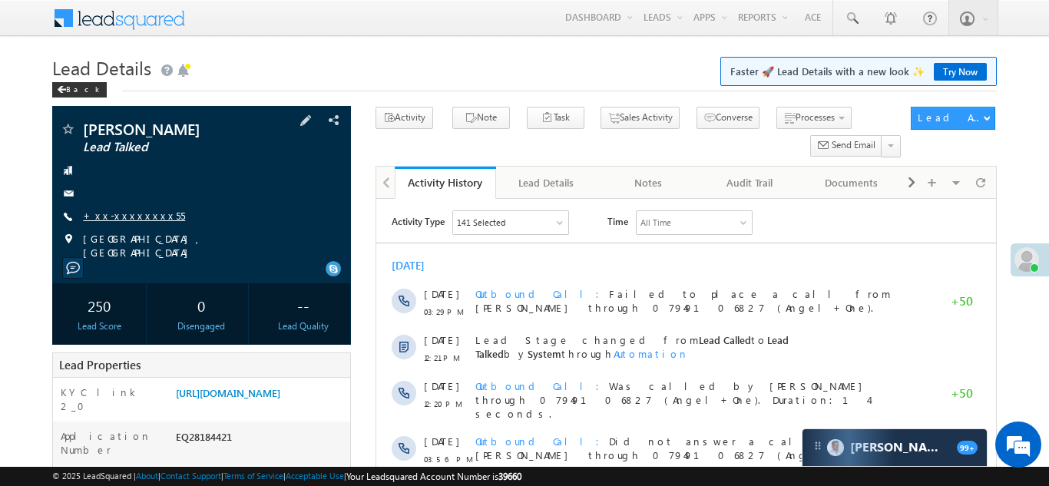
click at [119, 219] on link "+xx-xxxxxxxx55" at bounding box center [134, 215] width 102 height 13
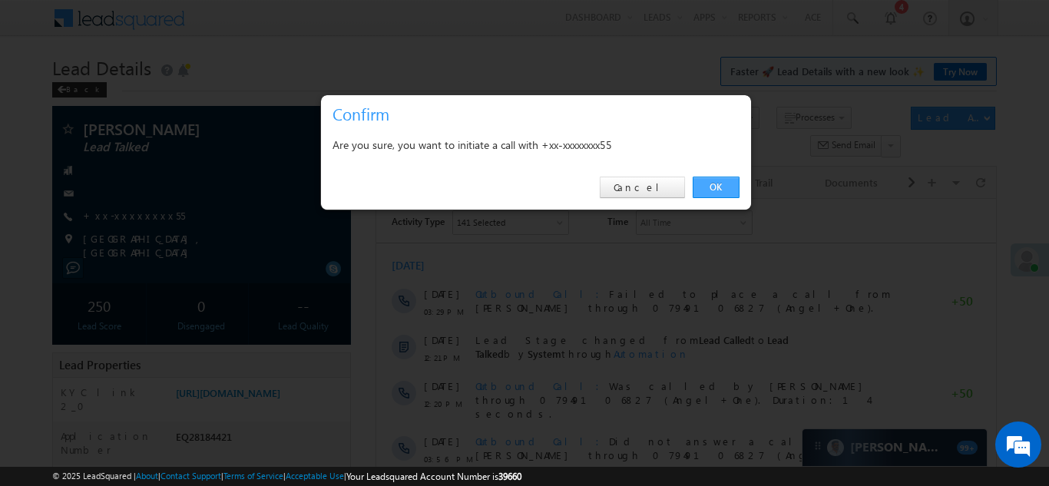
click at [722, 184] on link "OK" at bounding box center [716, 188] width 47 height 22
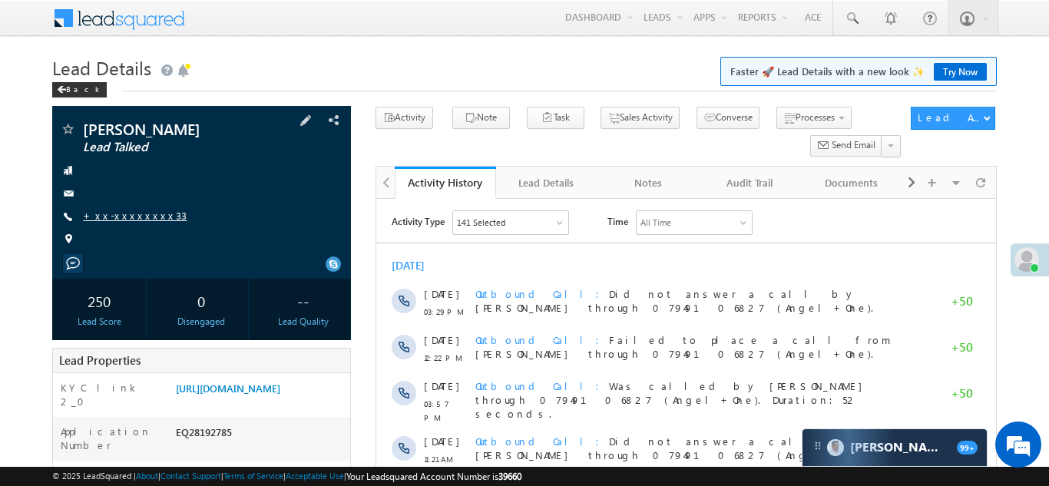
click at [132, 211] on link "+xx-xxxxxxxx33" at bounding box center [135, 215] width 104 height 13
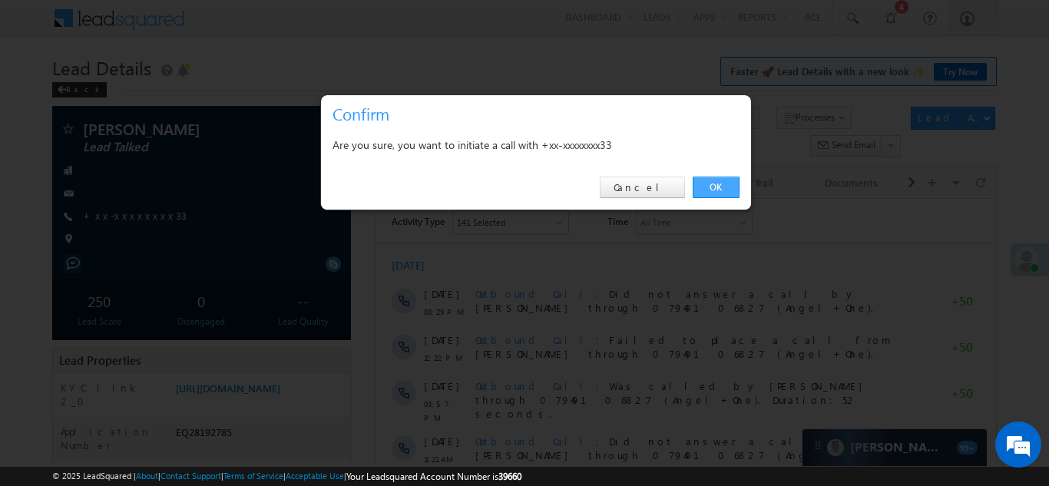
click at [714, 187] on link "OK" at bounding box center [716, 188] width 47 height 22
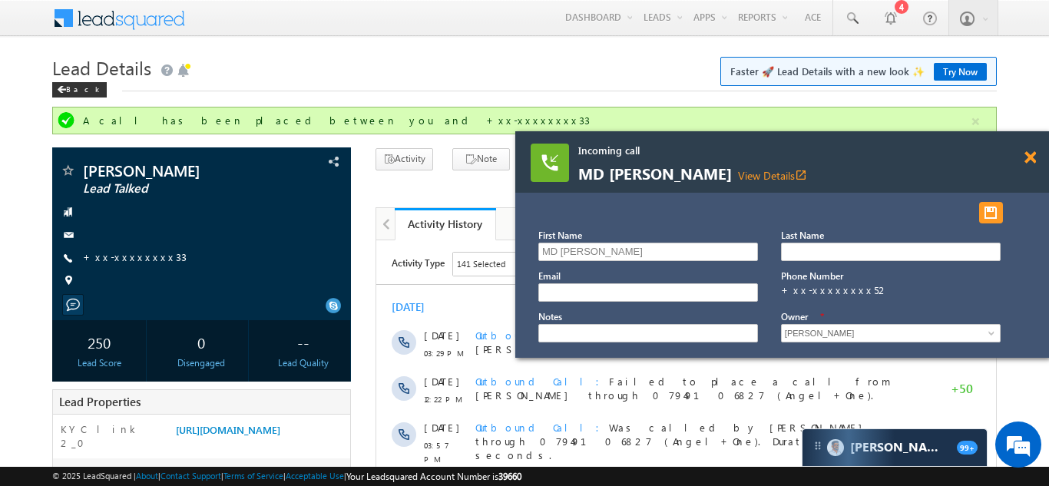
click at [1027, 154] on span at bounding box center [1031, 157] width 12 height 13
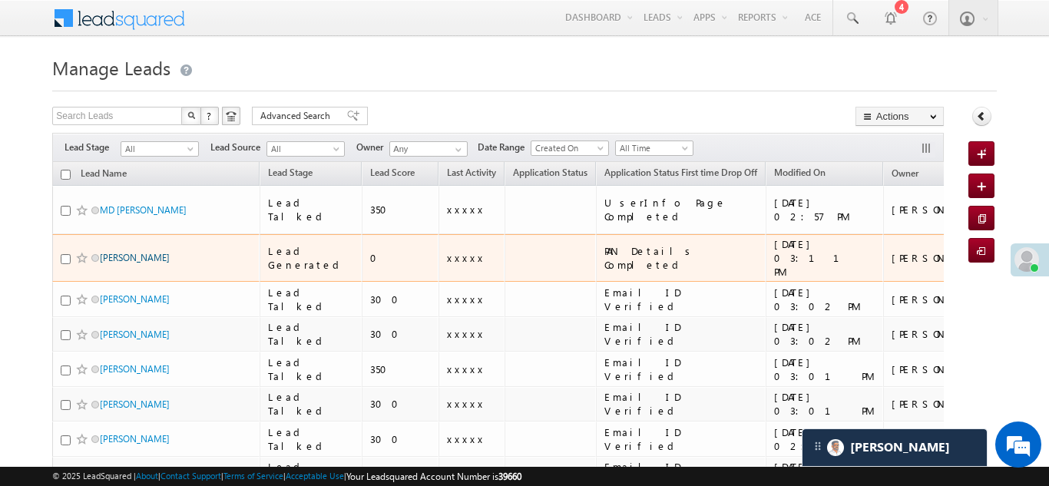
click at [114, 252] on link "[PERSON_NAME]" at bounding box center [135, 258] width 70 height 12
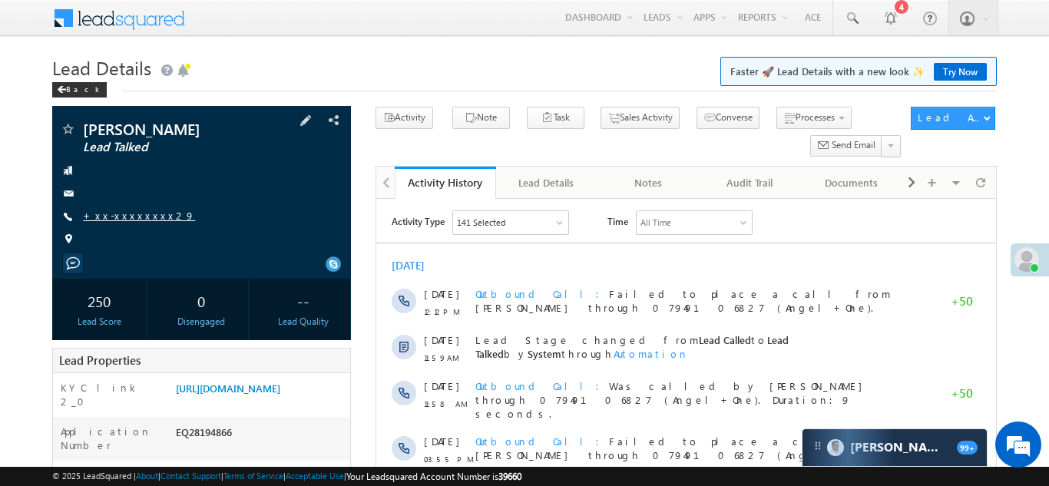
click at [115, 217] on link "+xx-xxxxxxxx29" at bounding box center [139, 215] width 112 height 13
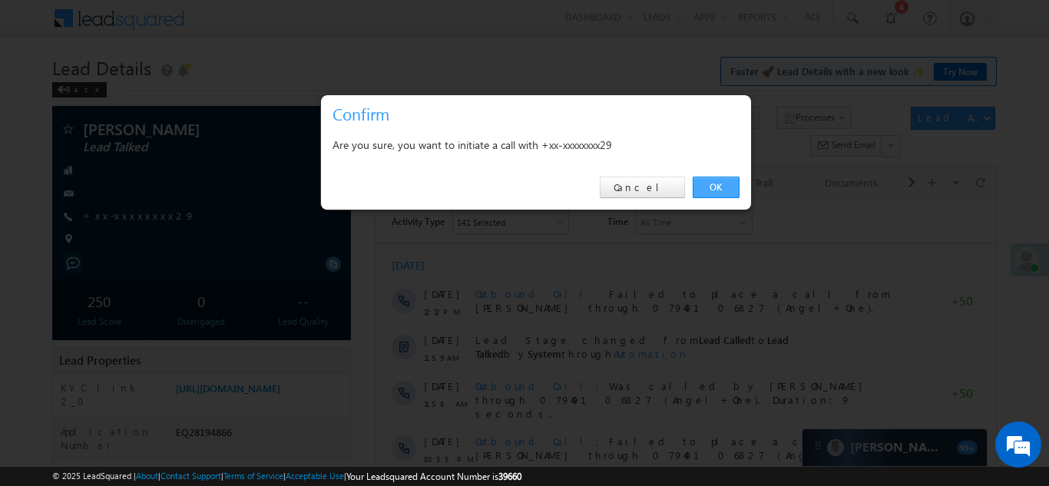
click at [705, 181] on link "OK" at bounding box center [716, 188] width 47 height 22
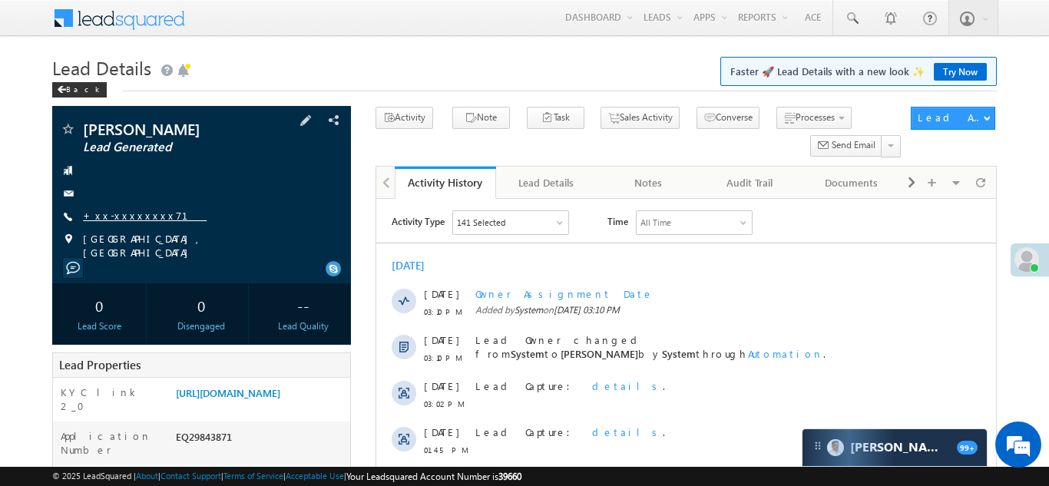
click at [125, 214] on link "+xx-xxxxxxxx71" at bounding box center [145, 215] width 124 height 13
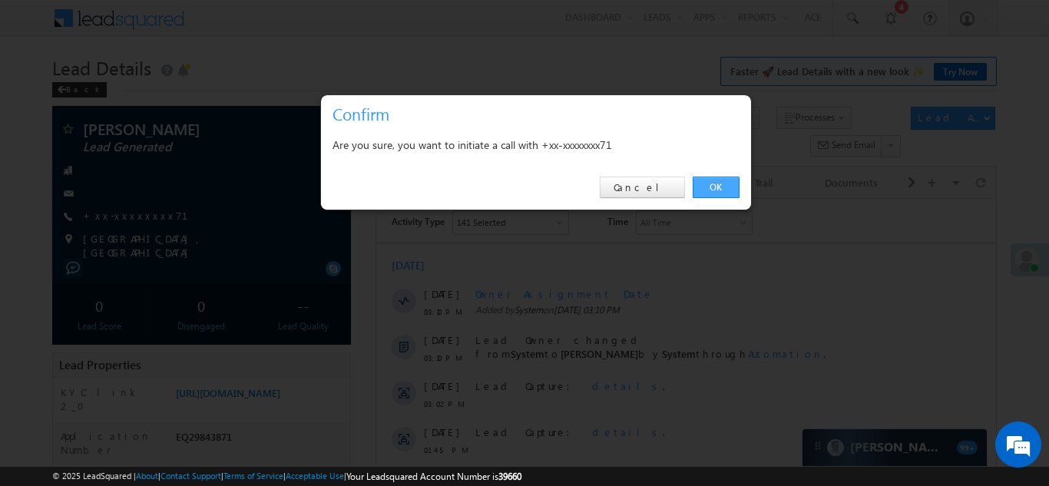
click at [716, 182] on link "OK" at bounding box center [716, 188] width 47 height 22
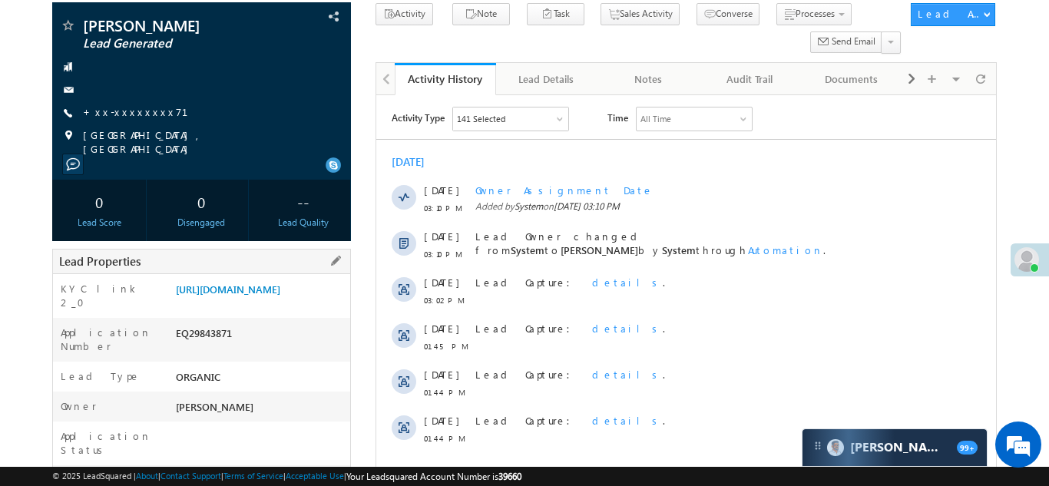
scroll to position [172, 0]
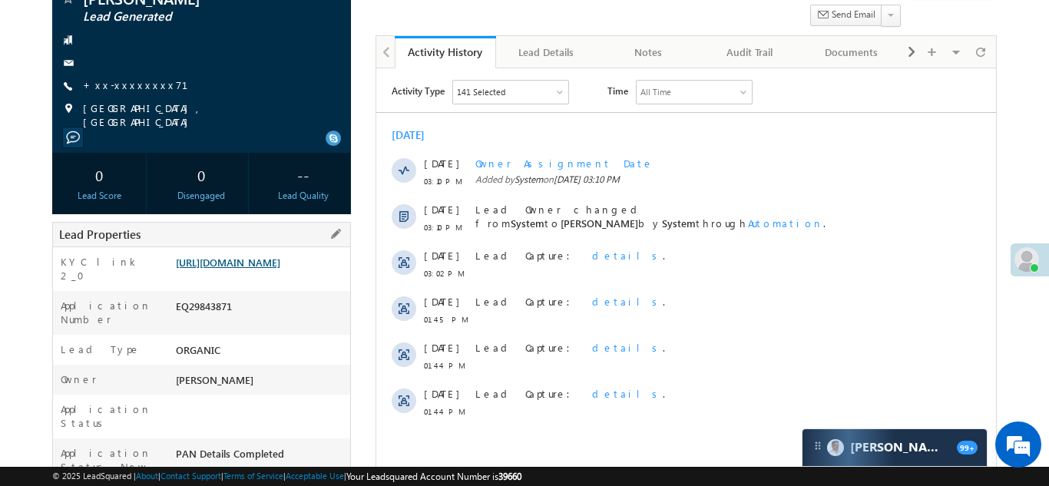
click at [257, 269] on link "https://angelbroking1-pk3em7sa.customui-test.leadsquared.com?leadId=e9eeb2ae-e0…" at bounding box center [228, 262] width 104 height 13
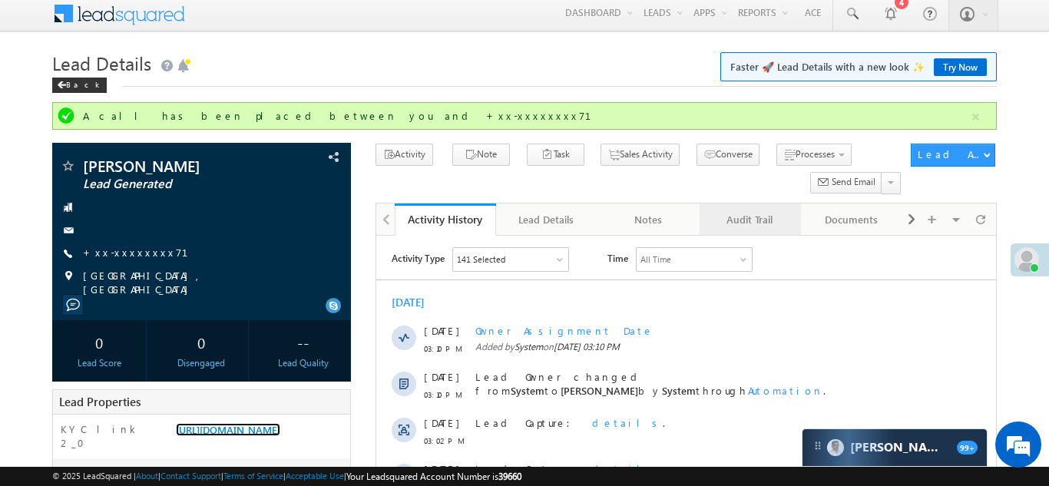
scroll to position [0, 0]
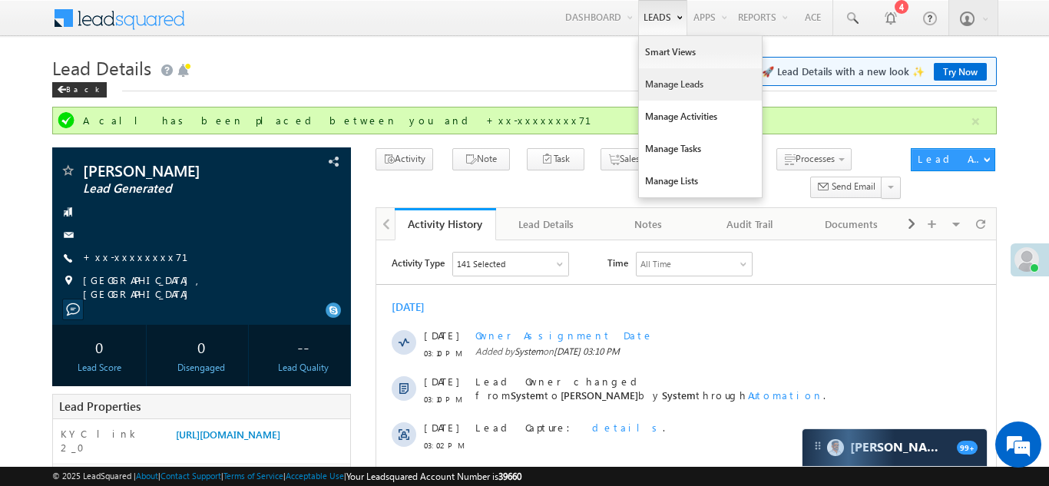
click at [651, 88] on link "Manage Leads" at bounding box center [700, 84] width 123 height 32
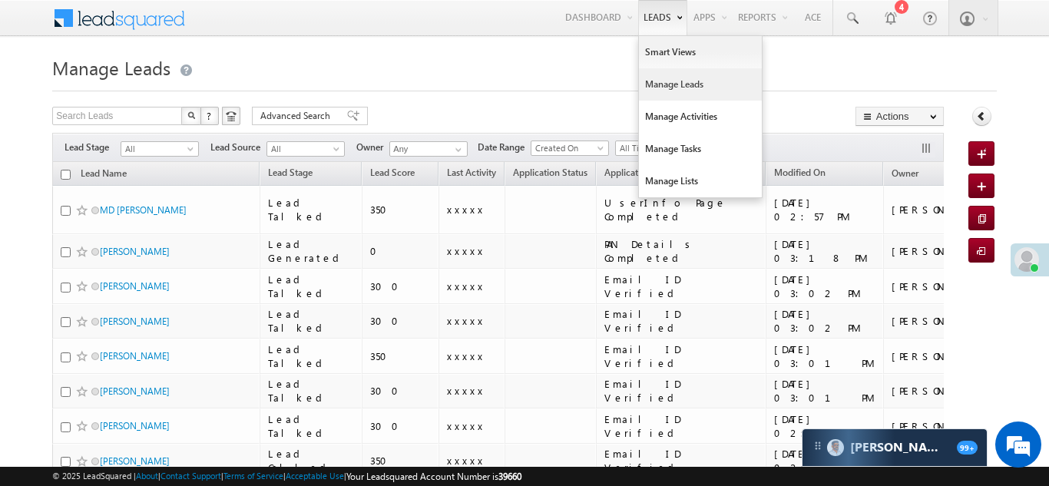
click at [664, 84] on link "Manage Leads" at bounding box center [700, 84] width 123 height 32
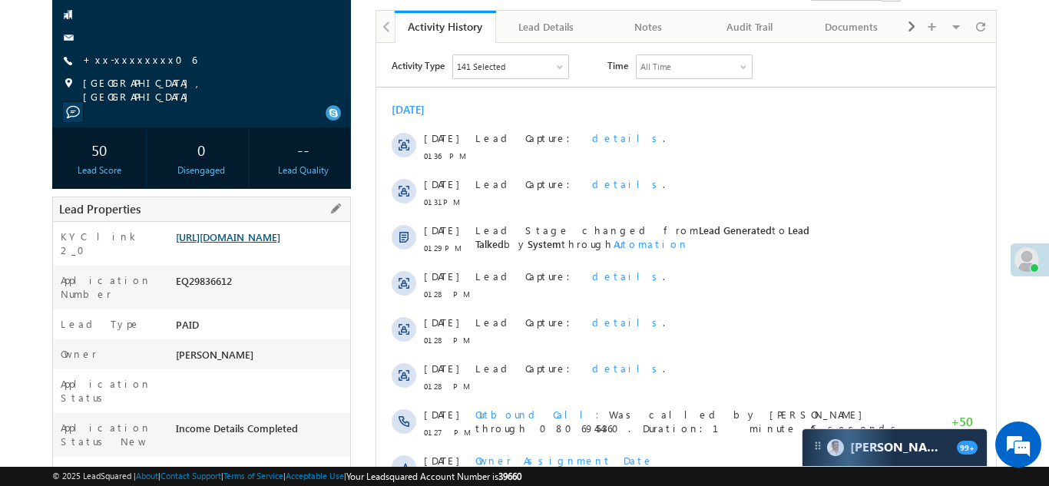
click at [253, 243] on link "https://angelbroking1-pk3em7sa.customui-test.leadsquared.com?leadId=7a46f911-68…" at bounding box center [228, 236] width 104 height 13
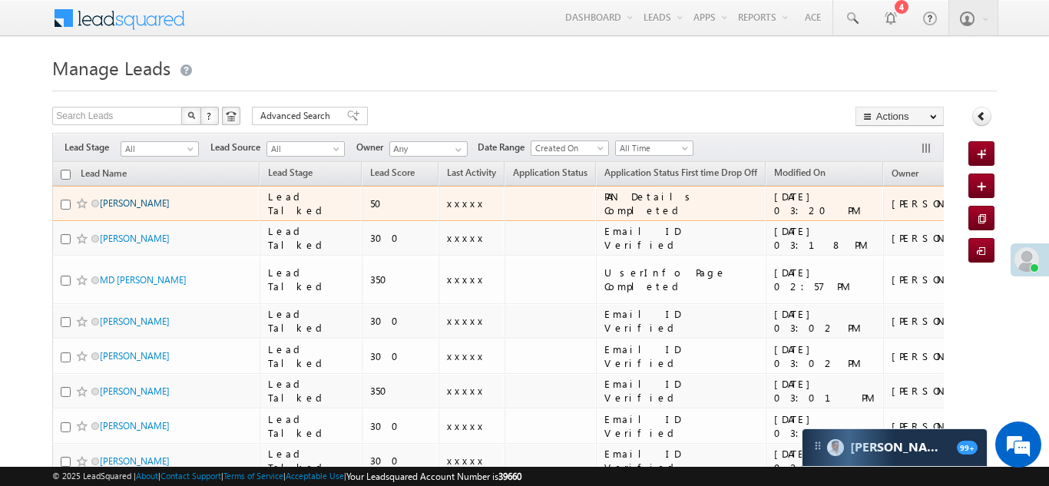
click at [111, 200] on link "[PERSON_NAME]" at bounding box center [135, 203] width 70 height 12
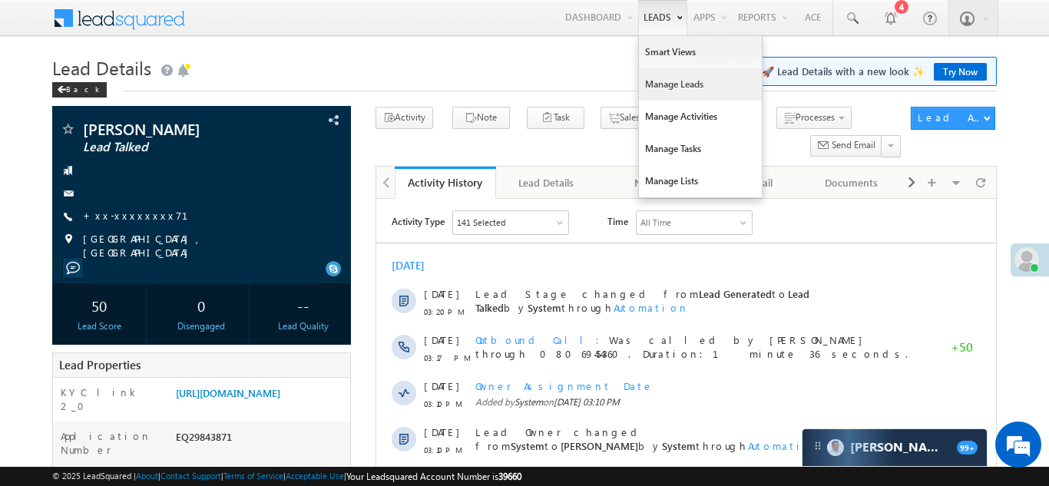
click at [661, 81] on link "Manage Leads" at bounding box center [700, 84] width 123 height 32
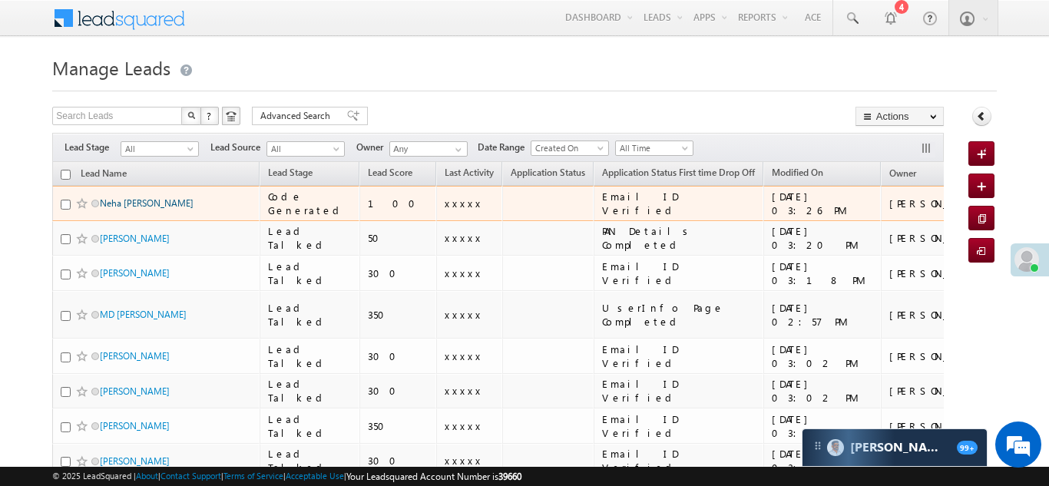
click at [131, 204] on link "Neha [PERSON_NAME]" at bounding box center [147, 203] width 94 height 12
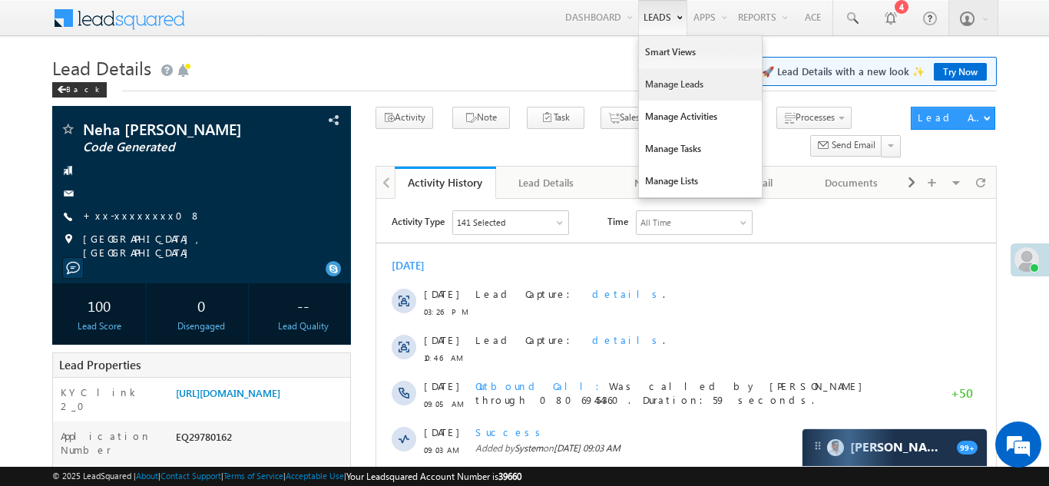
click at [668, 89] on link "Manage Leads" at bounding box center [700, 84] width 123 height 32
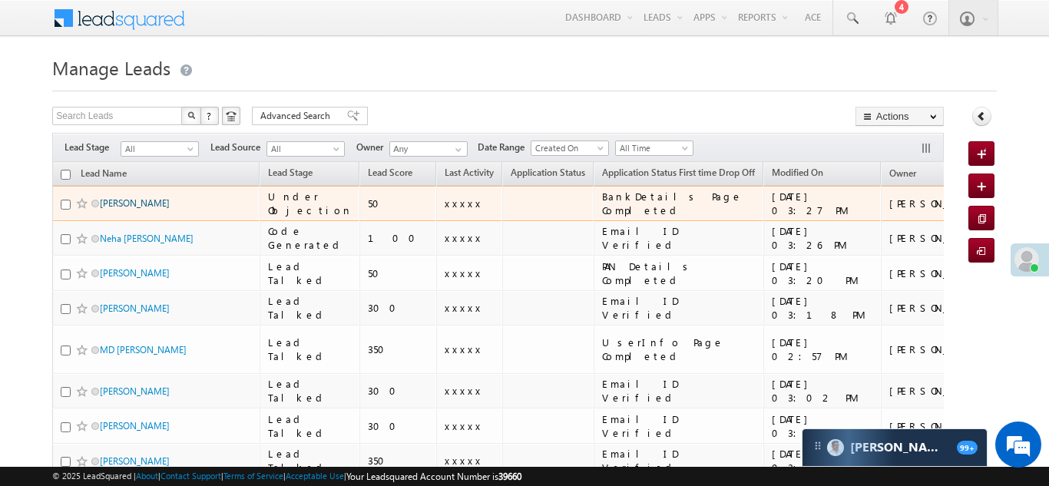
click at [121, 199] on link "[PERSON_NAME]" at bounding box center [135, 203] width 70 height 12
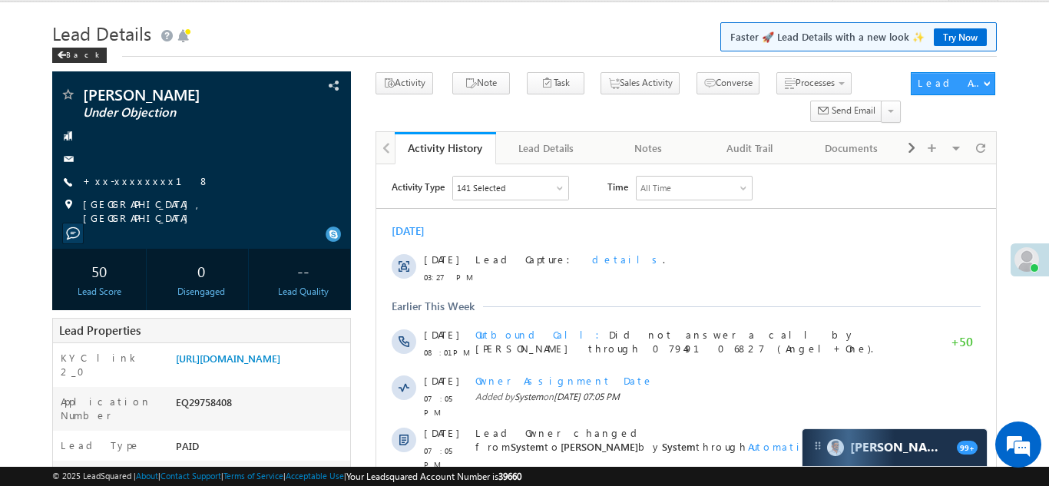
scroll to position [34, 0]
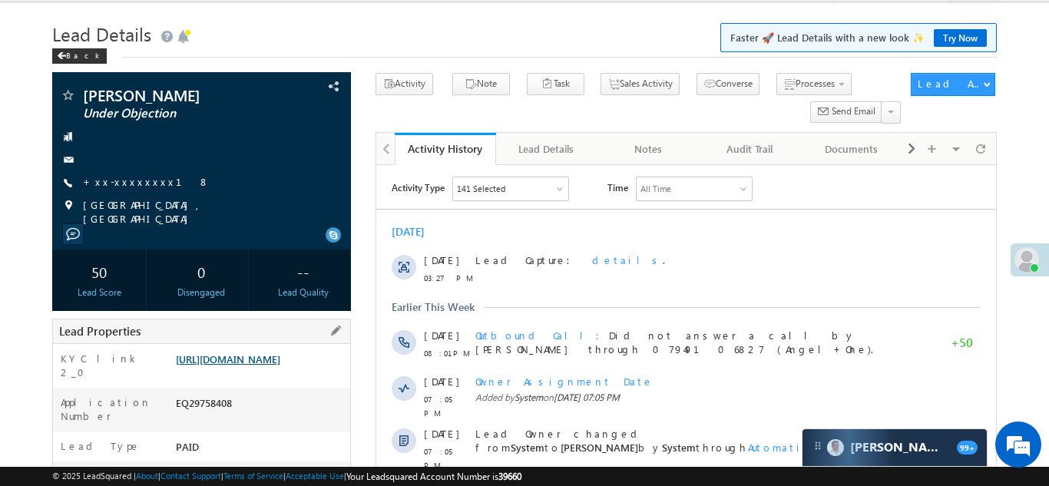
click at [265, 365] on link "[URL][DOMAIN_NAME]" at bounding box center [228, 359] width 104 height 13
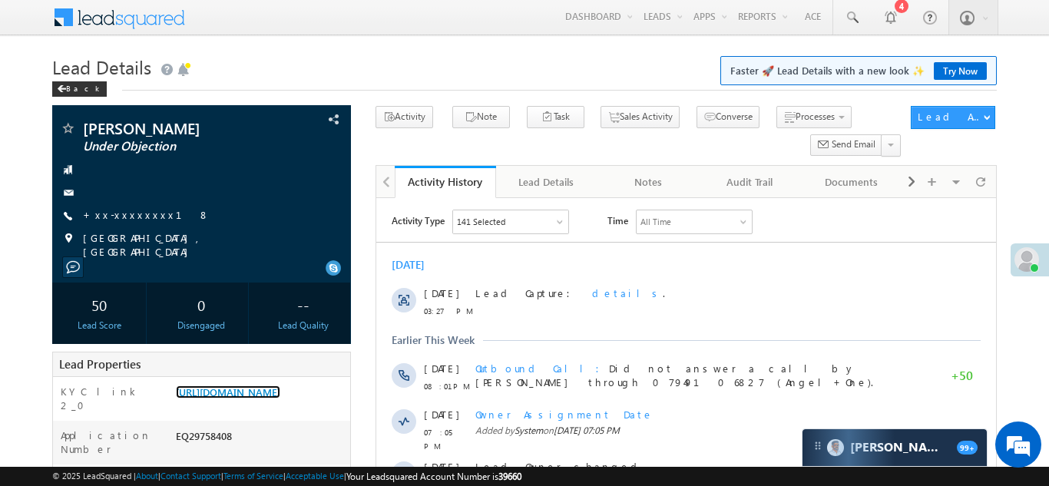
scroll to position [0, 0]
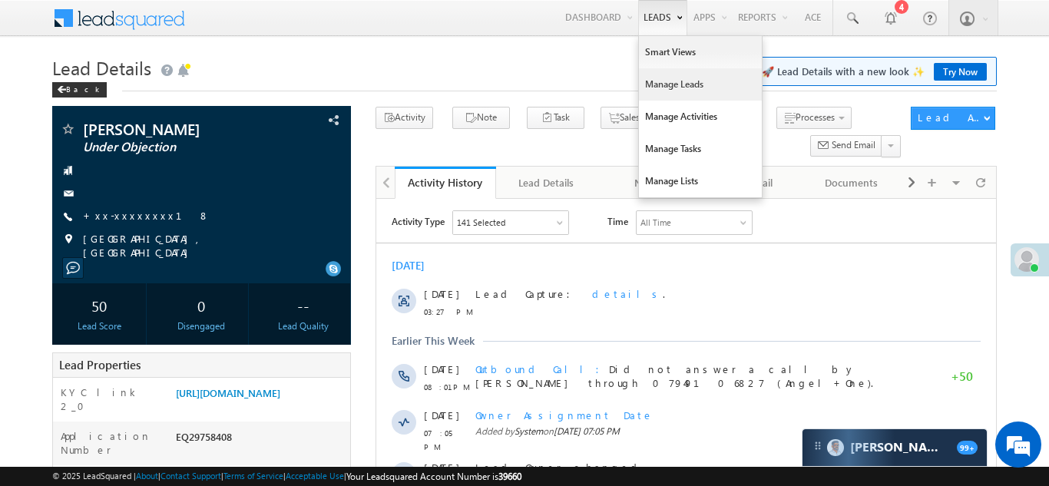
click at [657, 88] on link "Manage Leads" at bounding box center [700, 84] width 123 height 32
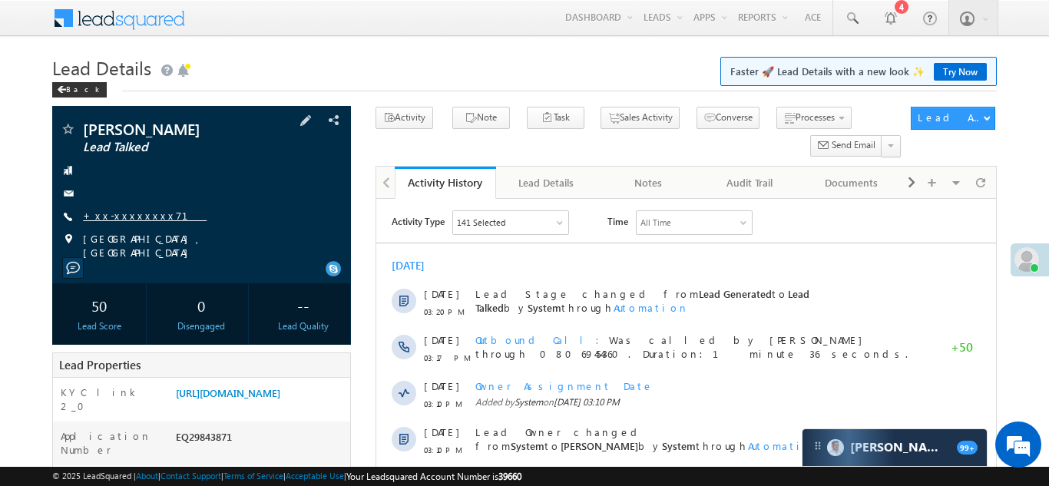
click at [128, 214] on link "+xx-xxxxxxxx71" at bounding box center [145, 215] width 124 height 13
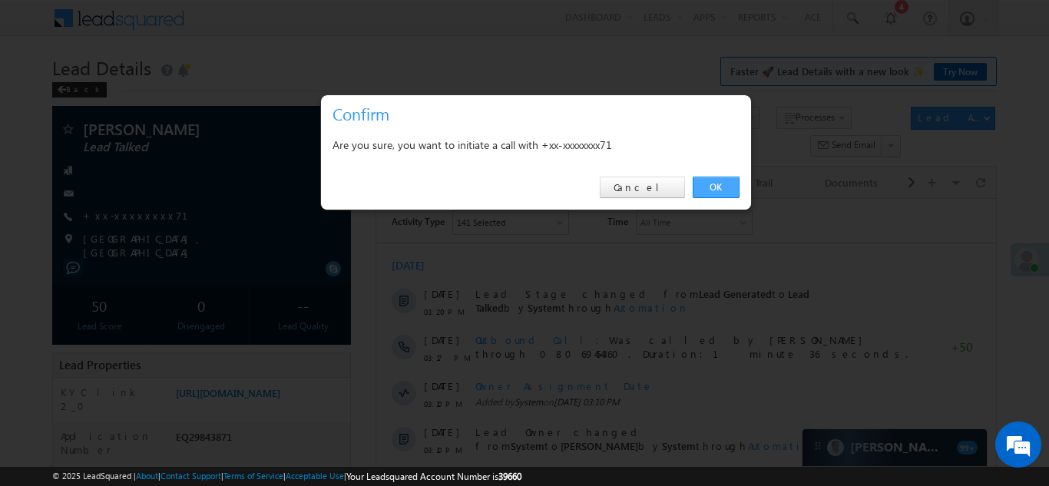
click at [708, 185] on link "OK" at bounding box center [716, 188] width 47 height 22
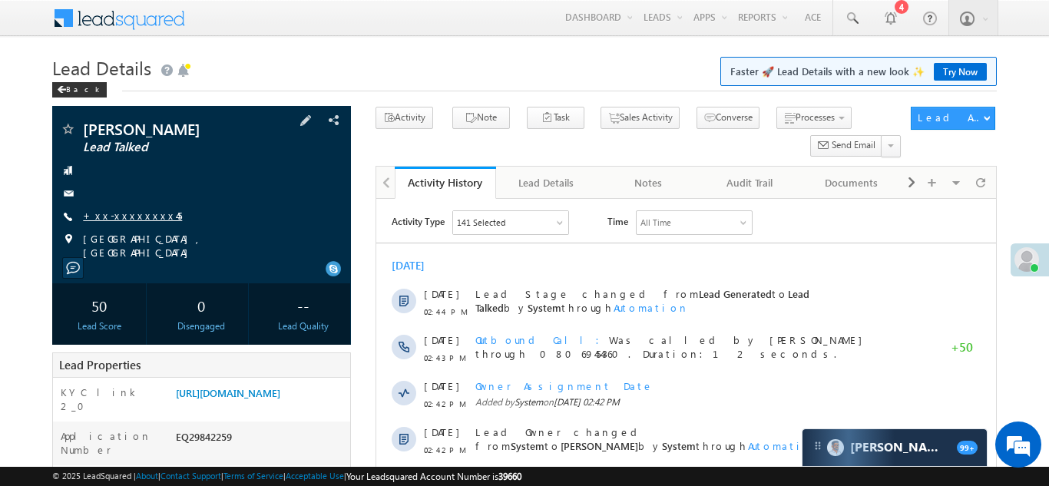
click at [114, 215] on link "+xx-xxxxxxxx45" at bounding box center [132, 215] width 99 height 13
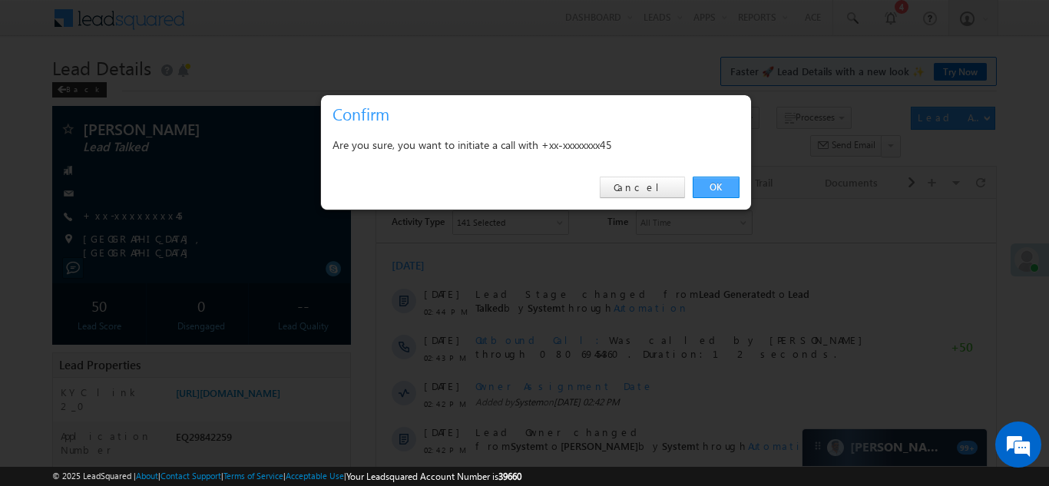
click at [714, 183] on link "OK" at bounding box center [716, 188] width 47 height 22
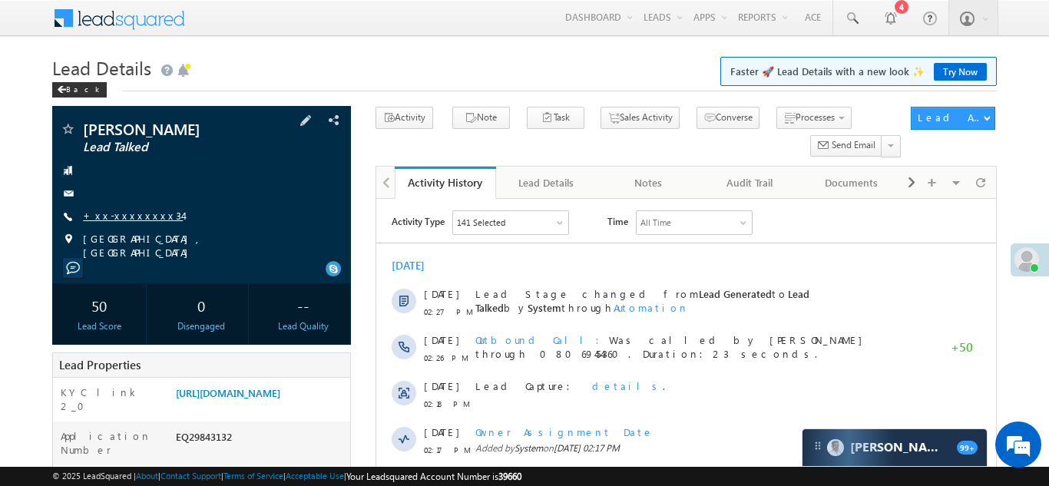
click at [115, 213] on link "+xx-xxxxxxxx34" at bounding box center [133, 215] width 100 height 13
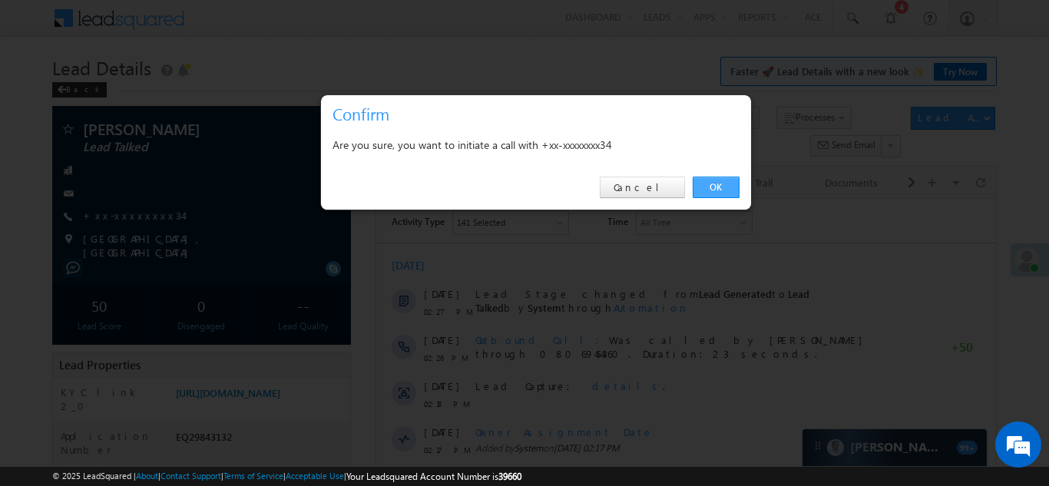
click at [712, 184] on link "OK" at bounding box center [716, 188] width 47 height 22
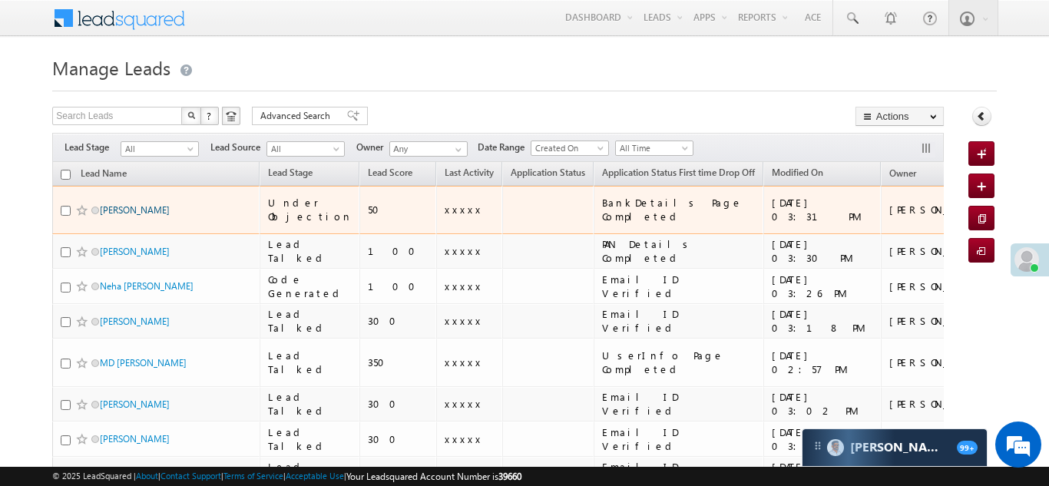
click at [124, 204] on link "Santosh Kumar" at bounding box center [135, 210] width 70 height 12
